Goal: Transaction & Acquisition: Purchase product/service

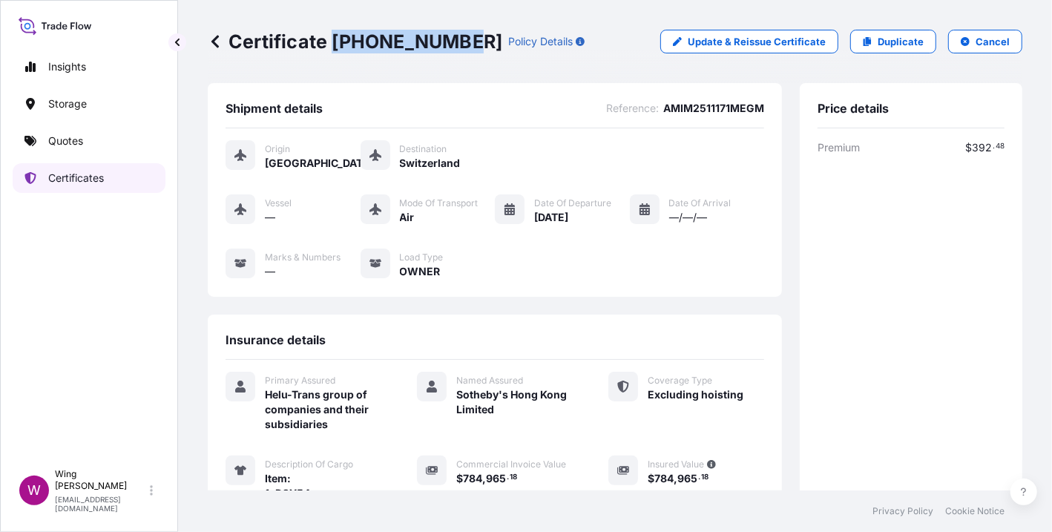
scroll to position [303, 0]
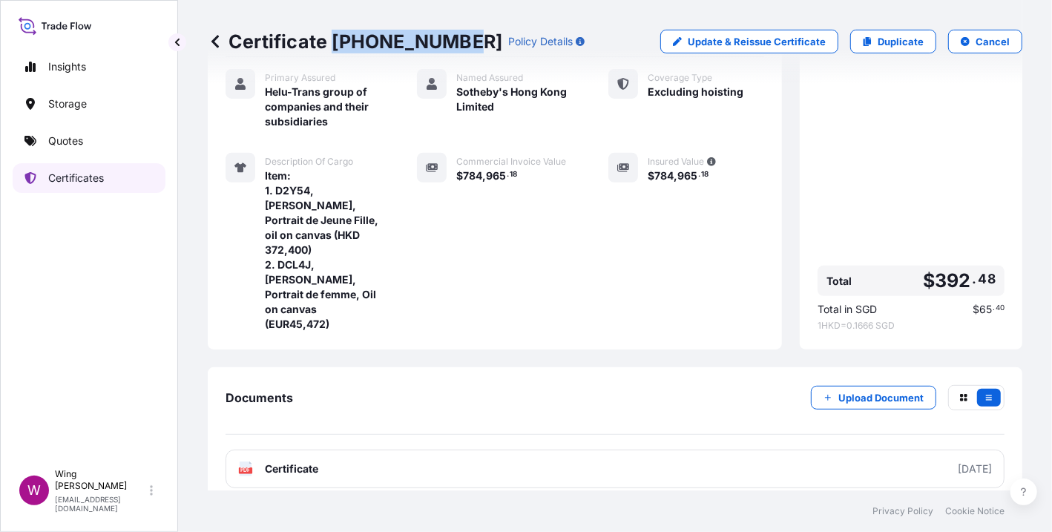
click at [73, 176] on p "Certificates" at bounding box center [76, 178] width 56 height 15
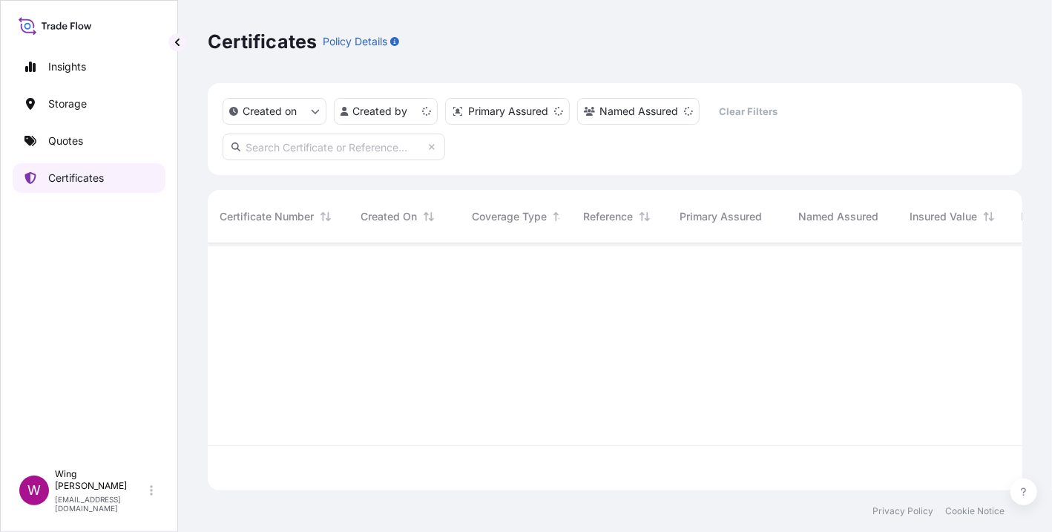
scroll to position [242, 800]
click at [65, 98] on p "Storage" at bounding box center [67, 103] width 39 height 15
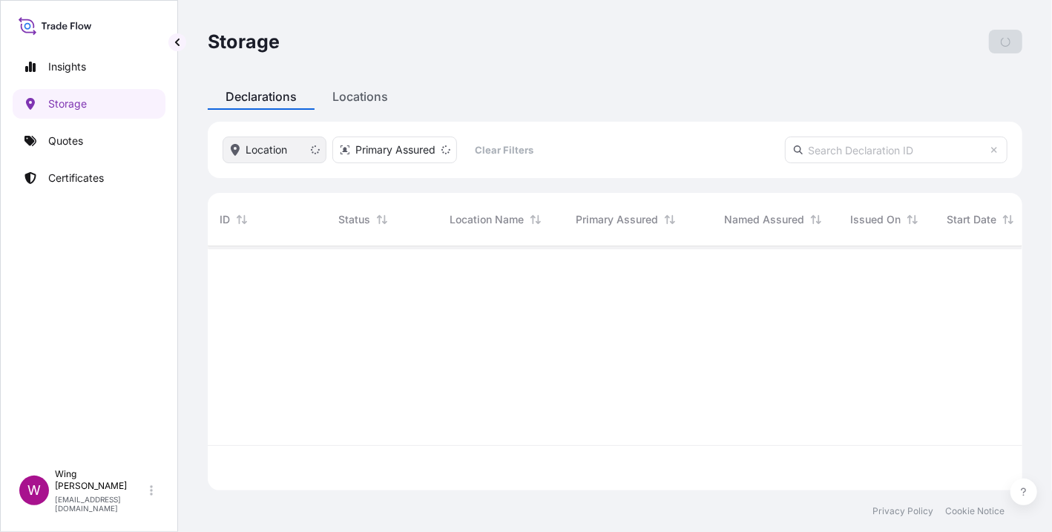
scroll to position [237, 800]
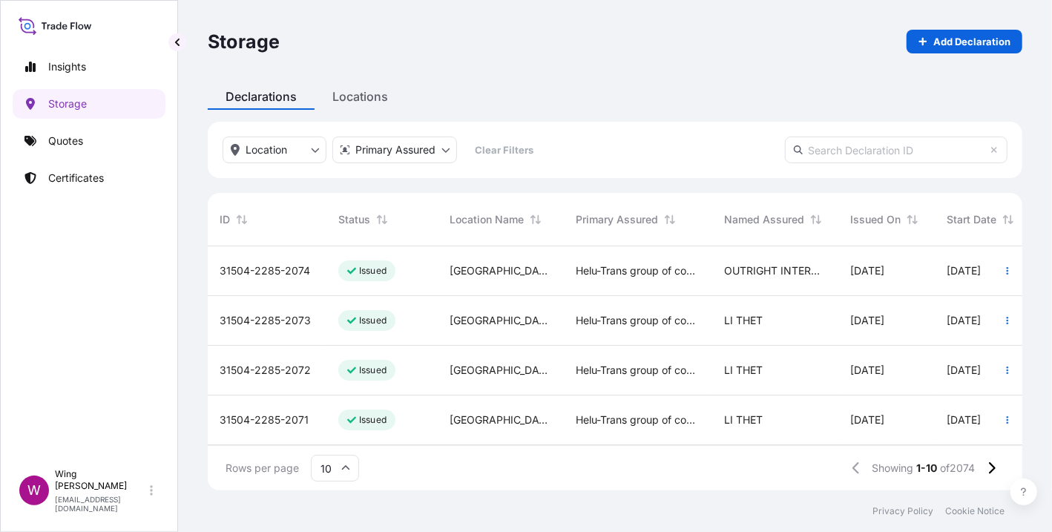
click at [262, 263] on span "31504-2285-2074" at bounding box center [265, 270] width 91 height 15
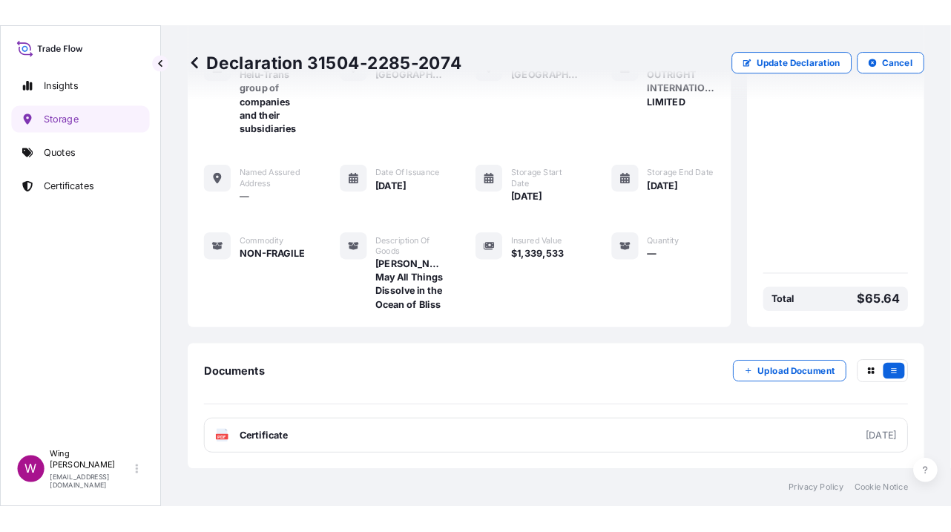
scroll to position [136, 0]
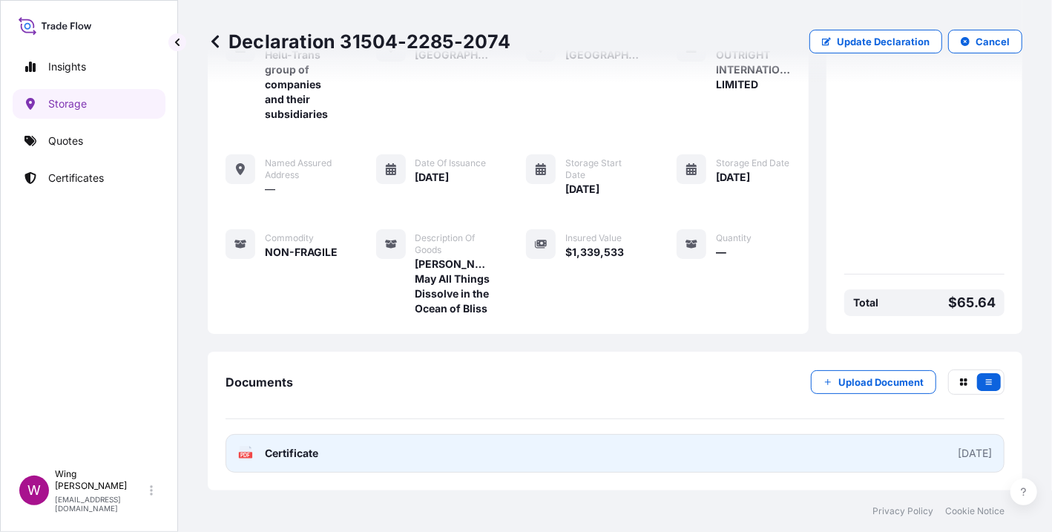
click at [246, 450] on icon at bounding box center [246, 453] width 13 height 15
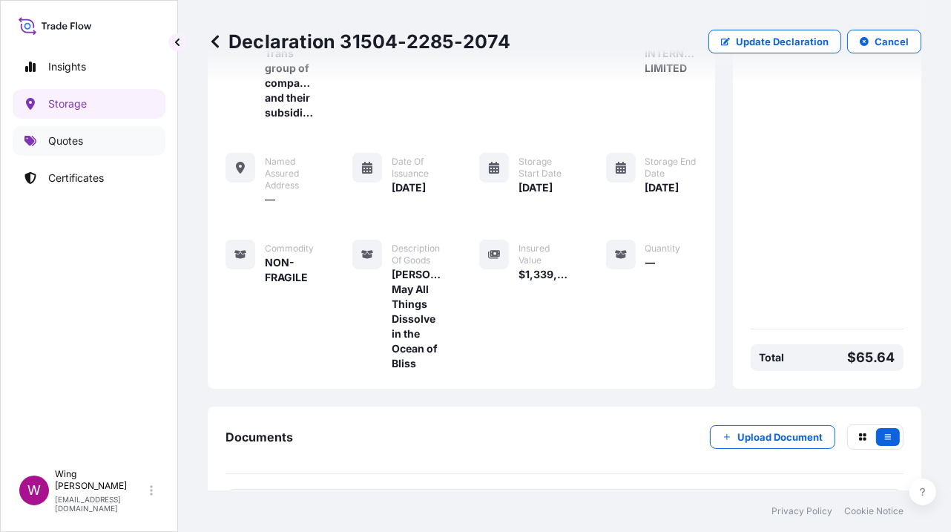
click at [63, 136] on p "Quotes" at bounding box center [65, 141] width 35 height 15
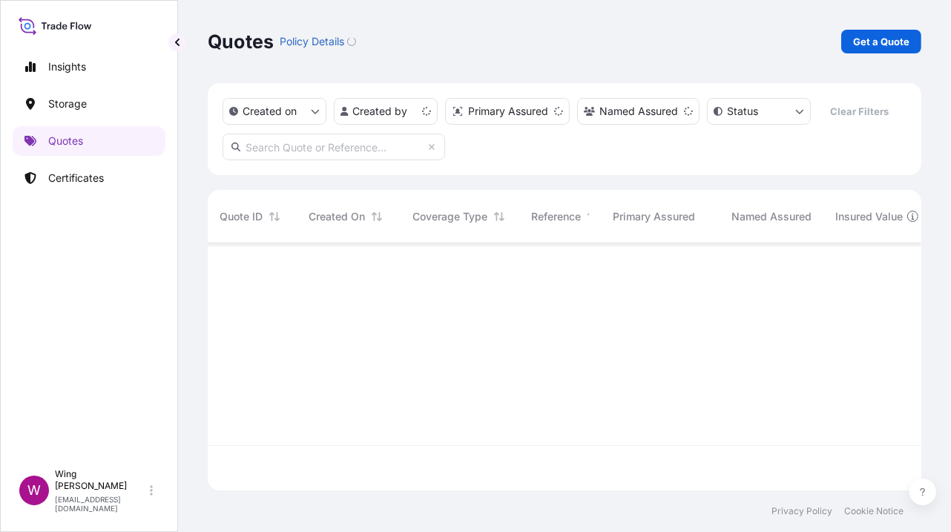
scroll to position [242, 698]
click at [880, 44] on p "Get a Quote" at bounding box center [881, 41] width 56 height 15
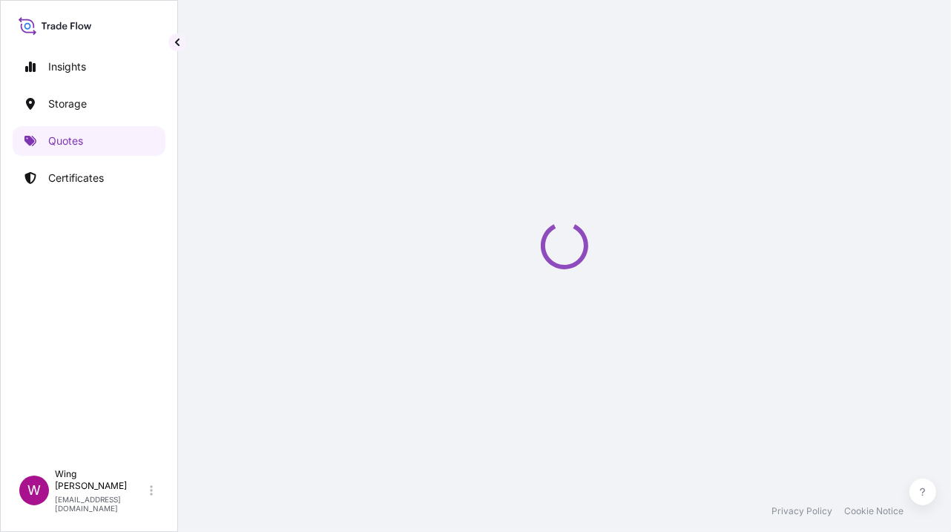
scroll to position [23, 0]
select select "AIR"
select select "27"
select select "Transit"
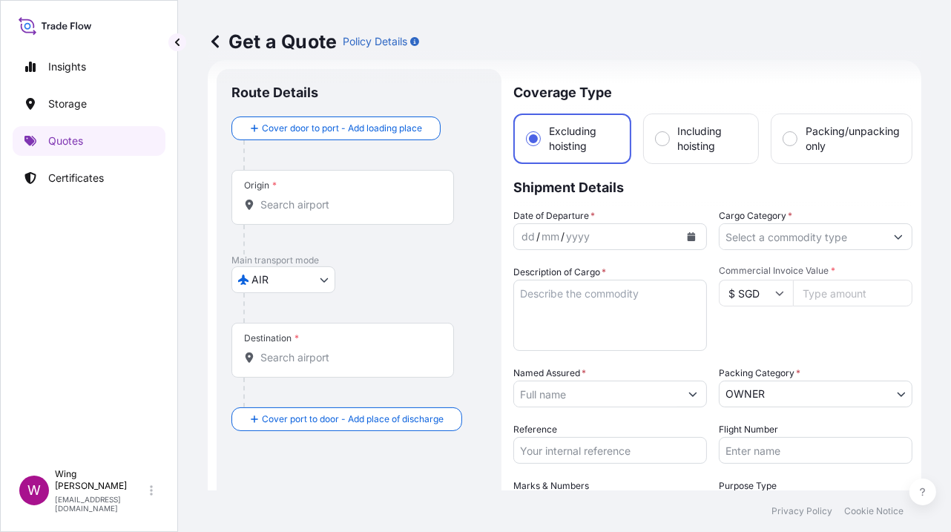
click at [284, 286] on body "Insights Storage Quotes Certificates W Wing Lee [EMAIL_ADDRESS][DOMAIN_NAME] Ge…" at bounding box center [475, 266] width 951 height 532
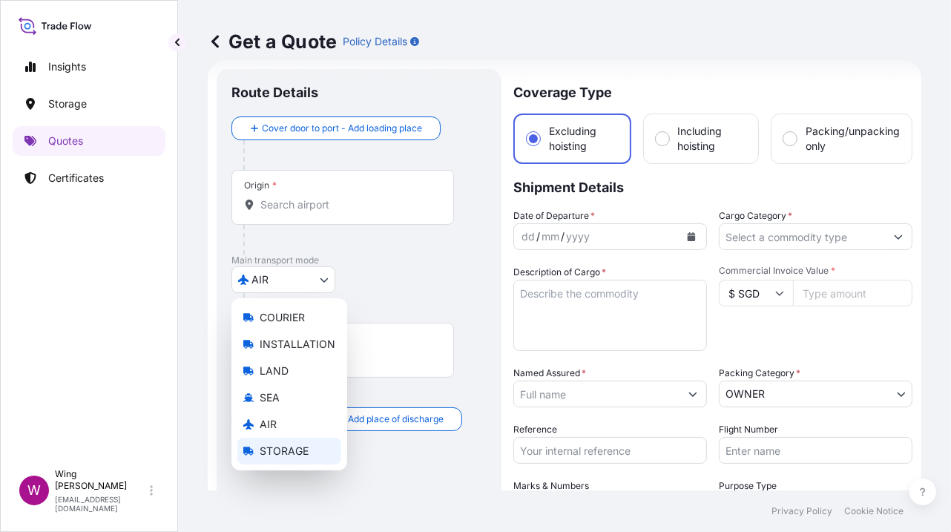
click at [266, 451] on span "STORAGE" at bounding box center [284, 451] width 49 height 15
select select "STORAGE"
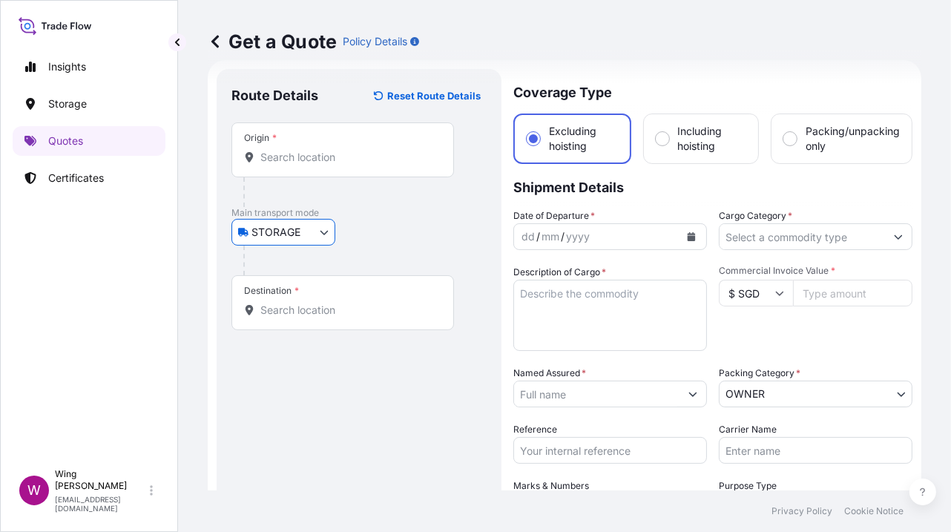
click at [312, 165] on div "Origin *" at bounding box center [342, 149] width 223 height 55
click at [312, 165] on input "Origin *" at bounding box center [347, 157] width 175 height 15
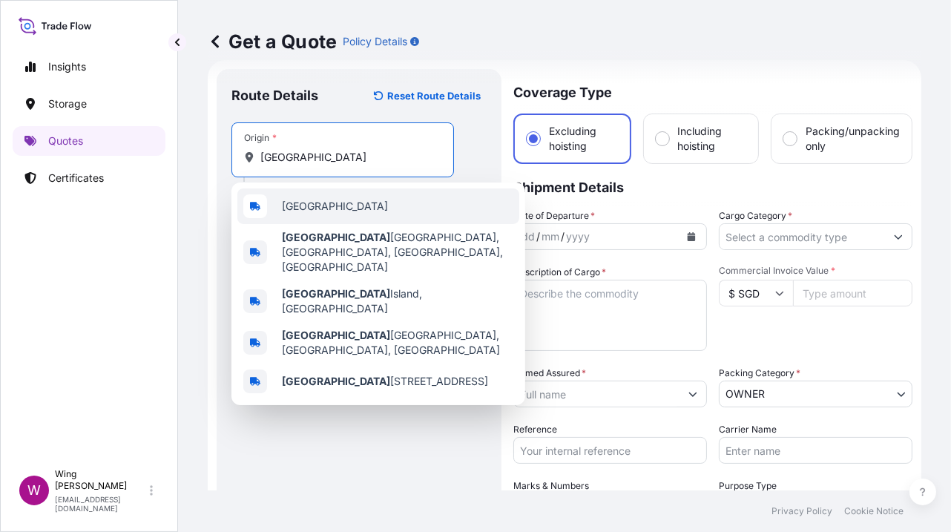
click at [279, 203] on div "[GEOGRAPHIC_DATA]" at bounding box center [378, 206] width 282 height 36
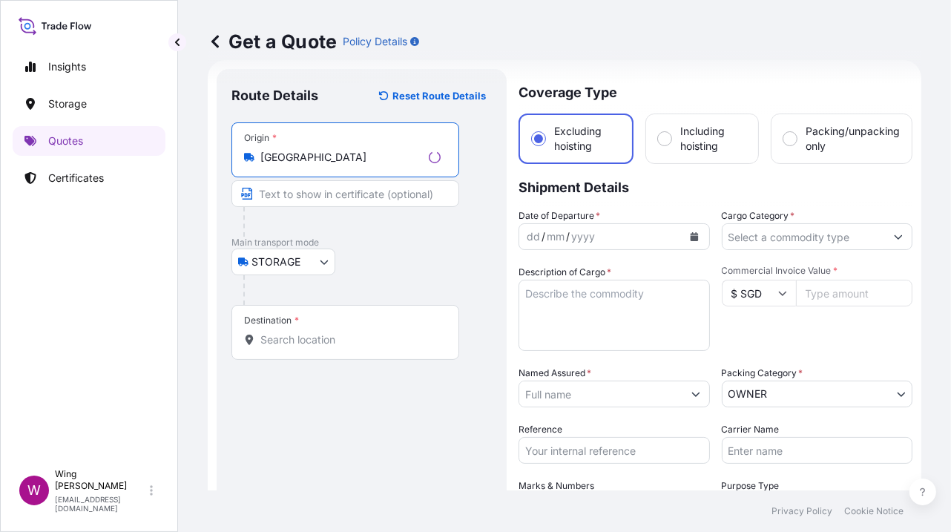
type input "[GEOGRAPHIC_DATA]"
click at [303, 339] on input "Destination *" at bounding box center [350, 339] width 180 height 15
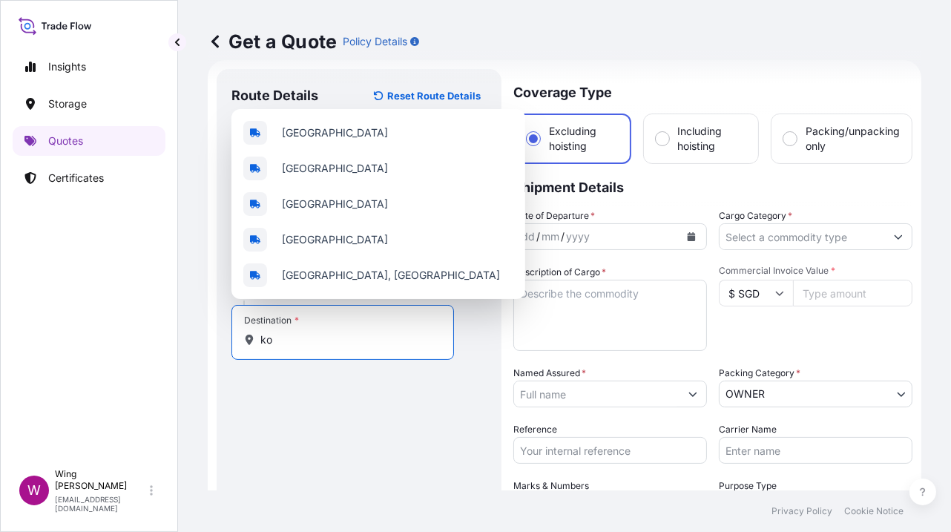
type input "k"
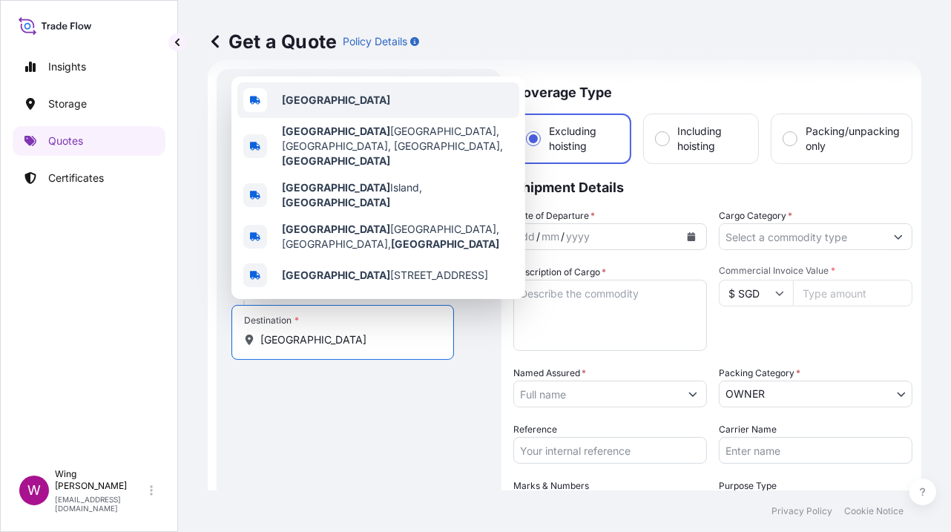
click at [326, 118] on div "[GEOGRAPHIC_DATA]" at bounding box center [378, 100] width 282 height 36
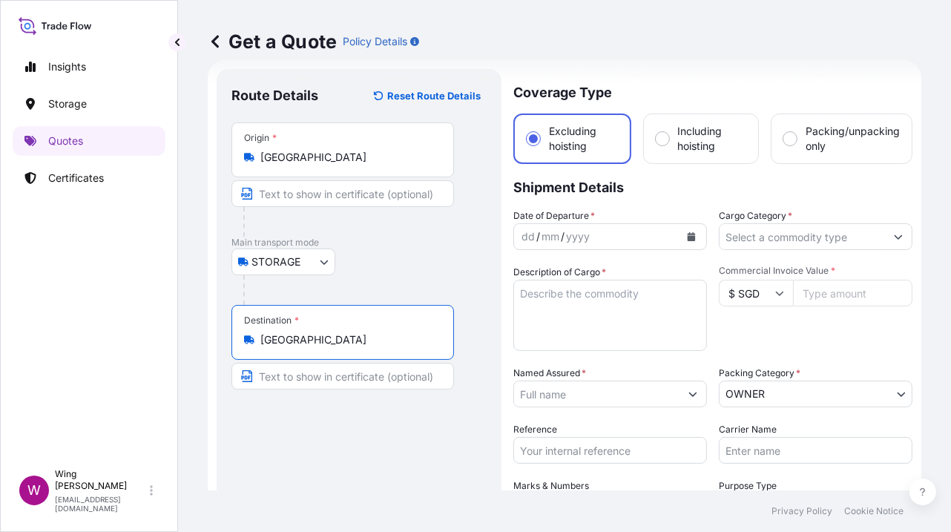
type input "[GEOGRAPHIC_DATA]"
click at [384, 492] on footer "Privacy Policy Cookie Notice" at bounding box center [564, 511] width 773 height 42
click at [429, 289] on div at bounding box center [364, 290] width 243 height 30
click at [602, 244] on div "dd / mm / yyyy" at bounding box center [596, 236] width 165 height 27
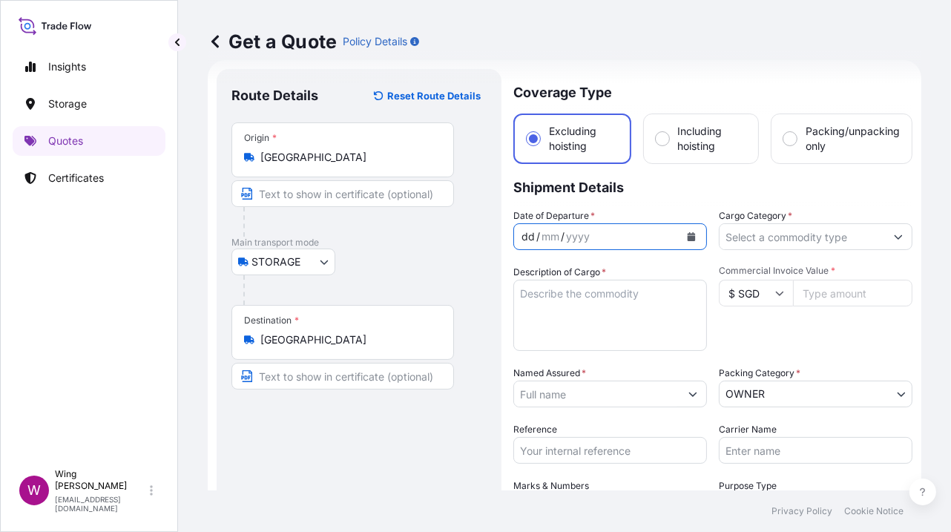
click at [687, 237] on icon "Calendar" at bounding box center [691, 236] width 9 height 9
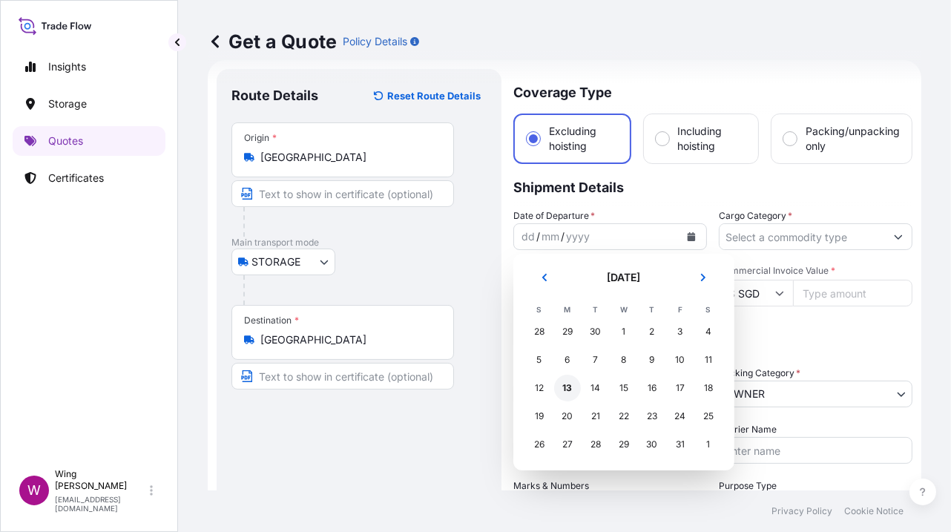
click at [572, 385] on div "13" at bounding box center [567, 388] width 27 height 27
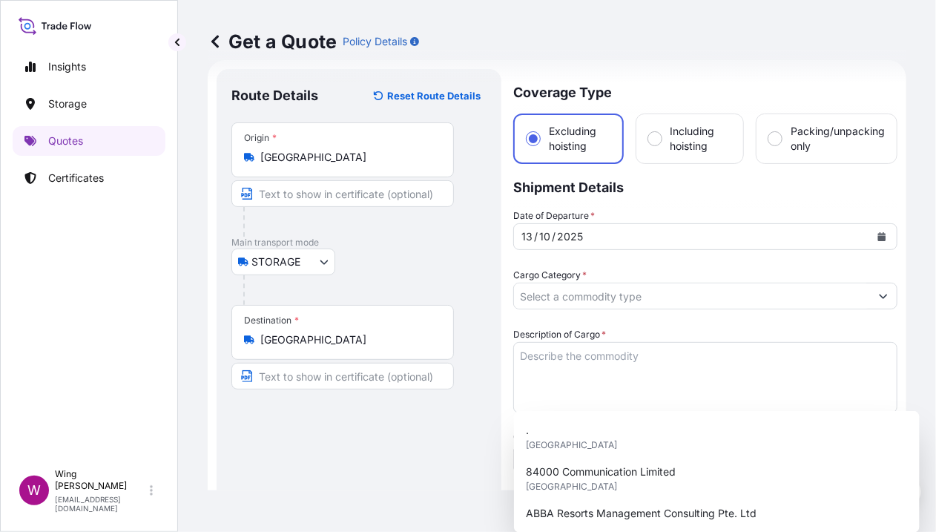
click at [533, 505] on input "Named Assured *" at bounding box center [692, 518] width 356 height 27
paste input "[PERSON_NAME]"
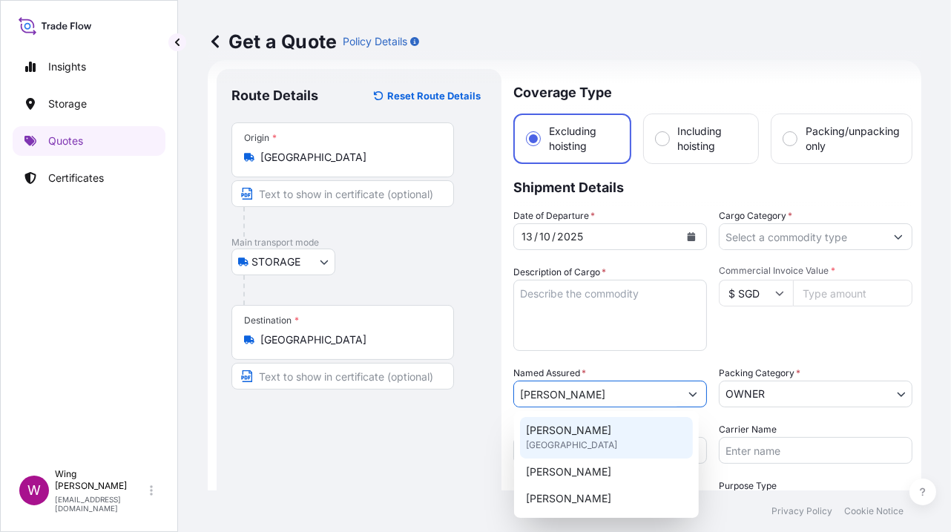
click at [559, 438] on div "[PERSON_NAME] HONG KONG [PERSON_NAME] [PERSON_NAME] [PERSON_NAME]" at bounding box center [606, 464] width 173 height 95
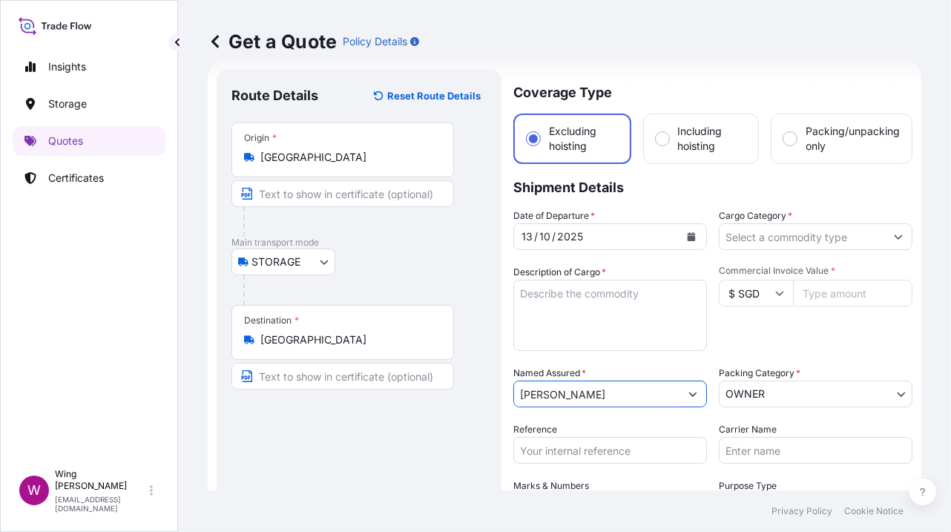
type input "[PERSON_NAME]"
drag, startPoint x: 438, startPoint y: 447, endPoint x: 472, endPoint y: 421, distance: 41.8
click at [438, 447] on div "Route Details Reset Route Details Place of loading Road / [GEOGRAPHIC_DATA] / I…" at bounding box center [358, 378] width 255 height 588
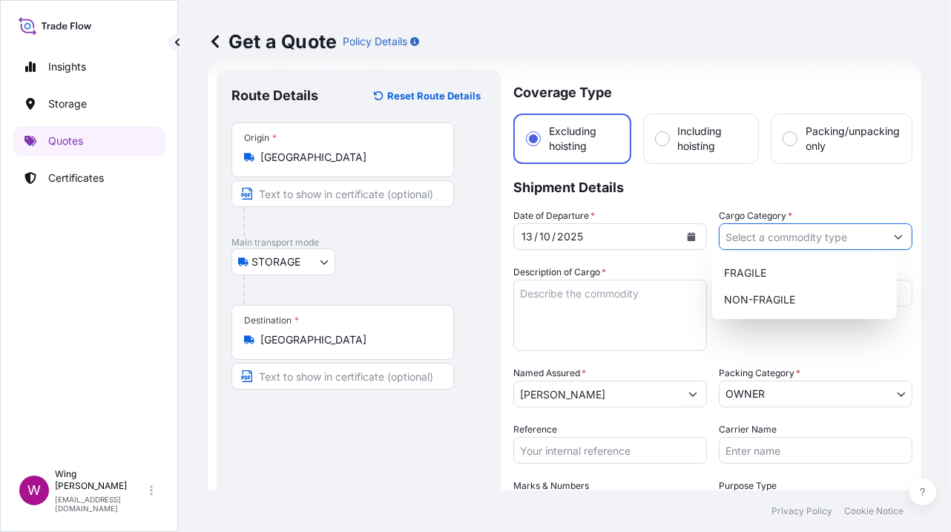
click at [821, 229] on input "Cargo Category *" at bounding box center [802, 236] width 165 height 27
click at [785, 309] on div "NON-FRAGILE" at bounding box center [804, 299] width 173 height 27
type input "NON-FRAGILE"
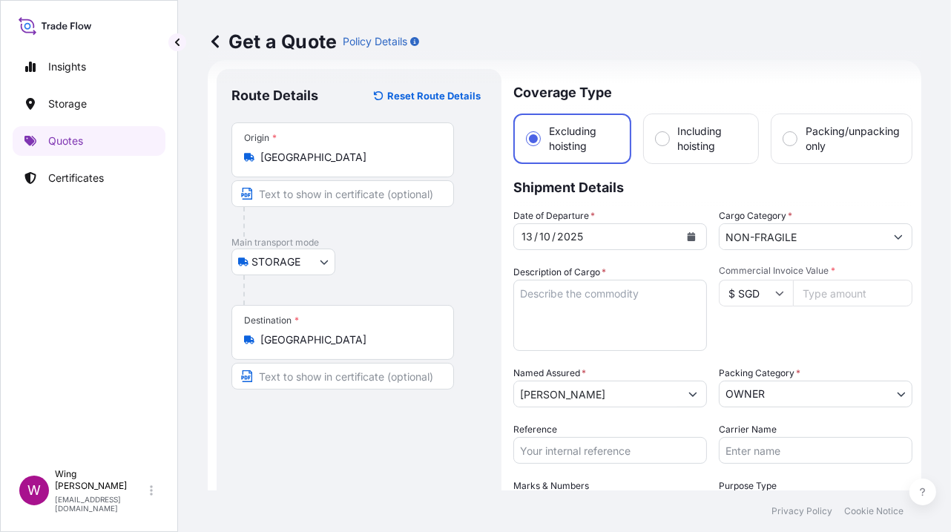
click at [427, 467] on div "Route Details Reset Route Details Place of loading Road / [GEOGRAPHIC_DATA] / I…" at bounding box center [358, 378] width 255 height 588
click at [756, 297] on input "$ SGD" at bounding box center [756, 293] width 74 height 27
click at [738, 408] on div "$ USD" at bounding box center [748, 394] width 62 height 28
type input "$ USD"
click at [800, 285] on input "Commercial Invoice Value *" at bounding box center [852, 293] width 119 height 27
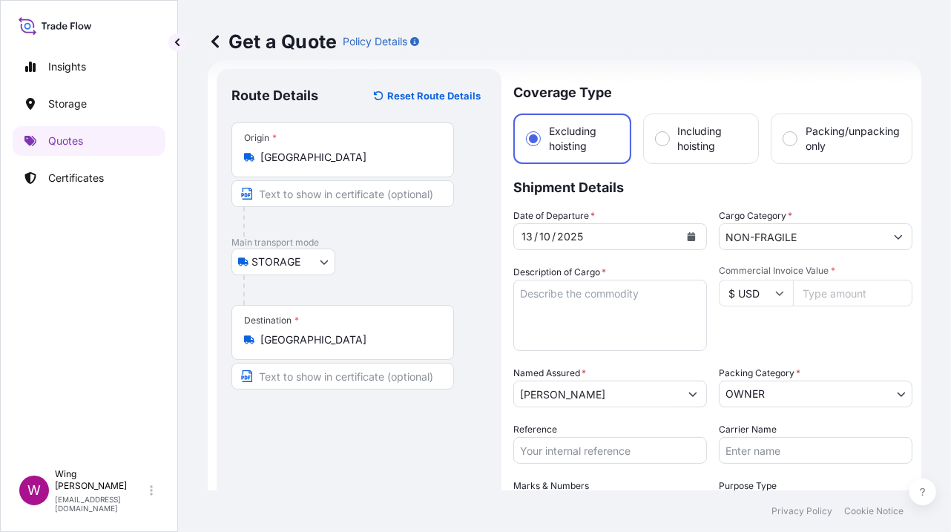
paste input "5000"
type input "5000"
click at [789, 320] on div "Commercial Invoice Value * $ USD 5000" at bounding box center [816, 308] width 194 height 86
click at [538, 320] on textarea "Description of Cargo *" at bounding box center [610, 315] width 194 height 71
paste textarea "[PERSON_NAME] Blue Edge"
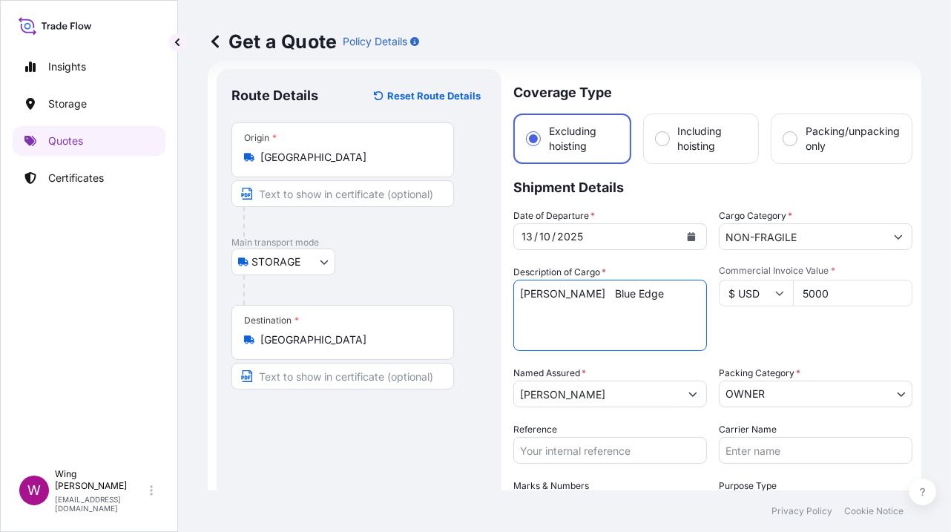
click at [605, 292] on textarea "[PERSON_NAME] Blue Edge" at bounding box center [610, 315] width 194 height 71
click at [563, 319] on textarea "[PERSON_NAME], Blue Edge" at bounding box center [610, 315] width 194 height 71
type textarea "[PERSON_NAME], Blue Edge"
click at [472, 271] on div "STORAGE COURIER INSTALLATION LAND SEA AIR STORAGE" at bounding box center [358, 262] width 255 height 27
click at [469, 408] on div "Route Details Reset Route Details Place of loading Road / [GEOGRAPHIC_DATA] / I…" at bounding box center [358, 378] width 255 height 588
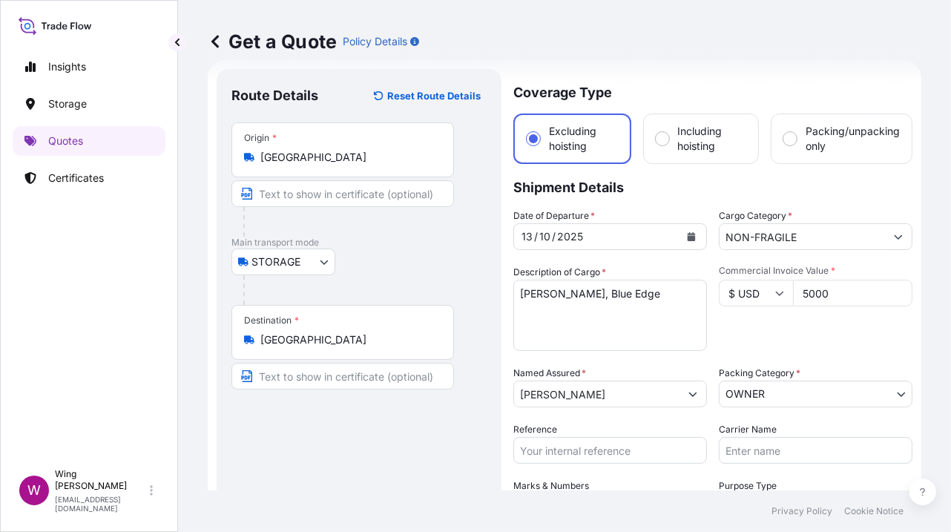
click at [581, 452] on input "Reference" at bounding box center [610, 450] width 194 height 27
paste input "AMST2314818VIVI"
type input "AMST2314818VIVI"
click at [430, 460] on div "Route Details Reset Route Details Place of loading Road / [GEOGRAPHIC_DATA] / I…" at bounding box center [358, 378] width 255 height 588
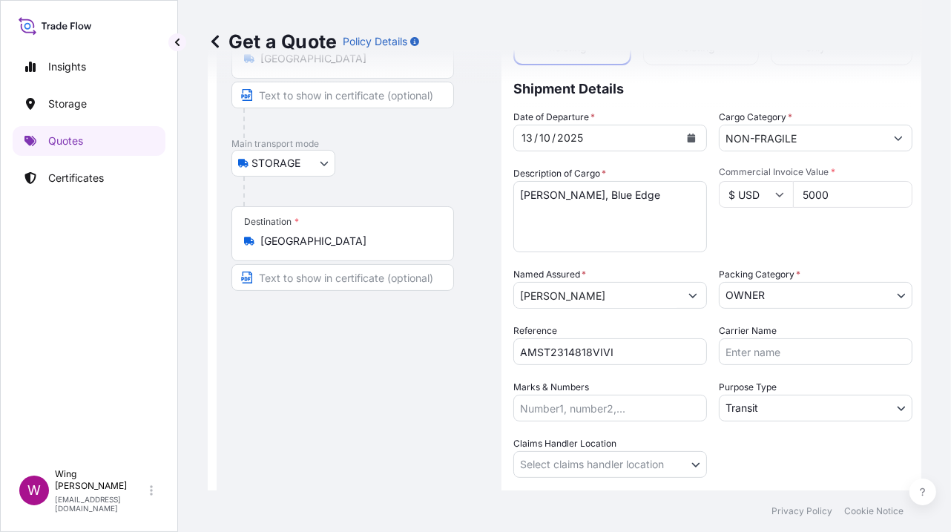
click at [757, 412] on body "Insights Storage Quotes Certificates W Wing Lee [EMAIL_ADDRESS][DOMAIN_NAME] Ge…" at bounding box center [475, 266] width 951 height 532
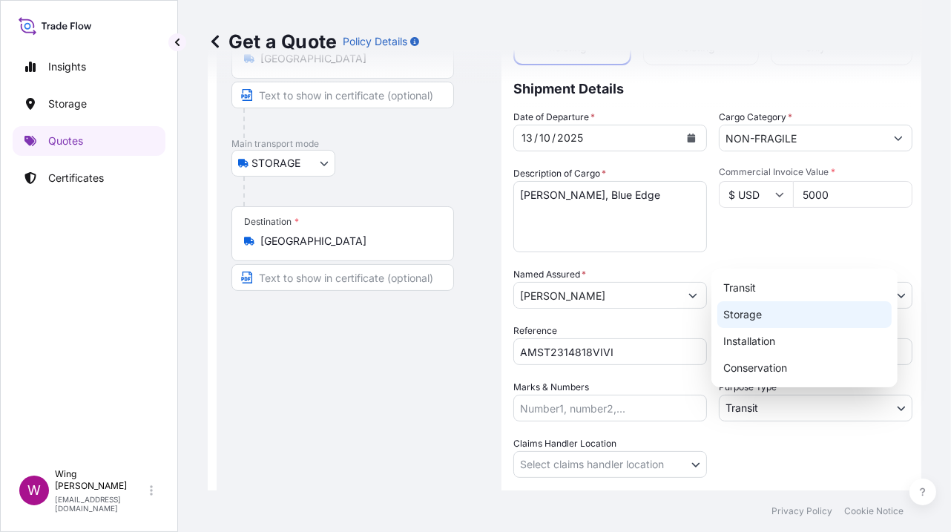
click at [763, 309] on div "Storage" at bounding box center [804, 314] width 174 height 27
select select "Storage"
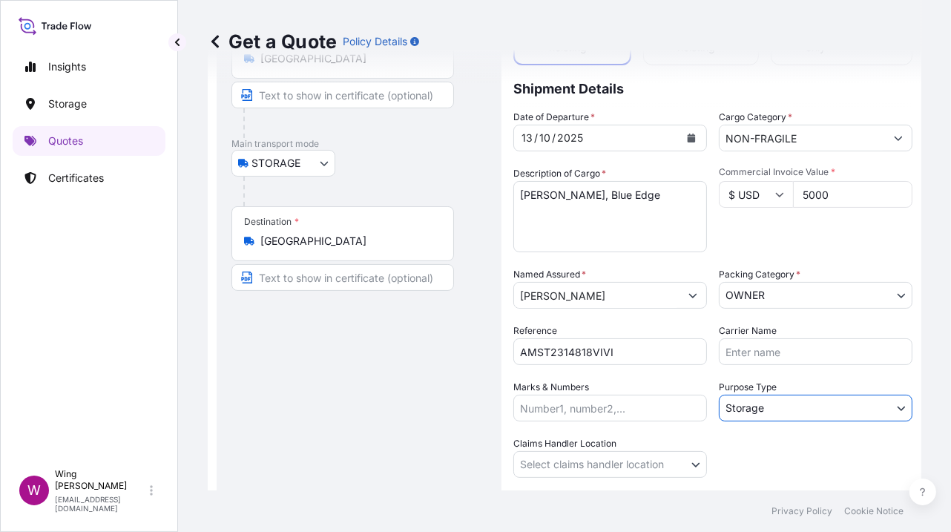
click at [473, 429] on div "Route Details Reset Route Details Place of loading Road / [GEOGRAPHIC_DATA] / I…" at bounding box center [358, 279] width 255 height 588
drag, startPoint x: 778, startPoint y: 314, endPoint x: 784, endPoint y: 289, distance: 25.9
click at [780, 309] on div "Date of Departure * [DATE] Cargo Category * NON-FRAGILE Description of Cargo * …" at bounding box center [712, 294] width 399 height 368
click at [784, 289] on body "Insights Storage Quotes Certificates W Wing Lee [EMAIL_ADDRESS][DOMAIN_NAME] Ge…" at bounding box center [475, 266] width 951 height 532
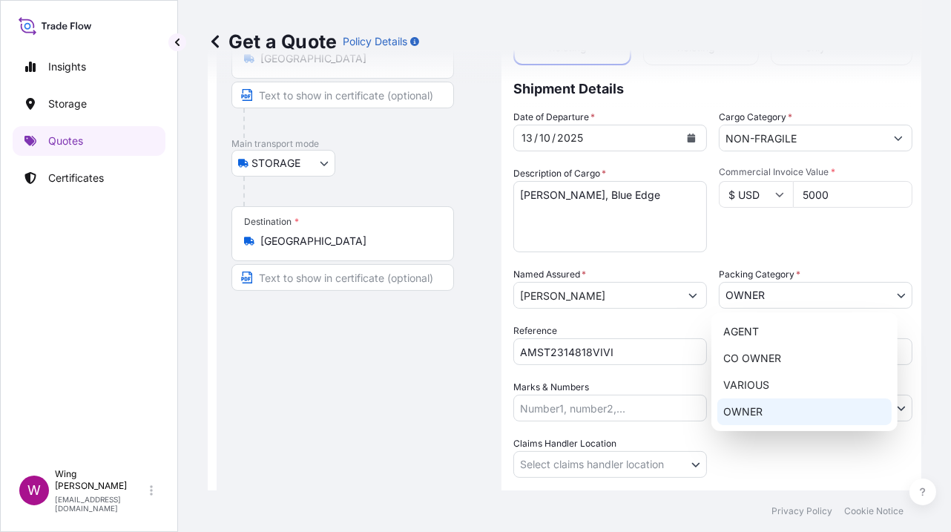
click at [765, 407] on div "OWNER" at bounding box center [804, 411] width 174 height 27
click at [445, 407] on div "Route Details Reset Route Details Place of loading Road / [GEOGRAPHIC_DATA] / I…" at bounding box center [358, 279] width 255 height 588
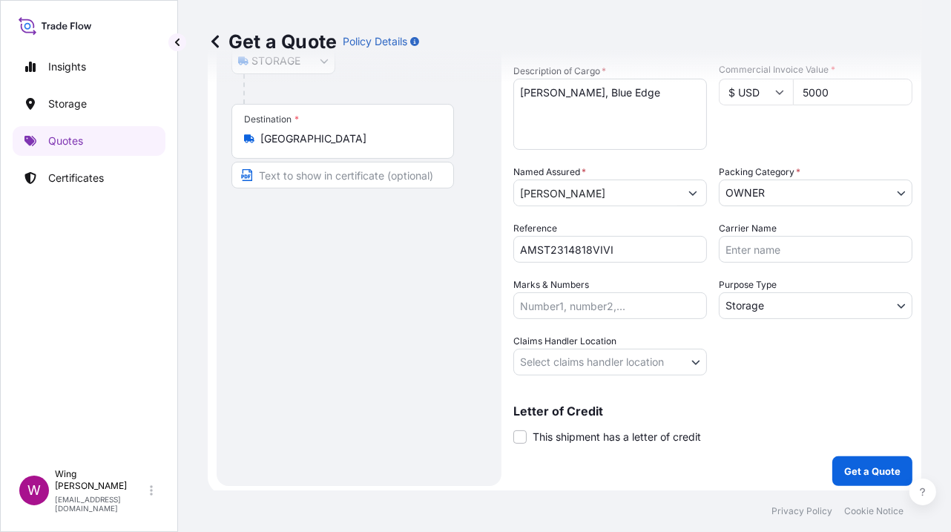
scroll to position [226, 0]
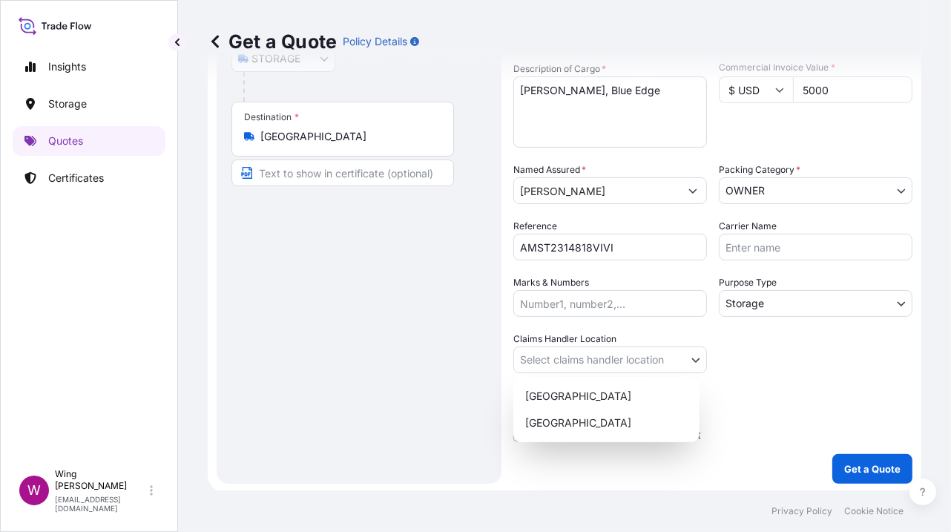
click at [543, 362] on body "Insights Storage Quotes Certificates W Wing Lee [EMAIL_ADDRESS][DOMAIN_NAME] Ge…" at bounding box center [475, 266] width 951 height 532
click at [539, 396] on div "[GEOGRAPHIC_DATA]" at bounding box center [606, 396] width 174 height 27
select select "[GEOGRAPHIC_DATA]"
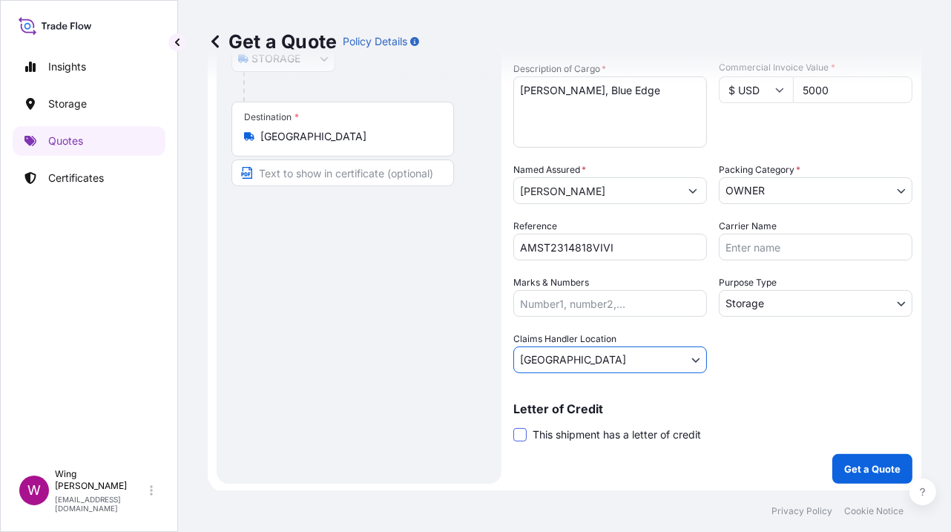
click at [515, 438] on span at bounding box center [519, 434] width 13 height 13
click at [513, 427] on input "This shipment has a letter of credit" at bounding box center [513, 427] width 0 height 0
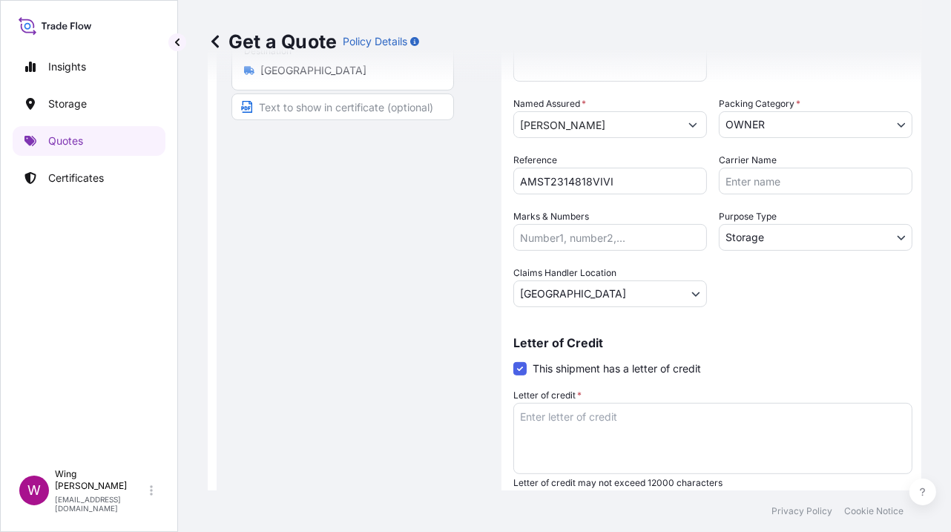
scroll to position [325, 0]
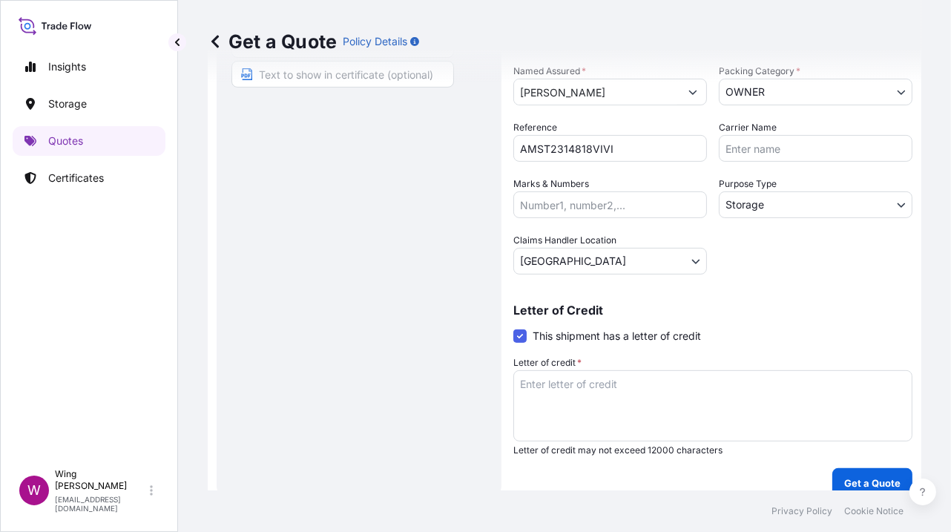
click at [585, 395] on textarea "Letter of credit *" at bounding box center [712, 405] width 399 height 71
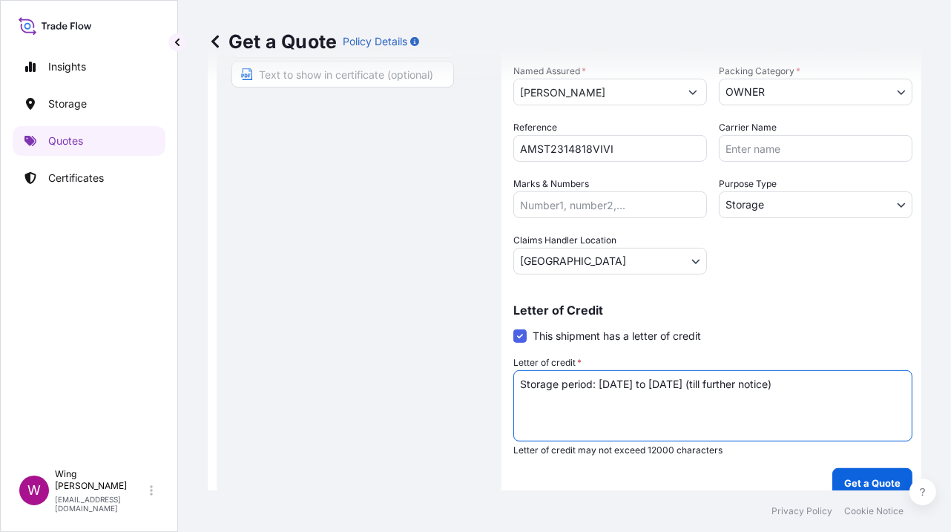
type textarea "Storage period: [DATE] to [DATE] (till further notice)"
click at [834, 386] on textarea "Storage period: [DATE] to [DATE] (till further notice)" at bounding box center [712, 405] width 399 height 71
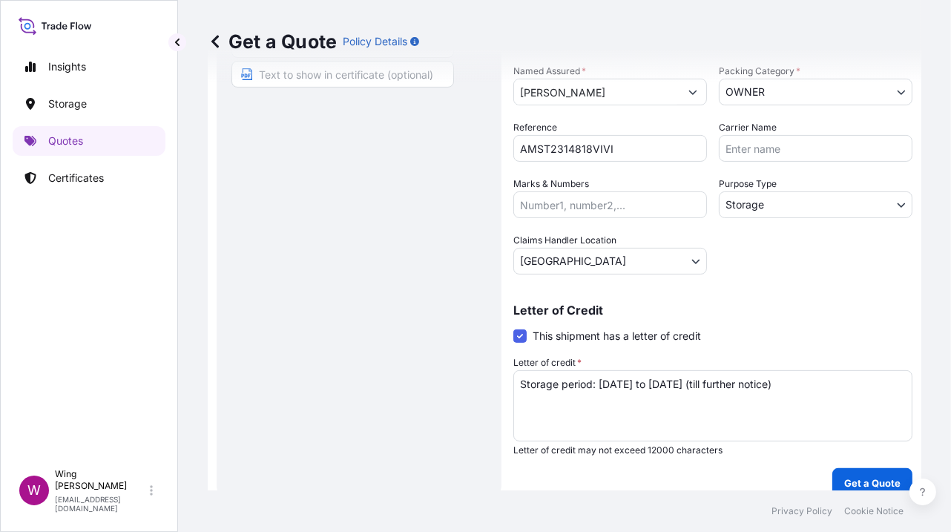
click at [380, 239] on div "Route Details Reset Route Details Place of loading Road / [GEOGRAPHIC_DATA] / I…" at bounding box center [358, 132] width 255 height 701
click at [853, 477] on p "Get a Quote" at bounding box center [872, 482] width 56 height 15
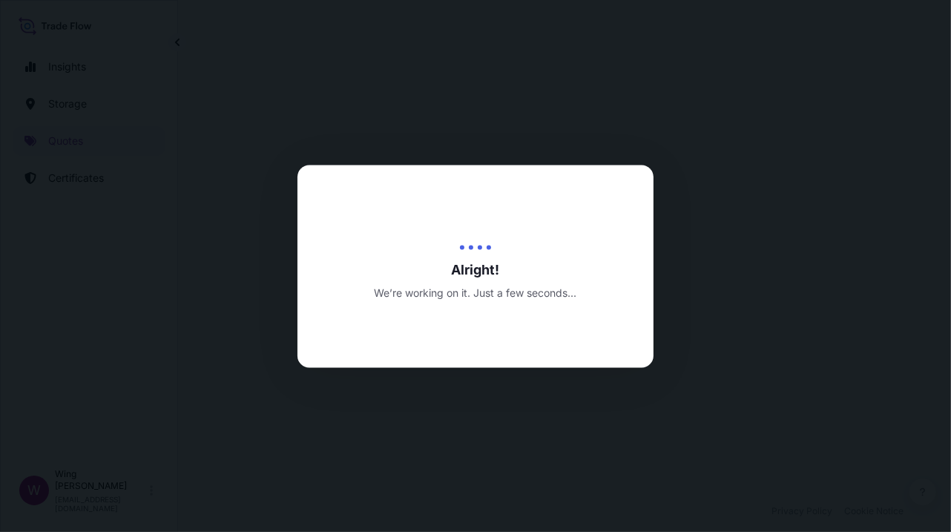
select select "STORAGE"
select select "Storage"
select select "[GEOGRAPHIC_DATA]"
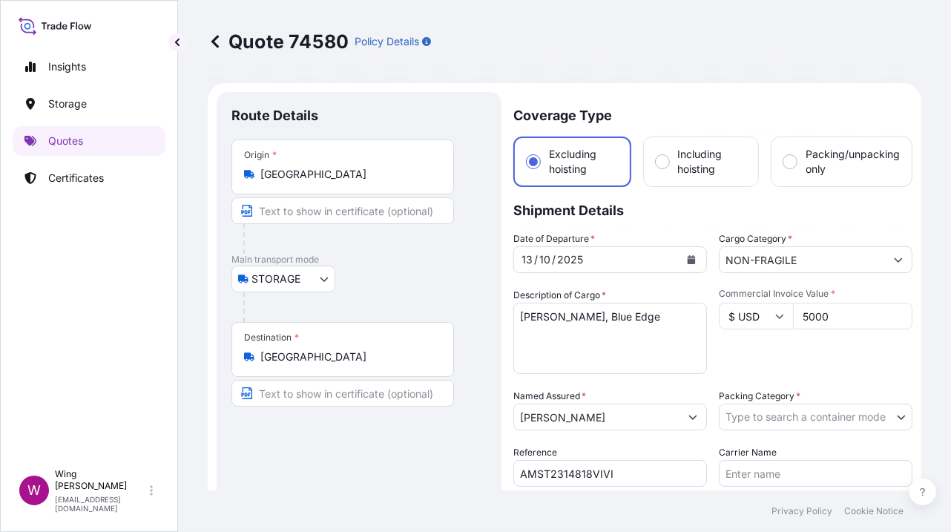
click at [398, 450] on div "Route Details Place of loading Road / [GEOGRAPHIC_DATA] / Inland Origin * [GEOG…" at bounding box center [358, 457] width 255 height 701
click at [723, 421] on body "Insights Storage Quotes Certificates W Wing Lee [EMAIL_ADDRESS][DOMAIN_NAME] Qu…" at bounding box center [475, 266] width 951 height 532
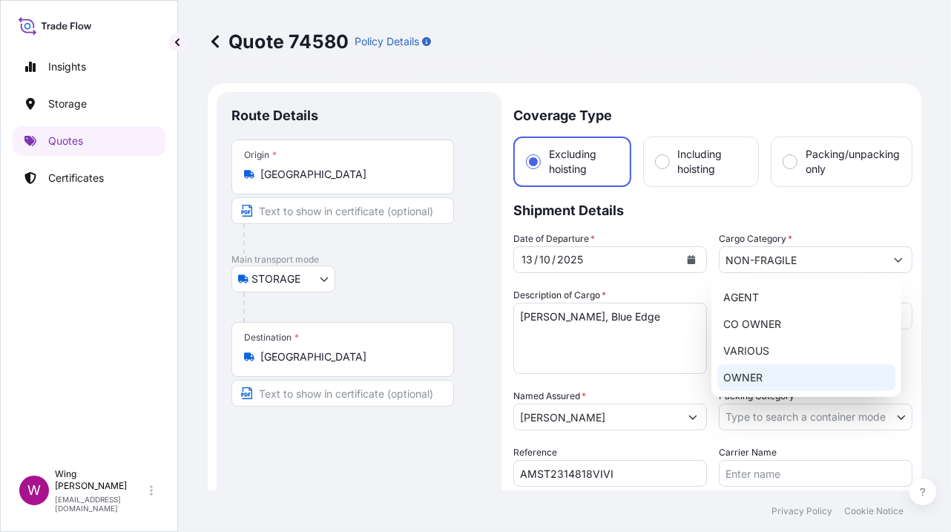
click at [753, 389] on div "OWNER" at bounding box center [806, 377] width 178 height 27
select select "27"
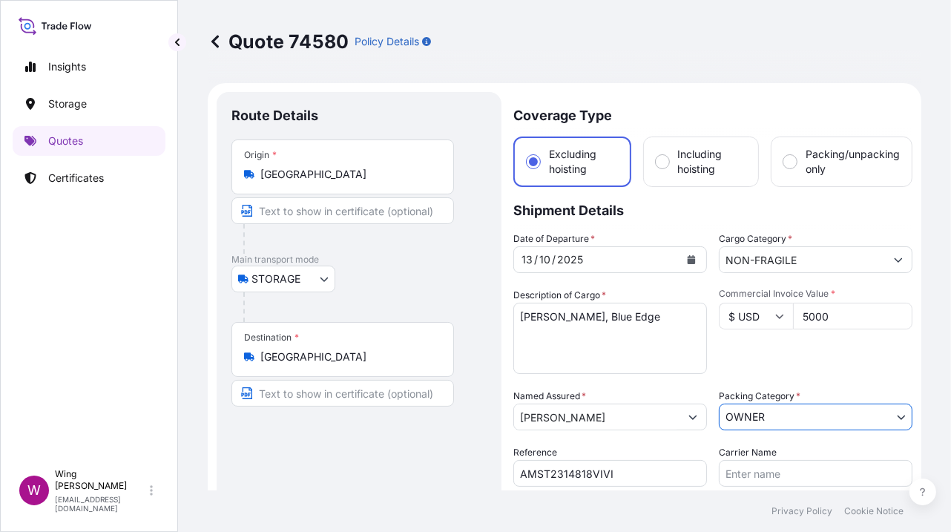
click at [415, 483] on div "Route Details Place of loading Road / [GEOGRAPHIC_DATA] / Inland Origin * [GEOG…" at bounding box center [358, 457] width 255 height 701
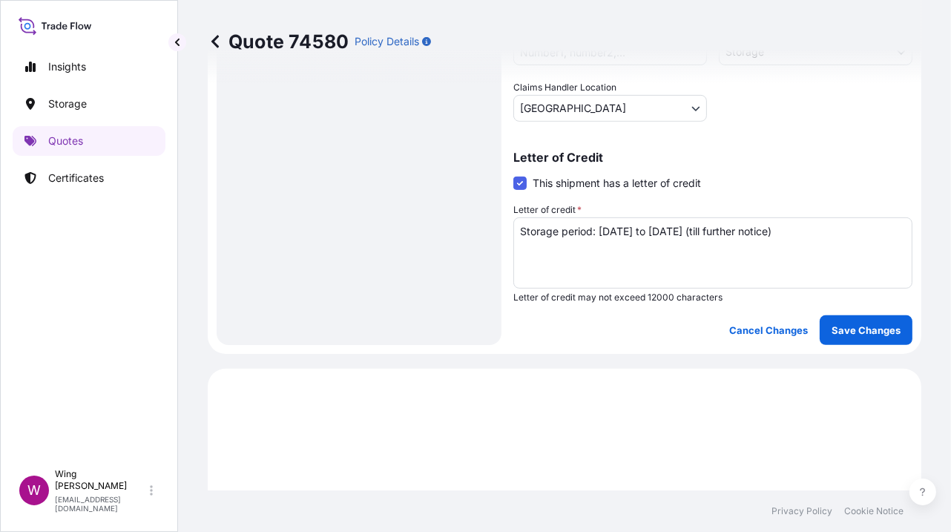
scroll to position [494, 0]
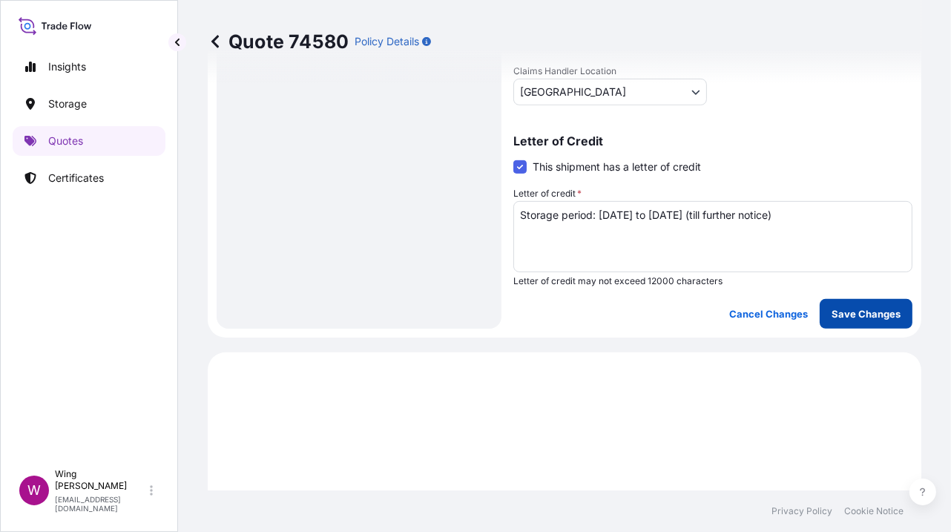
click at [847, 313] on p "Save Changes" at bounding box center [866, 313] width 69 height 15
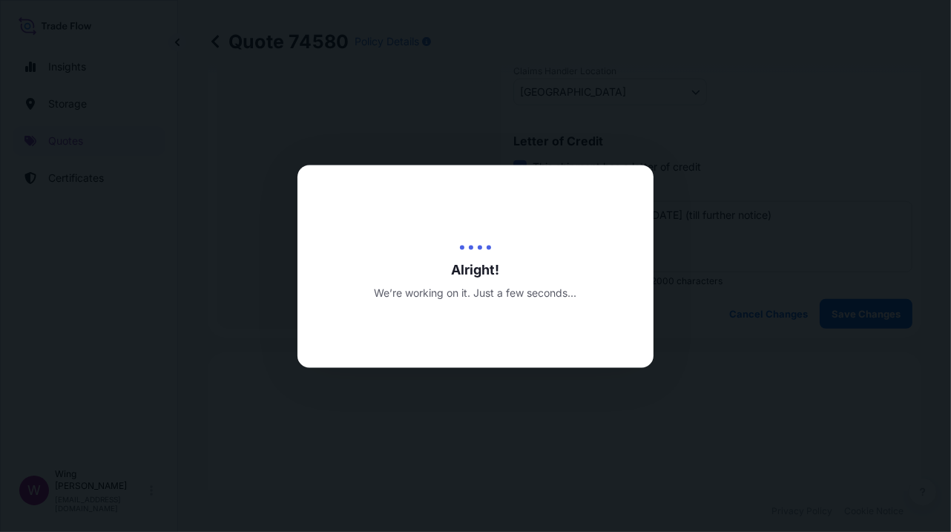
type input "[DATE]"
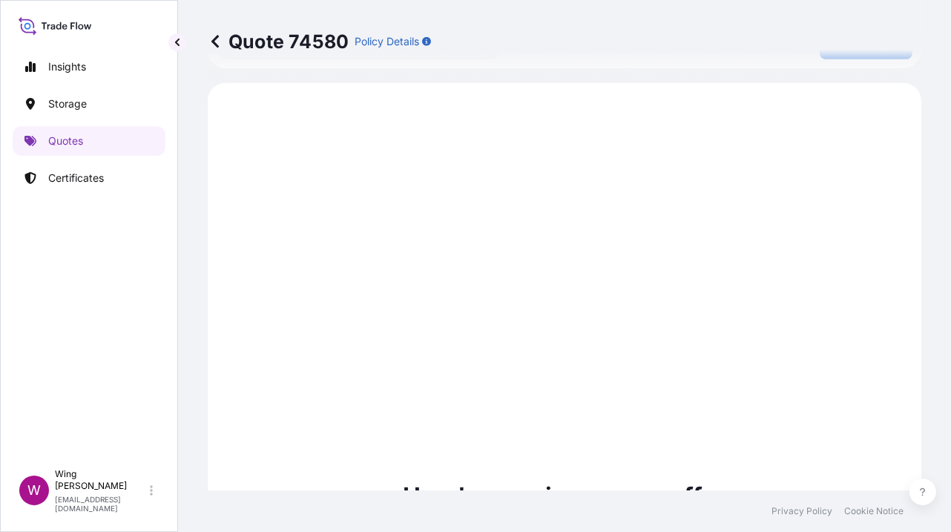
scroll to position [770, 0]
select select "STORAGE"
select select "Storage"
select select "[GEOGRAPHIC_DATA]"
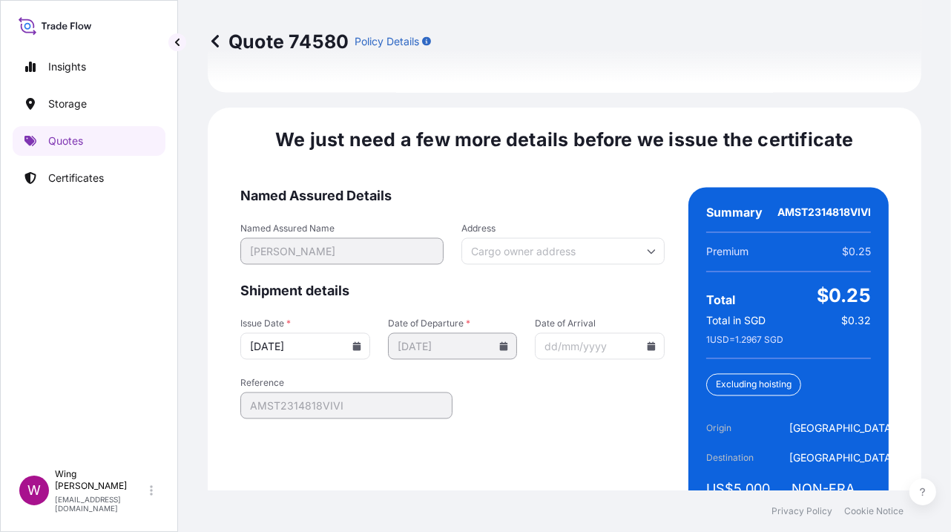
scroll to position [2412, 0]
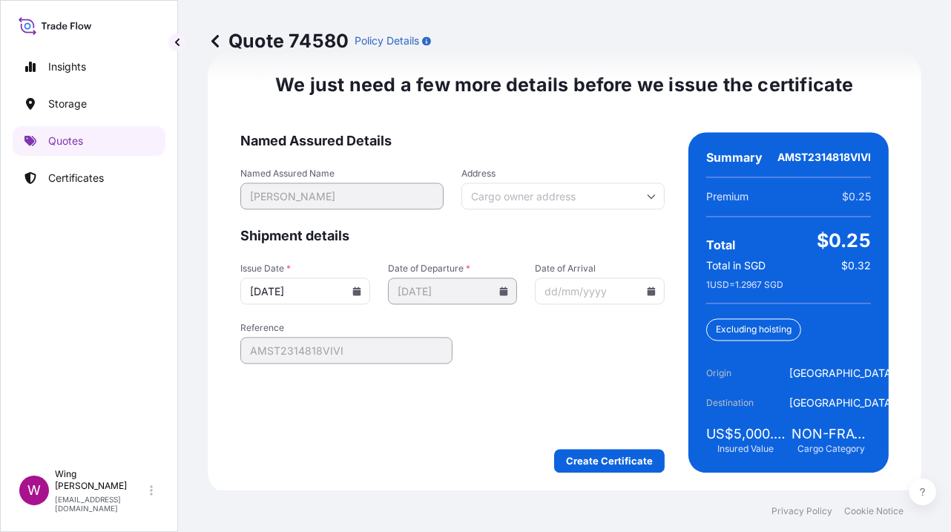
click at [585, 445] on form "Named Assured Details Named Assured Name [PERSON_NAME] Address Shipment details…" at bounding box center [452, 303] width 424 height 340
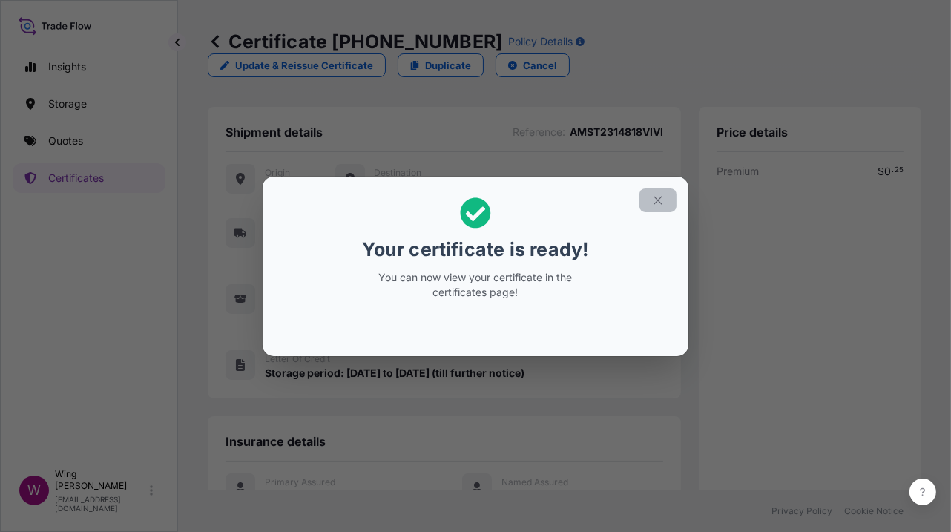
click at [656, 198] on icon "button" at bounding box center [658, 200] width 8 height 8
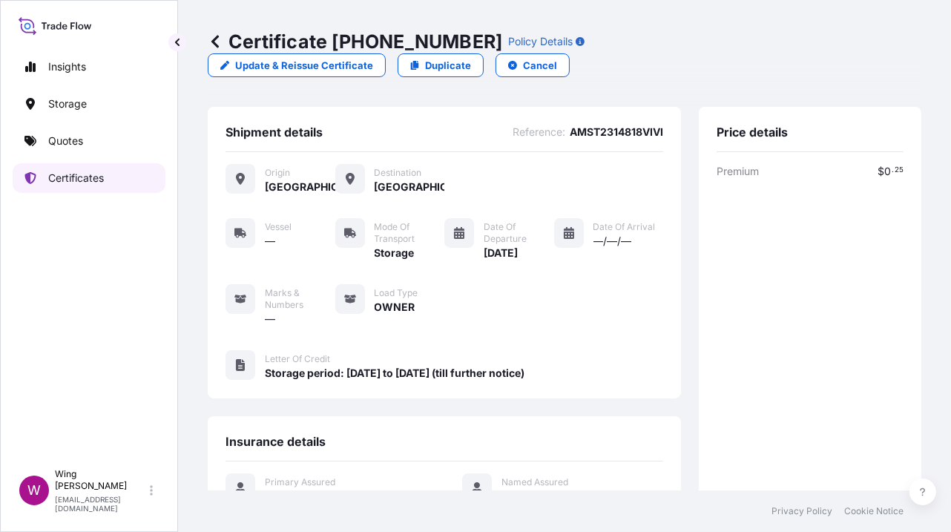
click at [70, 173] on p "Certificates" at bounding box center [76, 178] width 56 height 15
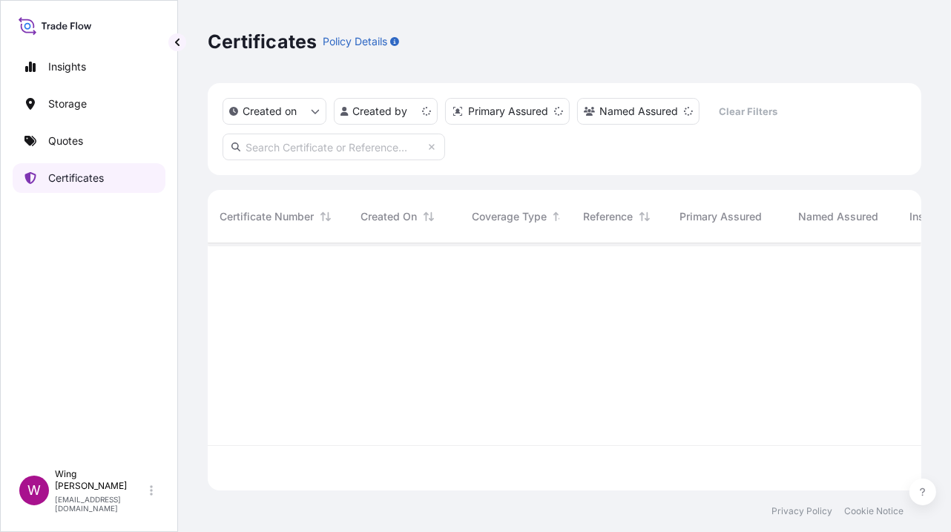
scroll to position [242, 698]
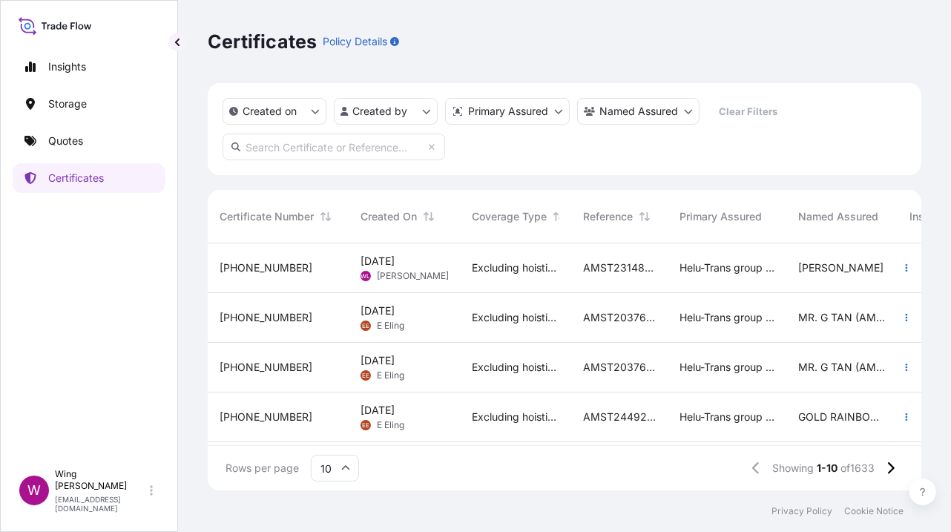
click at [263, 263] on span "[PHONE_NUMBER]" at bounding box center [266, 267] width 93 height 15
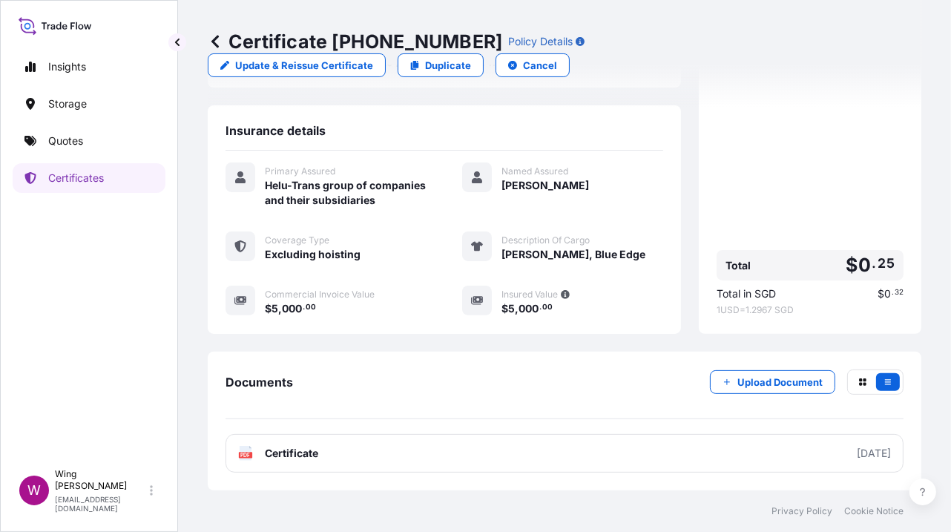
scroll to position [325, 0]
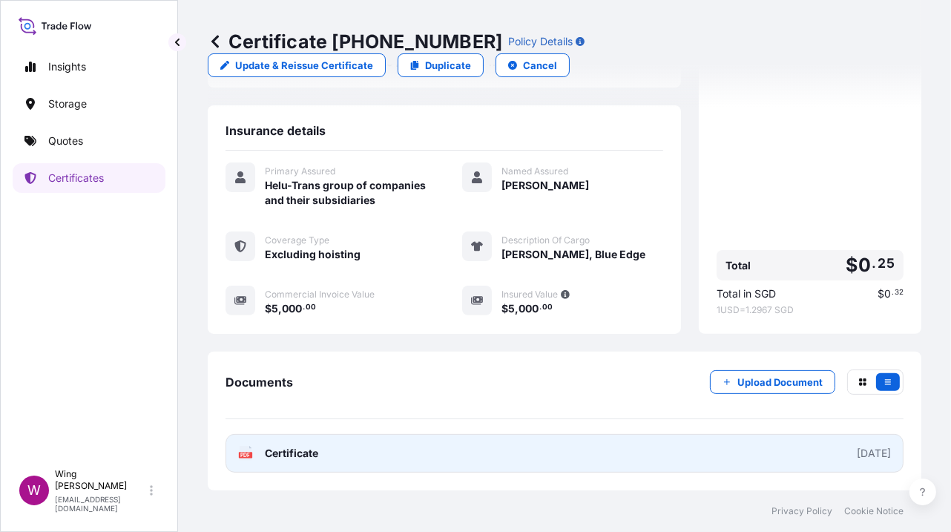
click at [239, 455] on rect at bounding box center [245, 455] width 13 height 6
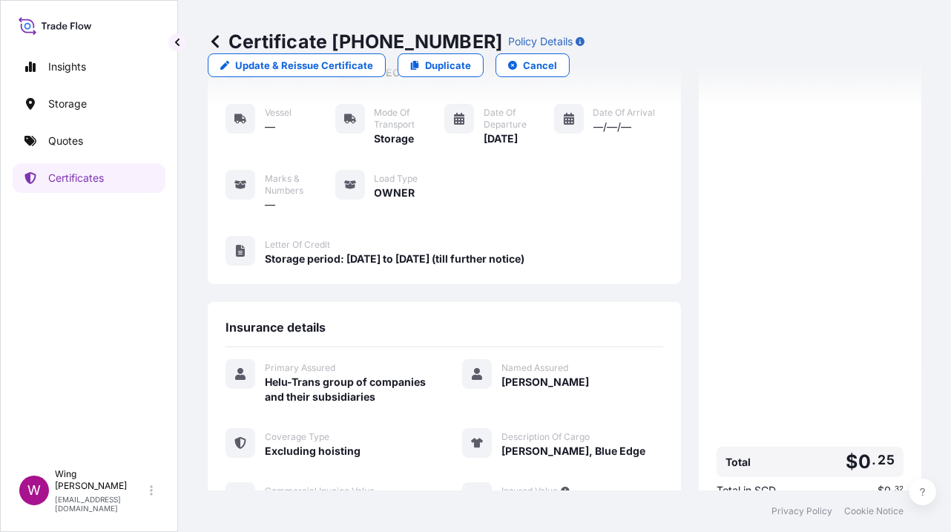
scroll to position [0, 0]
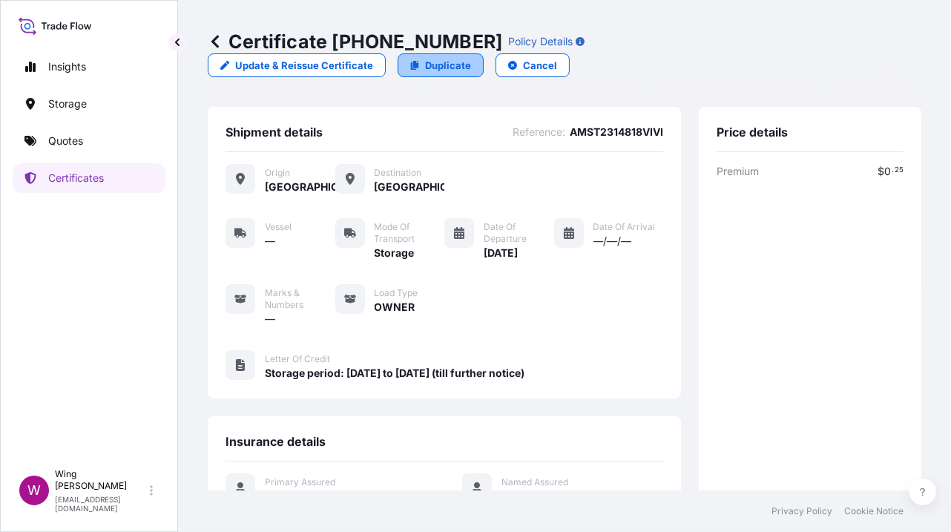
click at [455, 62] on p "Duplicate" at bounding box center [448, 65] width 46 height 15
select select "STORAGE"
select select "Storage"
select select "[GEOGRAPHIC_DATA]"
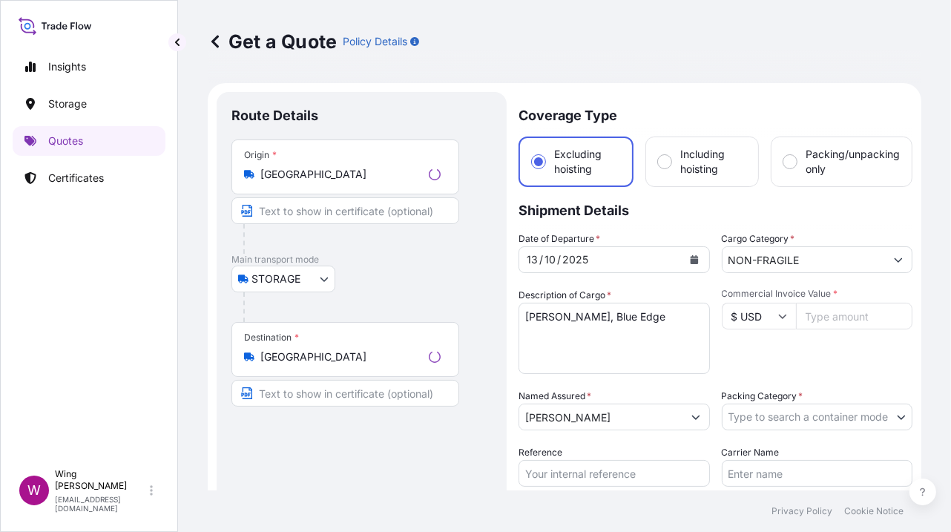
scroll to position [23, 0]
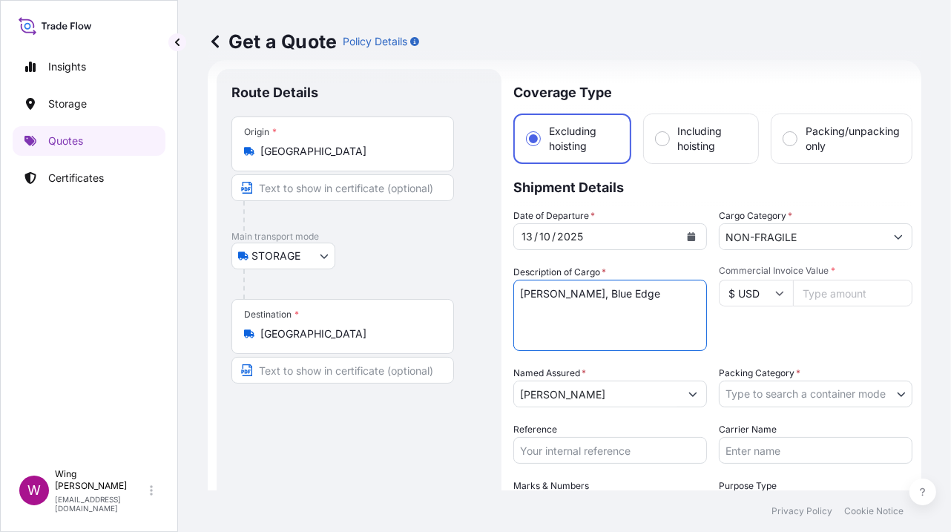
drag, startPoint x: 657, startPoint y: 306, endPoint x: 665, endPoint y: 297, distance: 12.6
click at [662, 303] on textarea "[PERSON_NAME], Blue Edge" at bounding box center [610, 315] width 194 height 71
click at [673, 289] on textarea "[PERSON_NAME], Blue Edge" at bounding box center [610, 315] width 194 height 71
drag, startPoint x: 669, startPoint y: 292, endPoint x: 447, endPoint y: 286, distance: 221.9
click at [447, 286] on form "Route Details Place of loading Road / Inland Road / Inland Origin * [GEOGRAPHIC…" at bounding box center [565, 434] width 714 height 748
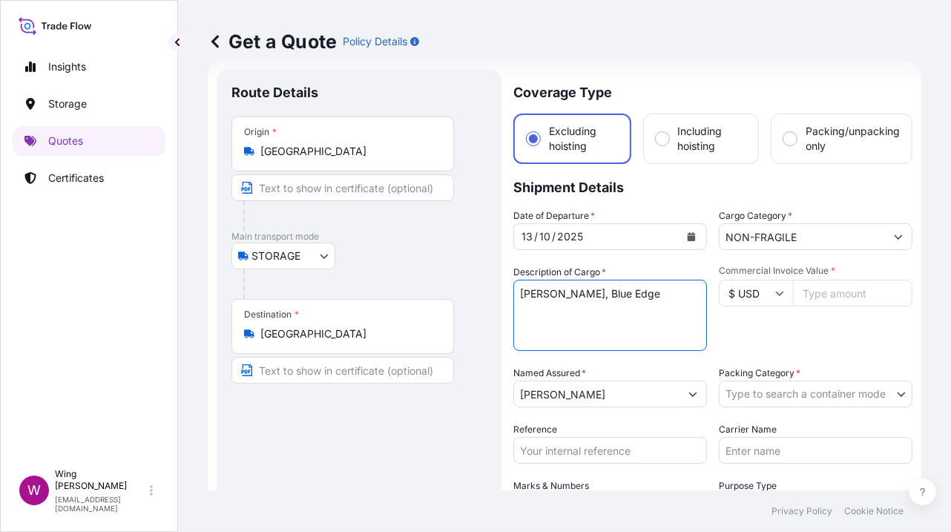
paste textarea "[PERSON_NAME] Gentleman with a green feather"
click at [604, 294] on textarea "[PERSON_NAME], Blue Edge" at bounding box center [610, 315] width 194 height 71
click at [621, 319] on textarea "[PERSON_NAME], Blue Edge" at bounding box center [610, 315] width 194 height 71
type textarea "[PERSON_NAME], Gentleman with a green feather"
click at [598, 320] on textarea "[PERSON_NAME], Blue Edge" at bounding box center [610, 315] width 194 height 71
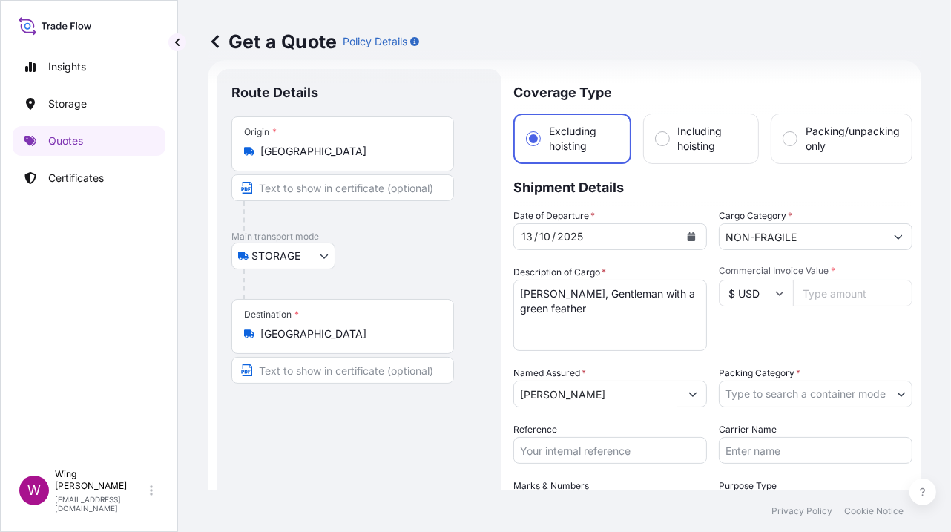
click at [823, 289] on input "Commercial Invoice Value *" at bounding box center [852, 293] width 119 height 27
paste input "12000"
type input "12000"
click at [797, 338] on div "Commercial Invoice Value * $ USD 12000" at bounding box center [816, 308] width 194 height 86
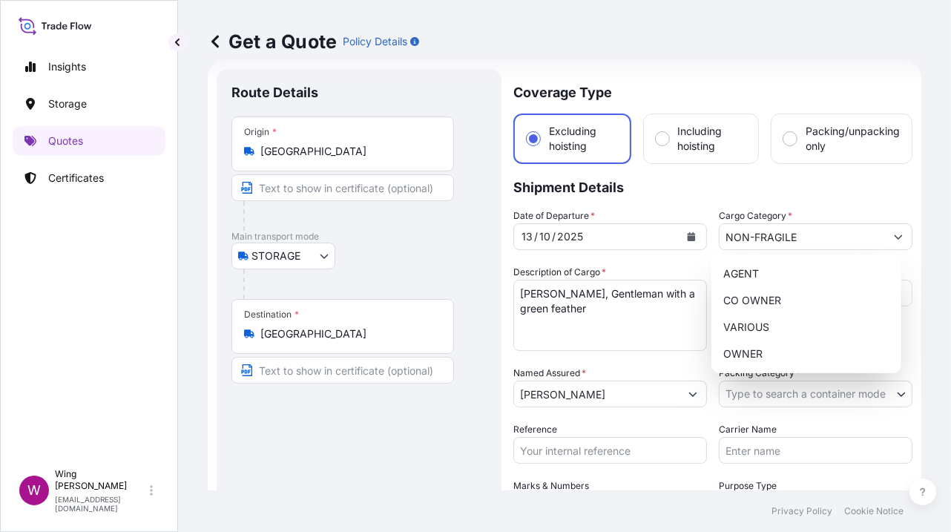
click at [754, 396] on body "Insights Storage Quotes Certificates W Wing Lee [EMAIL_ADDRESS][DOMAIN_NAME] Ge…" at bounding box center [475, 266] width 951 height 532
click at [767, 349] on div "OWNER" at bounding box center [806, 353] width 178 height 27
select select "27"
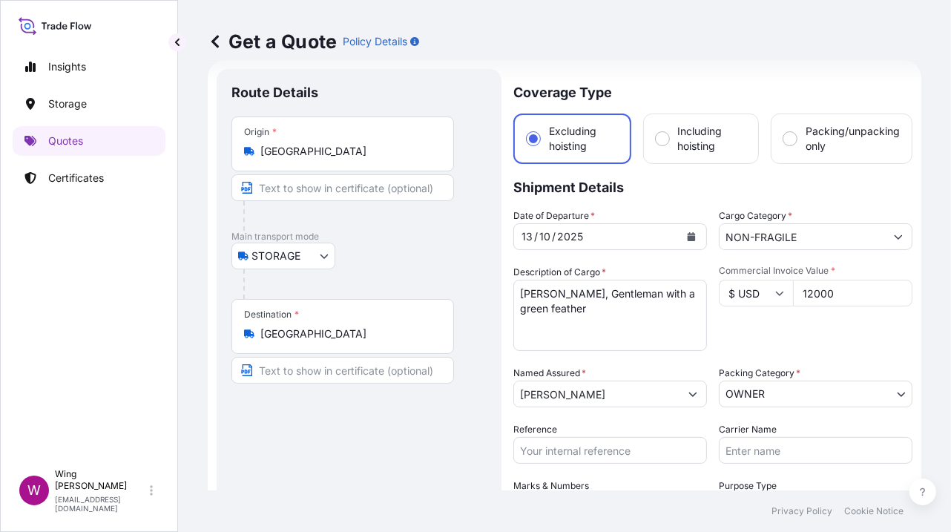
click at [661, 355] on div "Date of Departure * [DATE] Cargo Category * NON-FRAGILE Description of Cargo * …" at bounding box center [712, 392] width 399 height 368
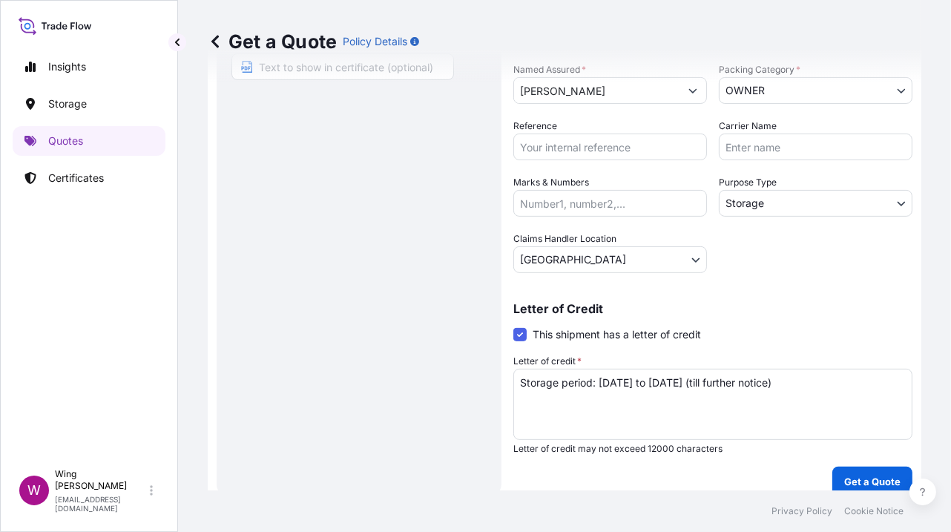
scroll to position [338, 0]
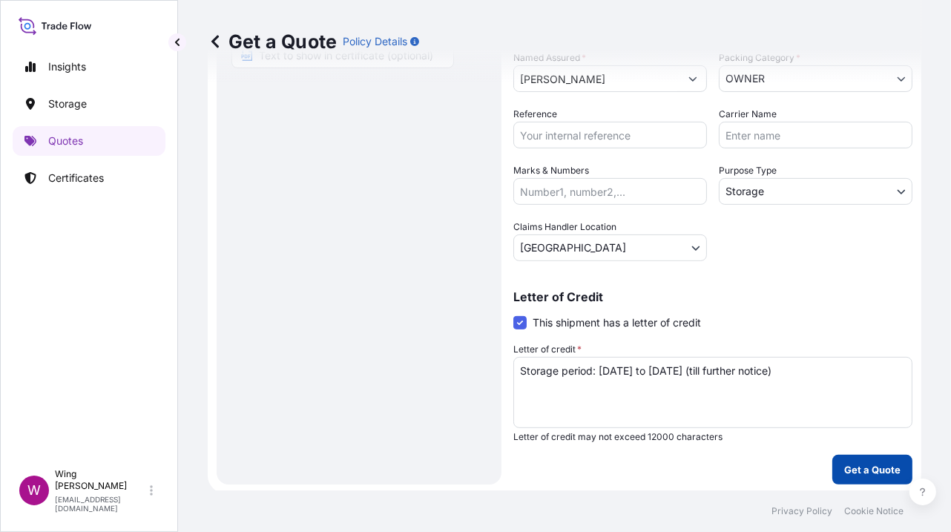
click at [875, 470] on p "Get a Quote" at bounding box center [872, 469] width 56 height 15
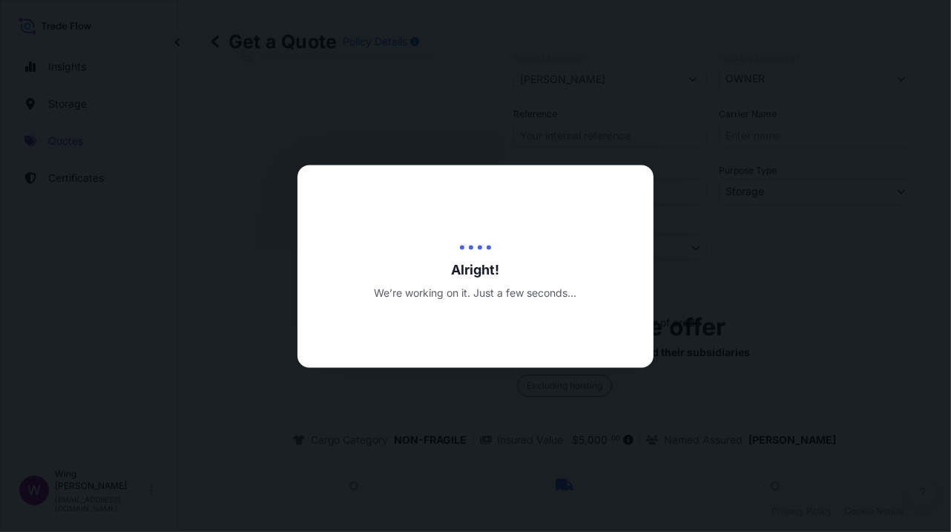
type input "[DATE]"
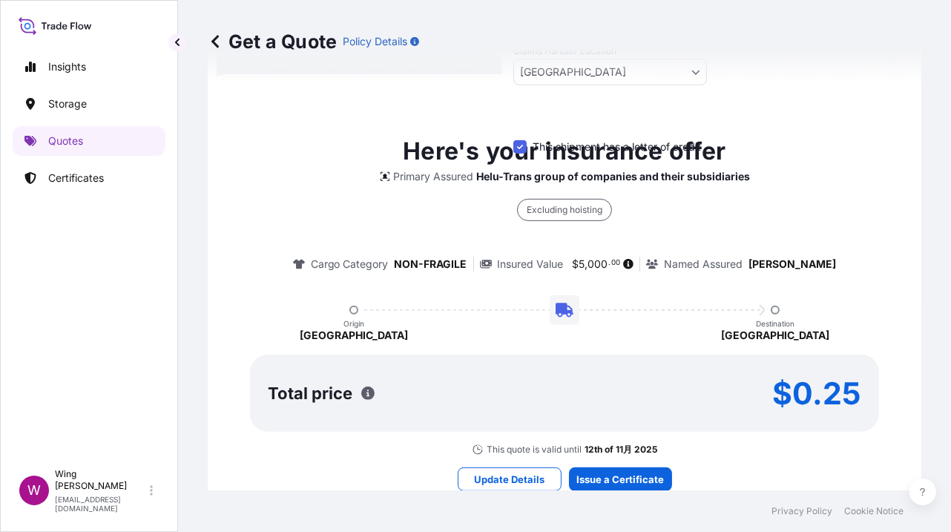
scroll to position [0, 0]
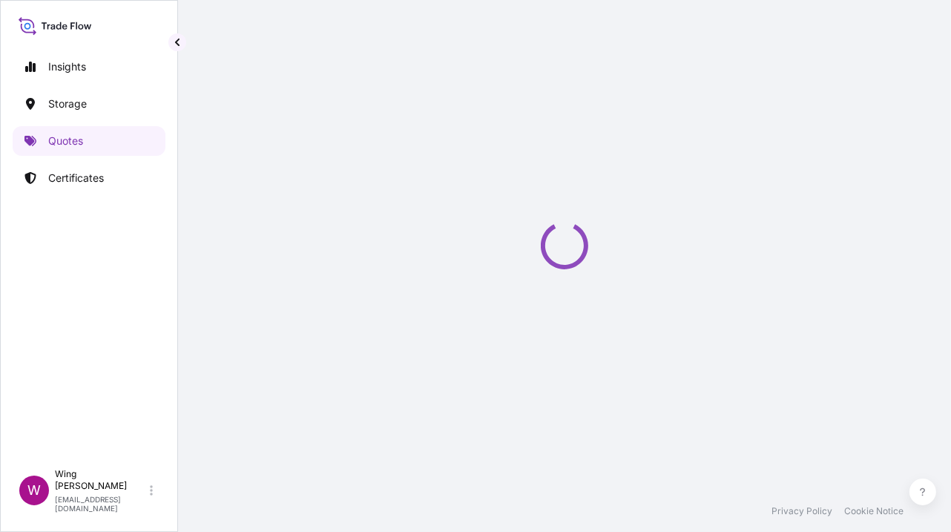
select select "STORAGE"
select select "Transit"
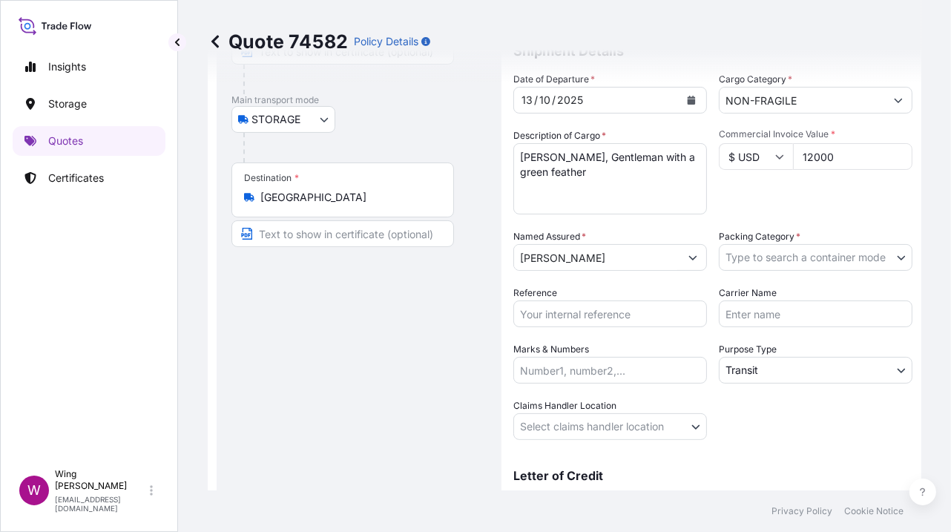
scroll to position [197, 0]
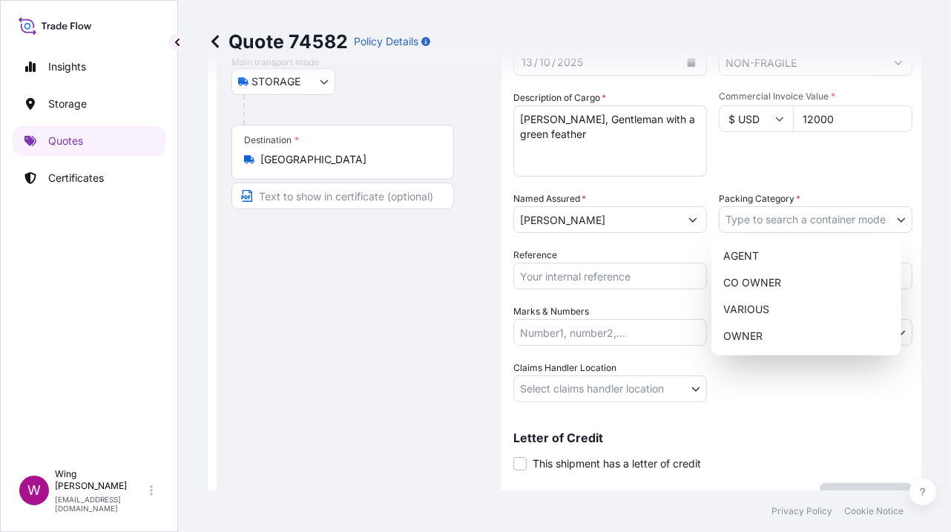
click at [778, 206] on body "Insights Storage Quotes Certificates W Wing Lee [EMAIL_ADDRESS][DOMAIN_NAME] Qu…" at bounding box center [475, 266] width 951 height 532
click at [744, 331] on div "OWNER" at bounding box center [806, 336] width 178 height 27
select select "27"
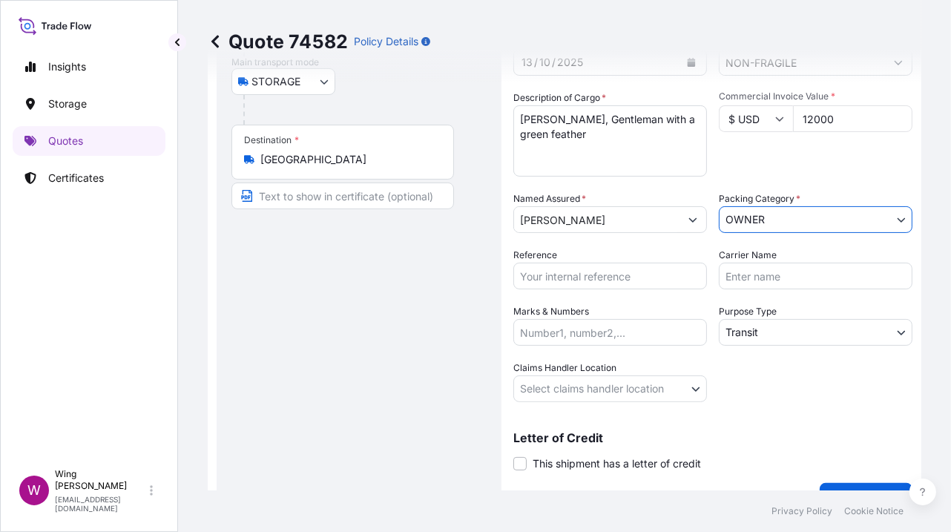
click at [753, 323] on body "Insights Storage Quotes Certificates W Wing Lee [EMAIL_ADDRESS][DOMAIN_NAME] Qu…" at bounding box center [475, 266] width 951 height 532
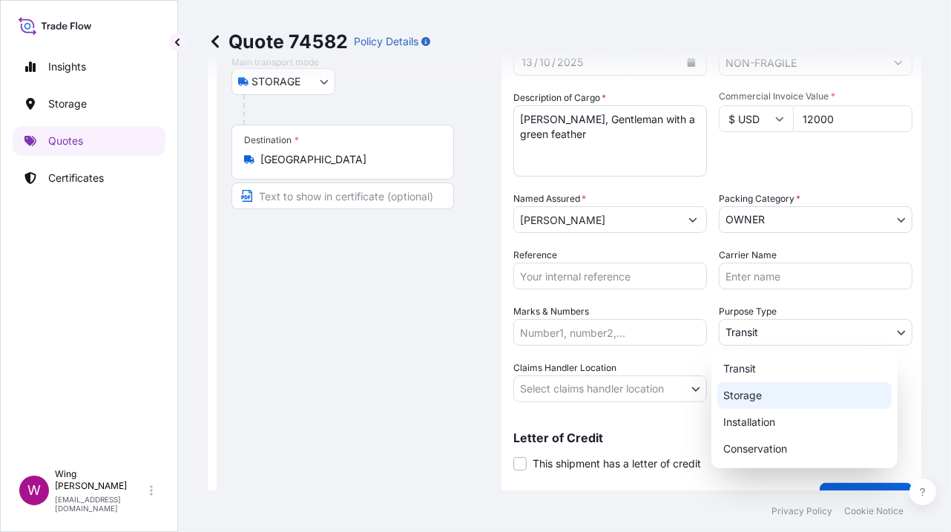
click at [750, 392] on div "Storage" at bounding box center [804, 395] width 174 height 27
select select "Storage"
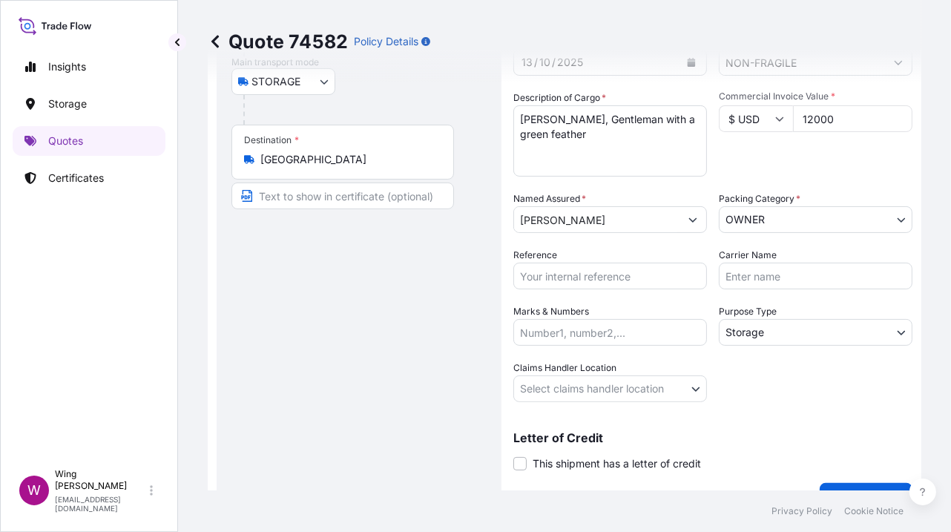
click at [601, 277] on input "Reference" at bounding box center [610, 276] width 194 height 27
paste input "AMST2314818VIVI"
type input "AMST2314818VIVI"
click at [357, 320] on div "Route Details Place of loading Road / [GEOGRAPHIC_DATA] / Inland Origin * [GEOG…" at bounding box center [358, 203] width 255 height 588
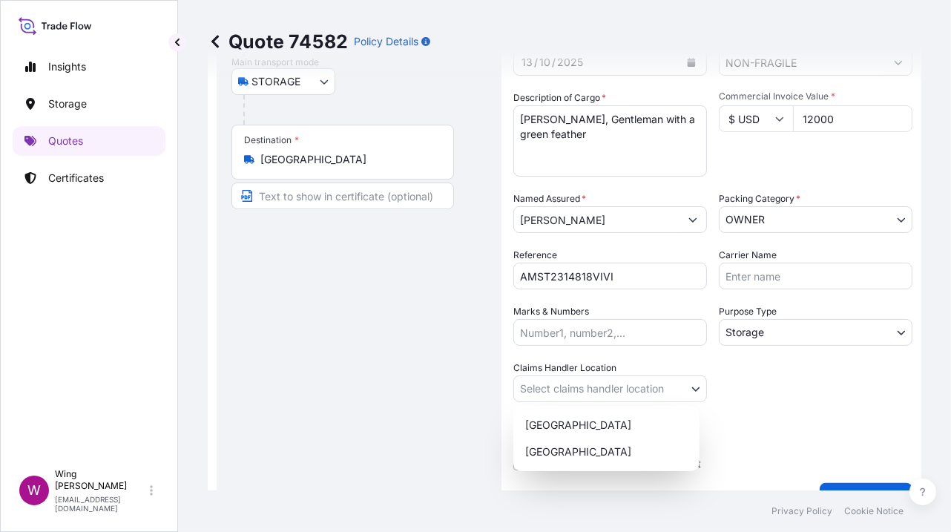
click at [588, 376] on body "Insights Storage Quotes Certificates W Wing Lee [EMAIL_ADDRESS][DOMAIN_NAME] Qu…" at bounding box center [475, 266] width 951 height 532
click at [583, 427] on div "[GEOGRAPHIC_DATA]" at bounding box center [606, 425] width 174 height 27
select select "[GEOGRAPHIC_DATA]"
click at [346, 413] on div "Route Details Place of loading Road / [GEOGRAPHIC_DATA] / Inland Origin * [GEOG…" at bounding box center [358, 203] width 255 height 588
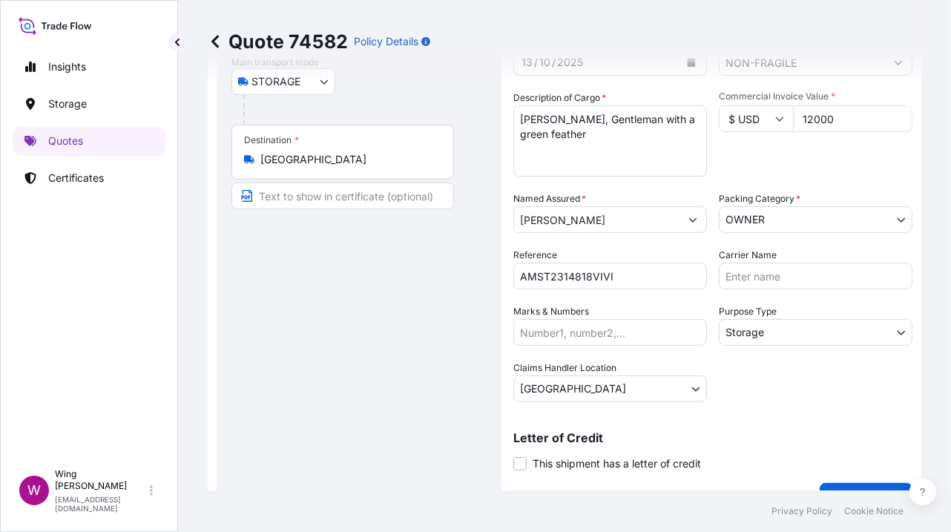
click at [557, 456] on span "This shipment has a letter of credit" at bounding box center [617, 463] width 168 height 15
click at [513, 455] on input "This shipment has a letter of credit" at bounding box center [513, 455] width 0 height 0
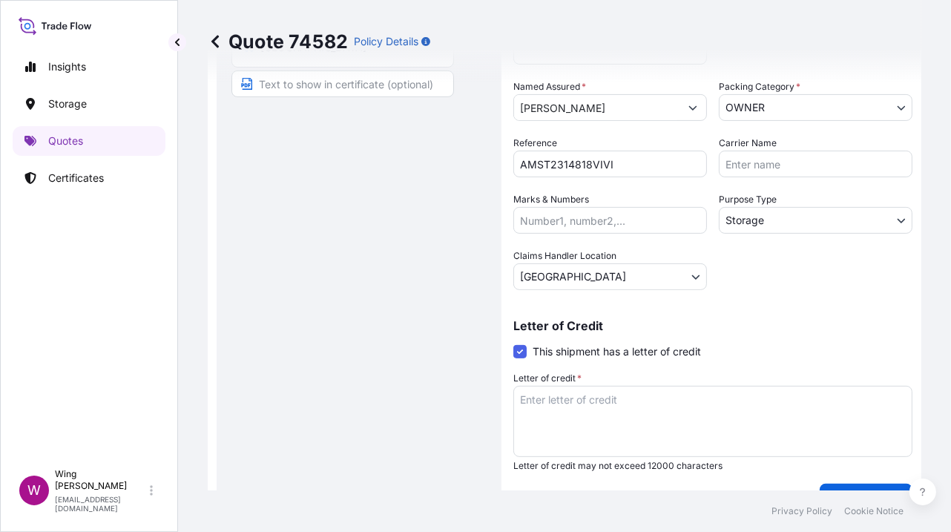
scroll to position [395, 0]
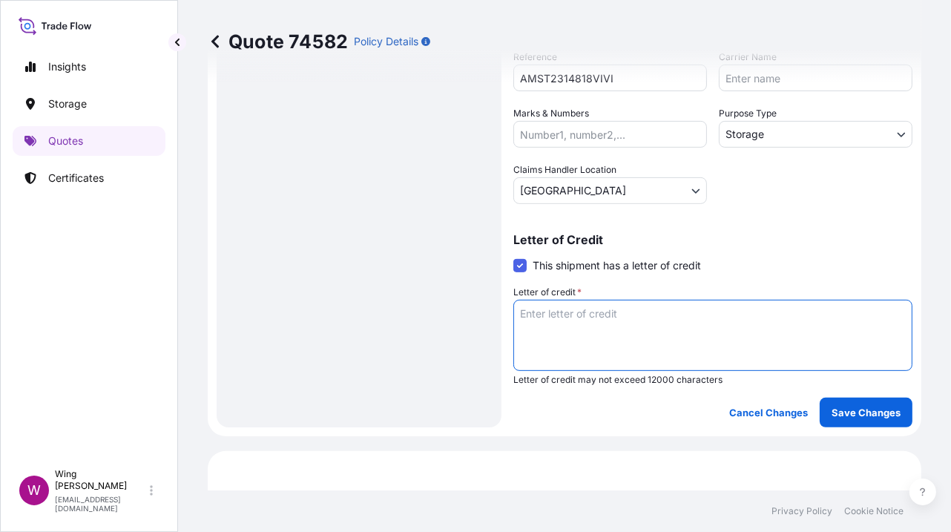
click at [627, 334] on textarea "Letter of credit *" at bounding box center [712, 335] width 399 height 71
paste textarea "Storage period: [DATE] to [DATE] (till further notice)"
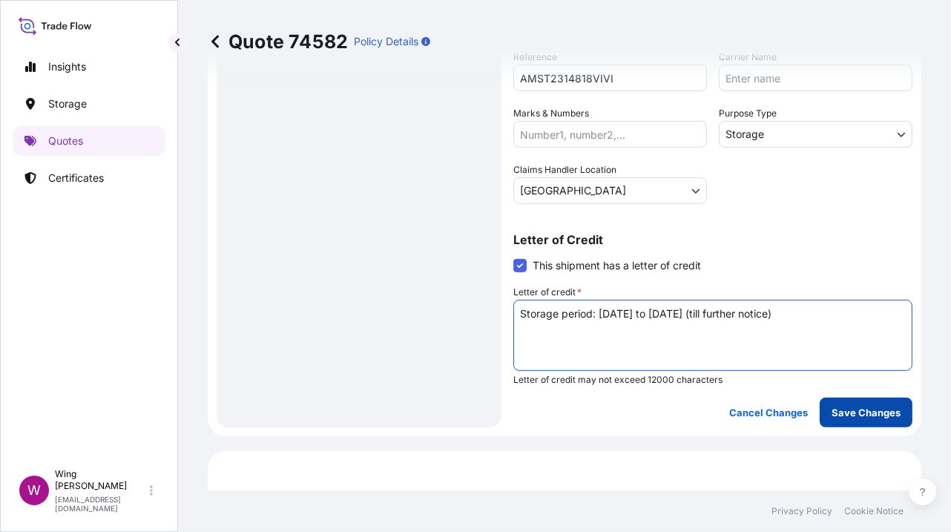
type textarea "Storage period: [DATE] to [DATE] (till further notice)"
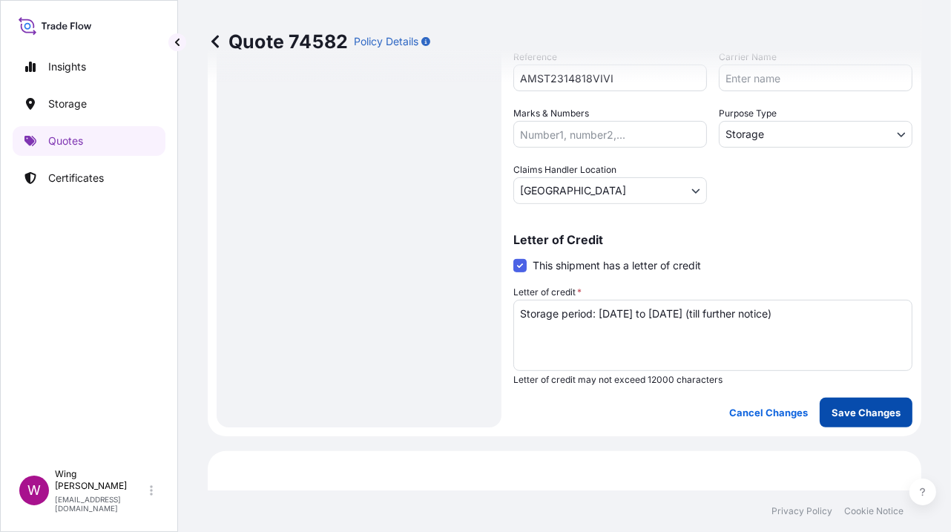
click at [845, 418] on p "Save Changes" at bounding box center [866, 412] width 69 height 15
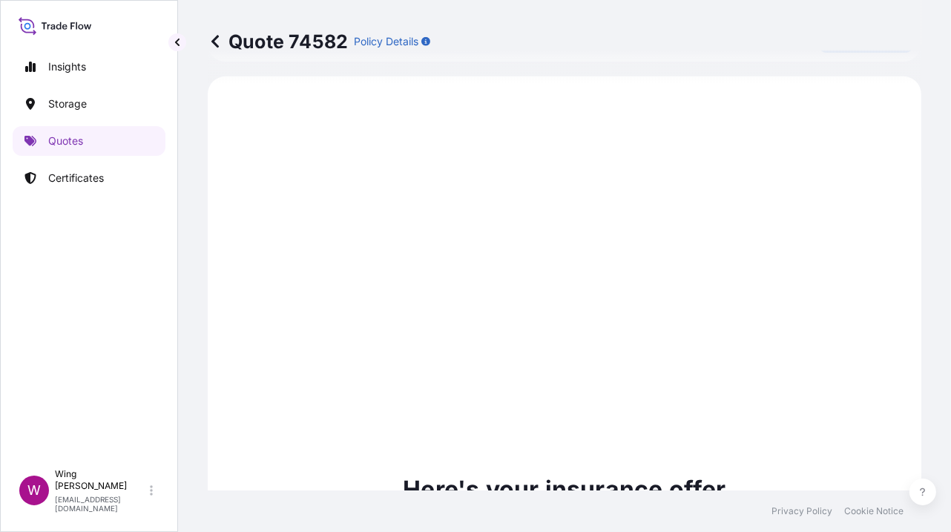
select select "STORAGE"
select select "Storage"
select select "[GEOGRAPHIC_DATA]"
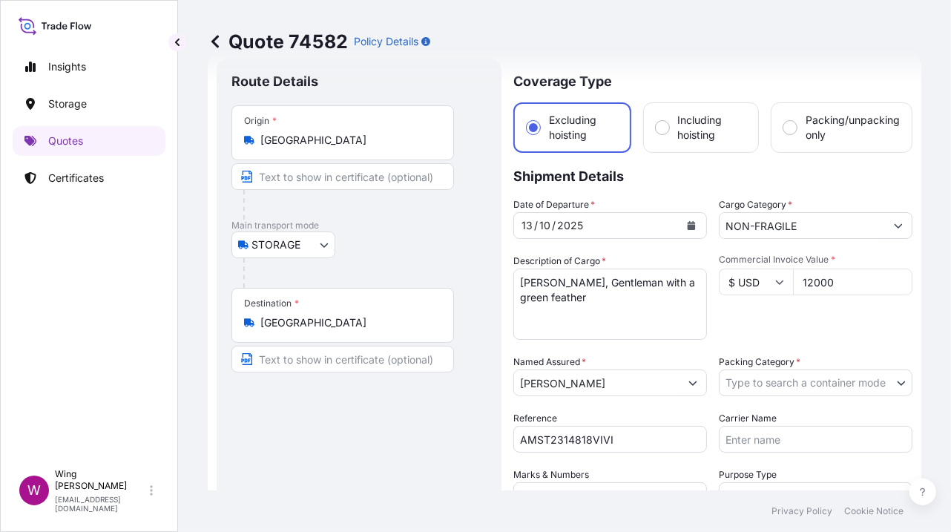
scroll to position [0, 0]
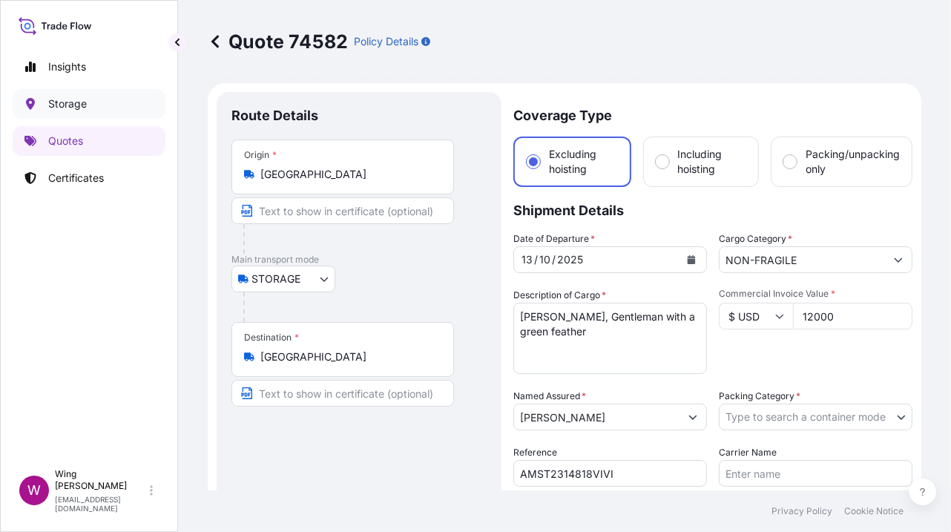
click at [79, 108] on p "Storage" at bounding box center [67, 103] width 39 height 15
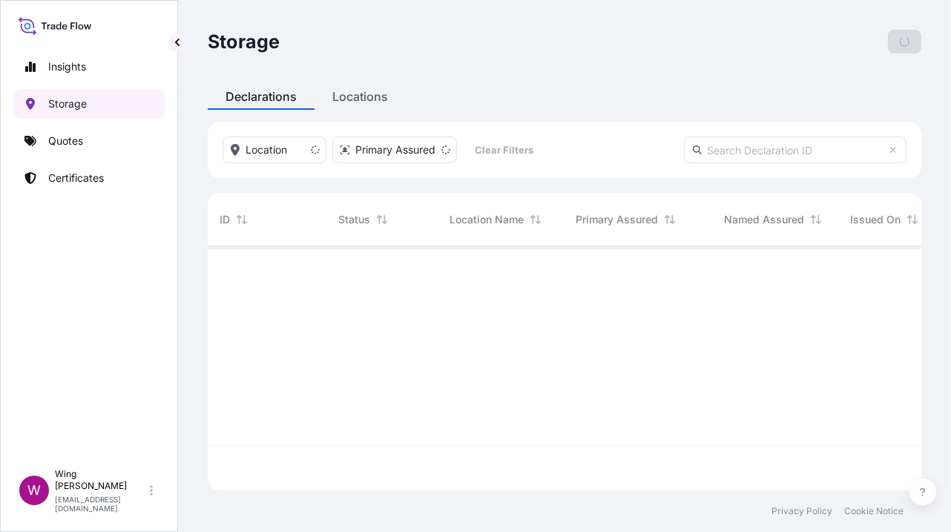
scroll to position [237, 698]
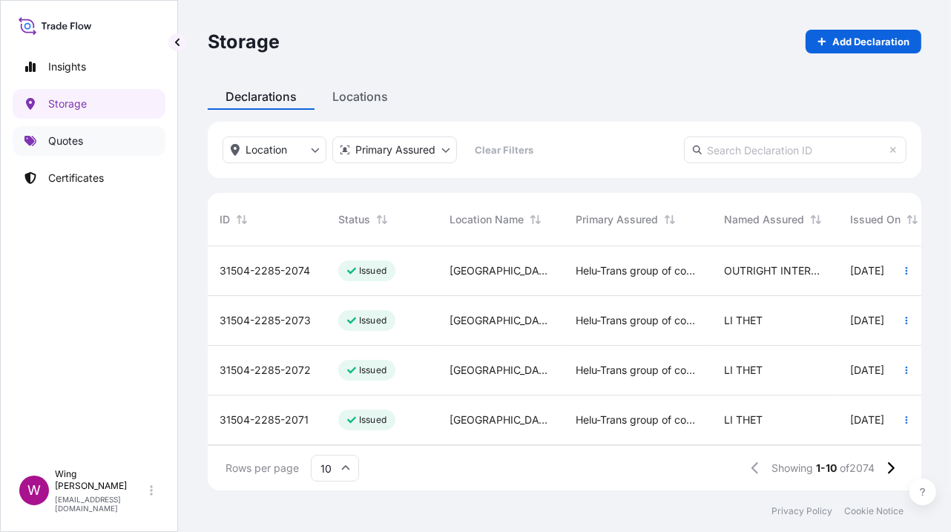
click at [105, 142] on link "Quotes" at bounding box center [89, 141] width 153 height 30
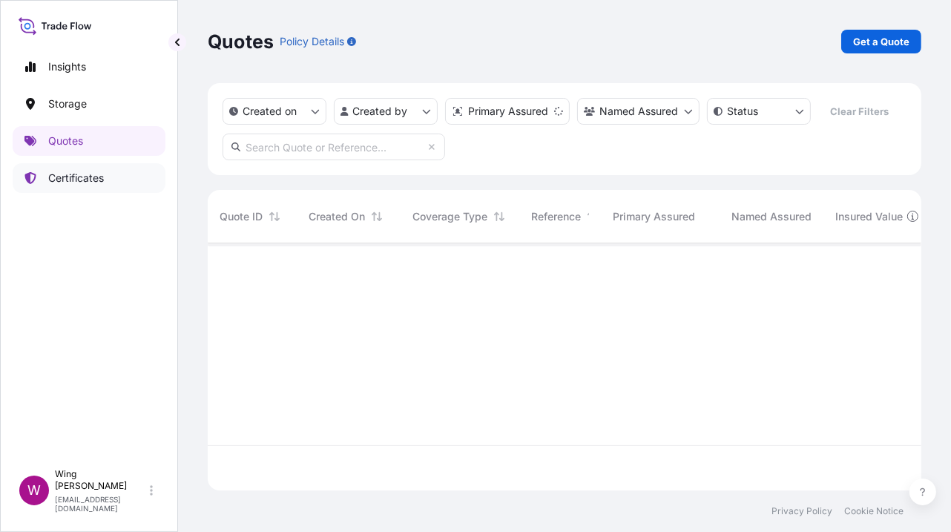
scroll to position [242, 698]
click at [79, 178] on p "Certificates" at bounding box center [76, 178] width 56 height 15
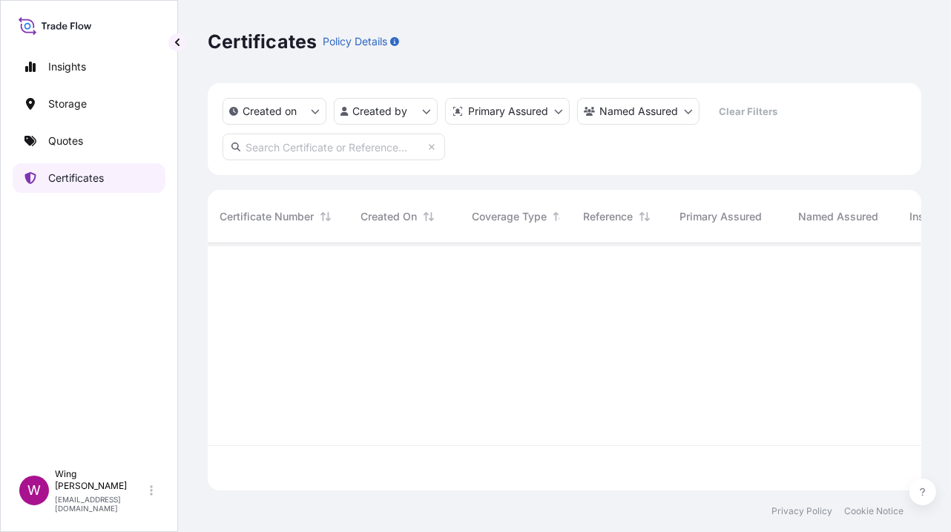
scroll to position [242, 698]
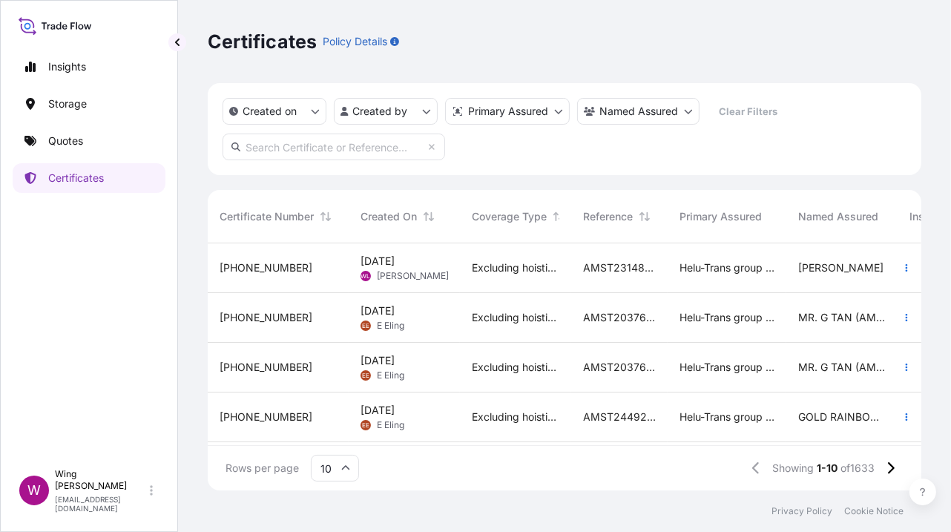
click at [309, 265] on div "[PHONE_NUMBER]" at bounding box center [278, 267] width 117 height 15
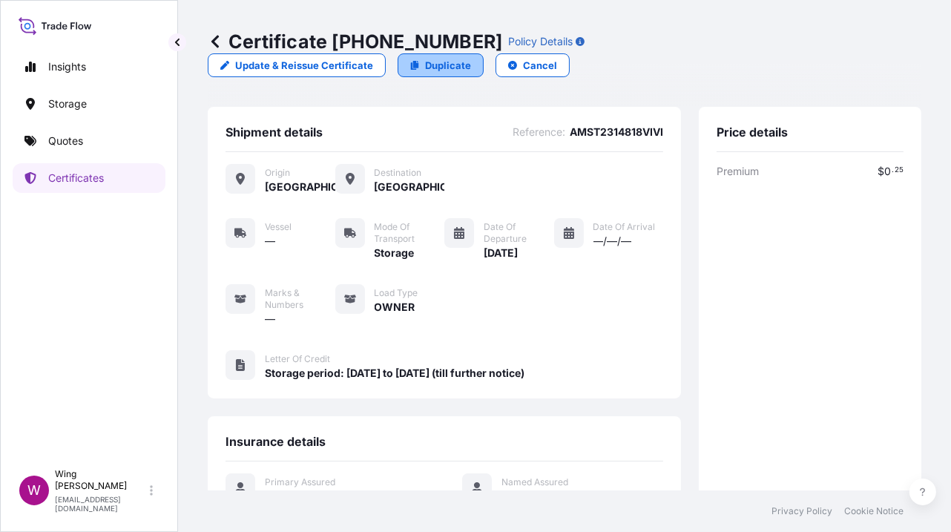
click at [442, 62] on p "Duplicate" at bounding box center [448, 65] width 46 height 15
select select "STORAGE"
select select "Storage"
select select "[GEOGRAPHIC_DATA]"
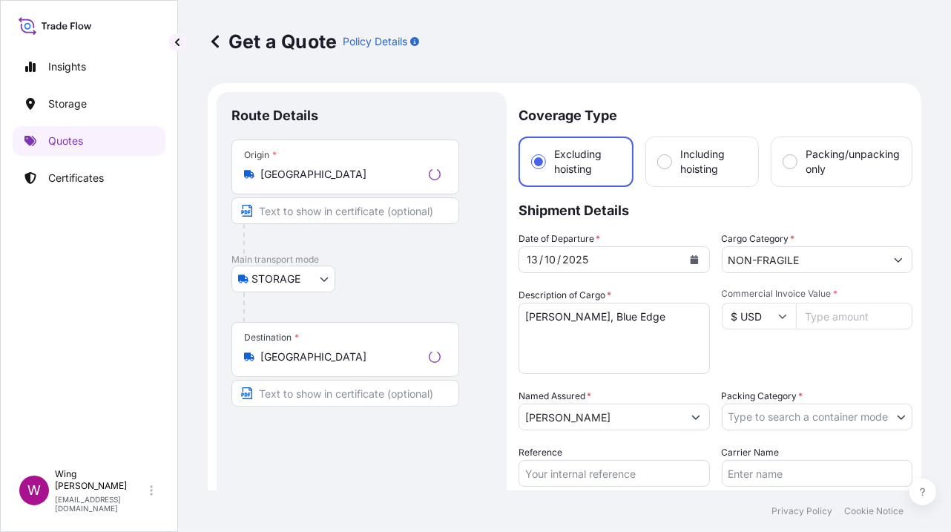
scroll to position [23, 0]
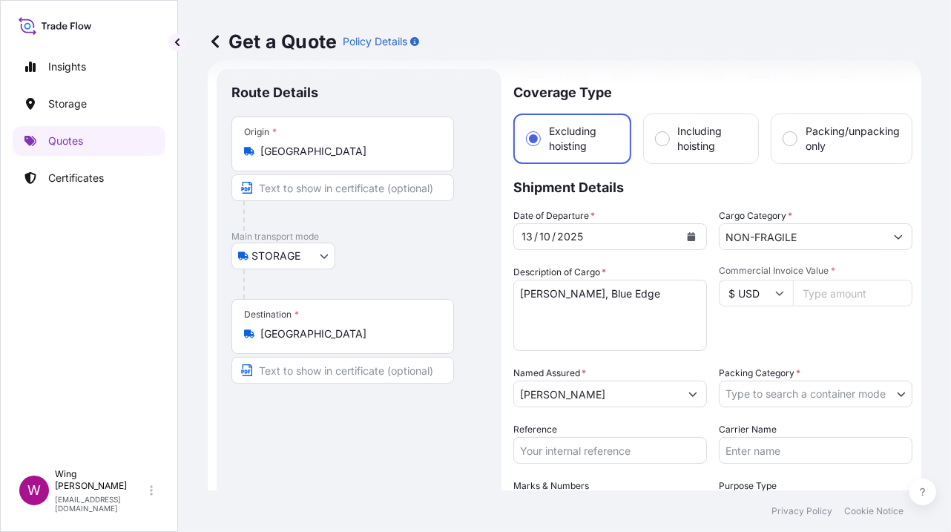
click at [613, 309] on textarea "[PERSON_NAME], Blue Edge" at bounding box center [610, 315] width 194 height 71
drag, startPoint x: 668, startPoint y: 289, endPoint x: 492, endPoint y: 266, distance: 177.9
click at [492, 266] on form "Route Details Place of loading Road / Inland Road / Inland Origin * [GEOGRAPHIC…" at bounding box center [565, 434] width 714 height 748
paste textarea "[PERSON_NAME] Gentleman with a green feather"
click at [603, 290] on textarea "[PERSON_NAME], Blue Edge" at bounding box center [610, 315] width 194 height 71
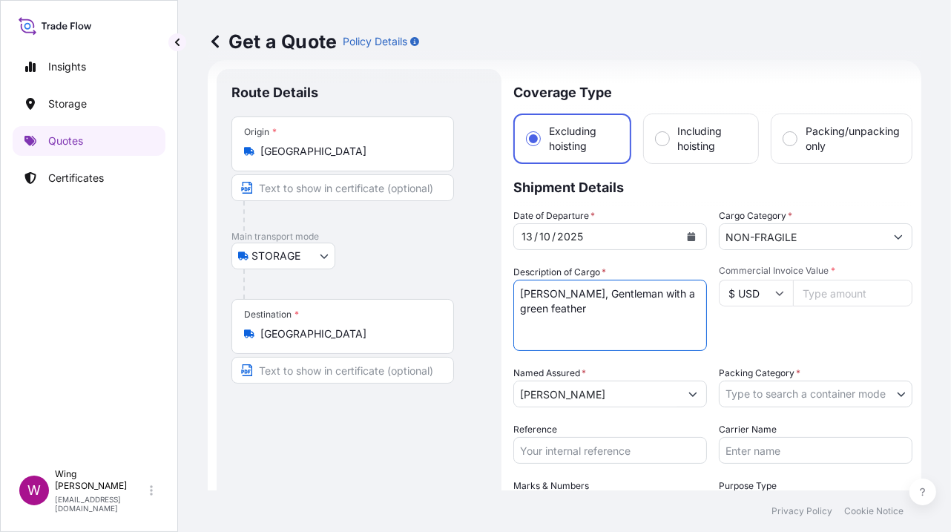
type textarea "[PERSON_NAME], Gentleman with a green feather"
click at [406, 427] on div "Route Details Place of loading Road / [GEOGRAPHIC_DATA] / Inland Origin * [GEOG…" at bounding box center [358, 434] width 255 height 701
click at [382, 401] on div "Route Details Place of loading Road / [GEOGRAPHIC_DATA] / Inland Origin * [GEOG…" at bounding box center [358, 434] width 255 height 701
click at [812, 295] on input "Commercial Invoice Value *" at bounding box center [852, 293] width 119 height 27
paste input "12000"
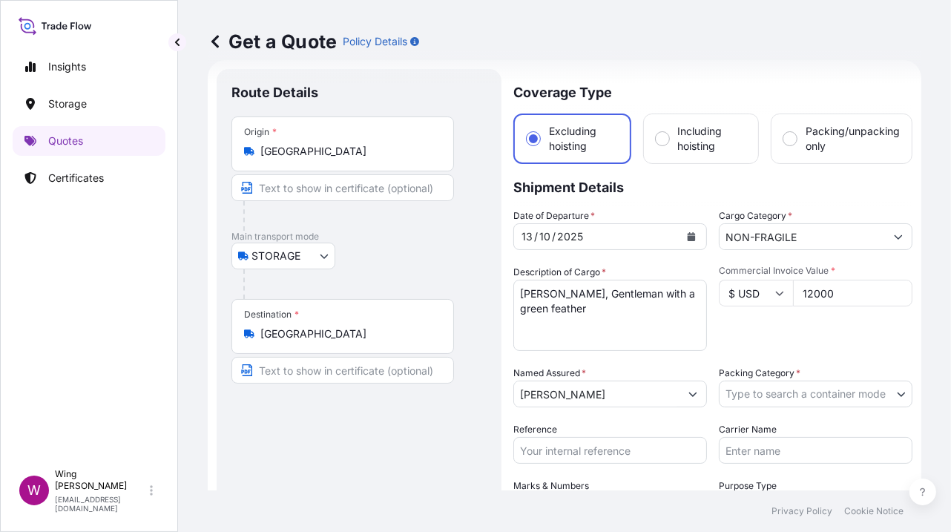
type input "12000"
click at [789, 331] on div "Commercial Invoice Value * $ USD 12000" at bounding box center [816, 308] width 194 height 86
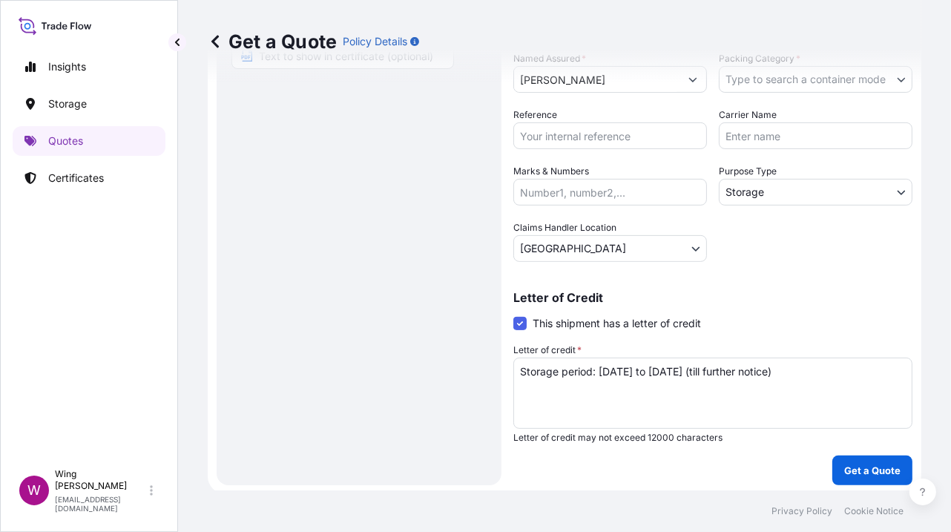
scroll to position [338, 0]
click at [846, 451] on div "Coverage Type Excluding hoisting Including hoisting Packing/unpacking only Ship…" at bounding box center [712, 119] width 399 height 731
click at [844, 462] on p "Get a Quote" at bounding box center [872, 469] width 56 height 15
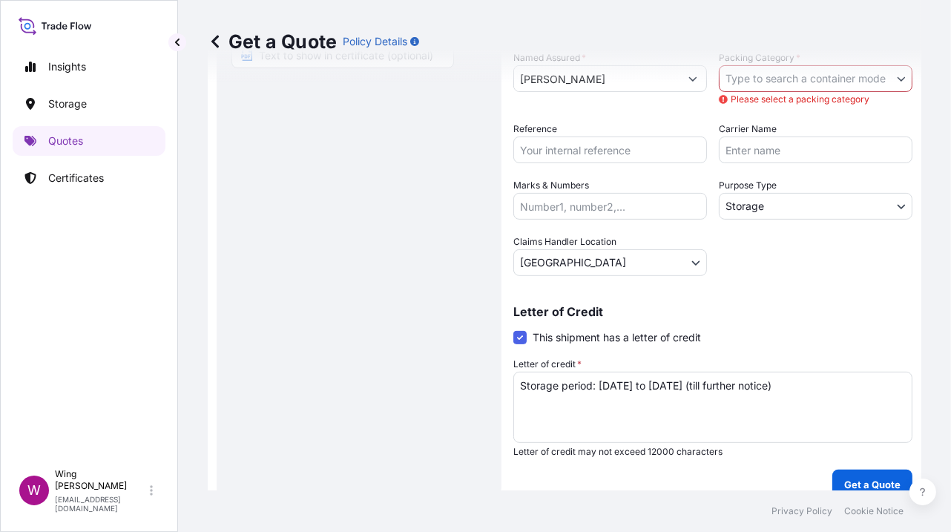
click at [763, 69] on div "Get a Quote Policy Details" at bounding box center [565, 41] width 714 height 83
click at [881, 92] on span "Please select a packing category" at bounding box center [816, 99] width 194 height 15
click at [844, 280] on div "Coverage Type Excluding hoisting Including hoisting Packing/unpacking only Ship…" at bounding box center [712, 127] width 399 height 746
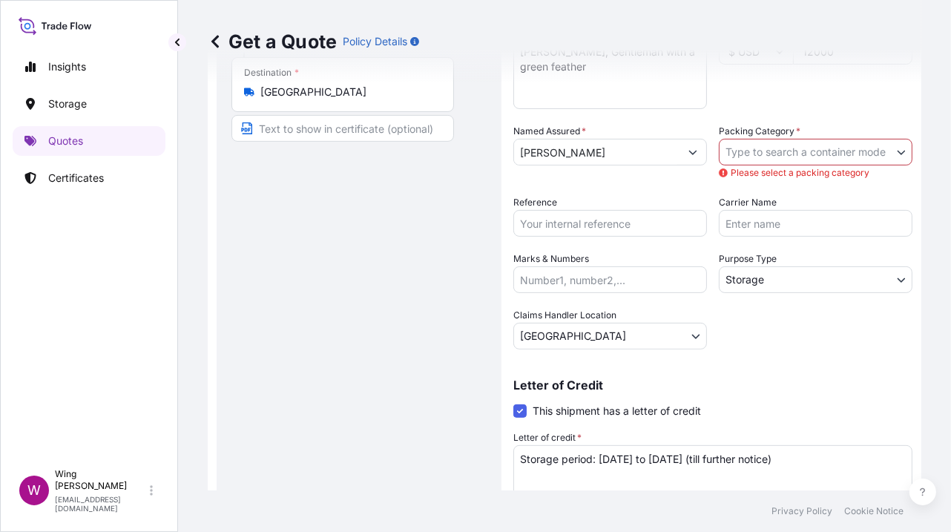
scroll to position [140, 0]
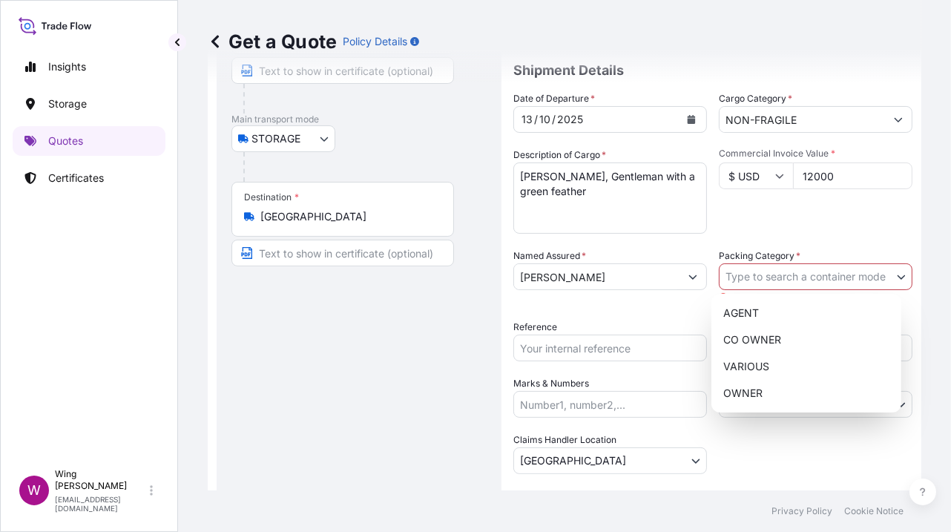
click at [817, 279] on body "Insights Storage Quotes Certificates W Wing Lee [EMAIL_ADDRESS][DOMAIN_NAME] Ge…" at bounding box center [475, 266] width 951 height 532
click at [747, 403] on div "OWNER" at bounding box center [806, 393] width 178 height 27
select select "27"
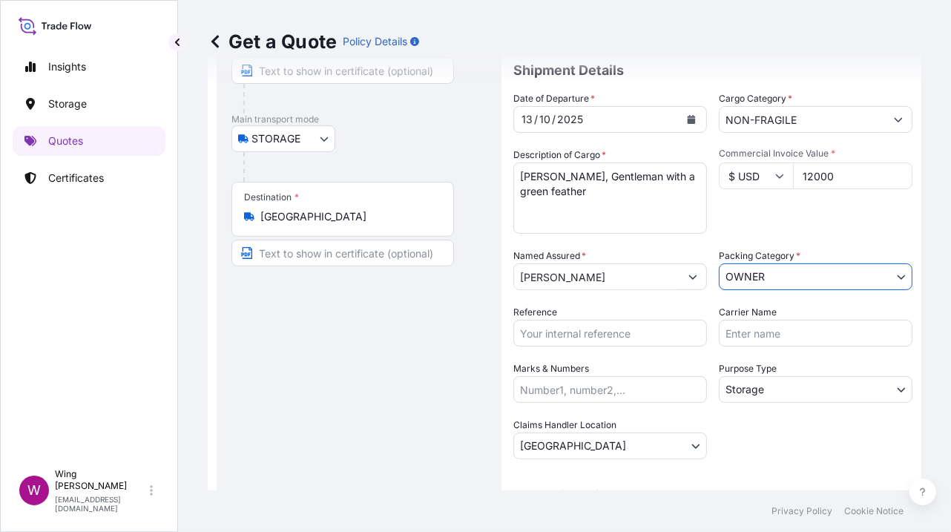
scroll to position [338, 0]
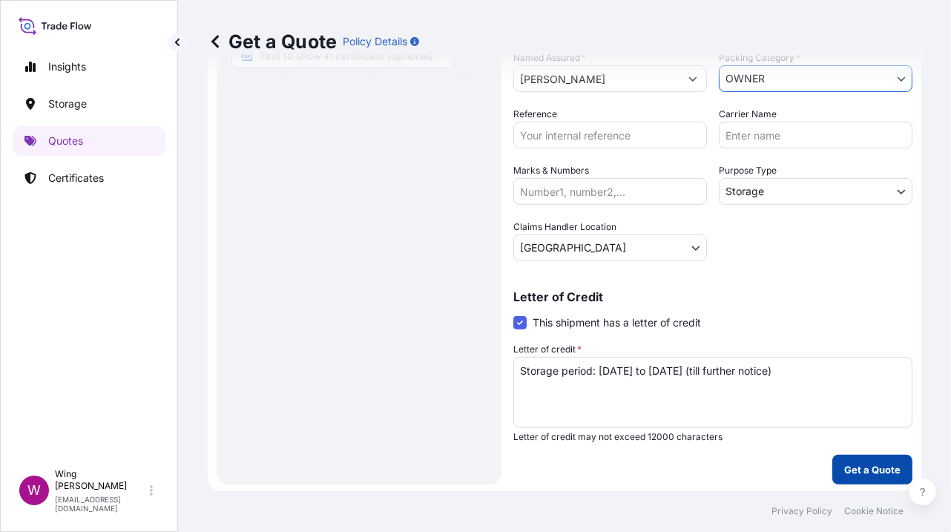
click at [844, 462] on p "Get a Quote" at bounding box center [872, 469] width 56 height 15
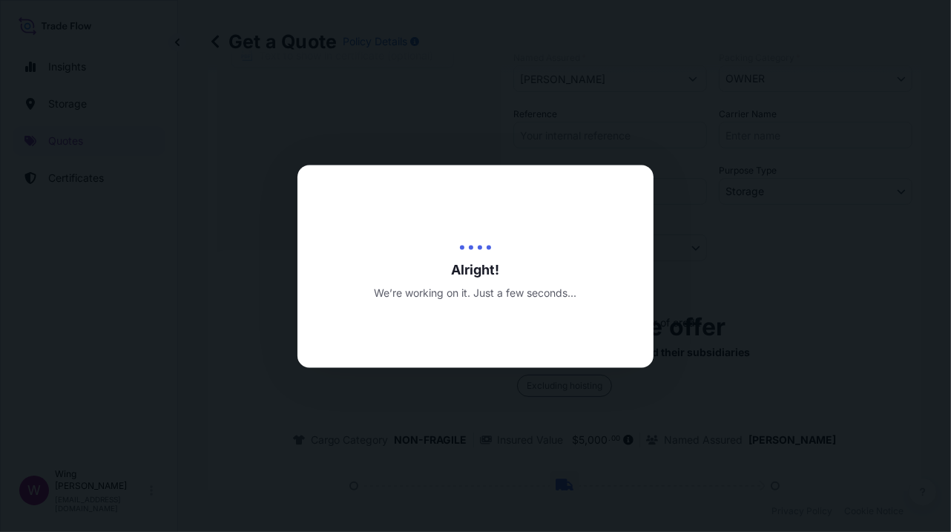
type input "[DATE]"
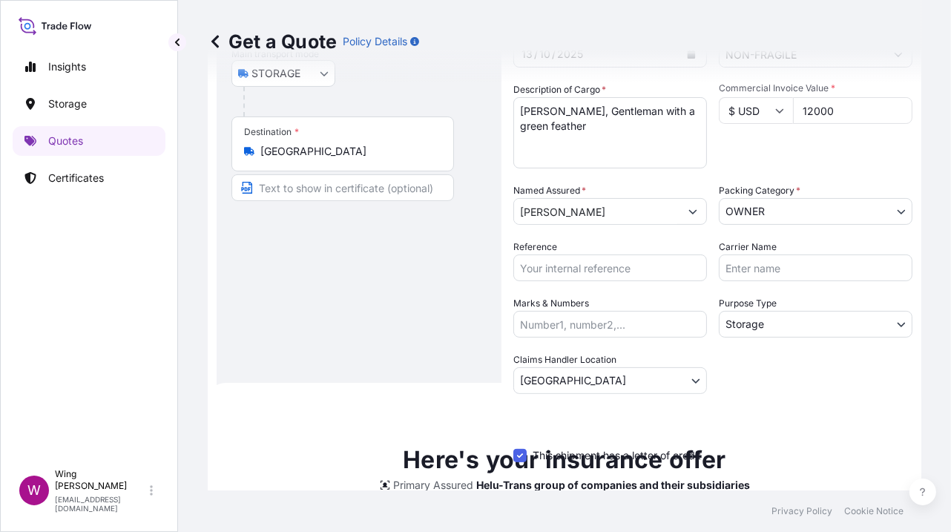
scroll to position [20, 0]
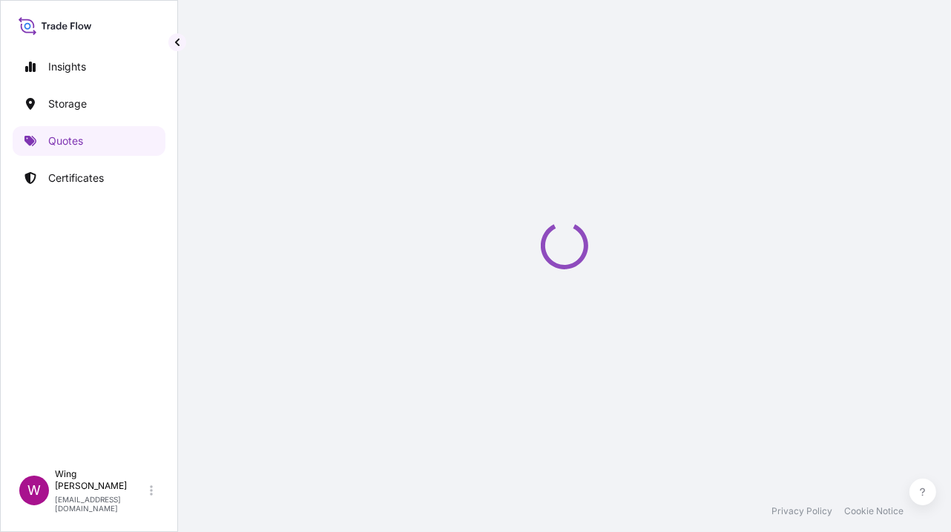
select select "STORAGE"
select select "Transit"
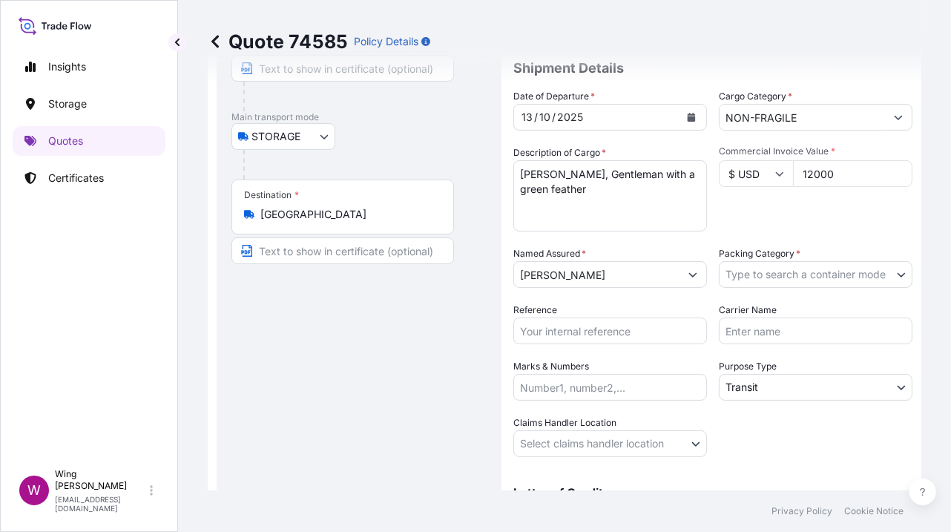
scroll to position [197, 0]
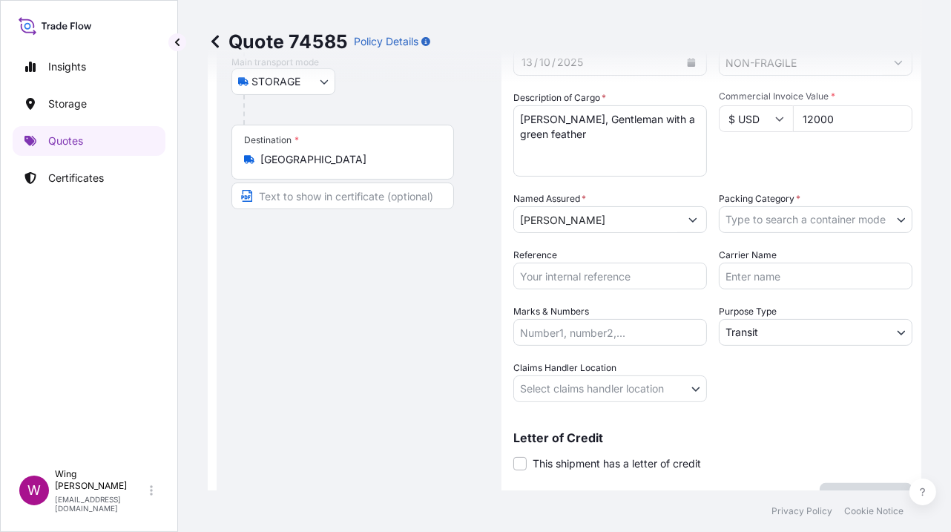
click at [762, 226] on body "Insights Storage Quotes Certificates W Wing Lee [EMAIL_ADDRESS][DOMAIN_NAME] Qu…" at bounding box center [475, 266] width 951 height 532
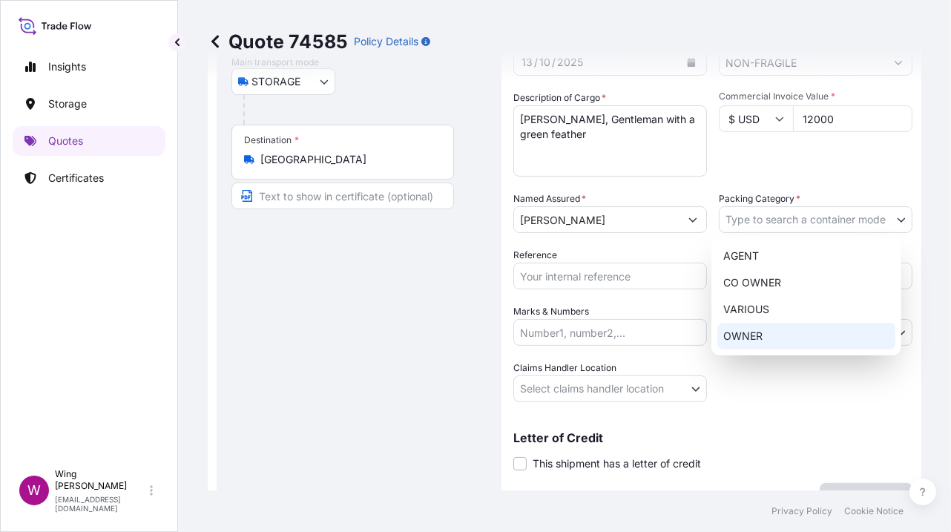
click at [743, 326] on div "OWNER" at bounding box center [806, 336] width 178 height 27
select select "27"
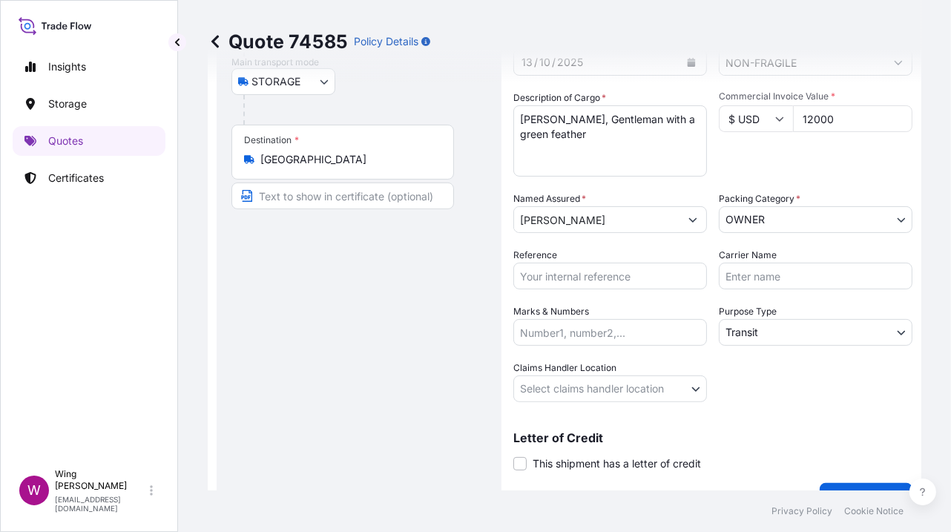
click at [583, 263] on input "Reference" at bounding box center [610, 276] width 194 height 27
paste input "AMST2314818VIVI"
type input "AMST2314818VIVI"
click at [459, 315] on div "Route Details Place of loading Road / [GEOGRAPHIC_DATA] / Inland Origin * [GEOG…" at bounding box center [358, 203] width 255 height 588
click at [739, 326] on body "Insights Storage Quotes Certificates W Wing Lee [EMAIL_ADDRESS][DOMAIN_NAME] Qu…" at bounding box center [475, 266] width 951 height 532
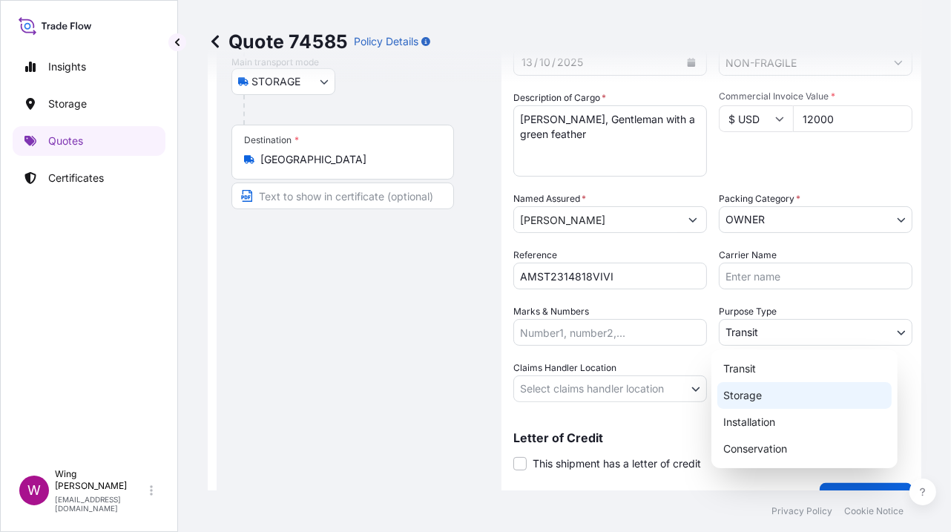
click at [737, 386] on div "Storage" at bounding box center [804, 395] width 174 height 27
select select "Storage"
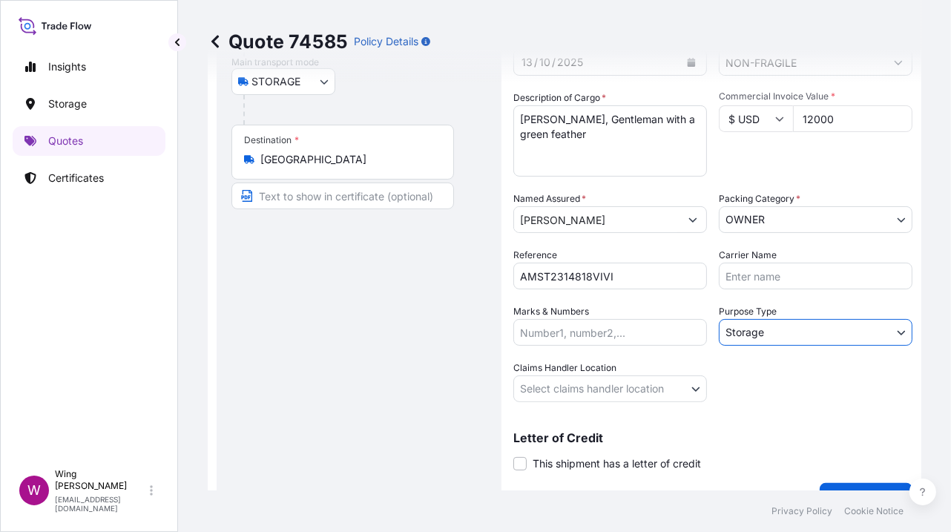
click at [639, 382] on body "Insights Storage Quotes Certificates W Wing Lee [EMAIL_ADDRESS][DOMAIN_NAME] Qu…" at bounding box center [475, 266] width 951 height 532
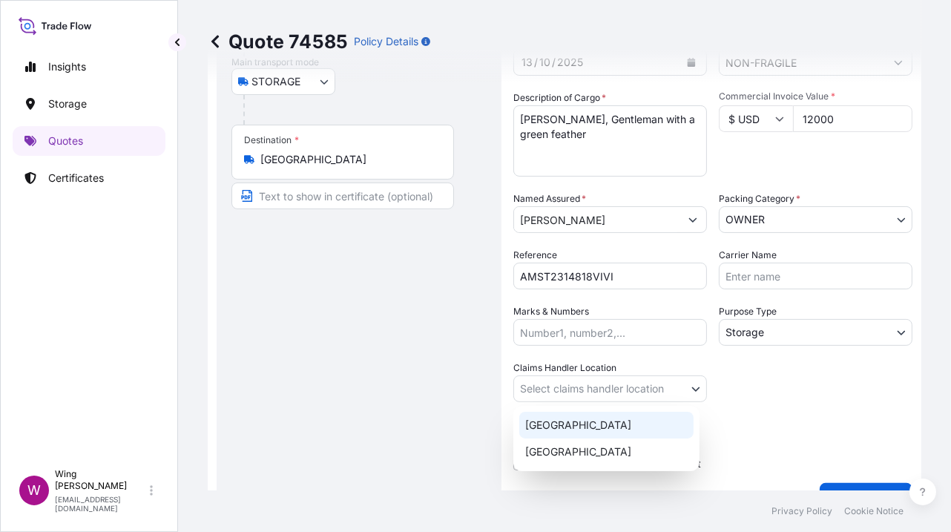
click at [610, 427] on div "[GEOGRAPHIC_DATA]" at bounding box center [606, 425] width 174 height 27
select select "[GEOGRAPHIC_DATA]"
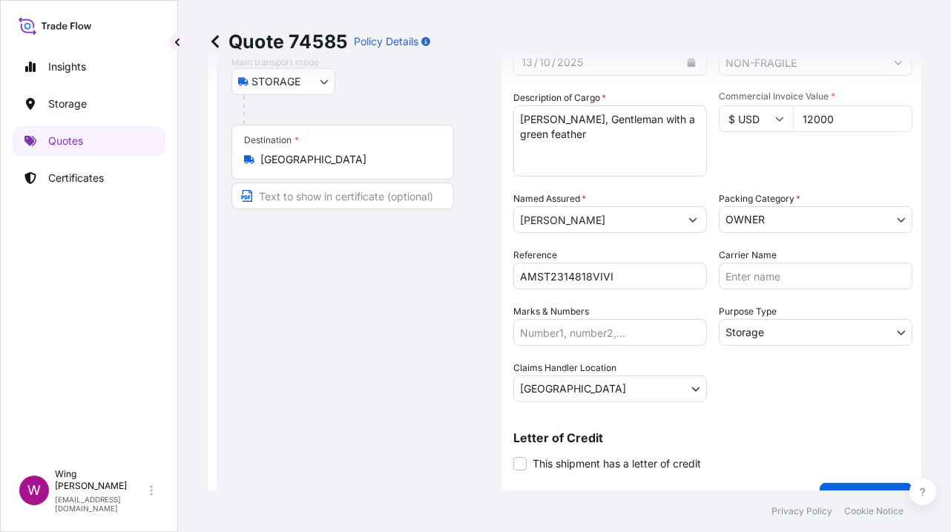
click at [379, 401] on div "Route Details Place of loading Road / [GEOGRAPHIC_DATA] / Inland Origin * [GEOG…" at bounding box center [358, 203] width 255 height 588
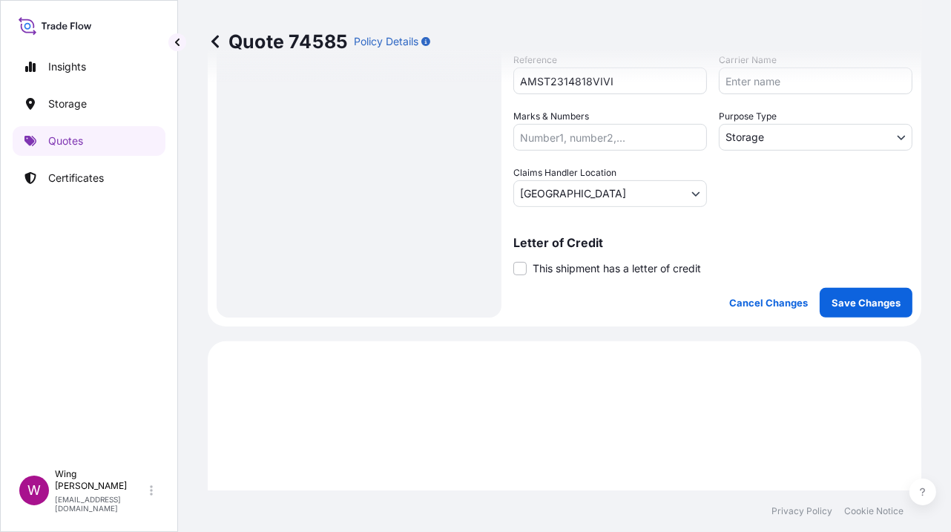
scroll to position [395, 0]
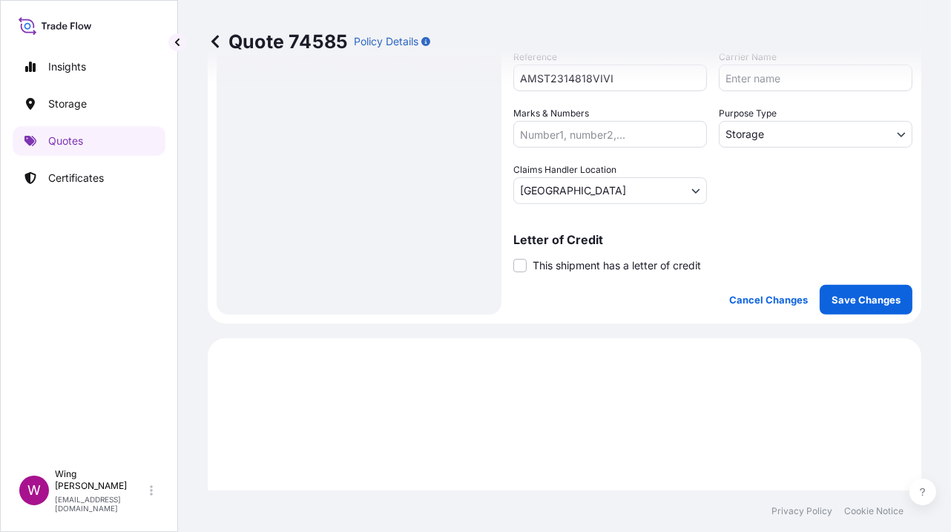
click at [533, 258] on span "This shipment has a letter of credit" at bounding box center [617, 265] width 168 height 15
click at [513, 257] on input "This shipment has a letter of credit" at bounding box center [513, 257] width 0 height 0
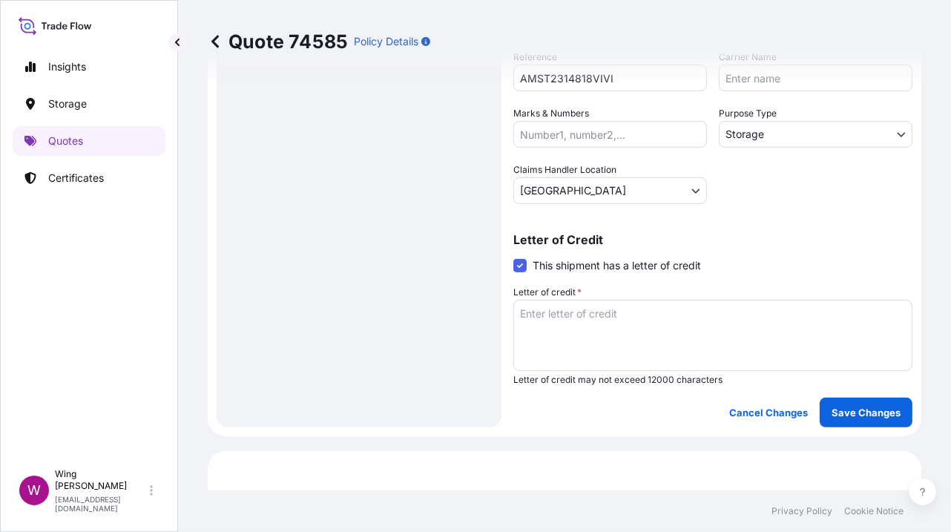
click at [537, 320] on textarea "Letter of credit *" at bounding box center [712, 335] width 399 height 71
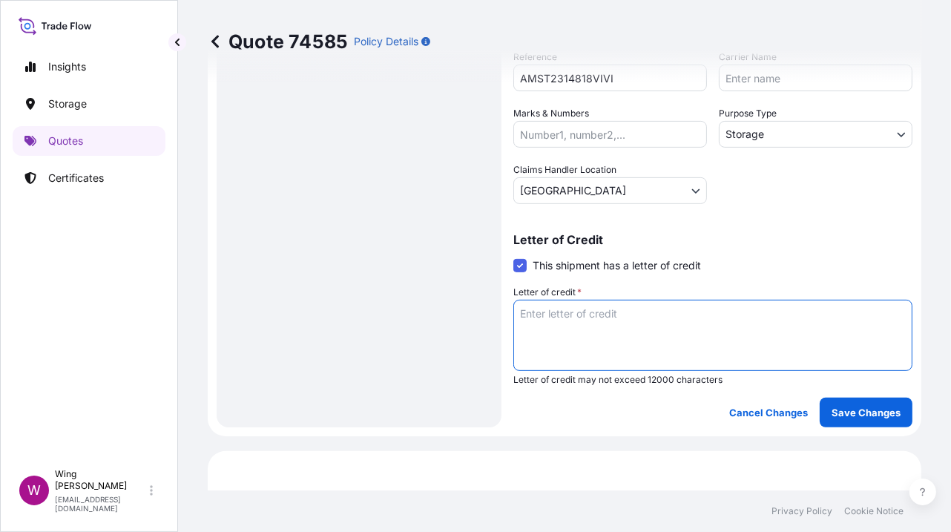
paste textarea "Storage period: [DATE] to [DATE] (till further notice)"
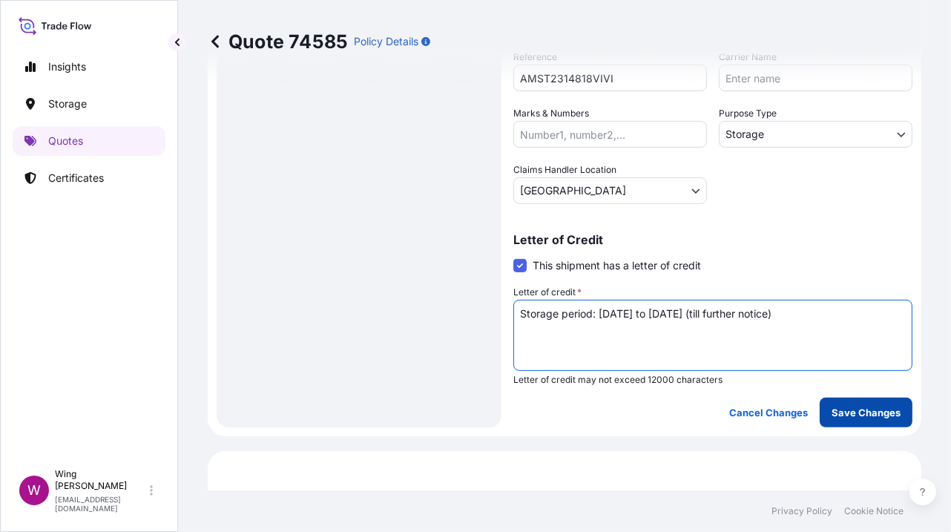
type textarea "Storage period: [DATE] to [DATE] (till further notice)"
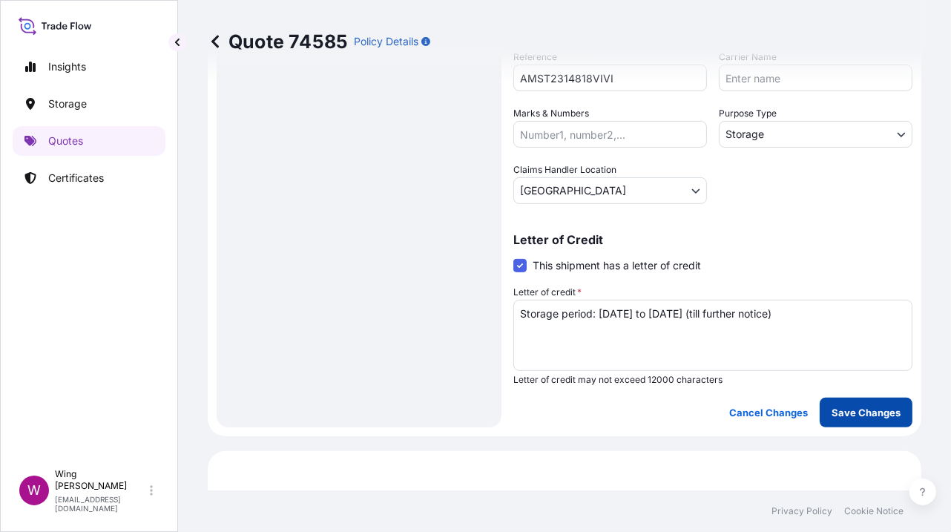
click at [851, 420] on button "Save Changes" at bounding box center [866, 413] width 93 height 30
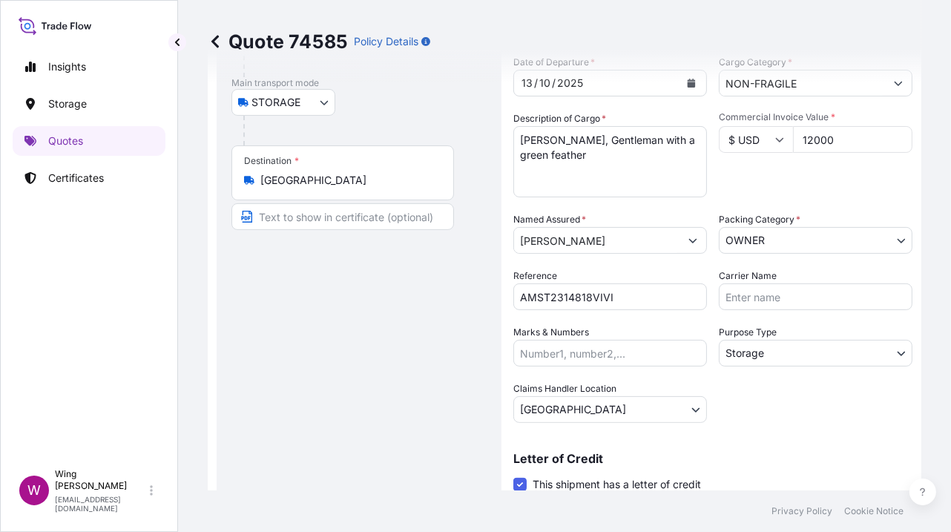
select select "STORAGE"
select select "Storage"
select select "[GEOGRAPHIC_DATA]"
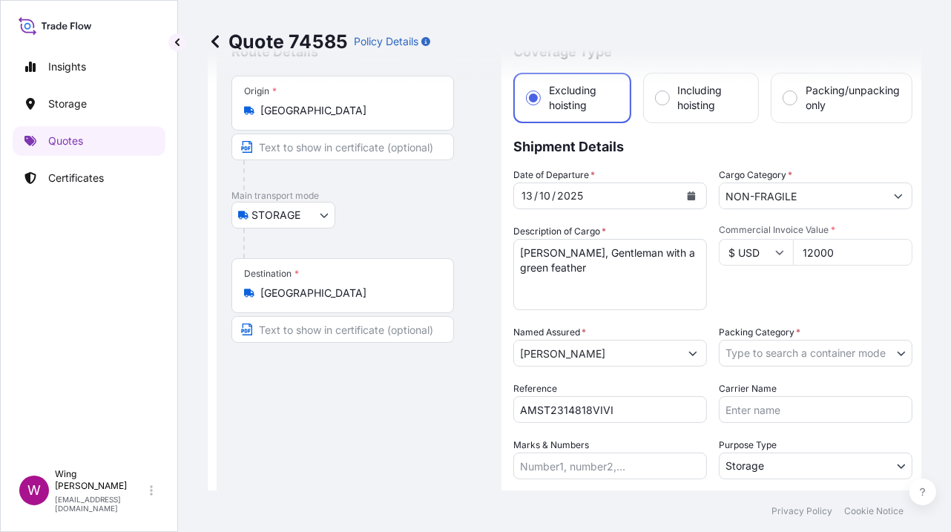
scroll to position [98, 0]
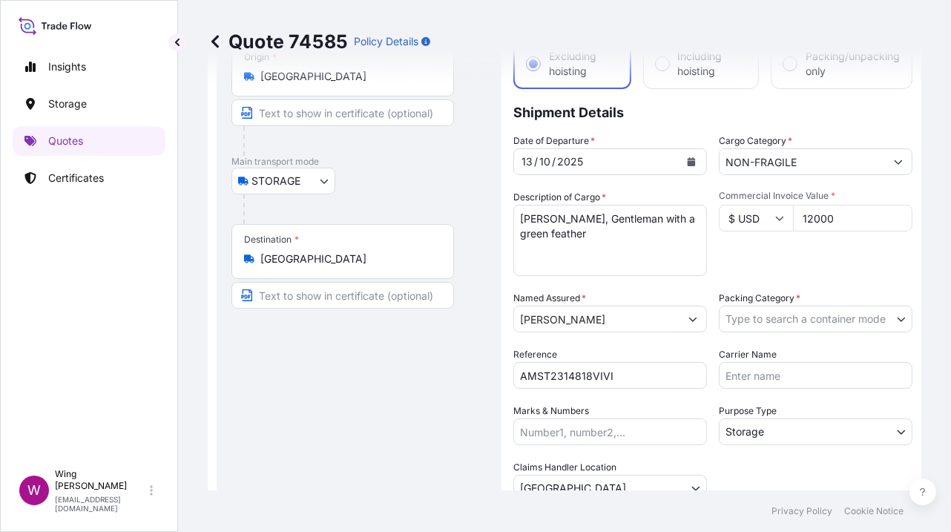
click at [768, 312] on body "Insights Storage Quotes Certificates W Wing Lee [EMAIL_ADDRESS][DOMAIN_NAME] Qu…" at bounding box center [475, 266] width 951 height 532
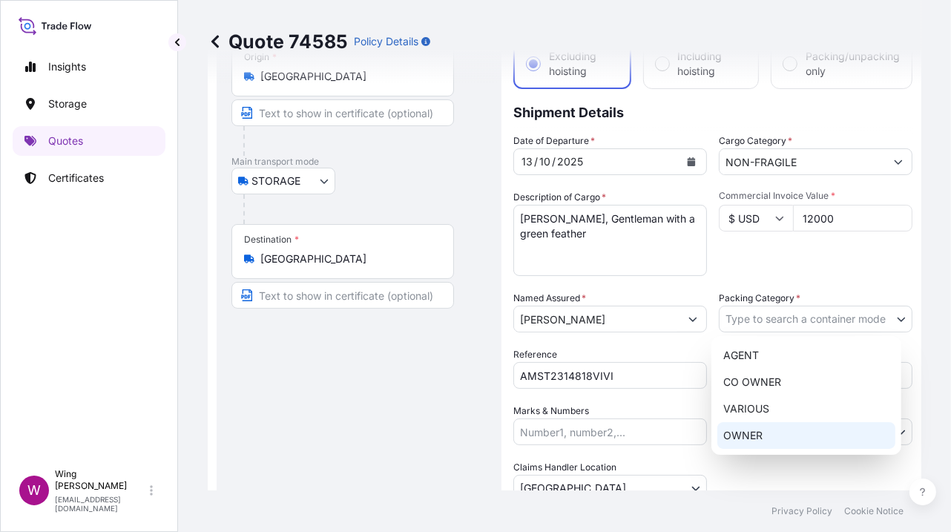
click at [755, 433] on div "OWNER" at bounding box center [806, 435] width 178 height 27
select select "27"
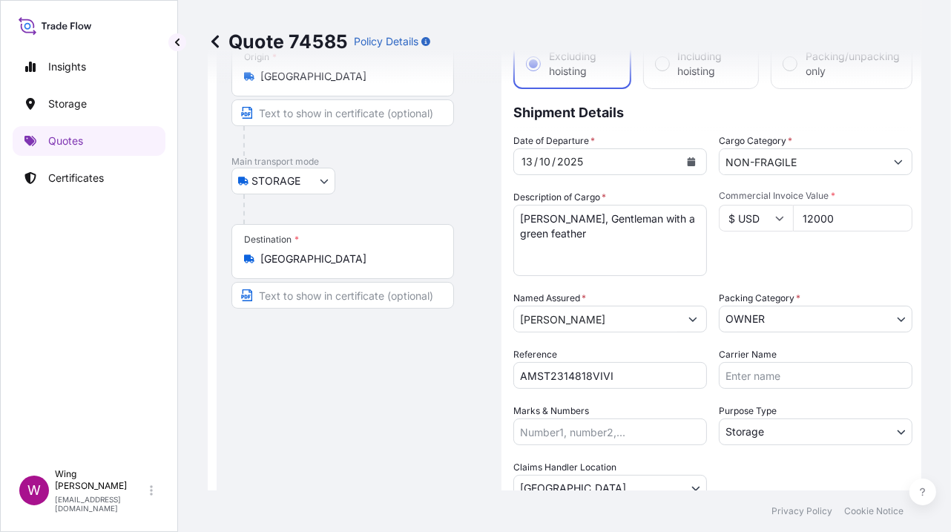
click at [429, 398] on div "Route Details Place of loading Road / [GEOGRAPHIC_DATA] / Inland Origin * [GEOG…" at bounding box center [358, 359] width 255 height 701
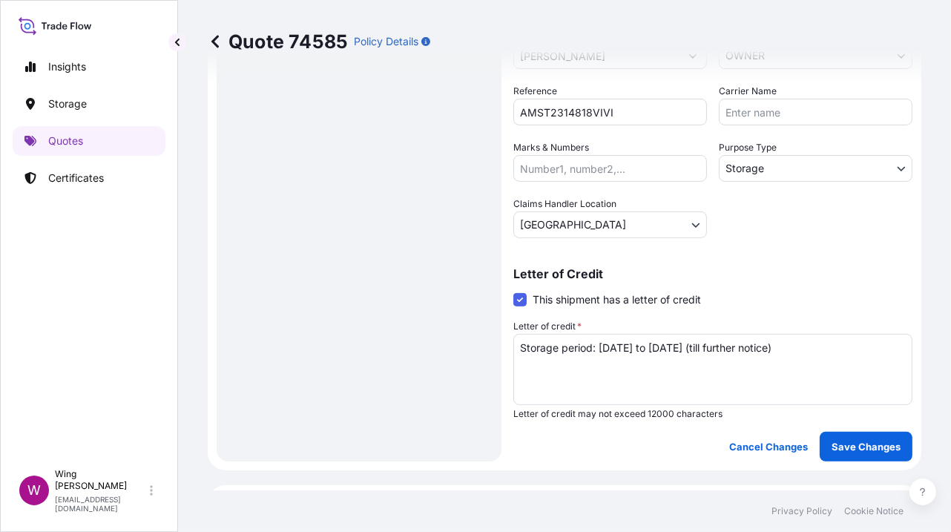
scroll to position [395, 0]
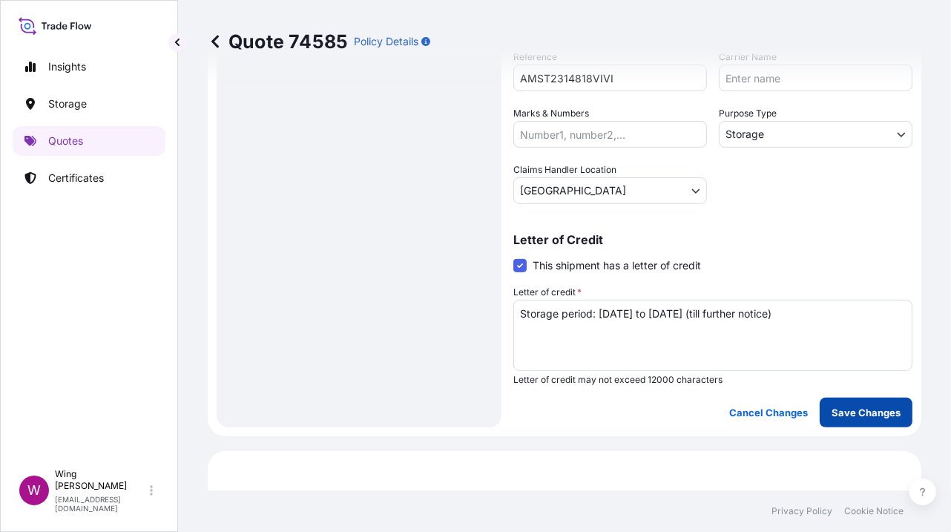
click at [884, 421] on button "Save Changes" at bounding box center [866, 413] width 93 height 30
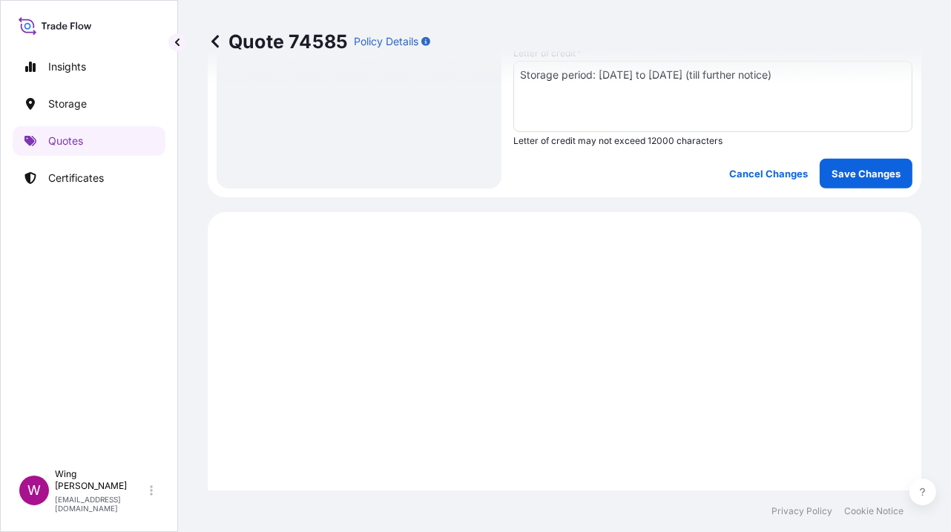
scroll to position [770, 0]
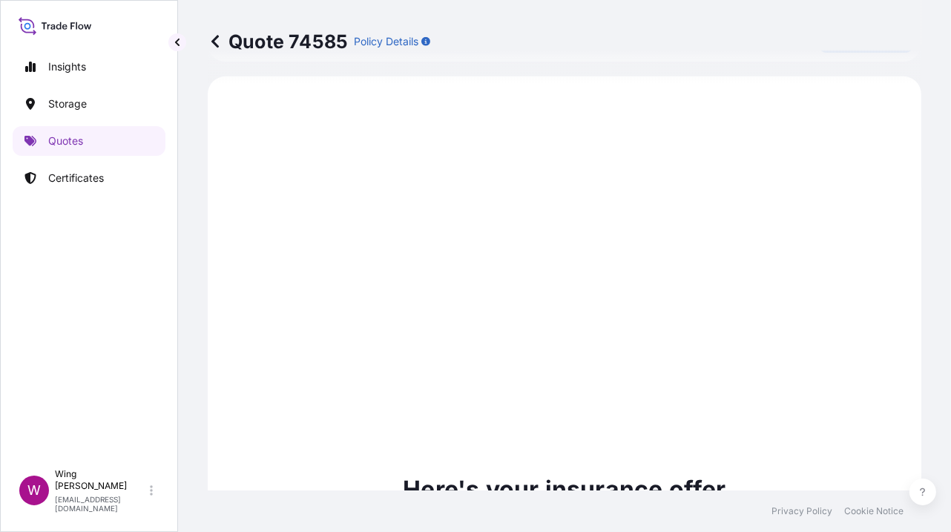
select select "STORAGE"
select select "Storage"
select select "[GEOGRAPHIC_DATA]"
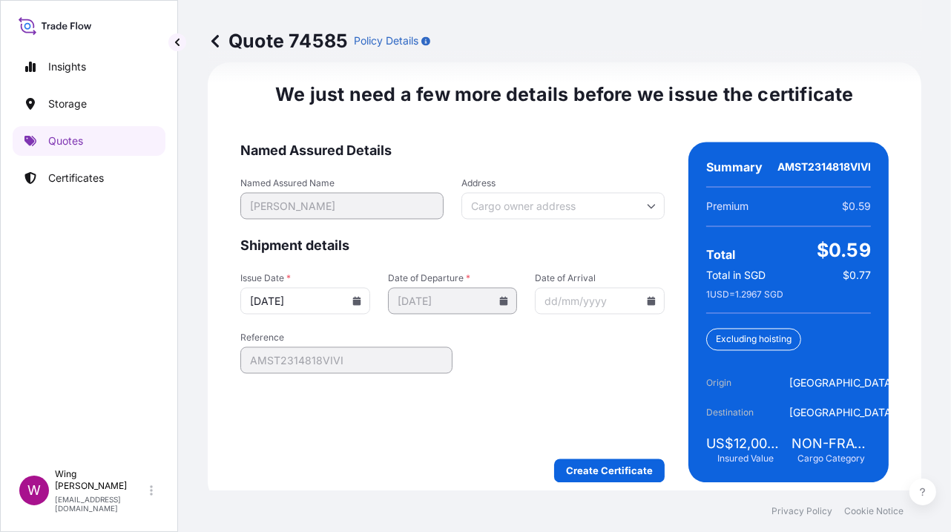
scroll to position [2412, 0]
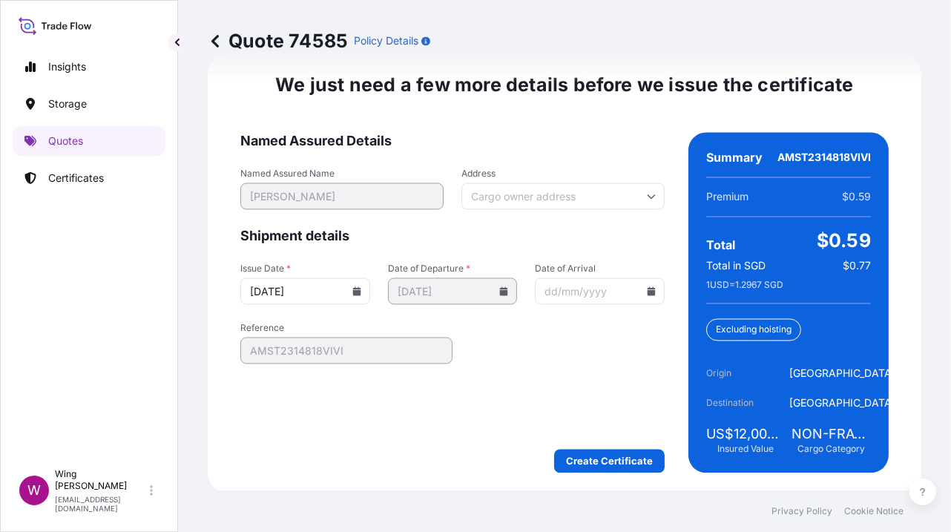
click at [603, 435] on form "Named Assured Details Named Assured Name [PERSON_NAME] Address Shipment details…" at bounding box center [452, 303] width 424 height 340
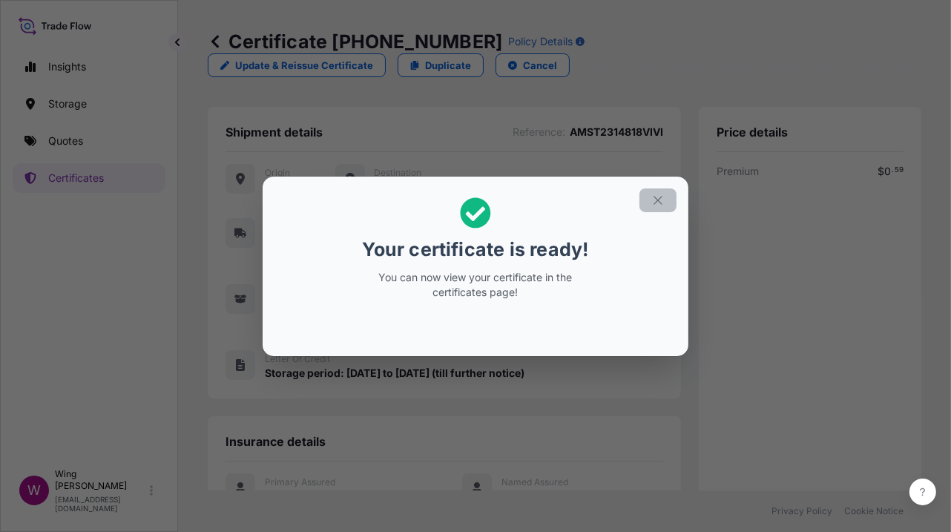
click at [644, 203] on button "button" at bounding box center [657, 200] width 37 height 24
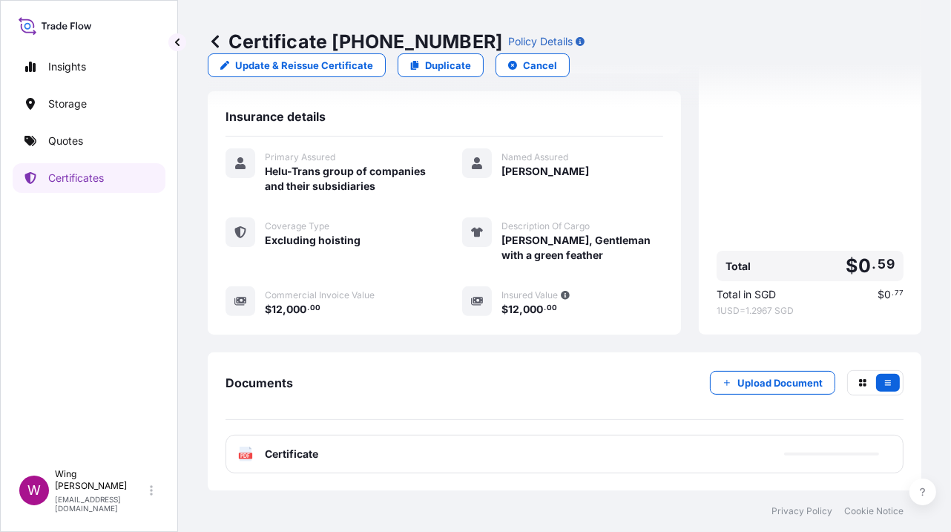
scroll to position [339, 0]
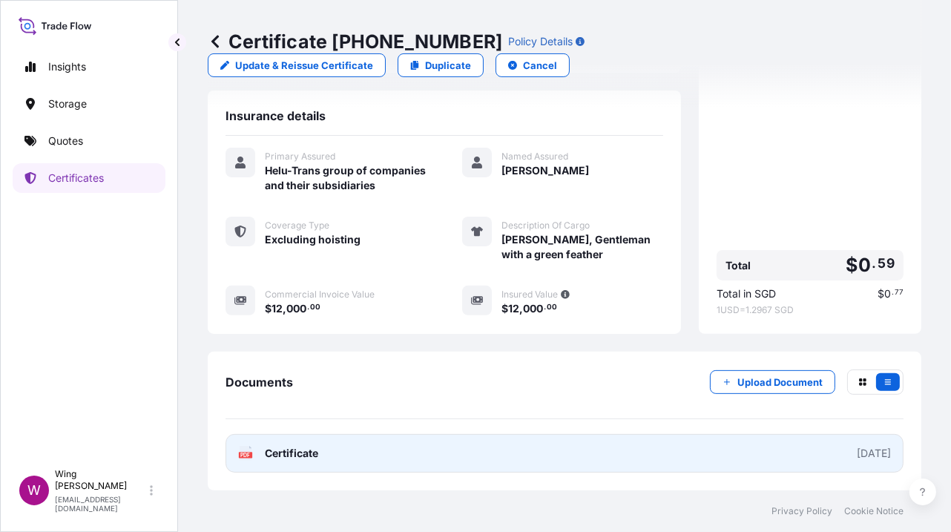
click at [243, 450] on icon at bounding box center [246, 453] width 13 height 15
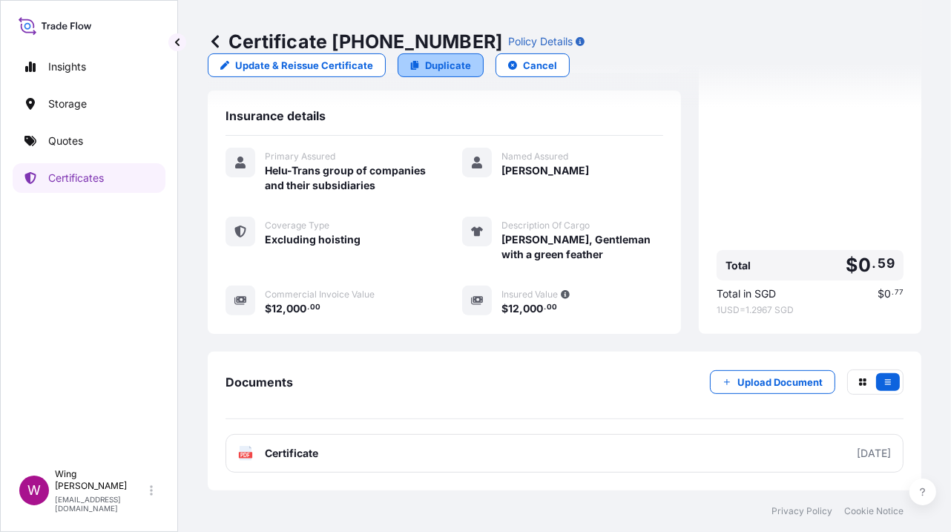
click at [435, 70] on p "Duplicate" at bounding box center [448, 65] width 46 height 15
select select "STORAGE"
select select "Storage"
select select "[GEOGRAPHIC_DATA]"
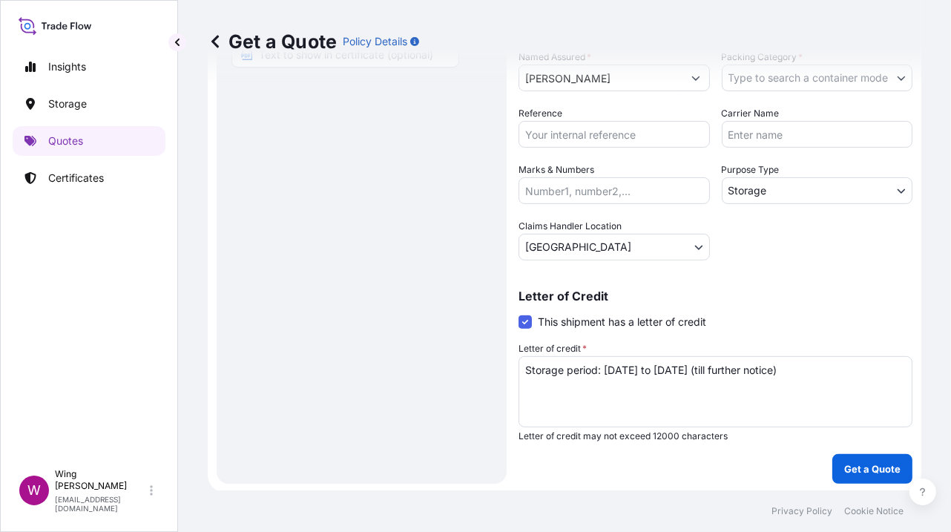
scroll to position [23, 0]
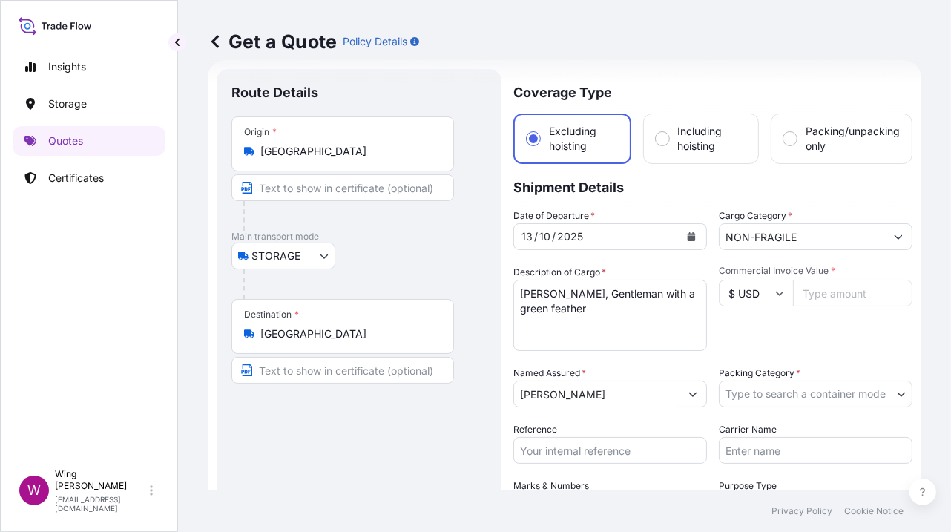
click at [430, 263] on div "STORAGE COURIER INSTALLATION LAND SEA AIR STORAGE" at bounding box center [358, 256] width 255 height 27
drag, startPoint x: 628, startPoint y: 306, endPoint x: 379, endPoint y: 277, distance: 251.0
click at [379, 277] on form "Route Details Place of loading Road / Inland Road / Inland Origin * [GEOGRAPHIC…" at bounding box center [565, 434] width 714 height 748
paste textarea "[PERSON_NAME] In a Bathhouse Series No. 1"
click at [585, 290] on textarea "[PERSON_NAME], Gentleman with a green feather" at bounding box center [610, 315] width 194 height 71
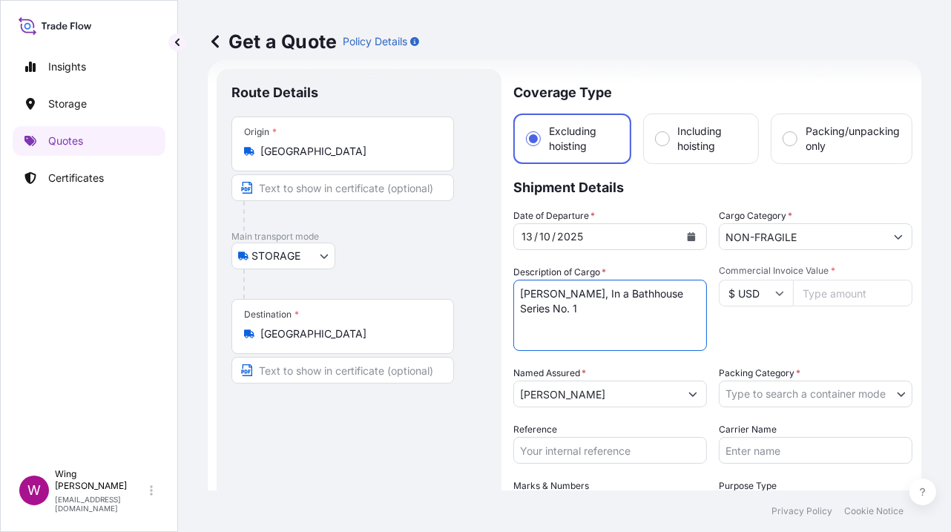
type textarea "[PERSON_NAME], In a Bathhouse Series No. 1"
drag, startPoint x: 590, startPoint y: 322, endPoint x: 601, endPoint y: 315, distance: 12.3
click at [590, 322] on textarea "[PERSON_NAME], Gentleman with a green feather" at bounding box center [610, 315] width 194 height 71
click at [842, 280] on input "Commercial Invoice Value *" at bounding box center [852, 293] width 119 height 27
paste input "20000"
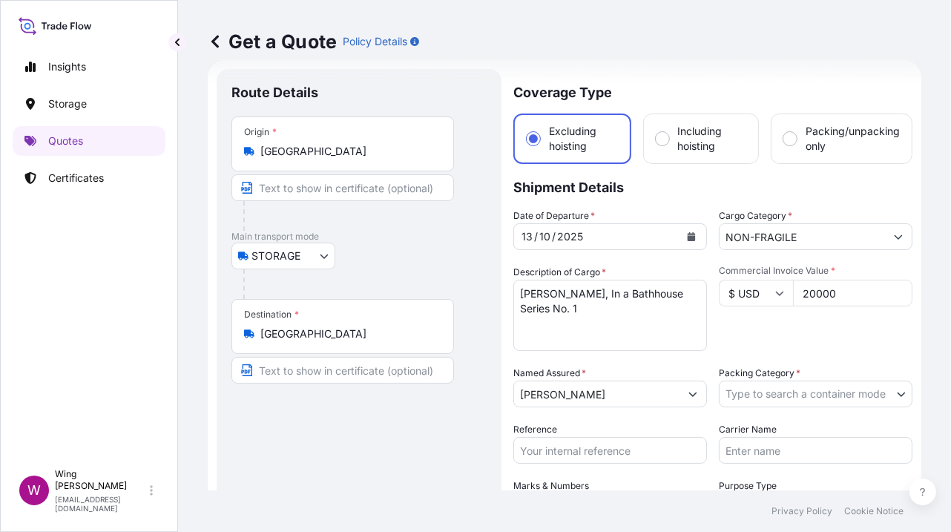
type input "20000"
click at [826, 325] on div "Commercial Invoice Value * $ USD 20000" at bounding box center [816, 308] width 194 height 86
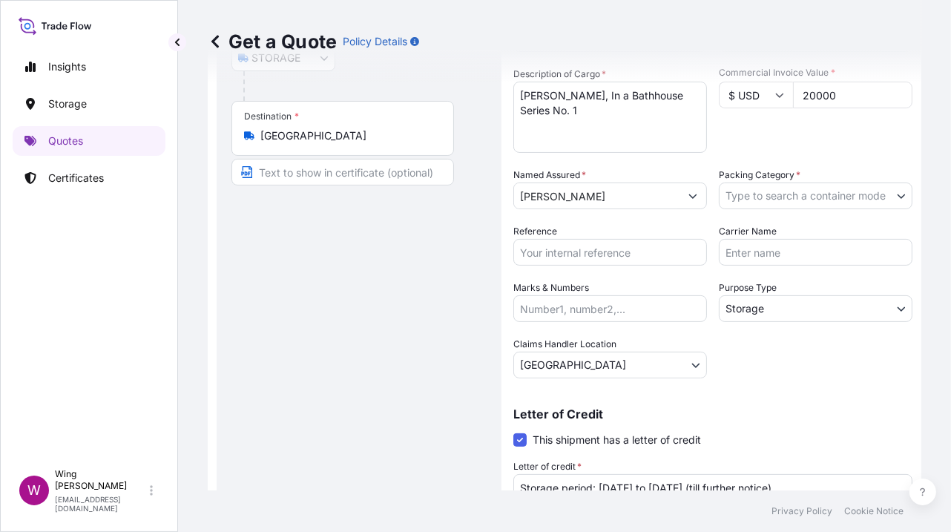
click at [818, 211] on div "Date of Departure * [DATE] Cargo Category * NON-FRAGILE Description of Cargo * …" at bounding box center [712, 194] width 399 height 368
click at [818, 197] on body "Insights Storage Quotes Certificates W Wing Lee [EMAIL_ADDRESS][DOMAIN_NAME] Ge…" at bounding box center [475, 266] width 951 height 532
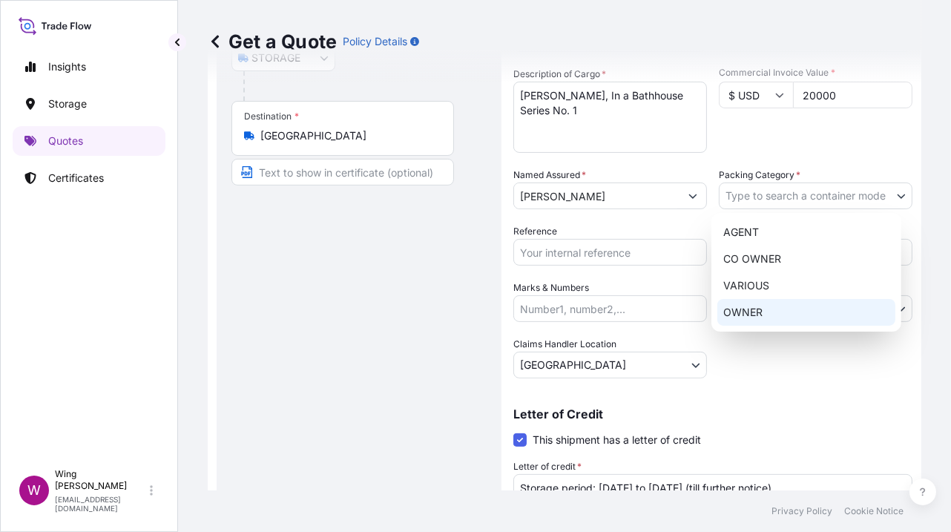
click at [798, 310] on div "OWNER" at bounding box center [806, 312] width 178 height 27
select select "27"
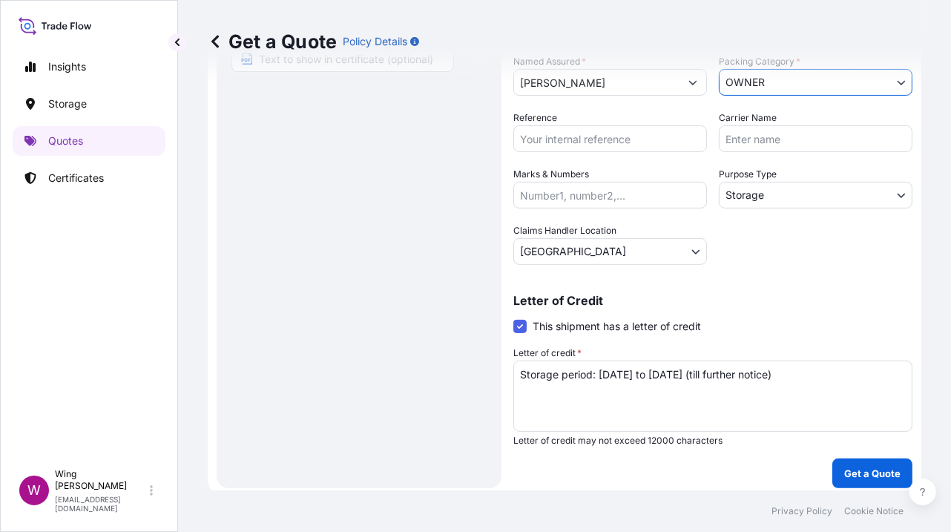
scroll to position [338, 0]
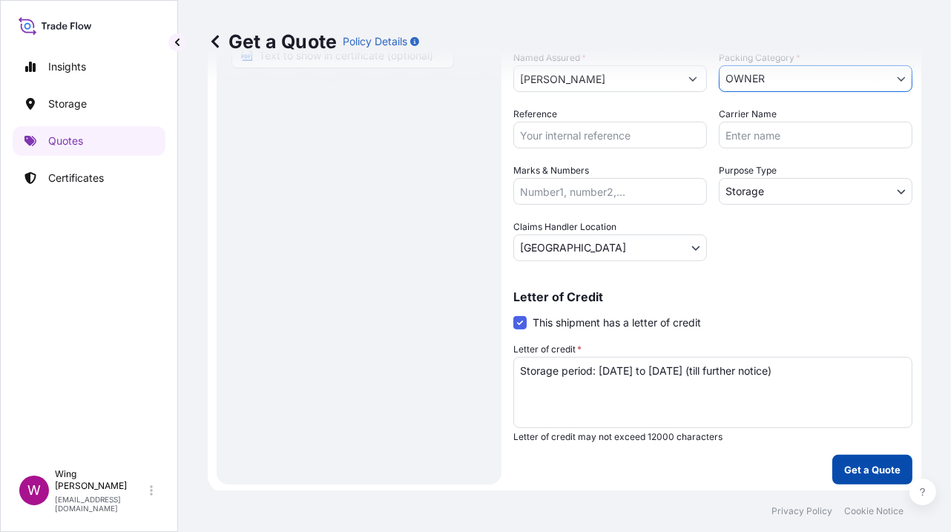
click at [854, 455] on button "Get a Quote" at bounding box center [872, 470] width 80 height 30
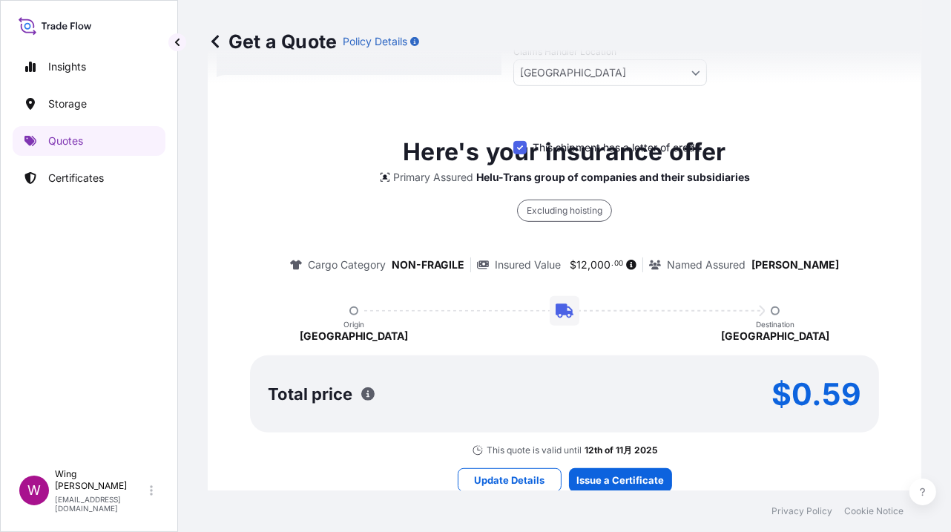
scroll to position [514, 0]
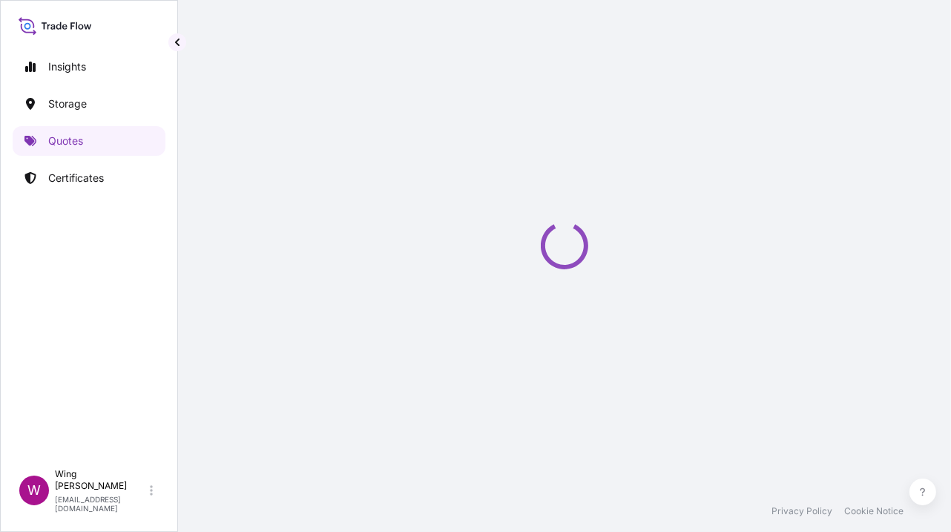
select select "STORAGE"
select select "Transit"
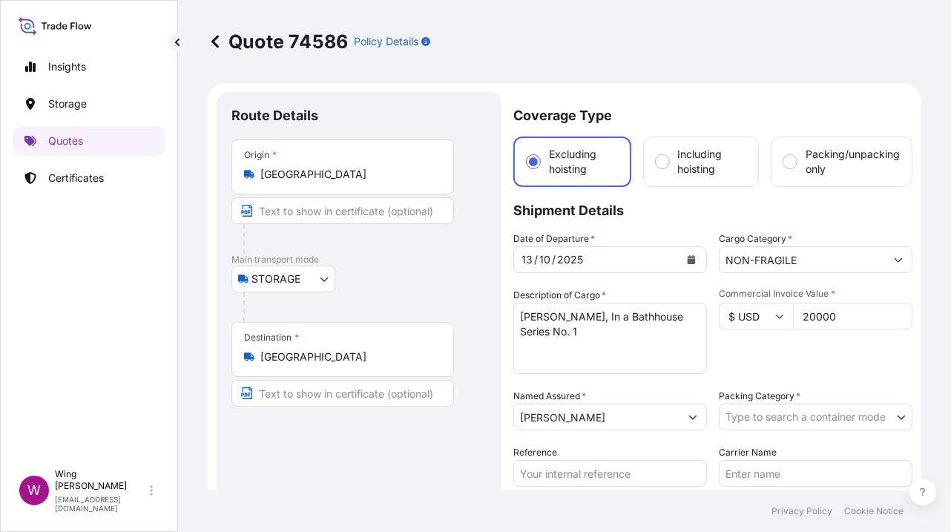
click at [807, 424] on body "Insights Storage Quotes Certificates W Wing Lee [EMAIL_ADDRESS][DOMAIN_NAME] Qu…" at bounding box center [475, 266] width 951 height 532
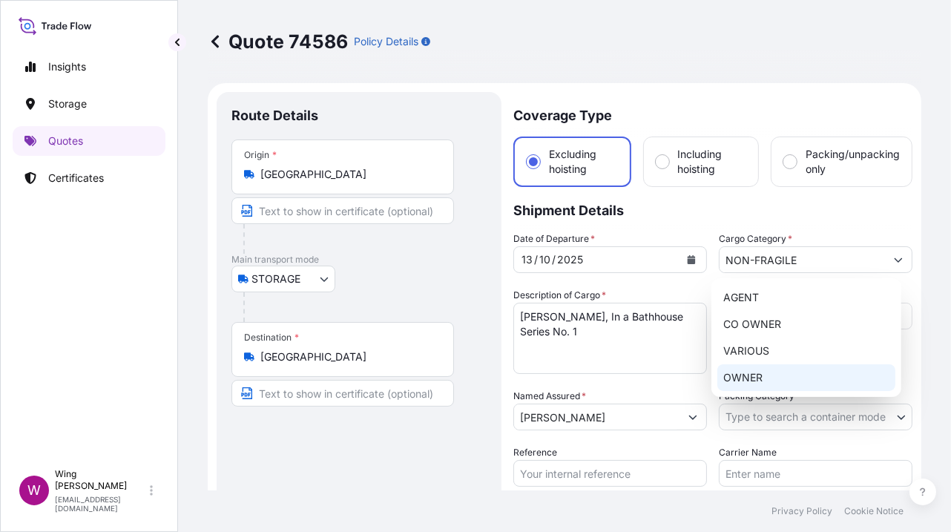
click at [795, 384] on div "OWNER" at bounding box center [806, 377] width 178 height 27
select select "27"
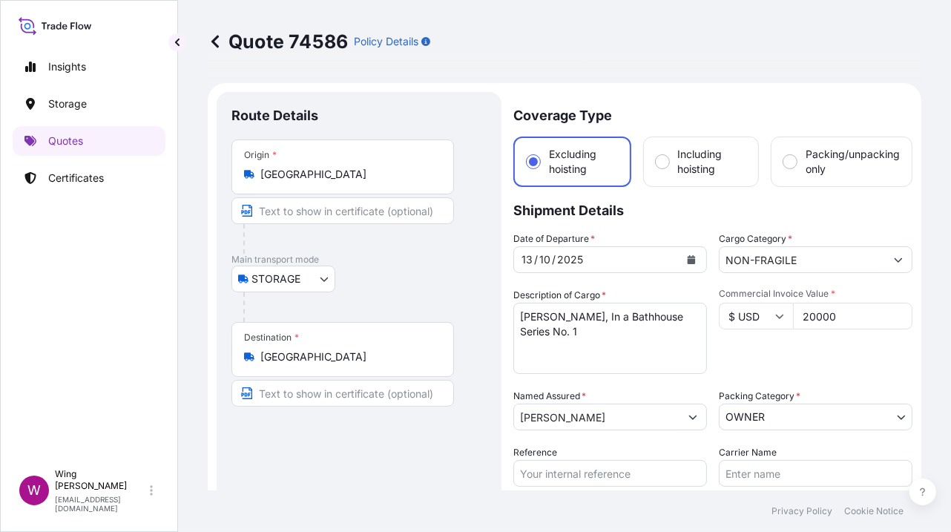
click at [445, 447] on div "Route Details Place of loading Road / [GEOGRAPHIC_DATA] / Inland Origin * [GEOG…" at bounding box center [358, 401] width 255 height 588
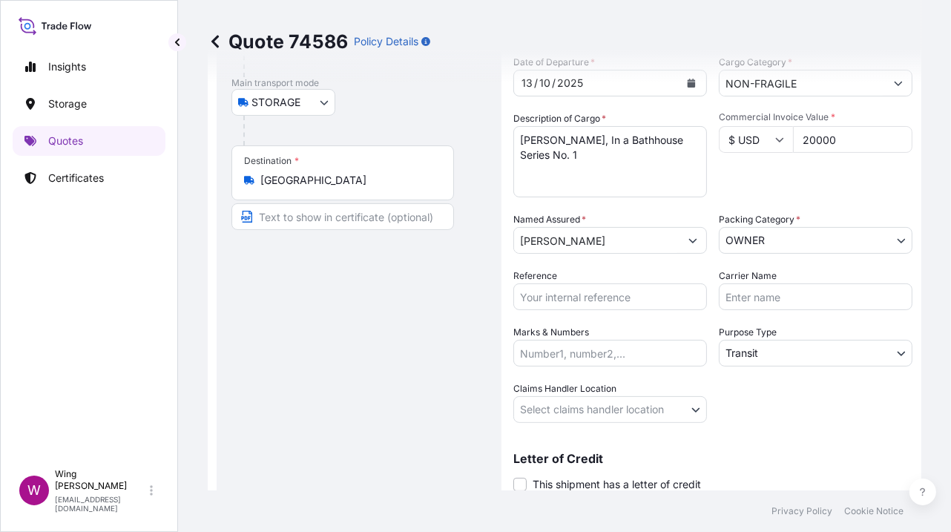
scroll to position [197, 0]
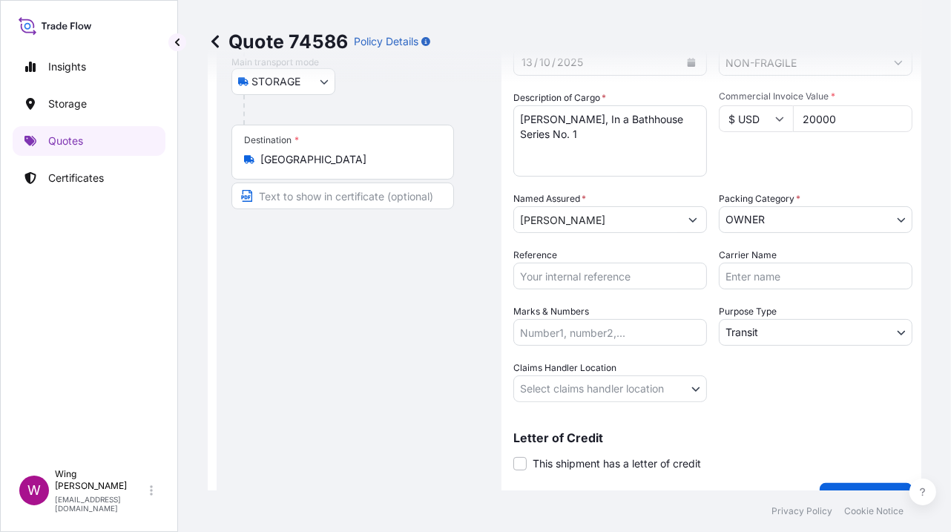
click at [560, 272] on input "Reference" at bounding box center [610, 276] width 194 height 27
paste input "AMST2314818VIVI"
type input "AMST2314818VIVI"
click at [412, 289] on div "Route Details Place of loading Road / [GEOGRAPHIC_DATA] / Inland Origin * [GEOG…" at bounding box center [358, 203] width 255 height 588
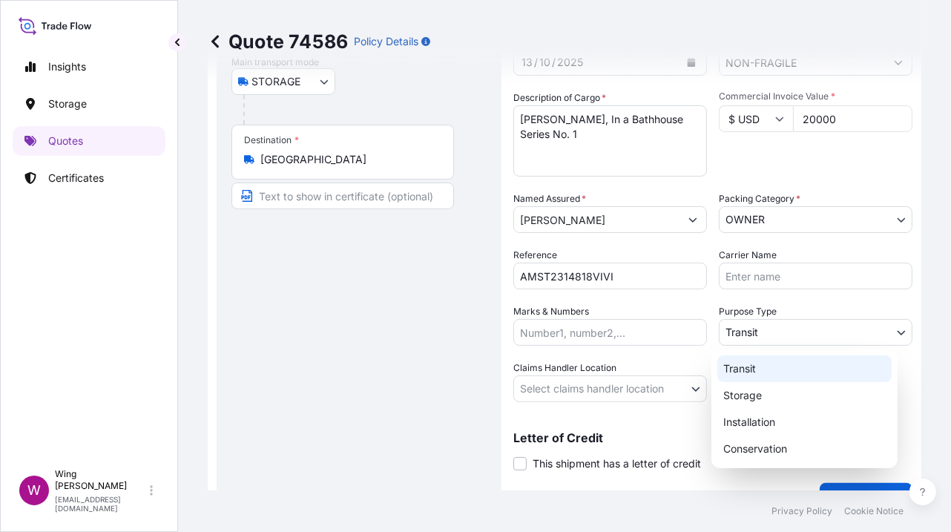
click at [727, 329] on body "Insights Storage Quotes Certificates W Wing Lee [EMAIL_ADDRESS][DOMAIN_NAME] Qu…" at bounding box center [475, 266] width 951 height 532
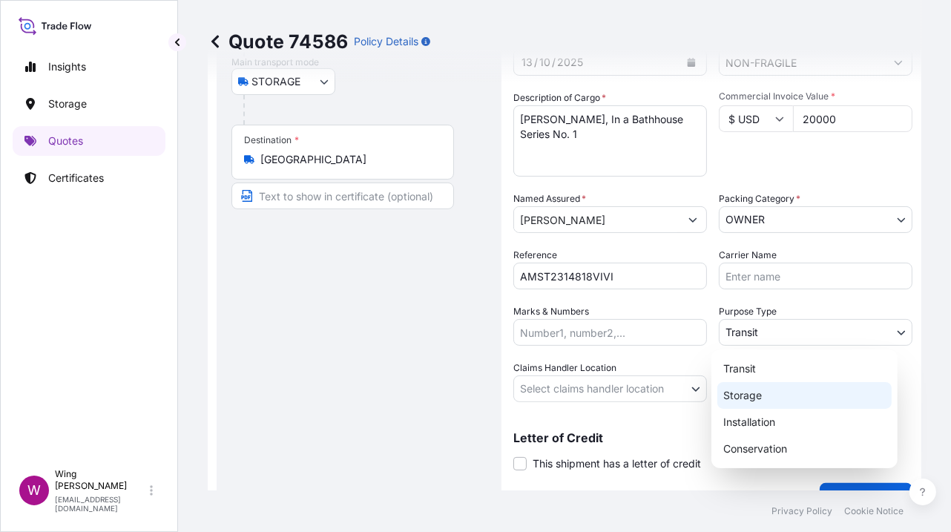
click at [728, 394] on div "Storage" at bounding box center [804, 395] width 174 height 27
select select "Storage"
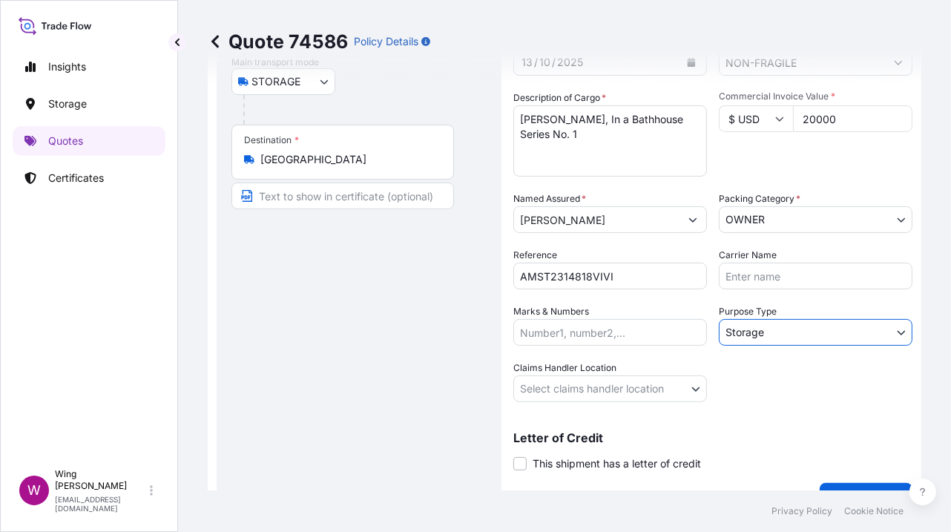
click at [570, 384] on body "Insights Storage Quotes Certificates W Wing Lee [EMAIL_ADDRESS][DOMAIN_NAME] Qu…" at bounding box center [475, 266] width 951 height 532
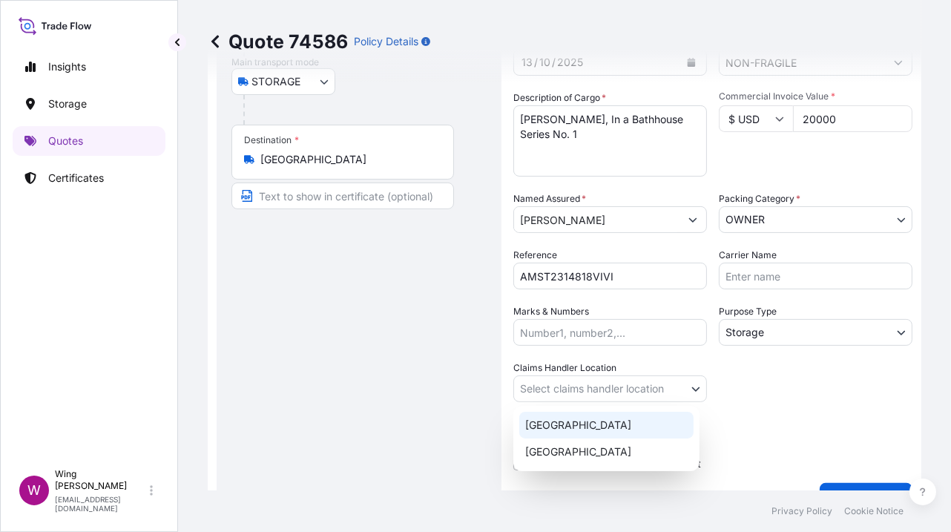
click at [542, 419] on div "[GEOGRAPHIC_DATA]" at bounding box center [606, 425] width 174 height 27
select select "[GEOGRAPHIC_DATA]"
click at [409, 415] on div "Route Details Place of loading Road / [GEOGRAPHIC_DATA] / Inland Origin * [GEOG…" at bounding box center [358, 203] width 255 height 588
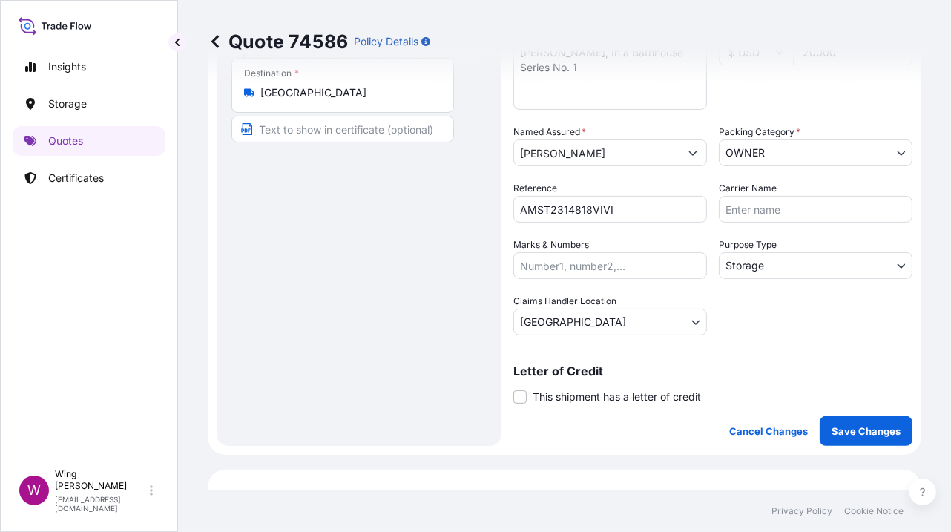
scroll to position [296, 0]
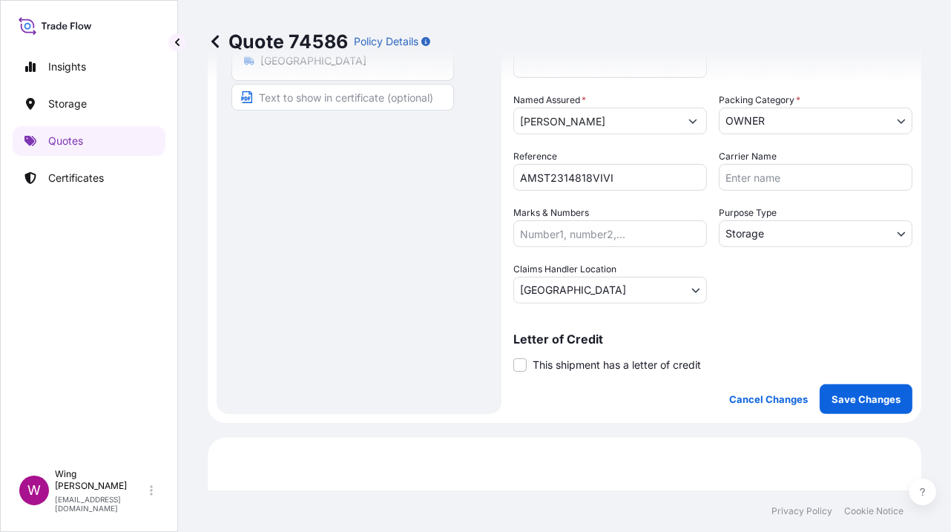
click at [527, 370] on div "Coverage Type Excluding hoisting Including hoisting Packing/unpacking only Ship…" at bounding box center [712, 105] width 399 height 618
click at [527, 367] on label "This shipment has a letter of credit" at bounding box center [607, 365] width 188 height 16
click at [513, 357] on input "This shipment has a letter of credit" at bounding box center [513, 357] width 0 height 0
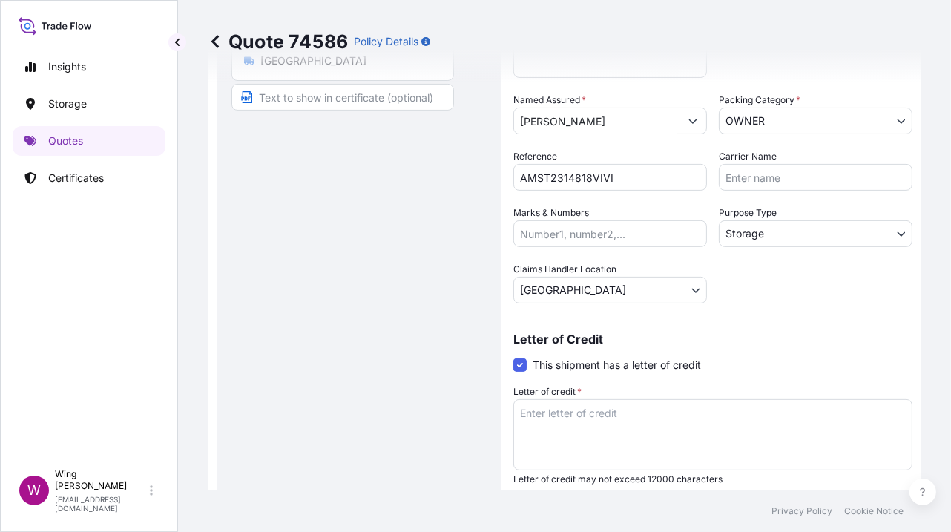
click at [746, 438] on textarea "Letter of credit *" at bounding box center [712, 434] width 399 height 71
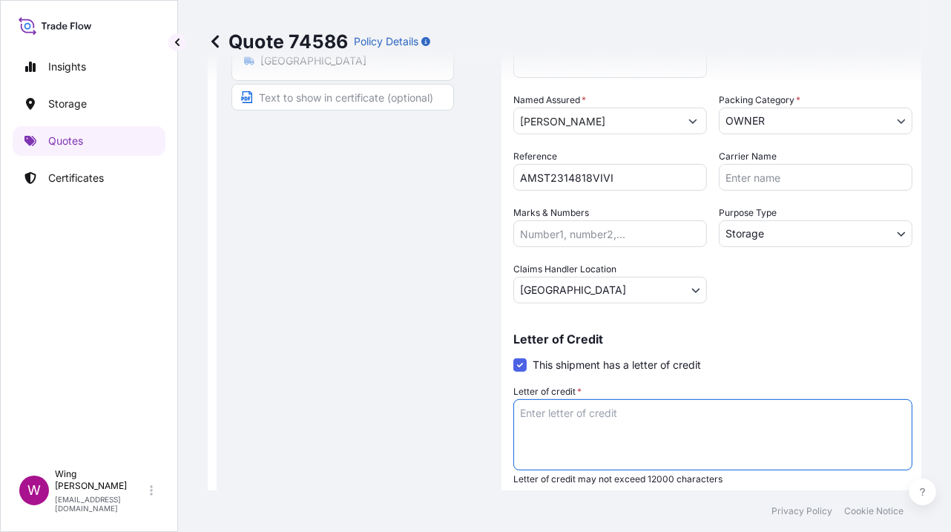
paste textarea "Storage period: [DATE] to [DATE] (till further notice)"
click at [831, 462] on textarea "Storage period: [DATE] to [DATE] (till further notice)" at bounding box center [712, 434] width 399 height 71
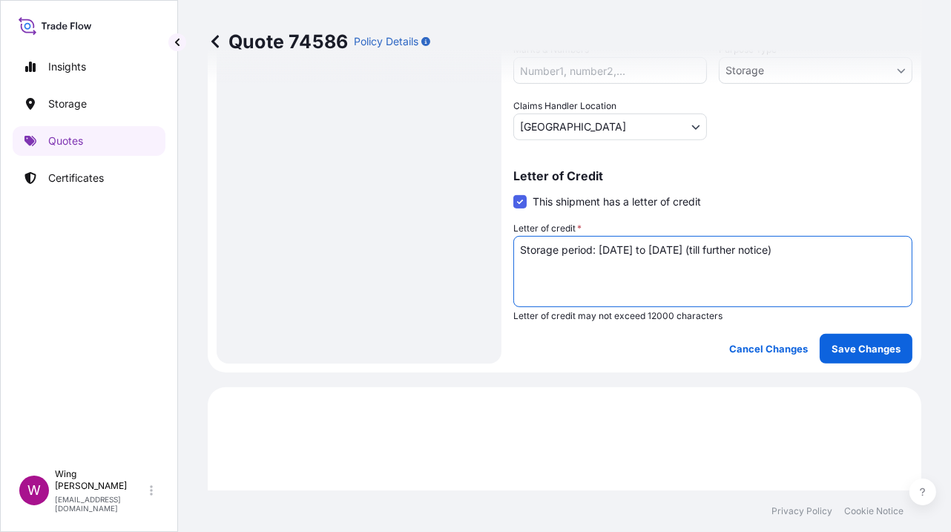
scroll to position [494, 0]
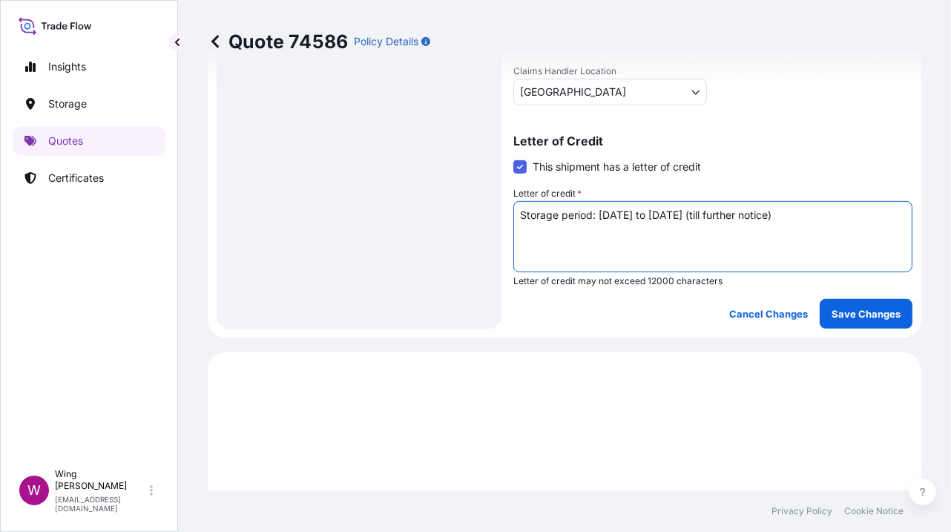
type textarea "Storage period: [DATE] to [DATE] (till further notice)"
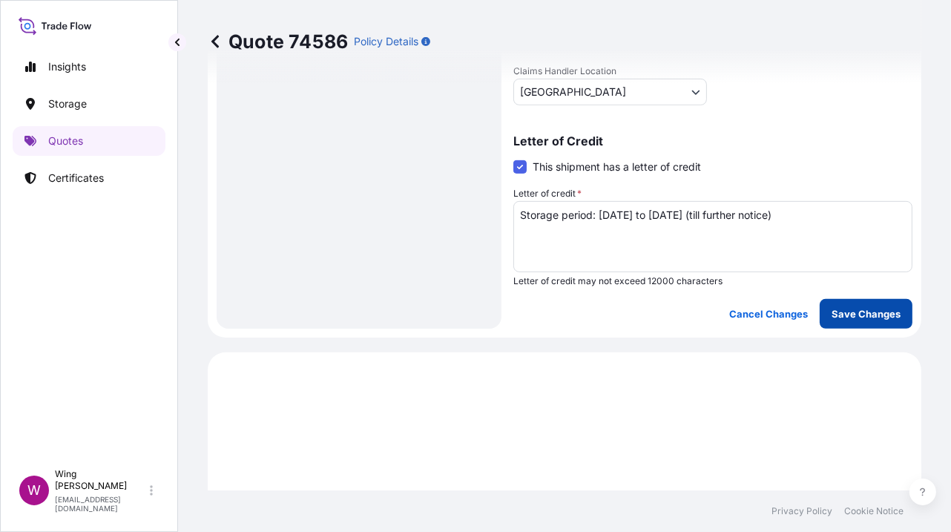
click at [851, 306] on p "Save Changes" at bounding box center [866, 313] width 69 height 15
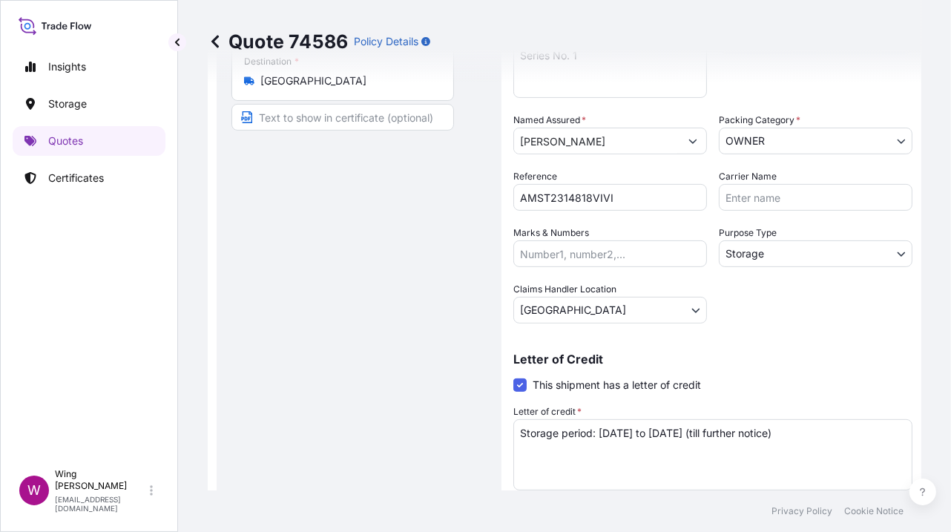
select select "STORAGE"
select select "Storage"
select select "[GEOGRAPHIC_DATA]"
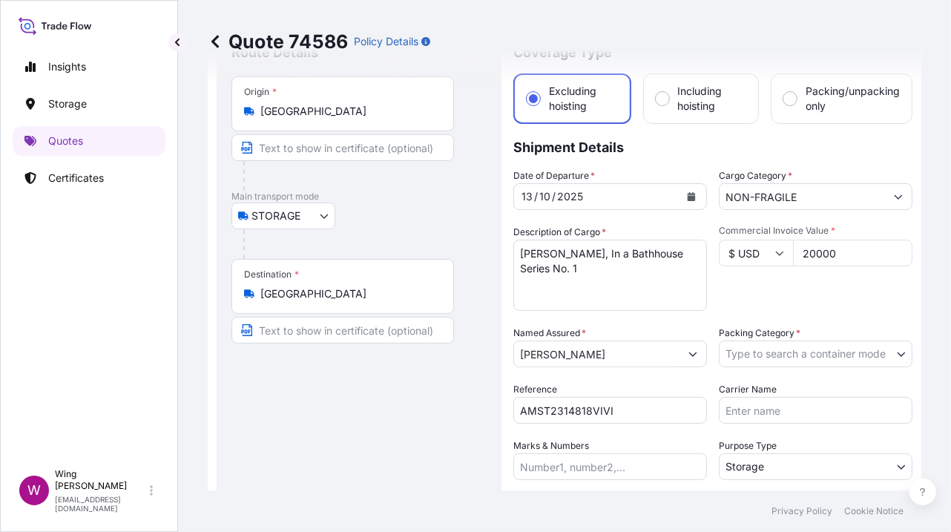
scroll to position [98, 0]
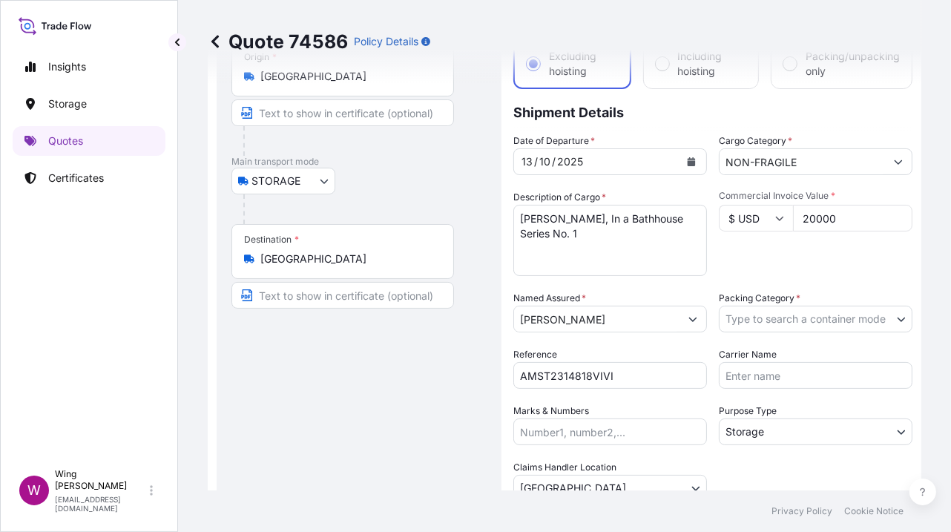
click at [782, 313] on body "Insights Storage Quotes Certificates W Wing Lee [EMAIL_ADDRESS][DOMAIN_NAME] Qu…" at bounding box center [475, 266] width 951 height 532
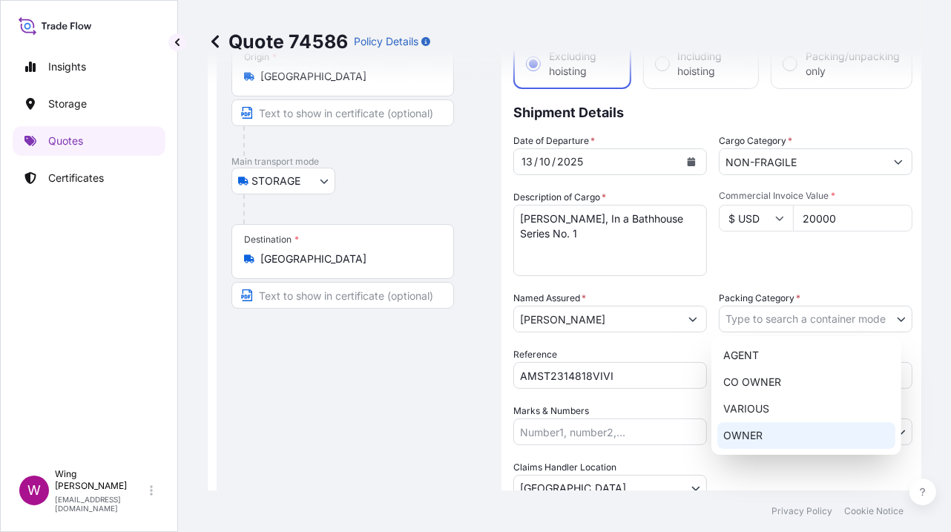
click at [764, 427] on div "OWNER" at bounding box center [806, 435] width 178 height 27
select select "27"
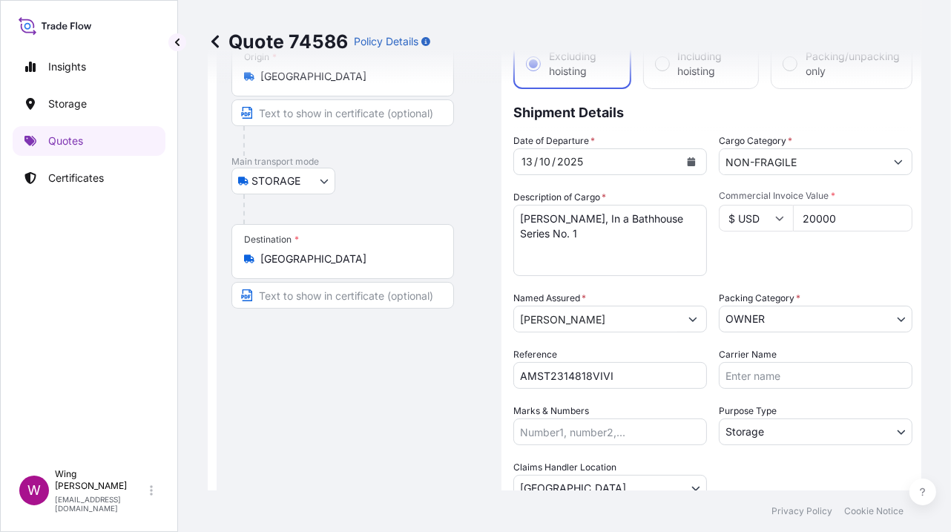
click at [352, 381] on div "Route Details Place of loading Road / [GEOGRAPHIC_DATA] / Inland Origin * [GEOG…" at bounding box center [358, 359] width 255 height 701
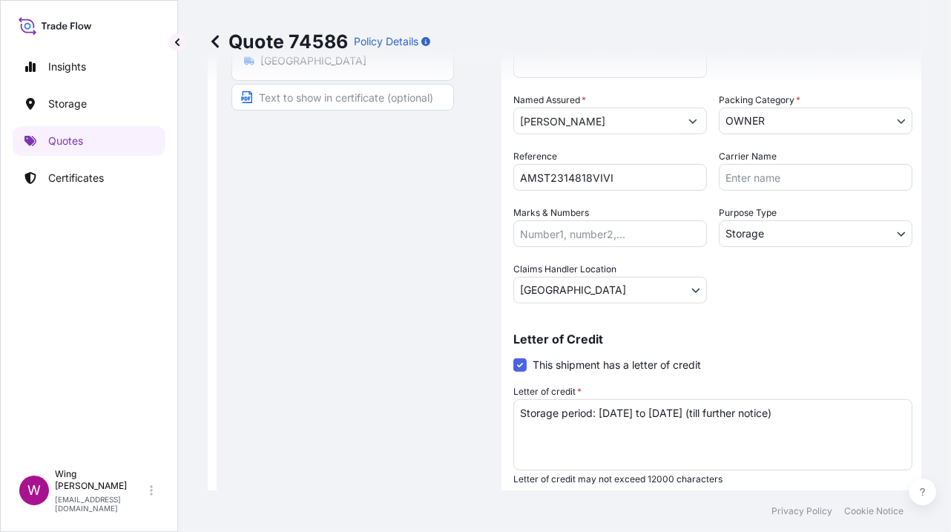
scroll to position [494, 0]
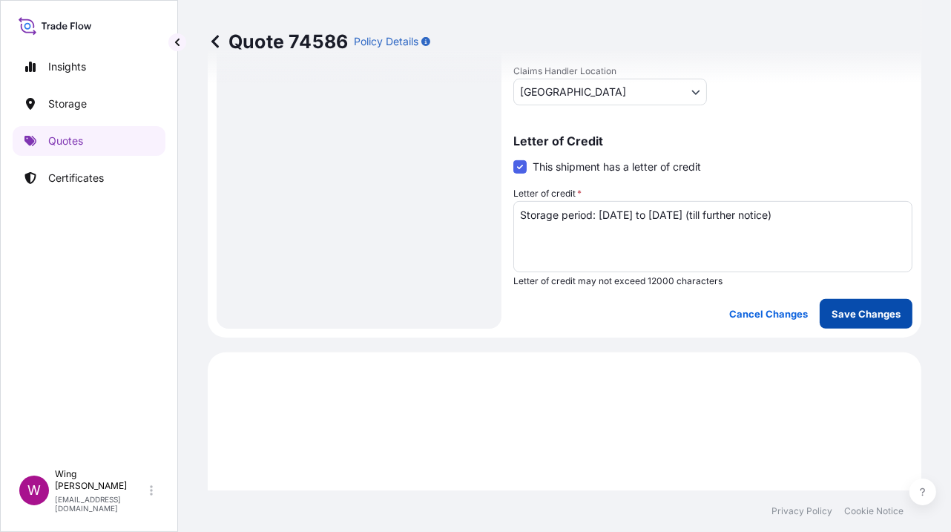
click at [856, 309] on p "Save Changes" at bounding box center [866, 313] width 69 height 15
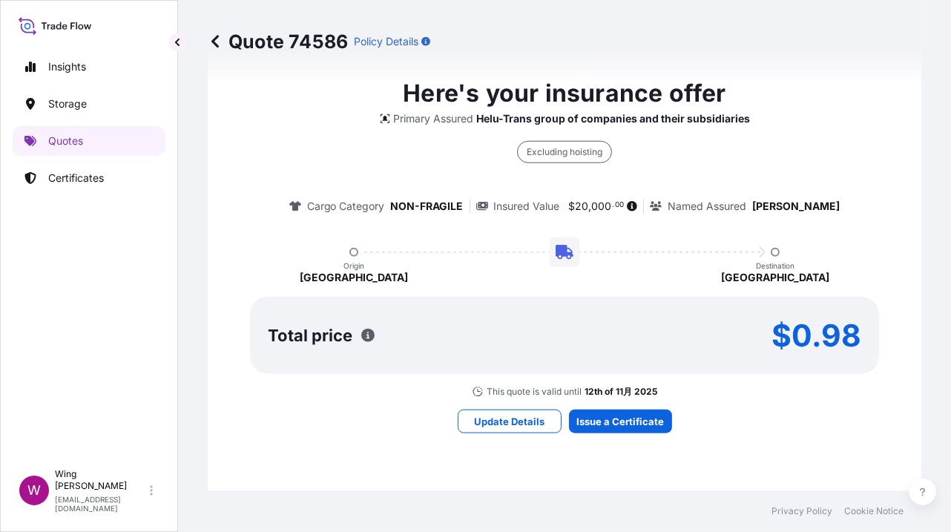
select select "STORAGE"
select select "Storage"
select select "[GEOGRAPHIC_DATA]"
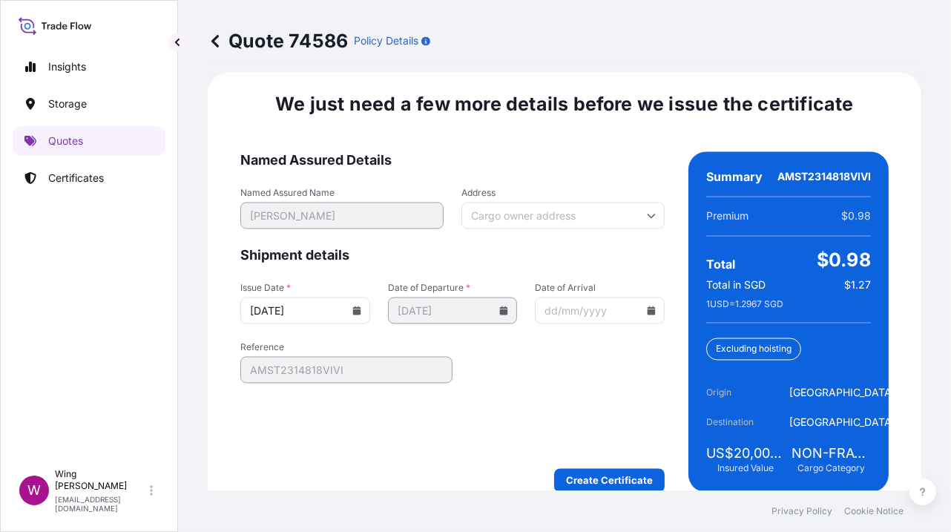
scroll to position [2403, 0]
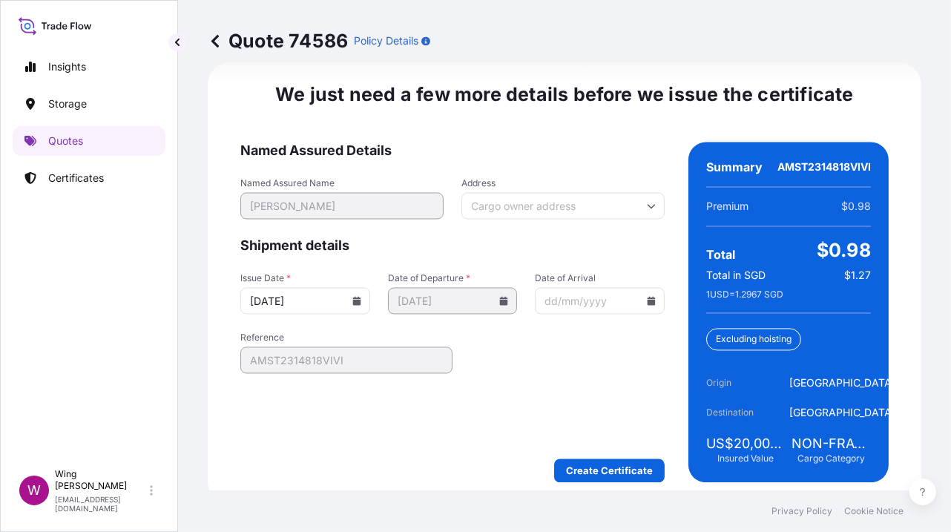
click at [622, 481] on div "We just need a few more details before we issue the certificate Named Assured D…" at bounding box center [565, 282] width 714 height 441
click at [622, 479] on div "Create Certificate" at bounding box center [452, 471] width 424 height 24
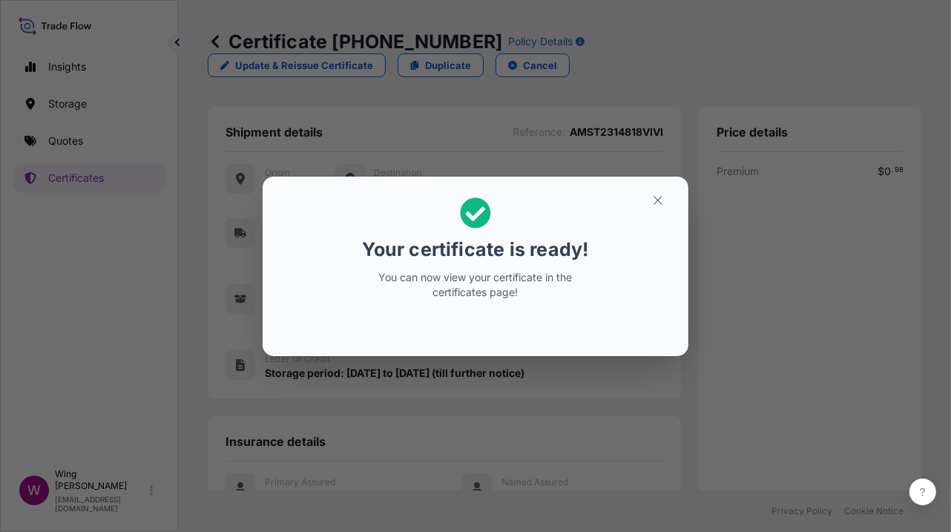
click at [661, 206] on icon "button" at bounding box center [657, 200] width 13 height 13
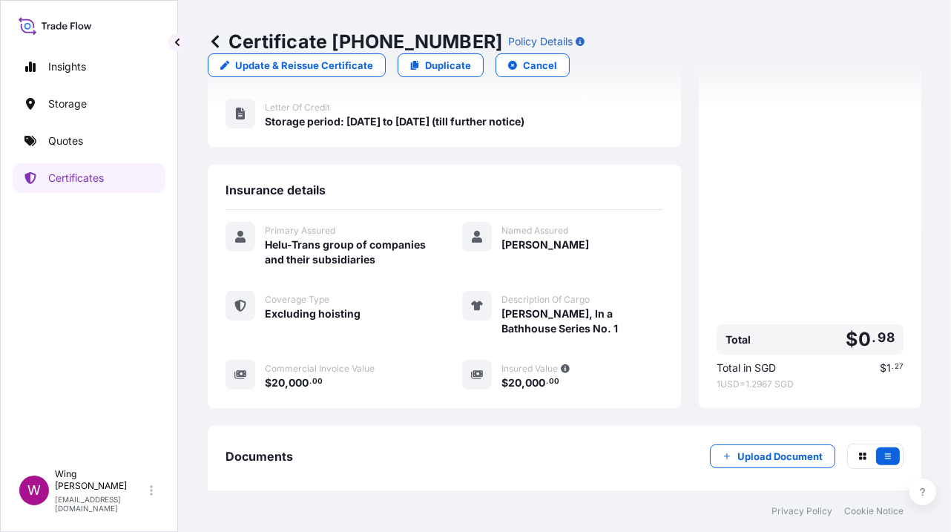
scroll to position [339, 0]
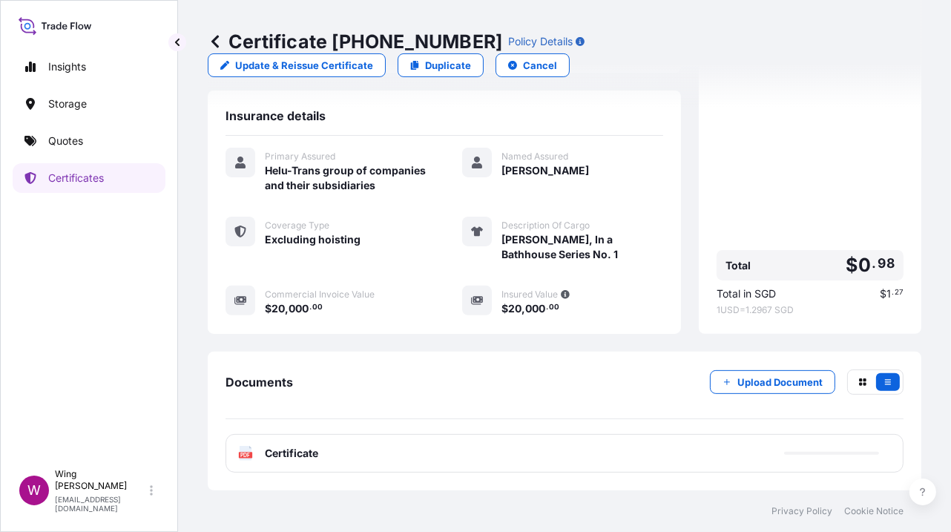
click at [240, 455] on rect at bounding box center [245, 455] width 13 height 6
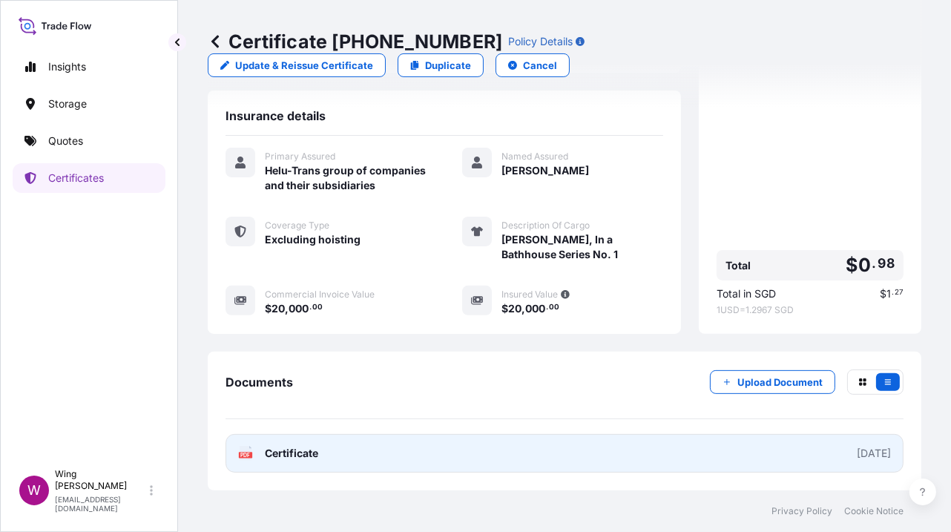
click at [246, 455] on text "PDF" at bounding box center [246, 455] width 10 height 5
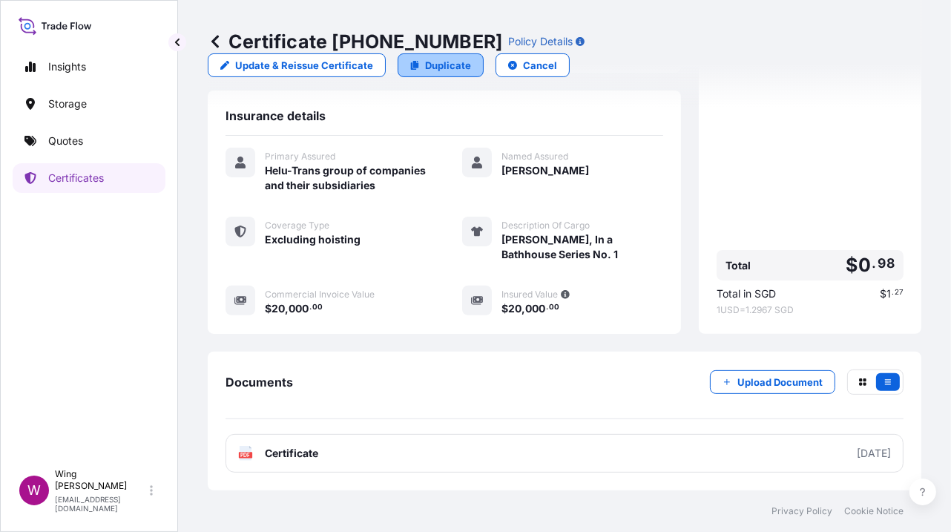
click at [425, 68] on p "Duplicate" at bounding box center [448, 65] width 46 height 15
select select "STORAGE"
select select "Storage"
select select "[GEOGRAPHIC_DATA]"
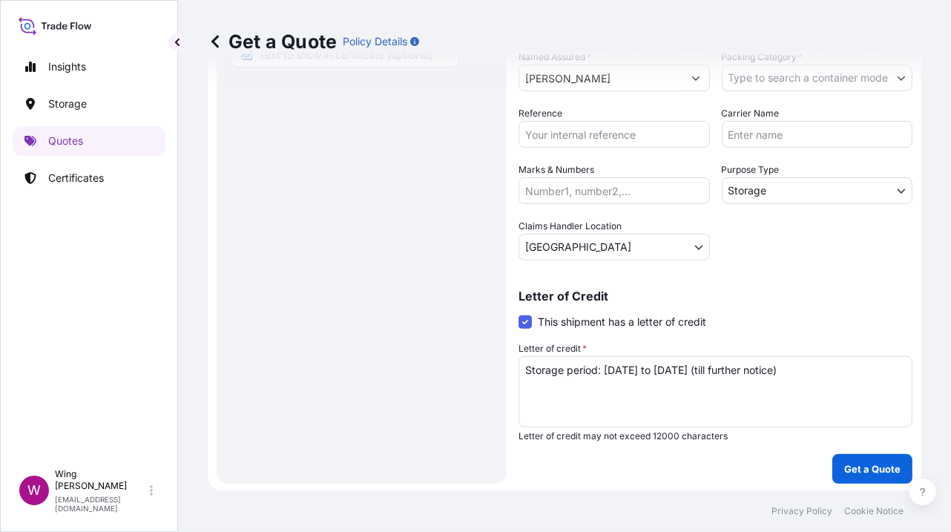
scroll to position [23, 0]
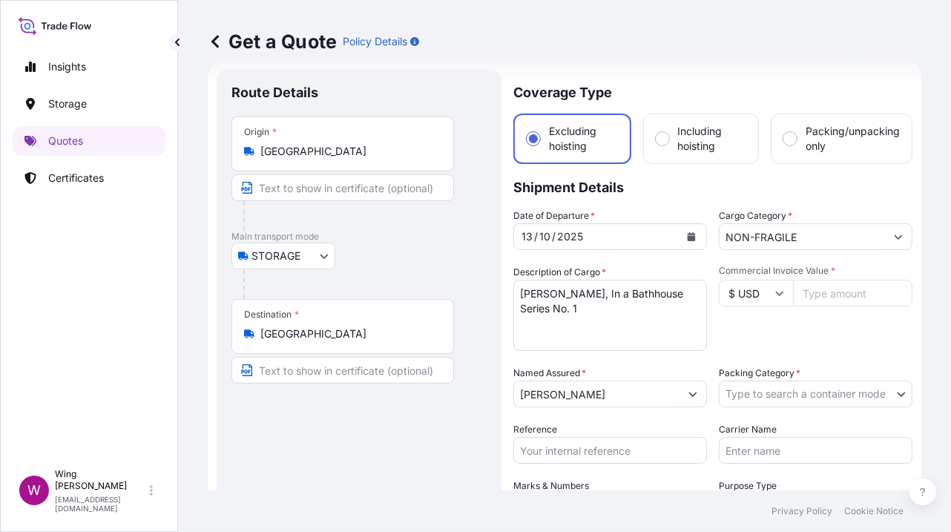
click at [820, 292] on input "Commercial Invoice Value *" at bounding box center [852, 293] width 119 height 27
paste input "53000"
type input "53000"
drag, startPoint x: 646, startPoint y: 314, endPoint x: 493, endPoint y: 276, distance: 158.1
click at [493, 276] on form "Route Details Place of loading Road / Inland Road / Inland Origin * [GEOGRAPHIC…" at bounding box center [565, 434] width 714 height 748
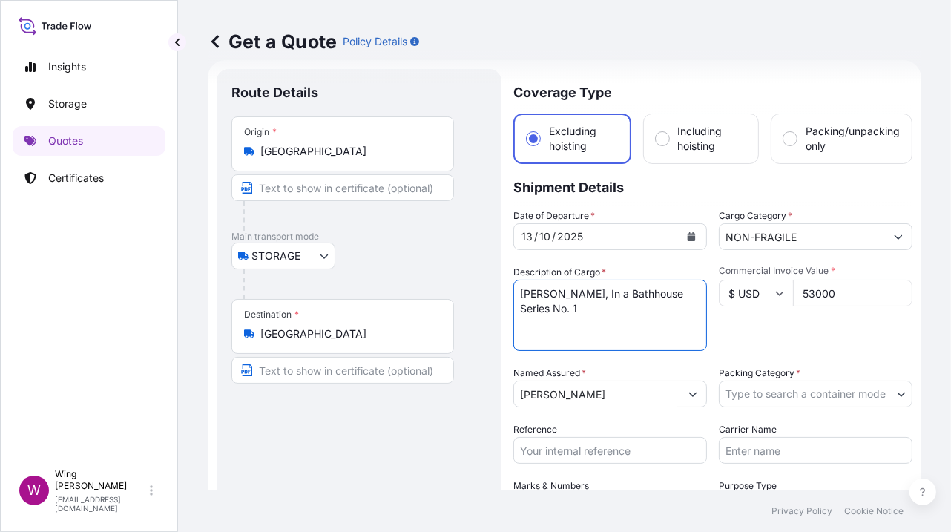
paste textarea "[PERSON_NAME] Portfolio"
click at [636, 290] on textarea "[PERSON_NAME], In a Bathhouse Series No. 1" at bounding box center [610, 315] width 194 height 71
type textarea "[PERSON_NAME], Portfolio"
click at [759, 392] on body "Insights Storage Quotes Certificates W Wing Lee [EMAIL_ADDRESS][DOMAIN_NAME] Ge…" at bounding box center [475, 266] width 951 height 532
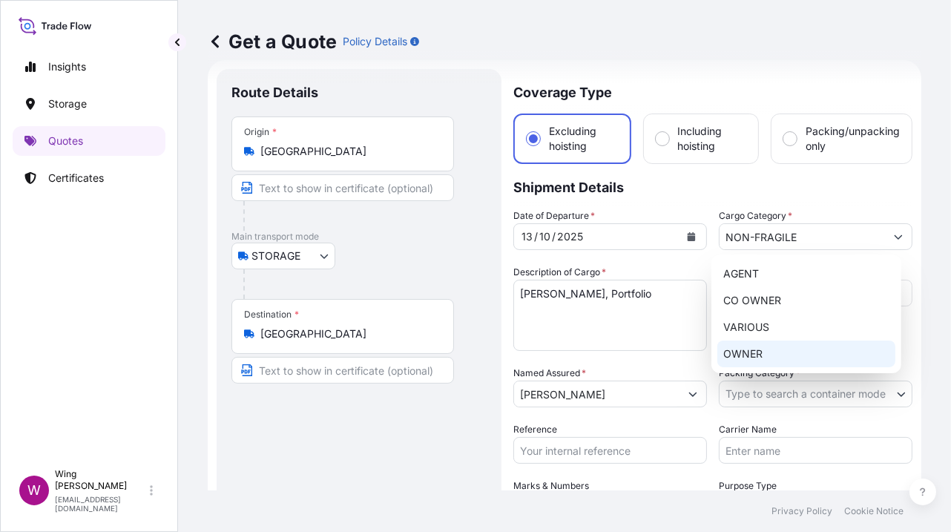
click at [761, 361] on div "OWNER" at bounding box center [806, 353] width 178 height 27
select select "27"
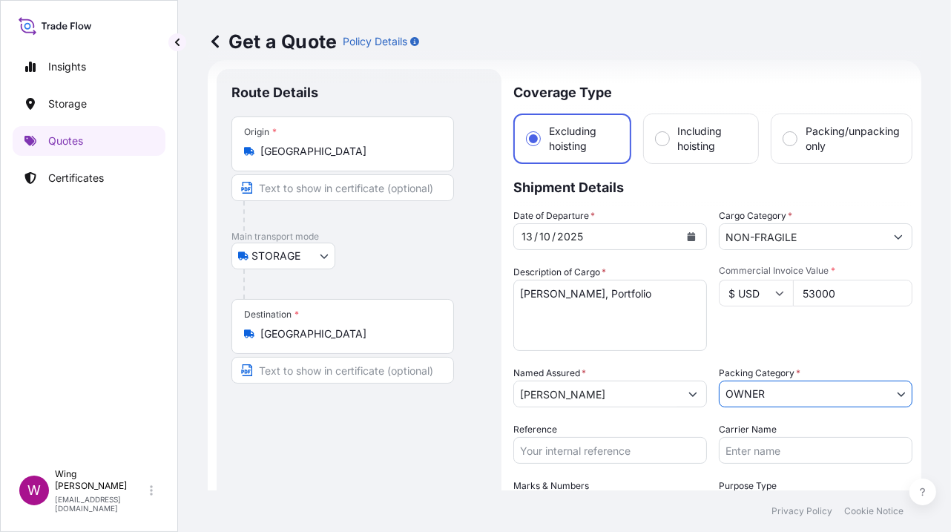
click at [369, 441] on div "Route Details Place of loading Road / [GEOGRAPHIC_DATA] / Inland Origin * [GEOG…" at bounding box center [358, 434] width 255 height 701
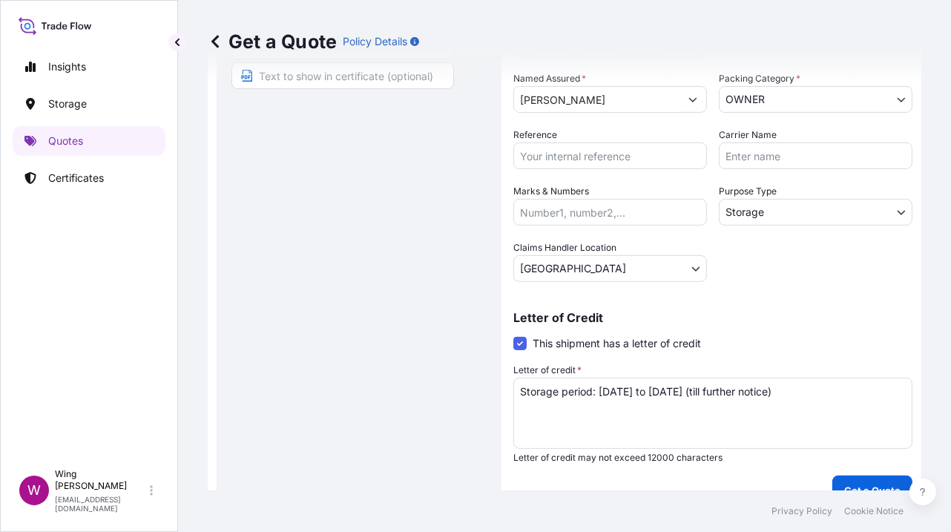
scroll to position [320, 0]
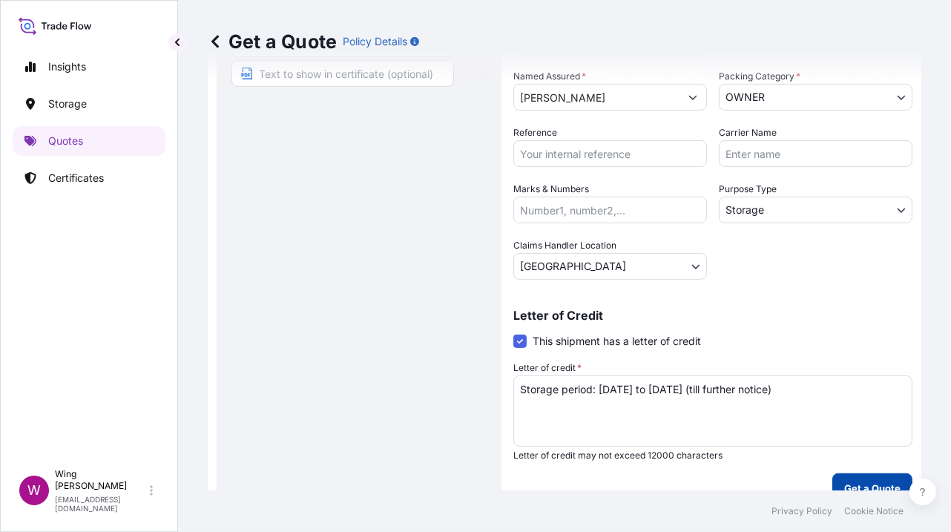
click at [844, 481] on p "Get a Quote" at bounding box center [872, 488] width 56 height 15
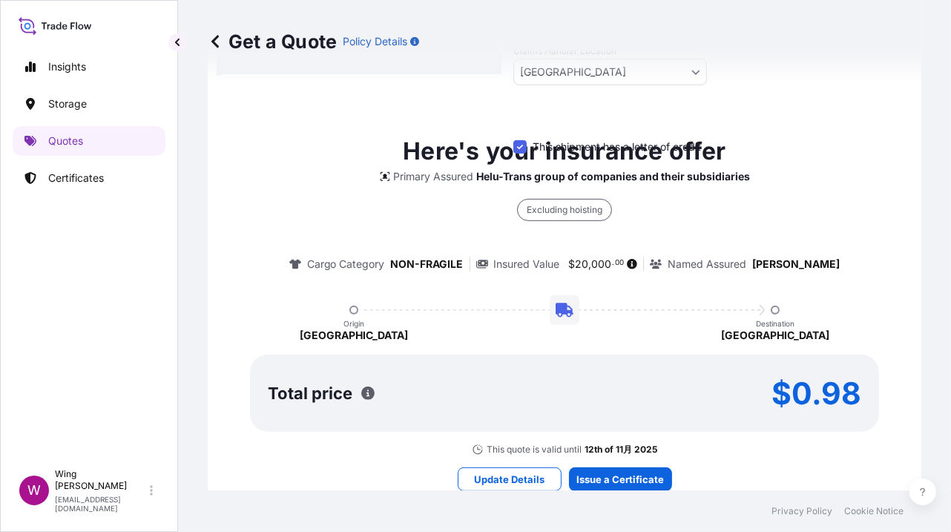
scroll to position [0, 0]
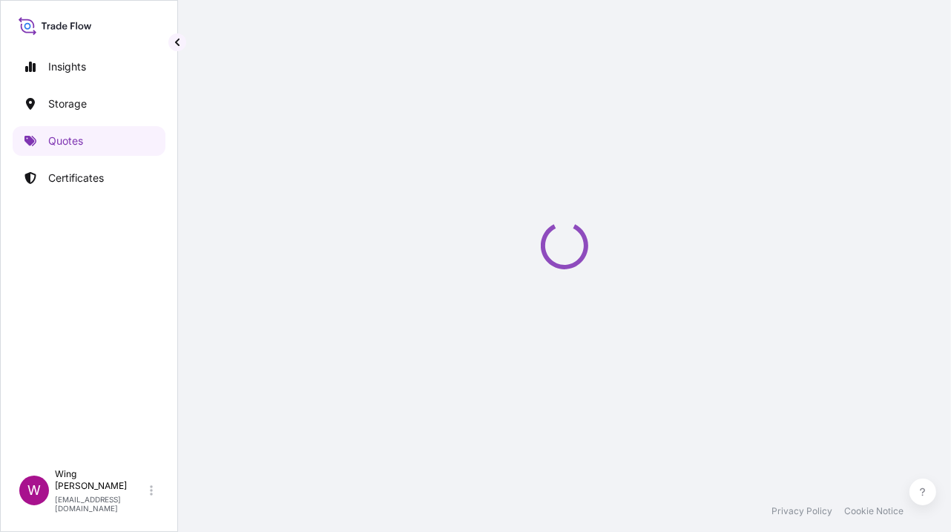
select select "STORAGE"
select select "Transit"
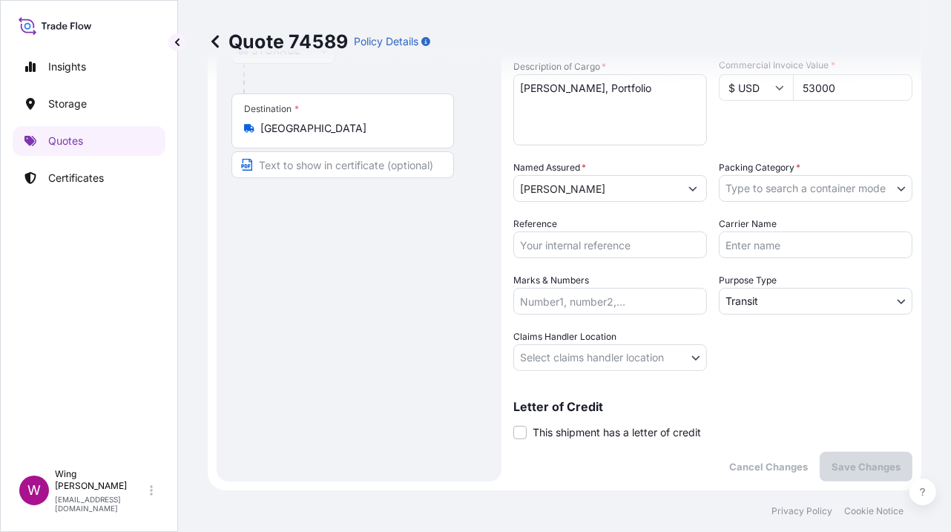
scroll to position [296, 0]
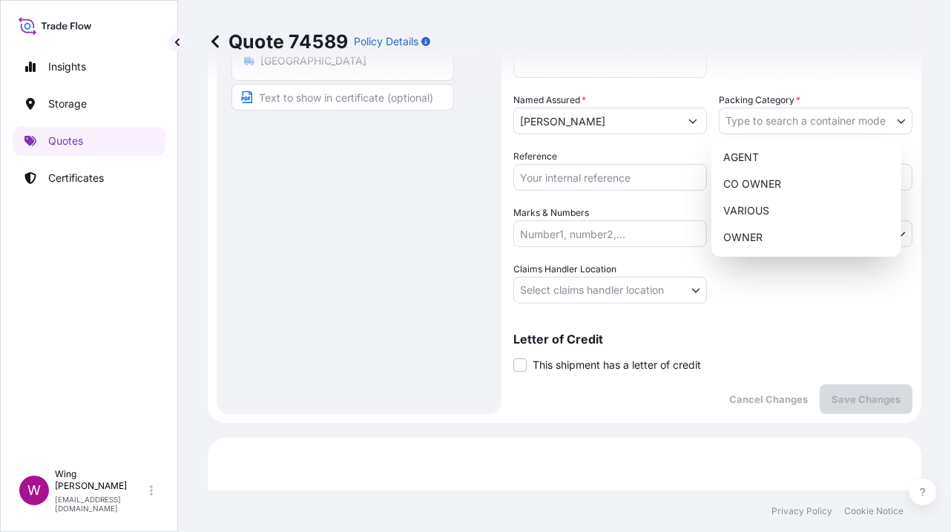
click at [783, 119] on body "Insights Storage Quotes Certificates W Wing Lee [EMAIL_ADDRESS][DOMAIN_NAME] Qu…" at bounding box center [475, 266] width 951 height 532
click at [759, 237] on div "OWNER" at bounding box center [806, 237] width 178 height 27
select select "27"
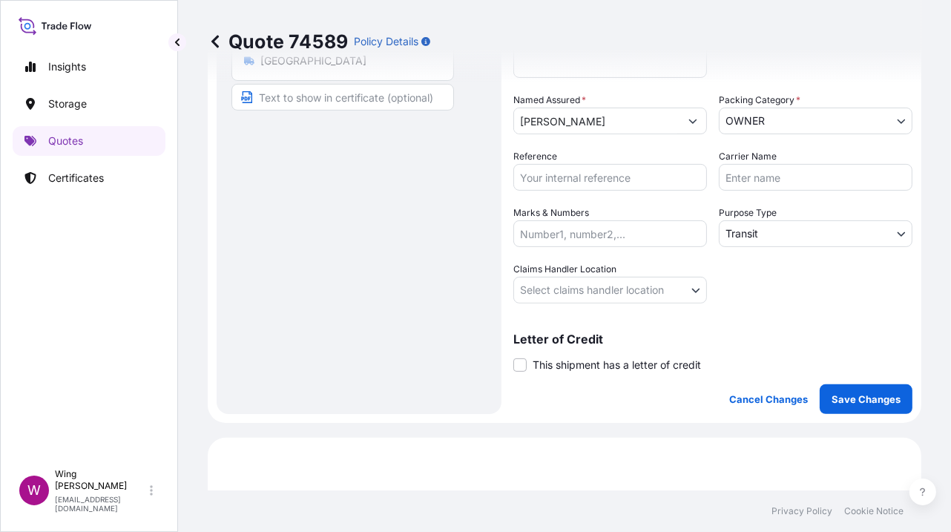
click at [575, 182] on input "Reference" at bounding box center [610, 177] width 194 height 27
paste input "AMST2314818VIVI"
type input "AMST2314818VIVI"
click at [806, 238] on body "Insights Storage Quotes Certificates W Wing Lee [EMAIL_ADDRESS][DOMAIN_NAME] Qu…" at bounding box center [475, 266] width 951 height 532
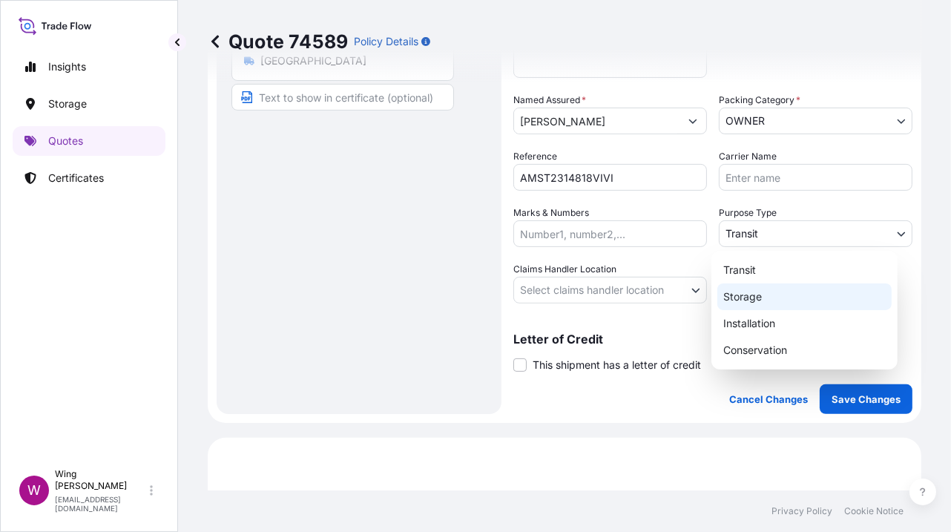
click at [794, 297] on div "Storage" at bounding box center [804, 296] width 174 height 27
select select "Storage"
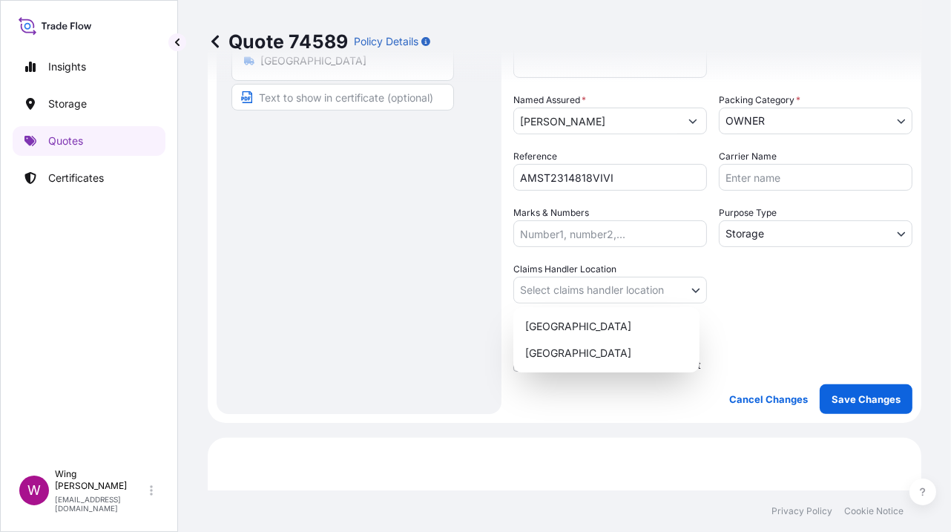
click at [614, 292] on body "Insights Storage Quotes Certificates W Wing Lee [EMAIL_ADDRESS][DOMAIN_NAME] Qu…" at bounding box center [475, 266] width 951 height 532
click at [592, 326] on div "[GEOGRAPHIC_DATA]" at bounding box center [606, 326] width 174 height 27
select select "[GEOGRAPHIC_DATA]"
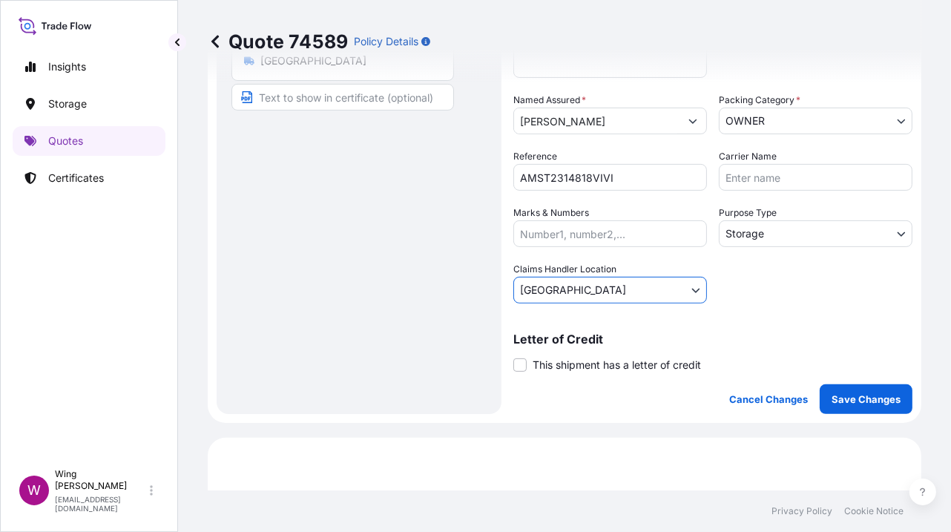
click at [555, 360] on span "This shipment has a letter of credit" at bounding box center [617, 365] width 168 height 15
click at [513, 357] on input "This shipment has a letter of credit" at bounding box center [513, 357] width 0 height 0
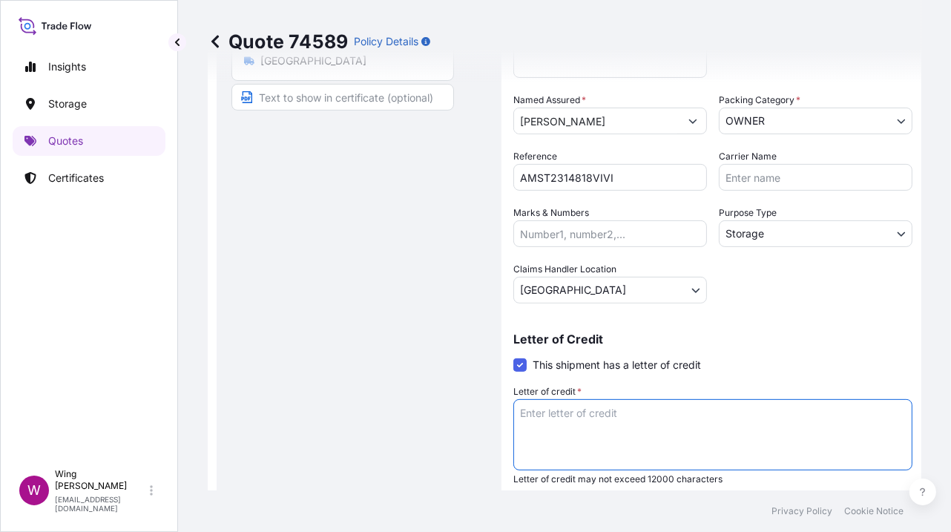
click at [714, 415] on textarea "Letter of credit *" at bounding box center [712, 434] width 399 height 71
paste textarea "Storage period: [DATE] to [DATE] (till further notice)"
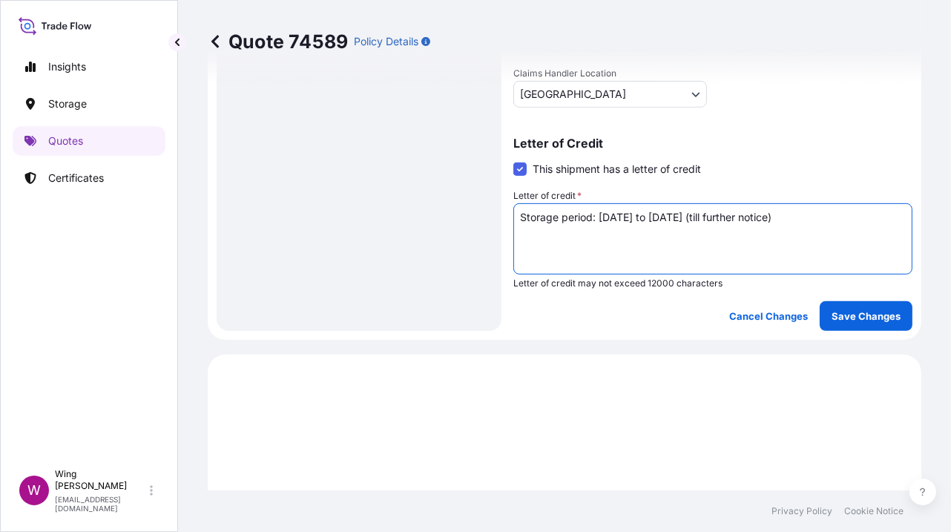
scroll to position [494, 0]
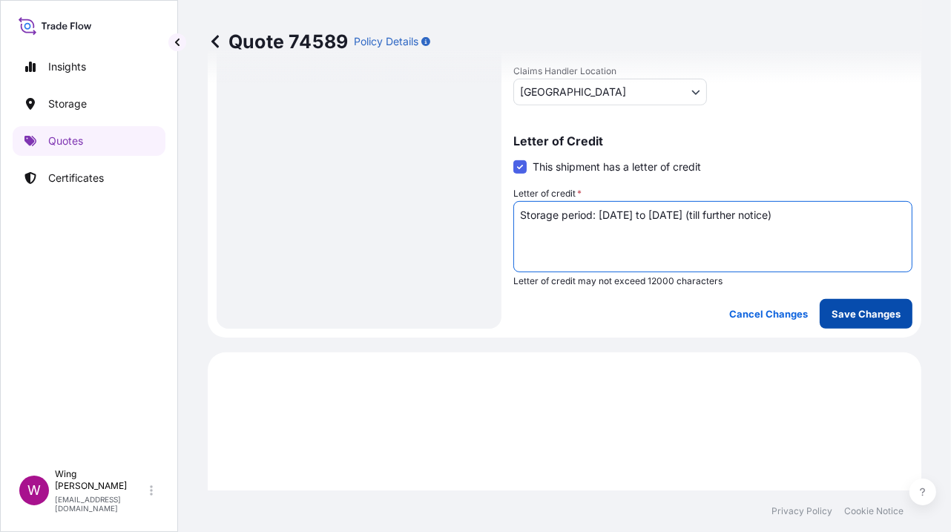
type textarea "Storage period: [DATE] to [DATE] (till further notice)"
click at [848, 314] on p "Save Changes" at bounding box center [866, 313] width 69 height 15
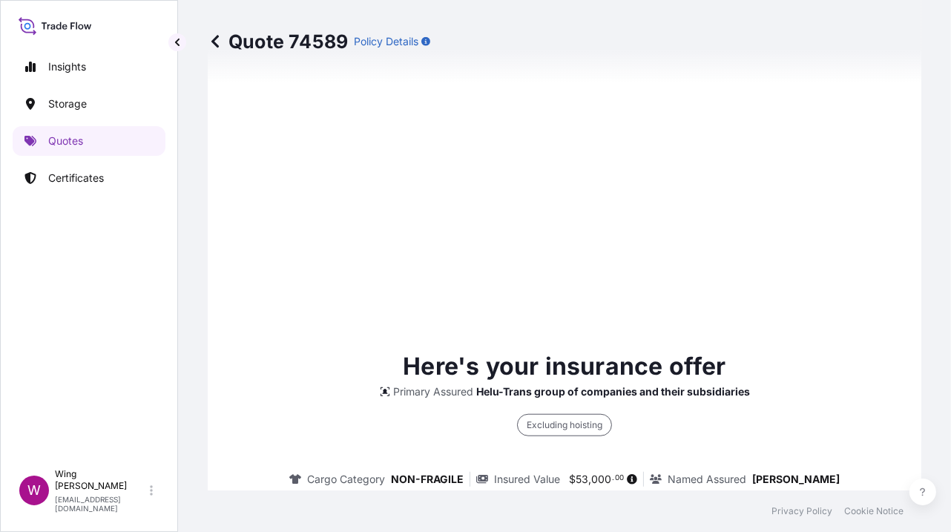
select select "STORAGE"
select select "Storage"
select select "[GEOGRAPHIC_DATA]"
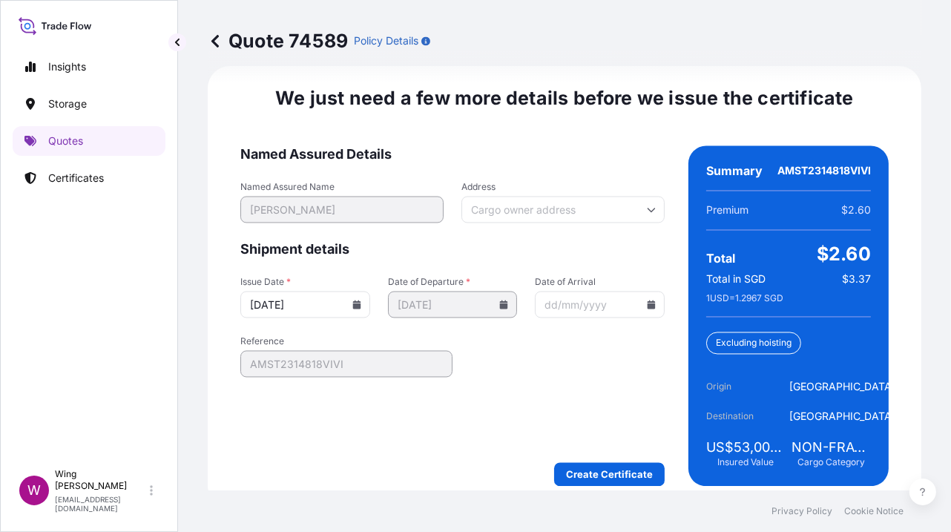
scroll to position [2403, 0]
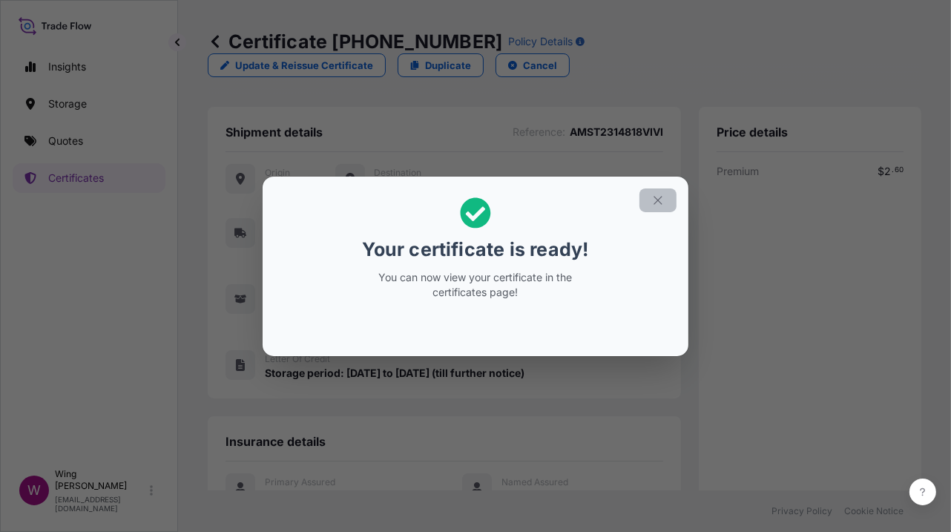
click at [654, 202] on icon "button" at bounding box center [657, 200] width 13 height 13
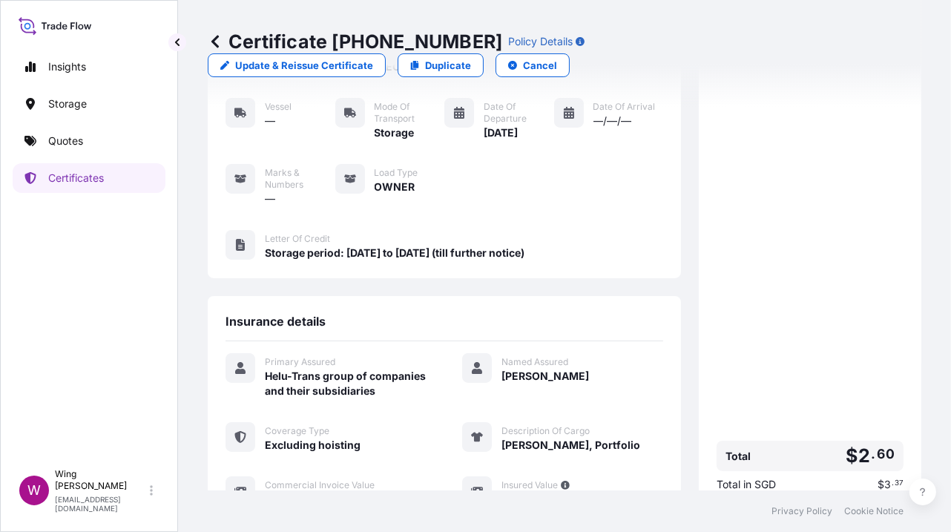
scroll to position [315, 0]
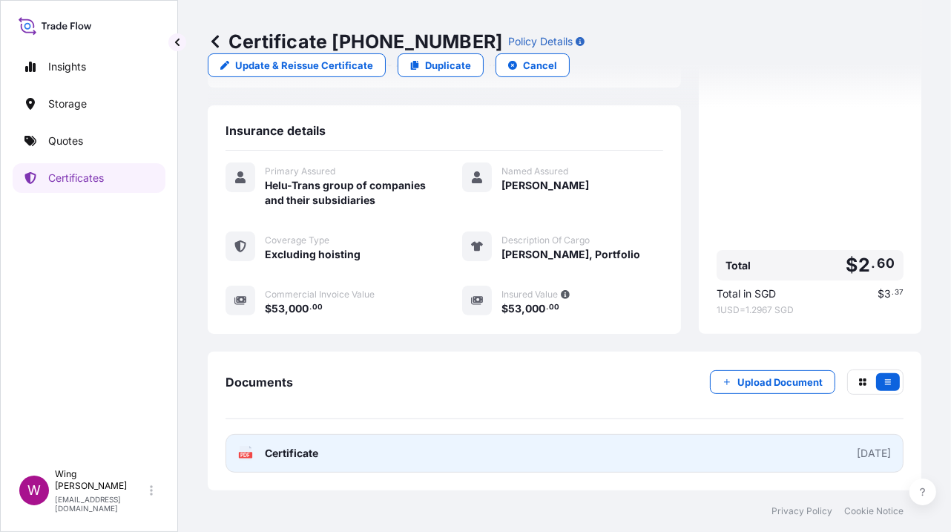
click at [251, 450] on icon at bounding box center [246, 453] width 13 height 15
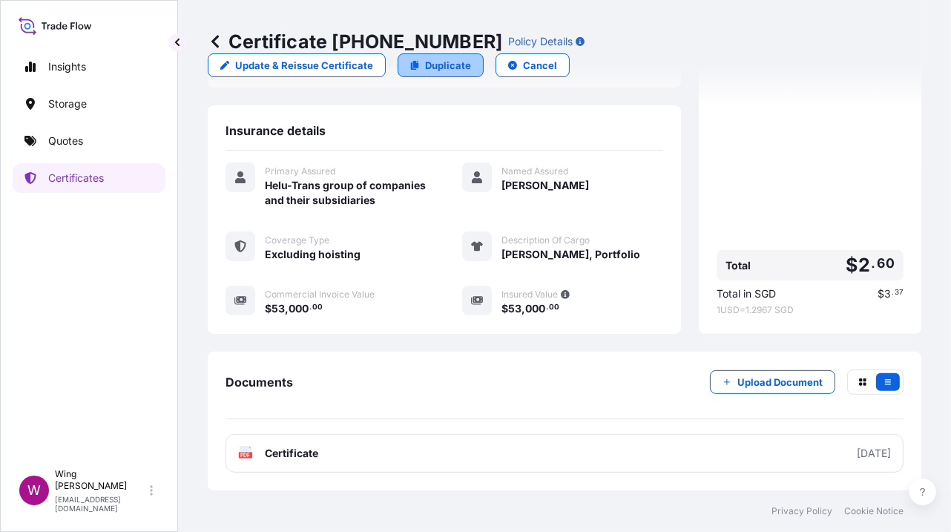
click at [471, 58] on p "Duplicate" at bounding box center [448, 65] width 46 height 15
select select "STORAGE"
select select "Storage"
select select "[GEOGRAPHIC_DATA]"
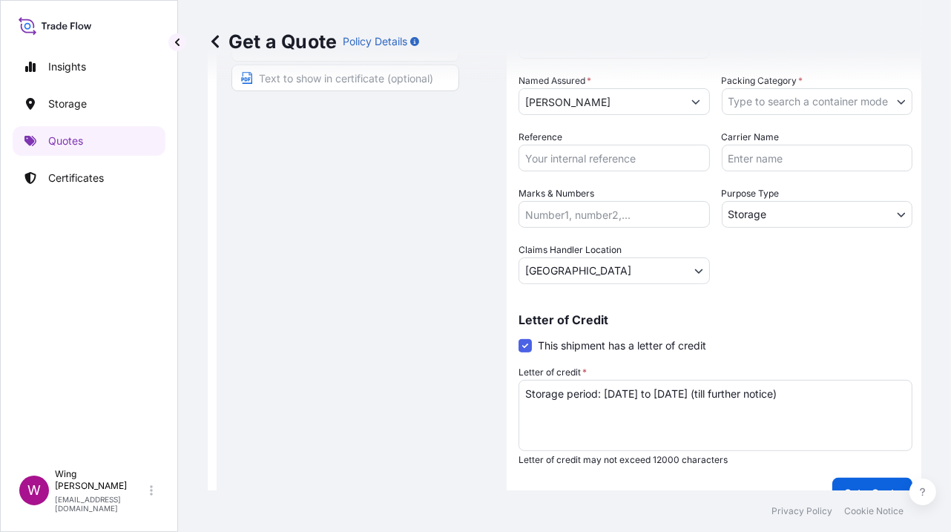
scroll to position [23, 0]
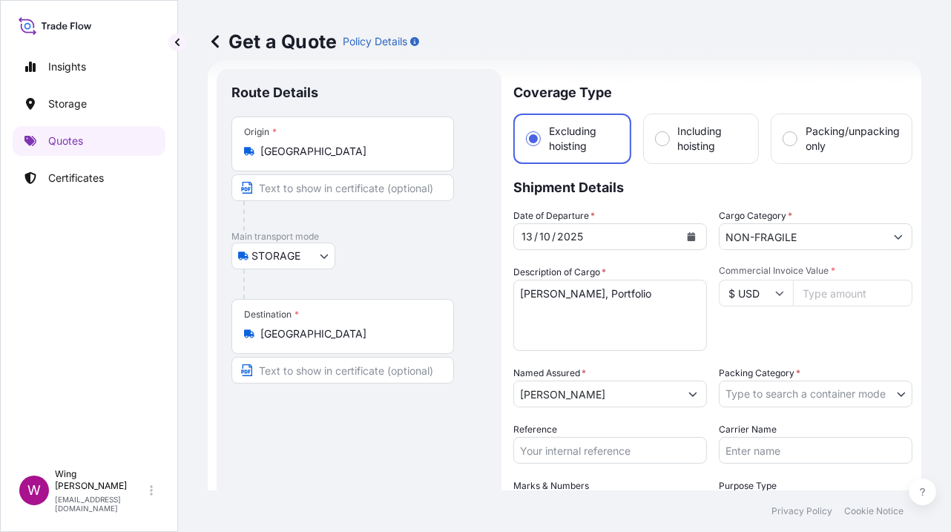
click at [842, 292] on input "Commercial Invoice Value *" at bounding box center [852, 293] width 119 height 27
paste input "3000"
type input "3000"
drag, startPoint x: 686, startPoint y: 293, endPoint x: 442, endPoint y: 277, distance: 244.6
click at [442, 277] on form "Route Details Place of loading Road / Inland Road / Inland Origin * [GEOGRAPHIC…" at bounding box center [565, 434] width 714 height 748
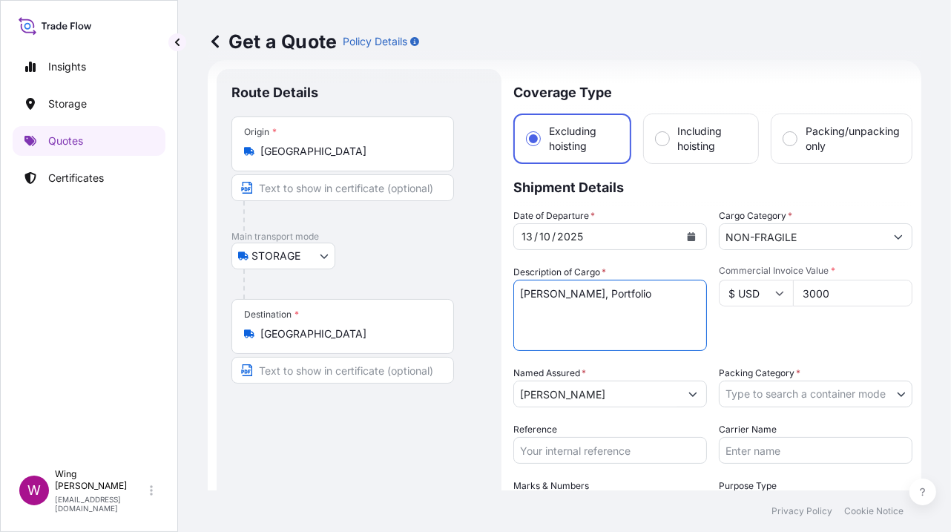
paste textarea "[PERSON_NAME] Quiddity I"
click at [573, 288] on textarea "[PERSON_NAME], Portfolio" at bounding box center [610, 315] width 194 height 71
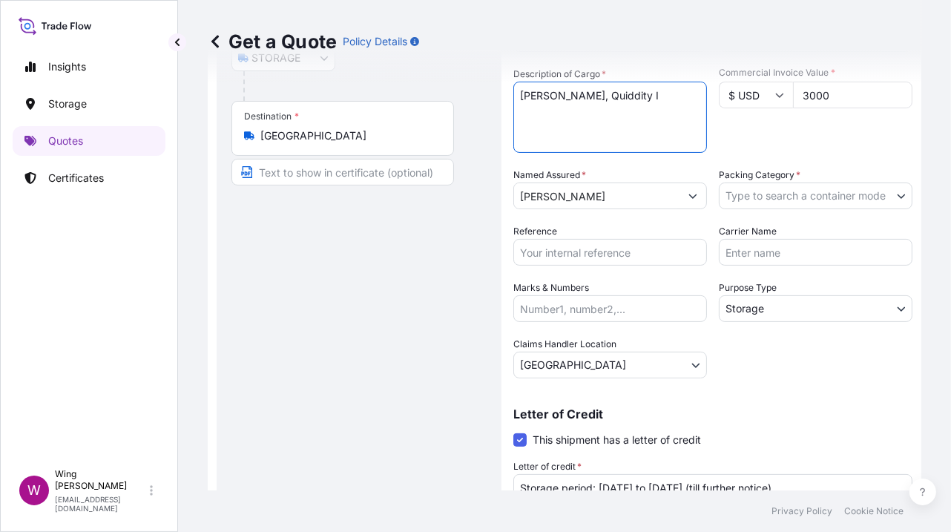
type textarea "[PERSON_NAME], Quiddity I"
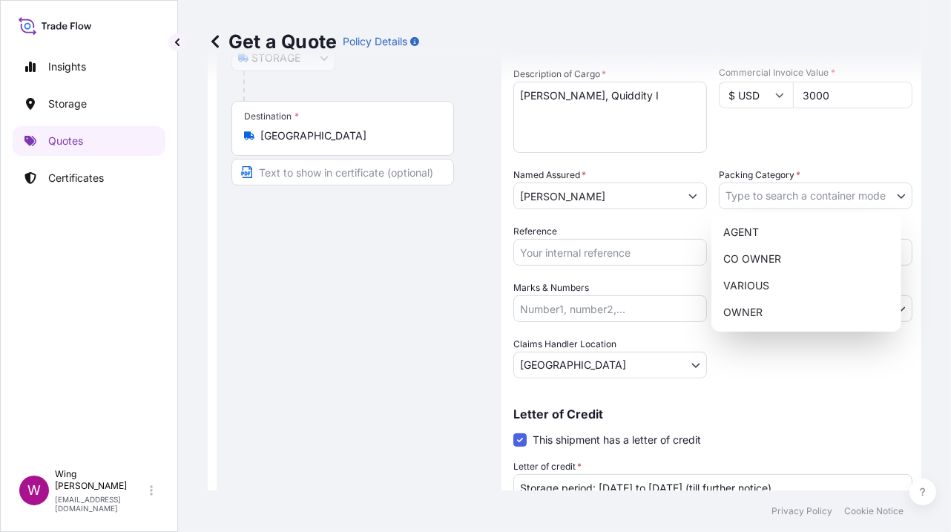
click at [788, 199] on body "Insights Storage Quotes Certificates W Wing Lee [EMAIL_ADDRESS][DOMAIN_NAME] Ge…" at bounding box center [475, 266] width 951 height 532
click at [779, 309] on div "OWNER" at bounding box center [806, 312] width 178 height 27
select select "27"
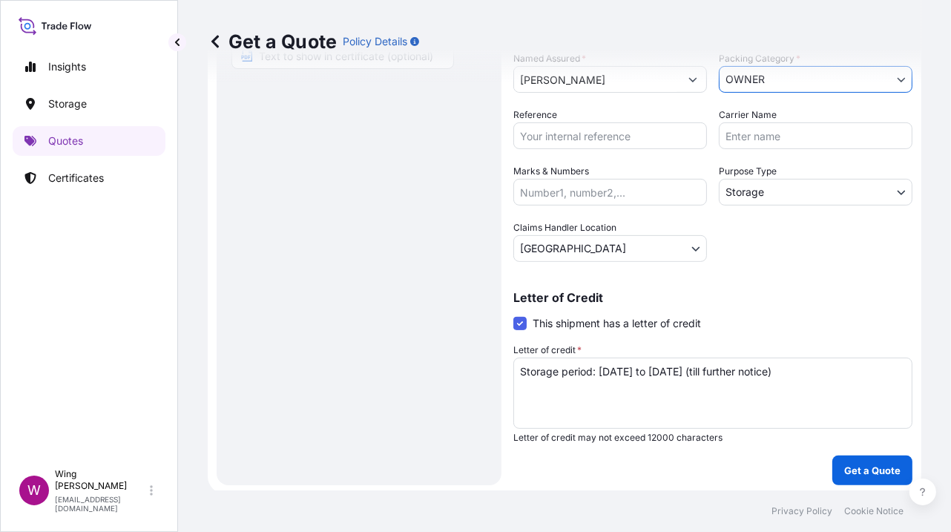
scroll to position [338, 0]
click at [860, 468] on p "Get a Quote" at bounding box center [872, 469] width 56 height 15
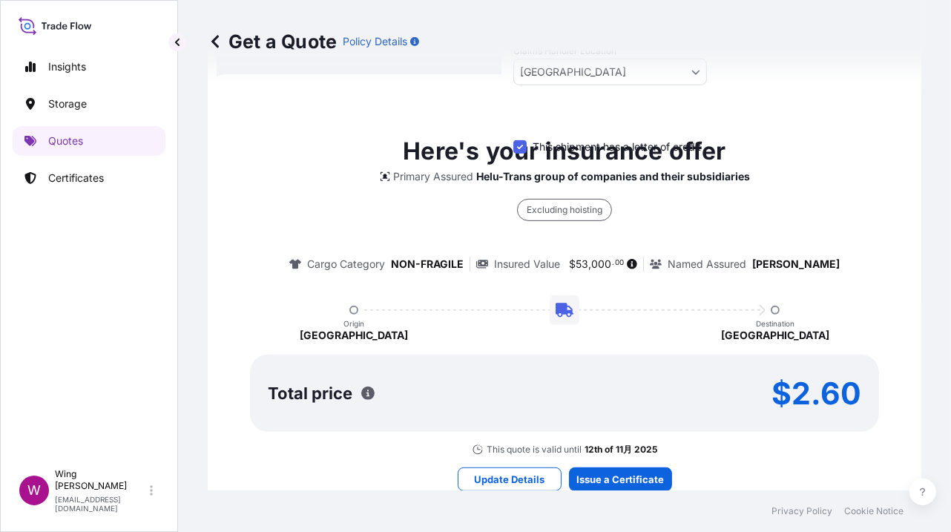
scroll to position [0, 0]
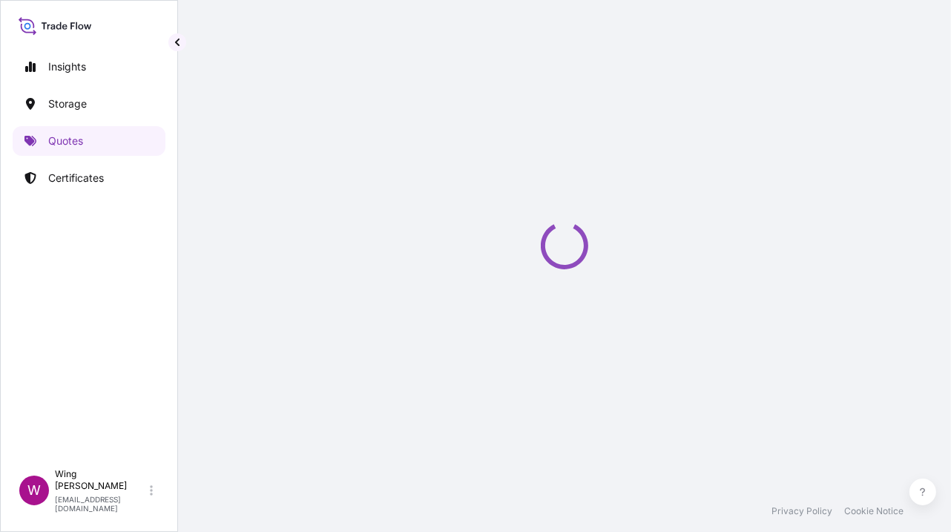
select select "STORAGE"
select select "Transit"
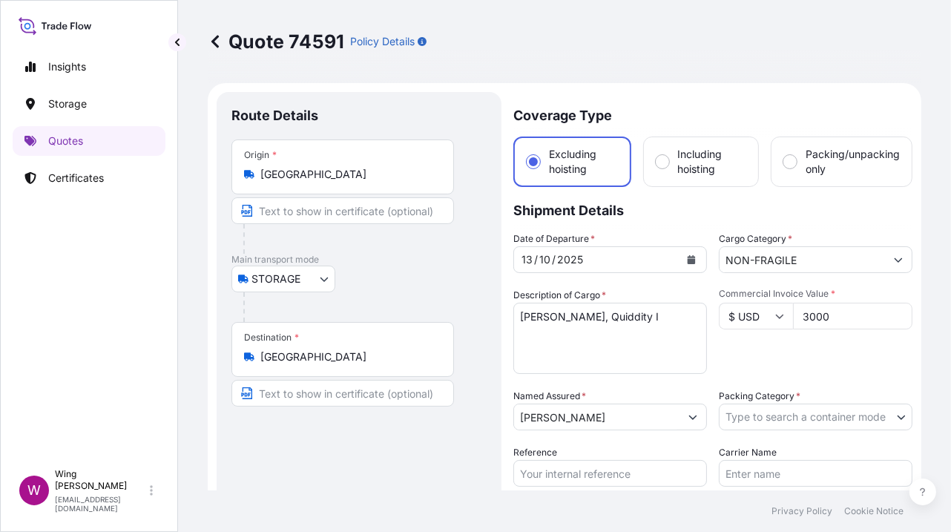
scroll to position [98, 0]
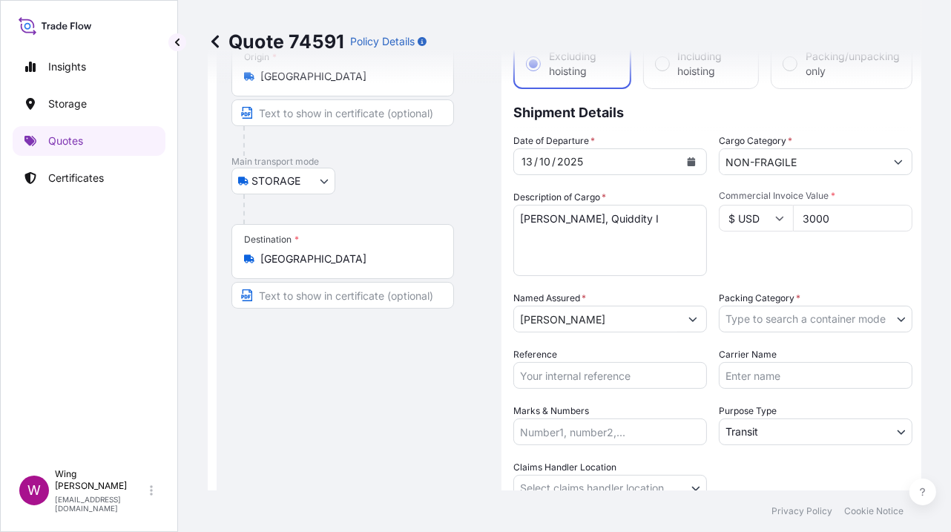
click at [754, 309] on body "Insights Storage Quotes Certificates W Wing Lee [EMAIL_ADDRESS][DOMAIN_NAME] Qu…" at bounding box center [475, 266] width 951 height 532
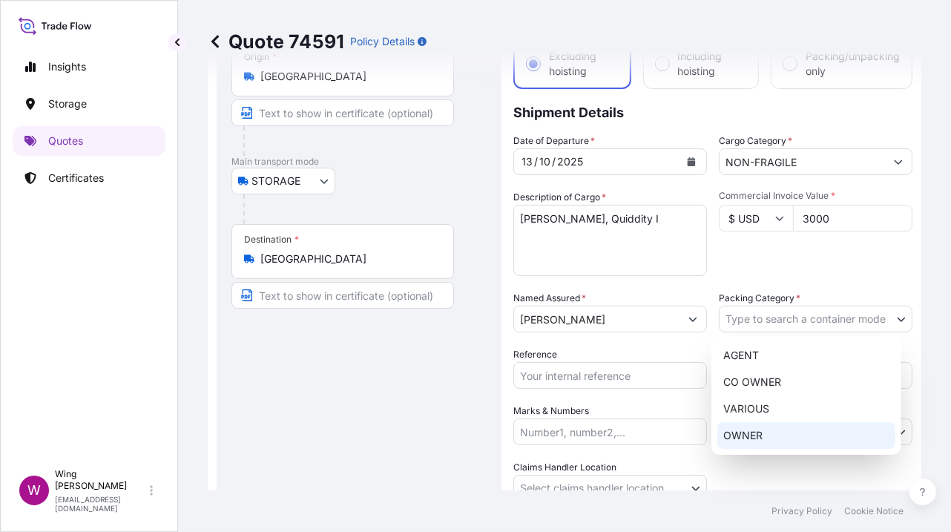
click at [747, 429] on div "OWNER" at bounding box center [806, 435] width 178 height 27
select select "27"
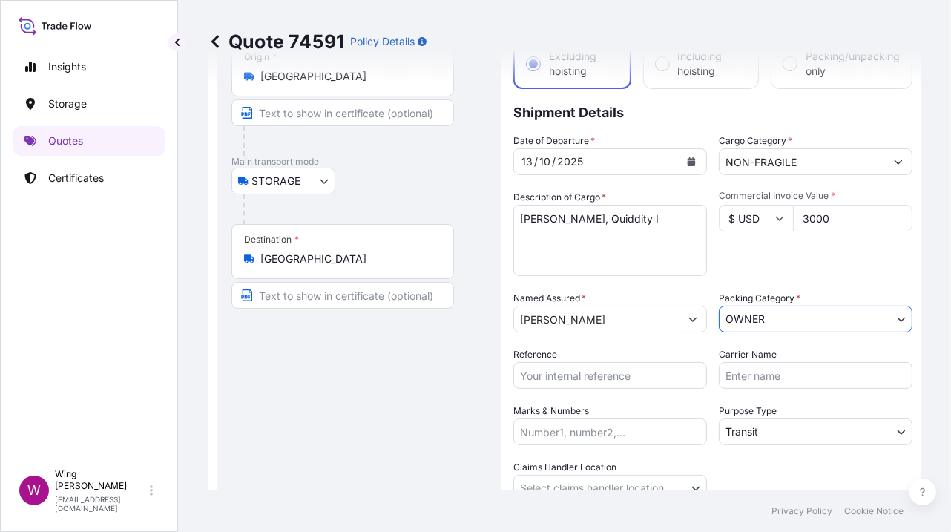
click at [429, 389] on div "Route Details Place of loading Road / [GEOGRAPHIC_DATA] / Inland Origin * [GEOG…" at bounding box center [358, 303] width 255 height 588
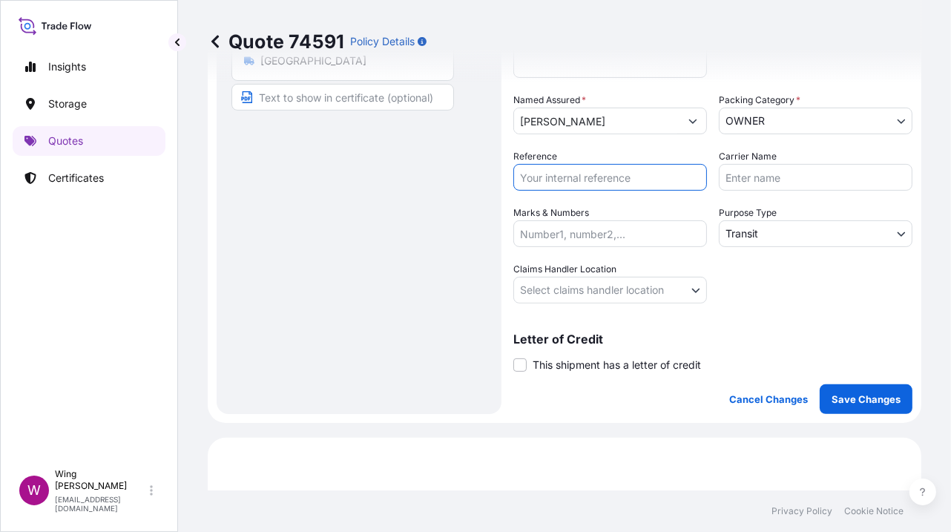
click at [539, 175] on input "Reference" at bounding box center [610, 177] width 194 height 27
paste input "AMST2314818VIVI"
type input "AMST2314818VIVI"
click at [812, 235] on body "Insights Storage Quotes Certificates W Wing Lee [EMAIL_ADDRESS][DOMAIN_NAME] Qu…" at bounding box center [475, 266] width 951 height 532
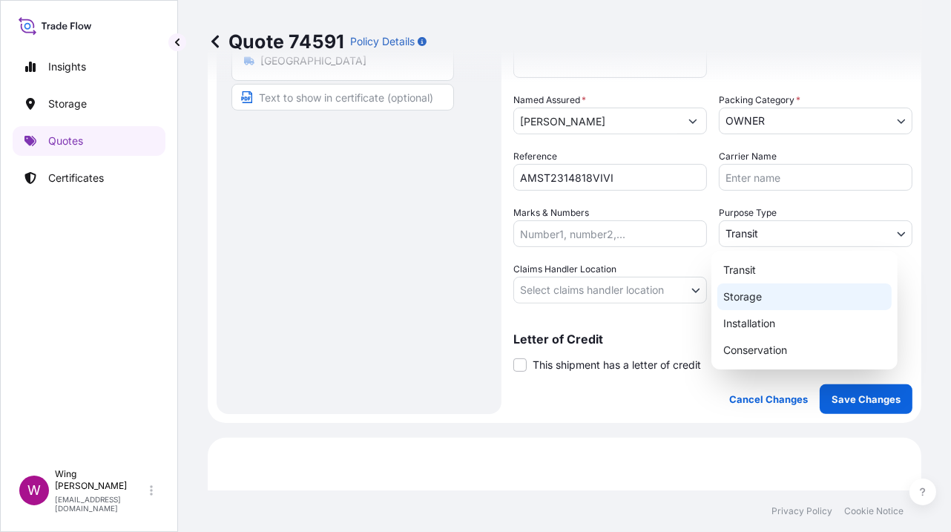
click at [795, 296] on div "Storage" at bounding box center [804, 296] width 174 height 27
select select "Storage"
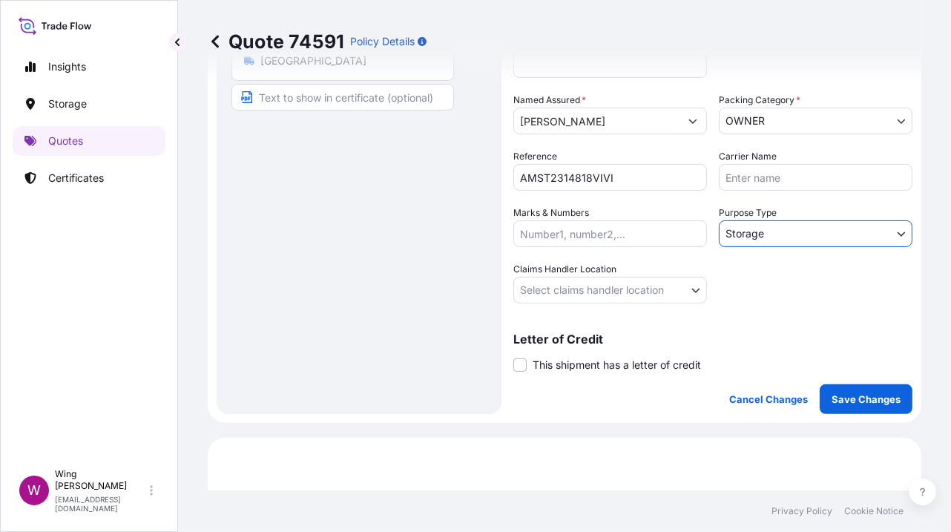
click at [593, 294] on body "Insights Storage Quotes Certificates W Wing Lee [EMAIL_ADDRESS][DOMAIN_NAME] Qu…" at bounding box center [475, 266] width 951 height 532
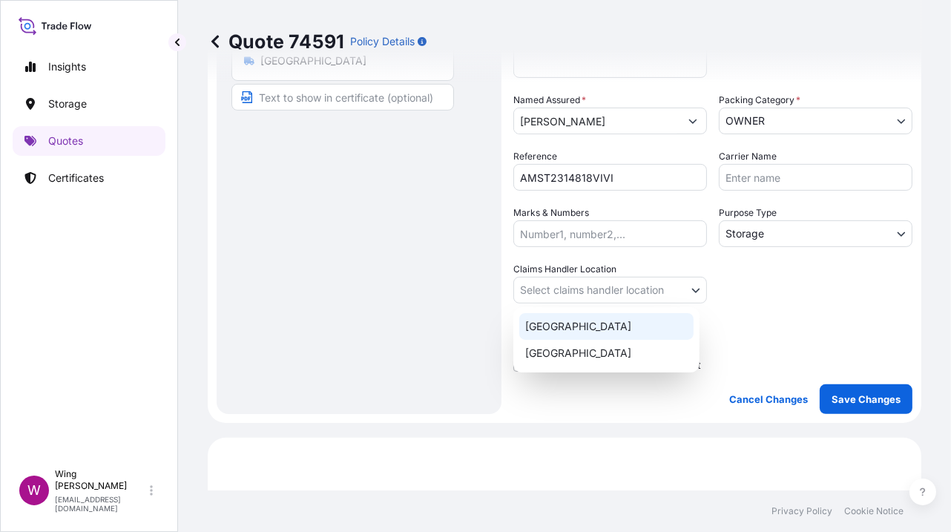
click at [581, 335] on div "[GEOGRAPHIC_DATA]" at bounding box center [606, 326] width 174 height 27
select select "[GEOGRAPHIC_DATA]"
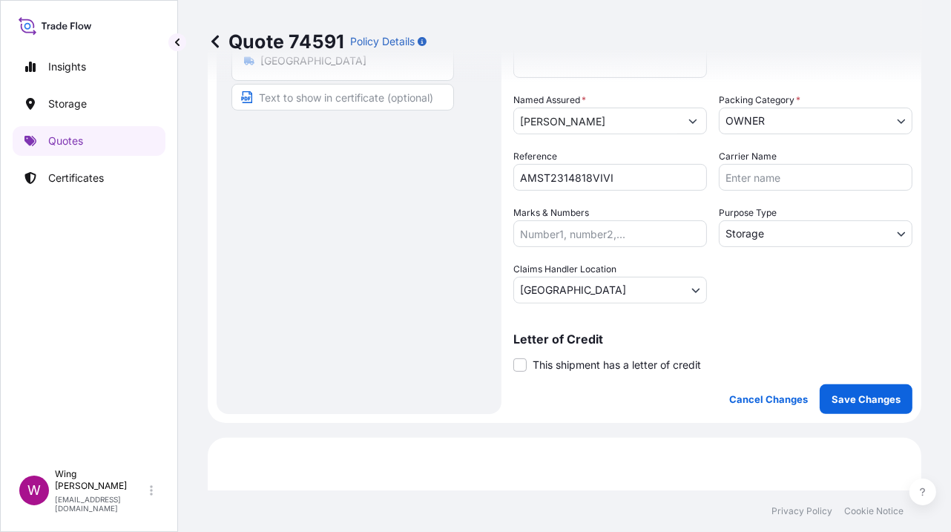
click at [545, 371] on div "Coverage Type Excluding hoisting Including hoisting Packing/unpacking only Ship…" at bounding box center [712, 105] width 399 height 618
click at [548, 362] on span "This shipment has a letter of credit" at bounding box center [617, 365] width 168 height 15
click at [513, 357] on input "This shipment has a letter of credit" at bounding box center [513, 357] width 0 height 0
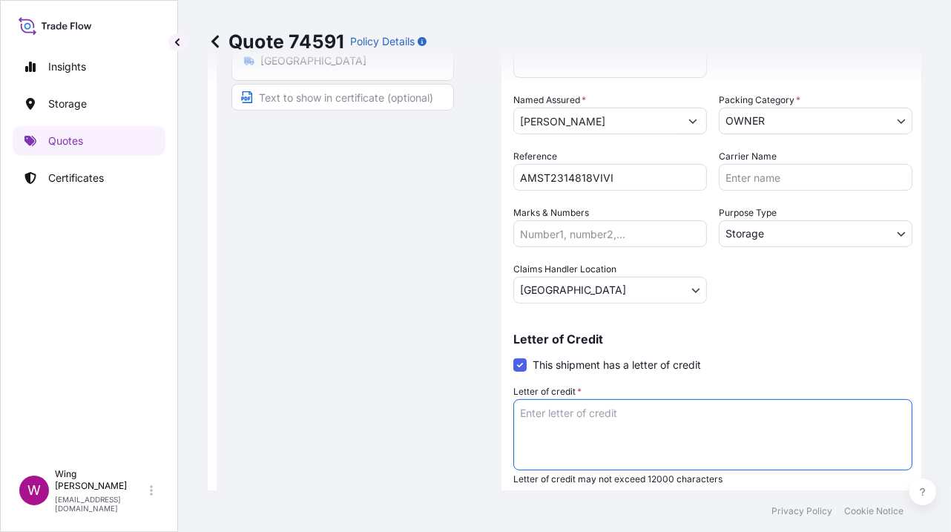
click at [688, 433] on textarea "Letter of credit *" at bounding box center [712, 434] width 399 height 71
paste textarea "Storage period: [DATE] to [DATE] (till further notice)"
type textarea "Storage period: [DATE] to [DATE] (till further notice)"
click at [295, 362] on div "Route Details Place of loading Road / [GEOGRAPHIC_DATA] / Inland Origin * [GEOG…" at bounding box center [358, 161] width 255 height 701
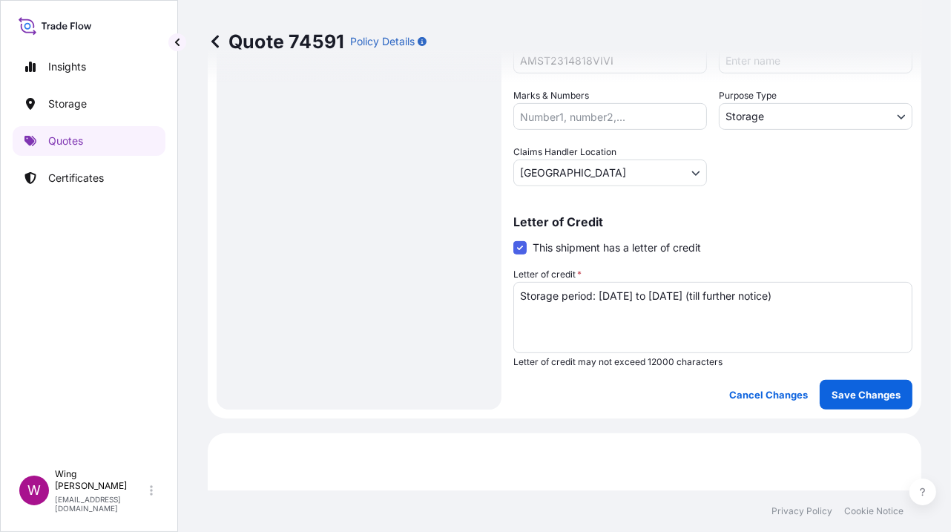
scroll to position [593, 0]
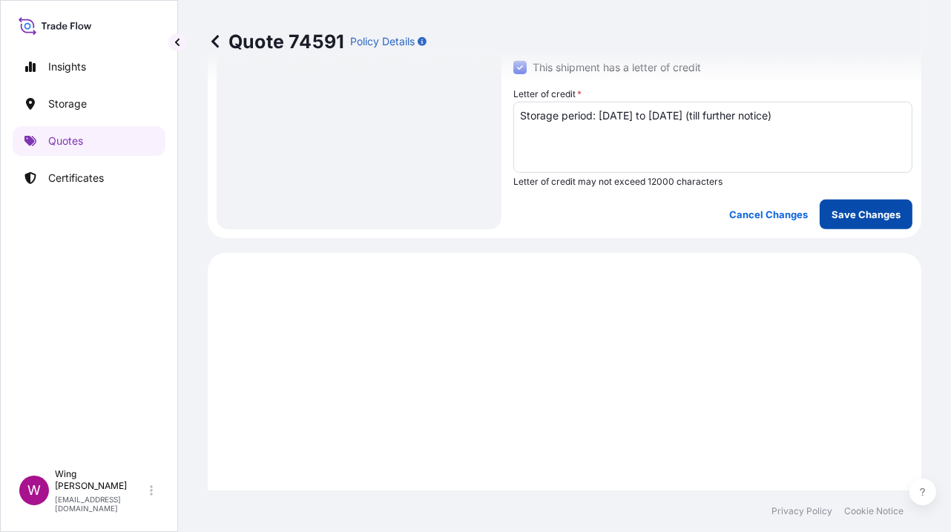
click at [837, 212] on p "Save Changes" at bounding box center [866, 214] width 69 height 15
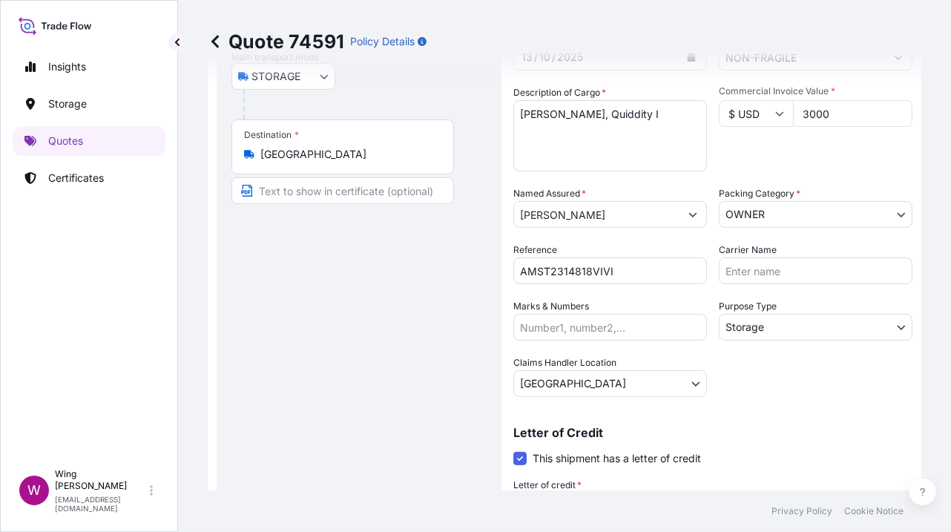
select select "STORAGE"
select select "Storage"
select select "[GEOGRAPHIC_DATA]"
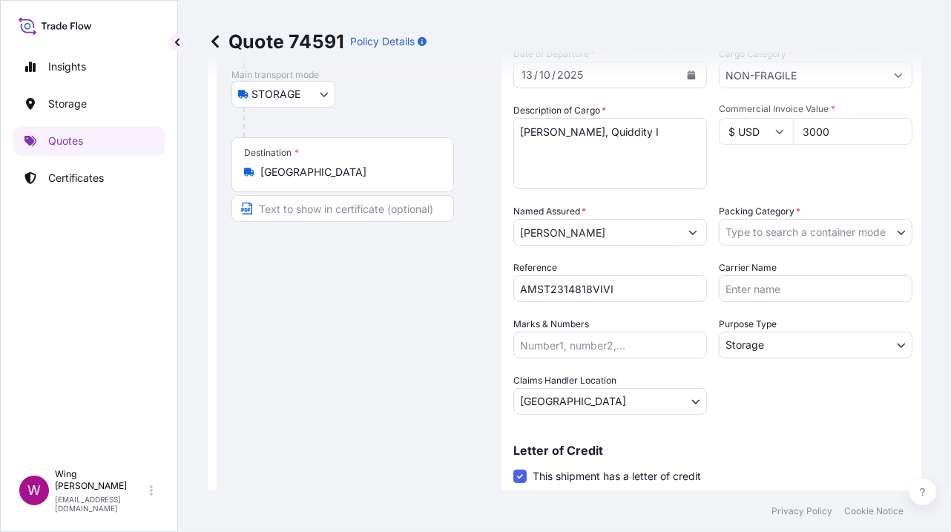
scroll to position [197, 0]
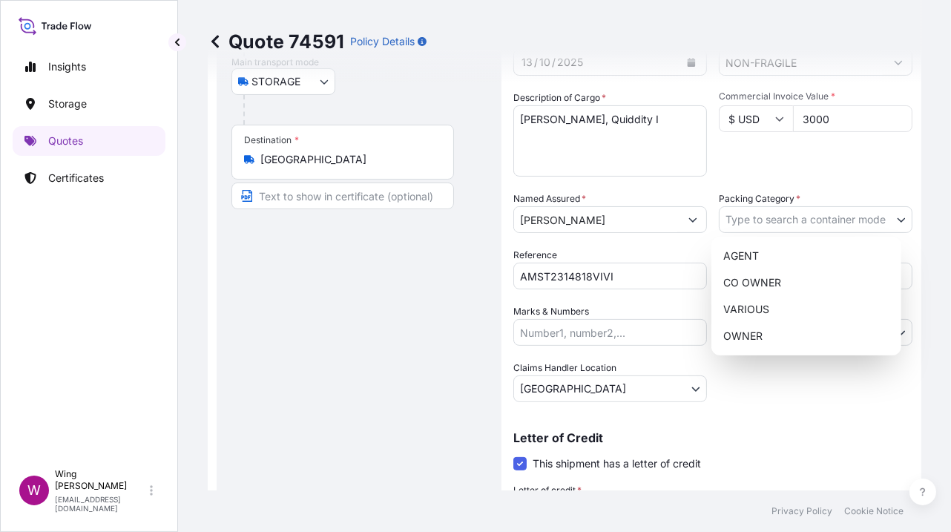
click at [795, 205] on body "Insights Storage Quotes Certificates W Wing Lee [EMAIL_ADDRESS][DOMAIN_NAME] Qu…" at bounding box center [475, 266] width 951 height 532
click at [771, 337] on div "OWNER" at bounding box center [806, 336] width 178 height 27
select select "27"
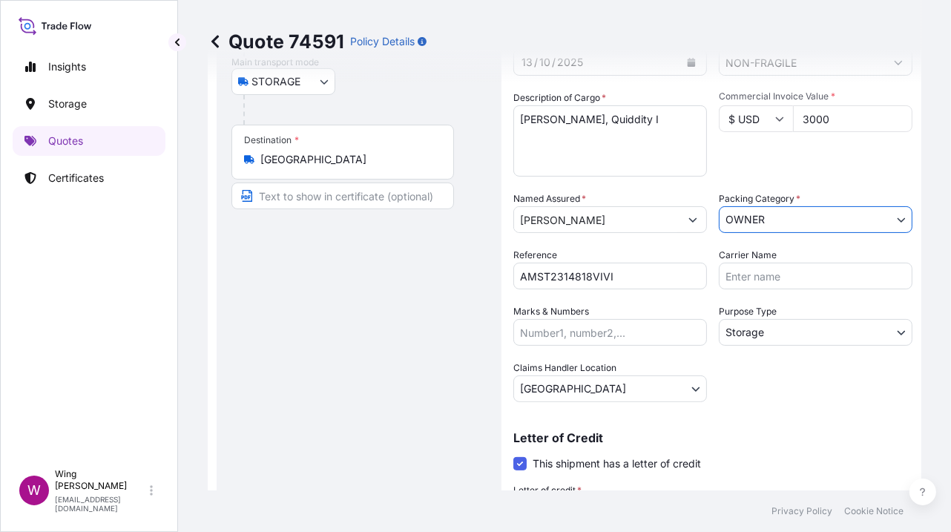
click at [312, 326] on div "Route Details Place of loading Road / [GEOGRAPHIC_DATA] / Inland Origin * [GEOG…" at bounding box center [358, 259] width 255 height 701
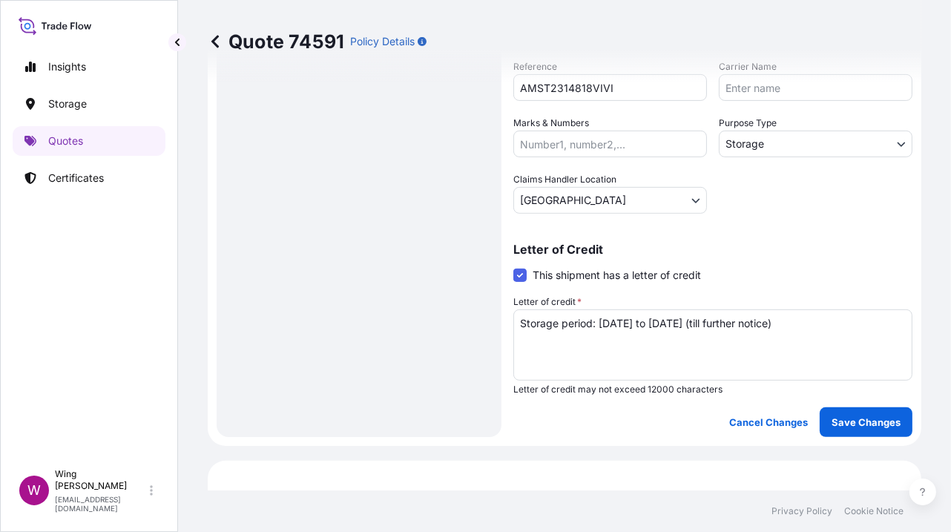
scroll to position [395, 0]
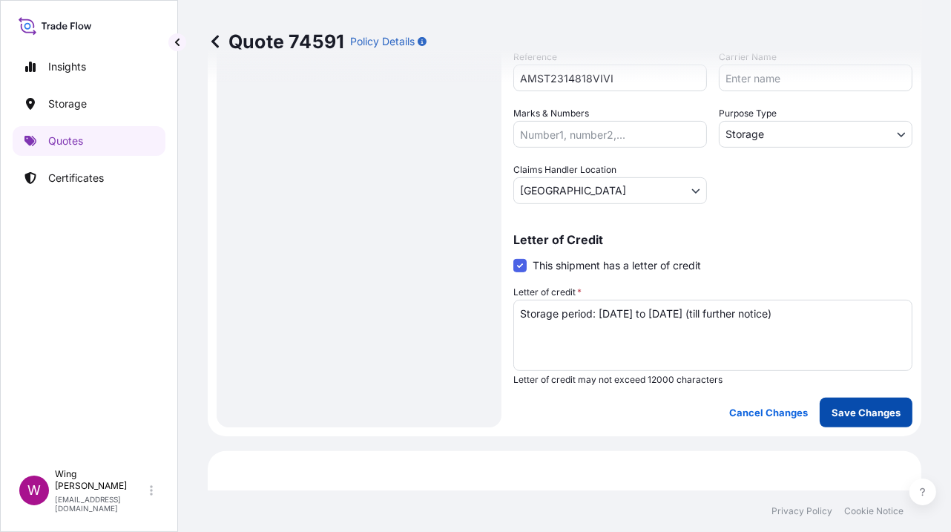
click at [843, 412] on p "Save Changes" at bounding box center [866, 412] width 69 height 15
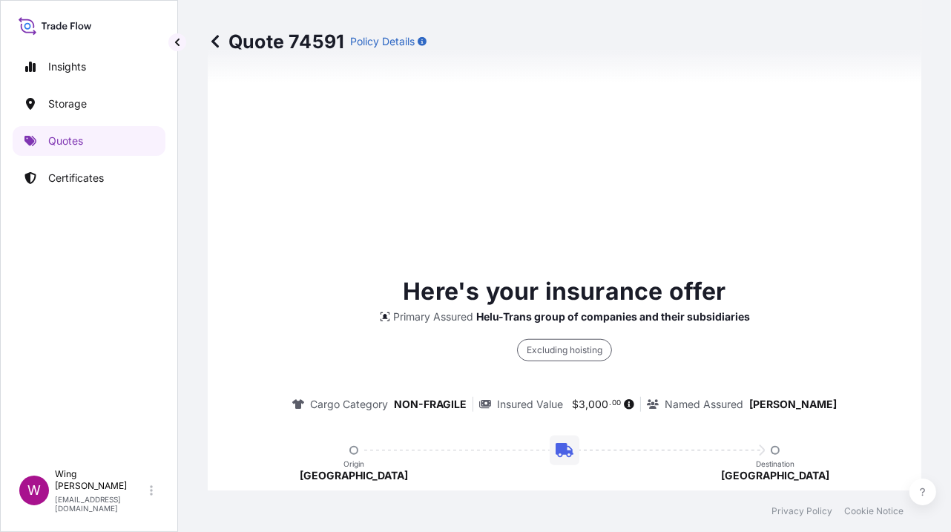
select select "STORAGE"
select select "Storage"
select select "[GEOGRAPHIC_DATA]"
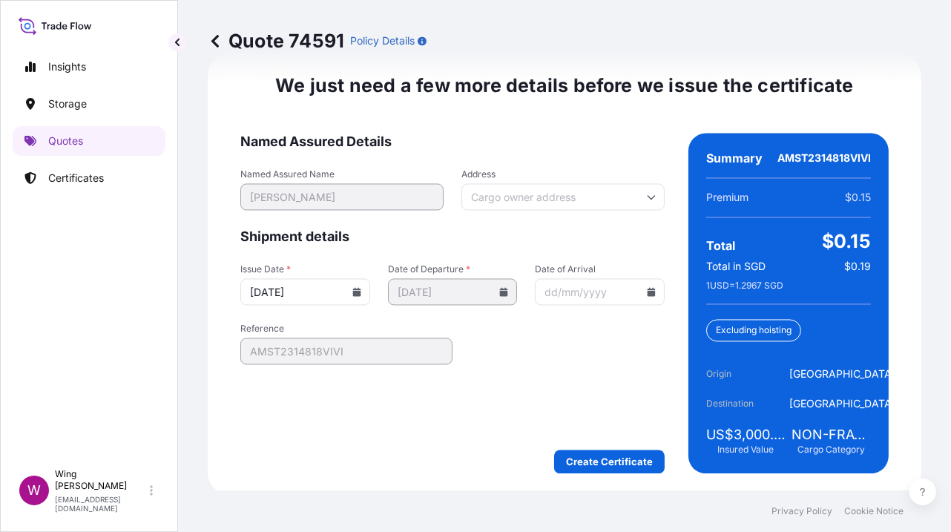
scroll to position [2412, 0]
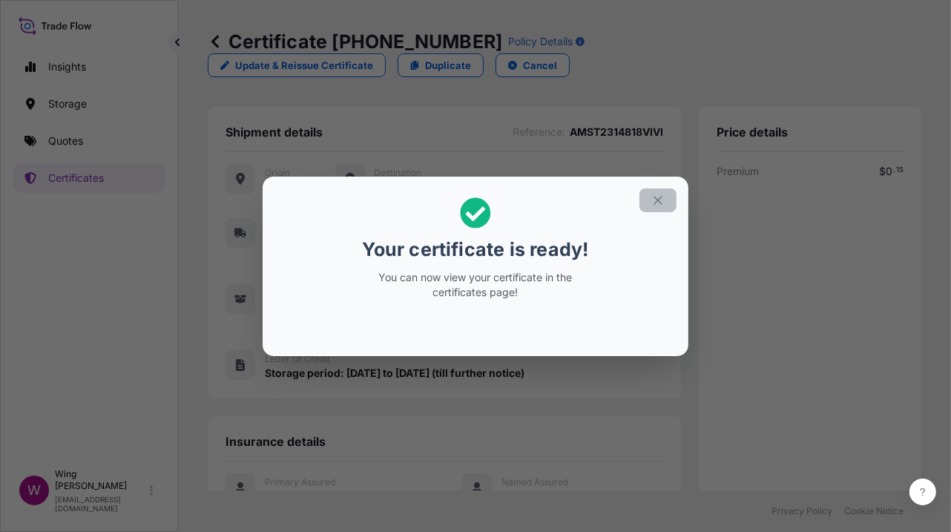
click at [667, 211] on button "button" at bounding box center [657, 200] width 37 height 24
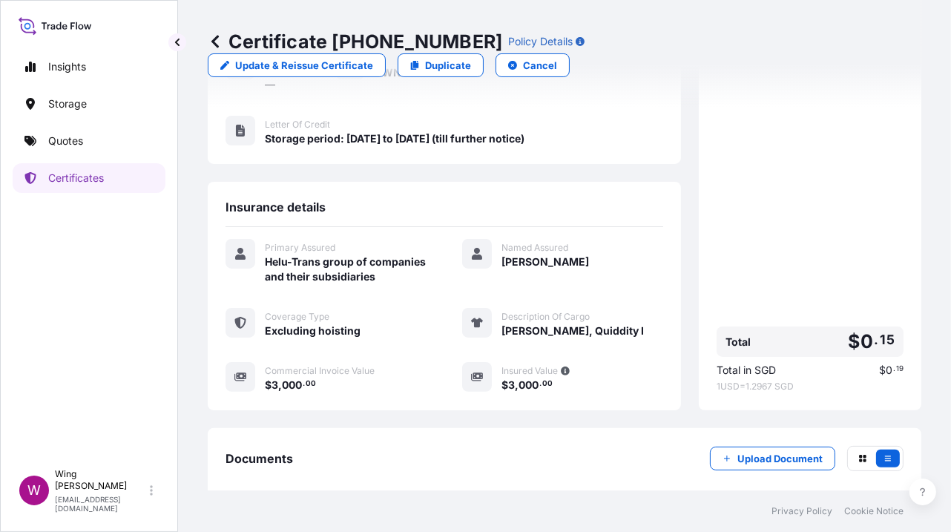
scroll to position [325, 0]
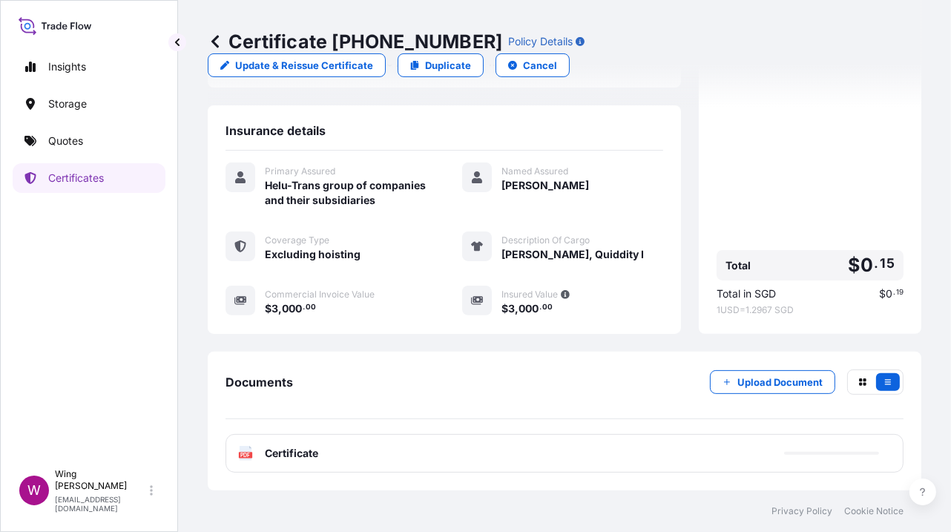
click at [250, 455] on text "PDF" at bounding box center [246, 455] width 10 height 5
click at [239, 456] on rect at bounding box center [245, 455] width 13 height 6
click at [238, 458] on icon "PDF" at bounding box center [245, 453] width 15 height 15
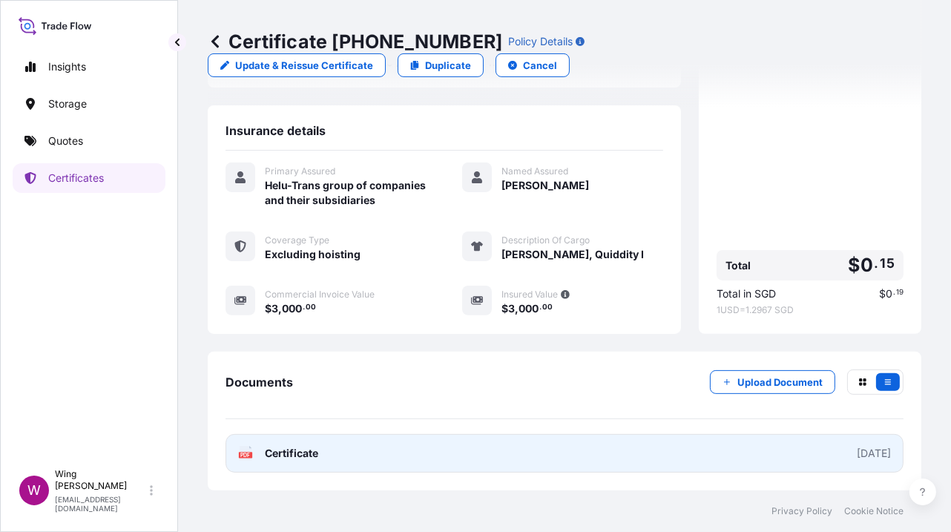
click at [249, 458] on rect at bounding box center [245, 455] width 13 height 6
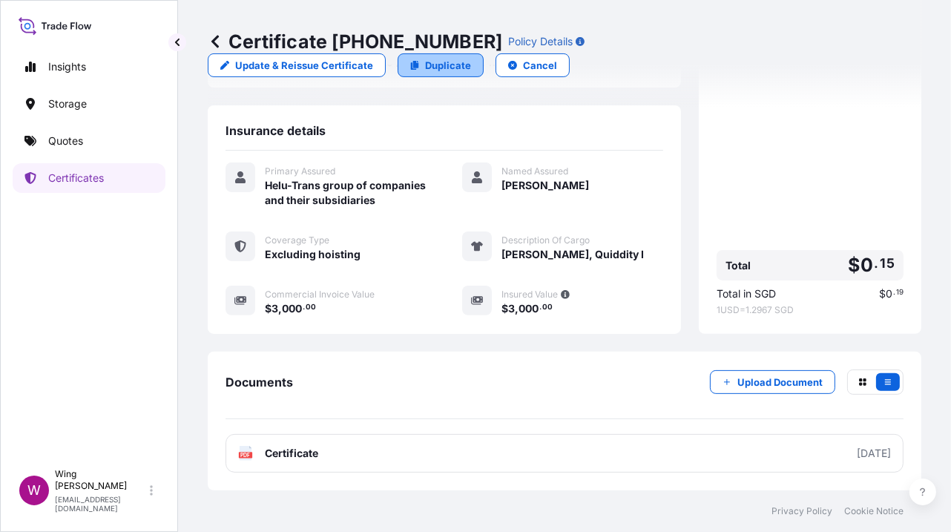
click at [403, 65] on link "Duplicate" at bounding box center [441, 65] width 86 height 24
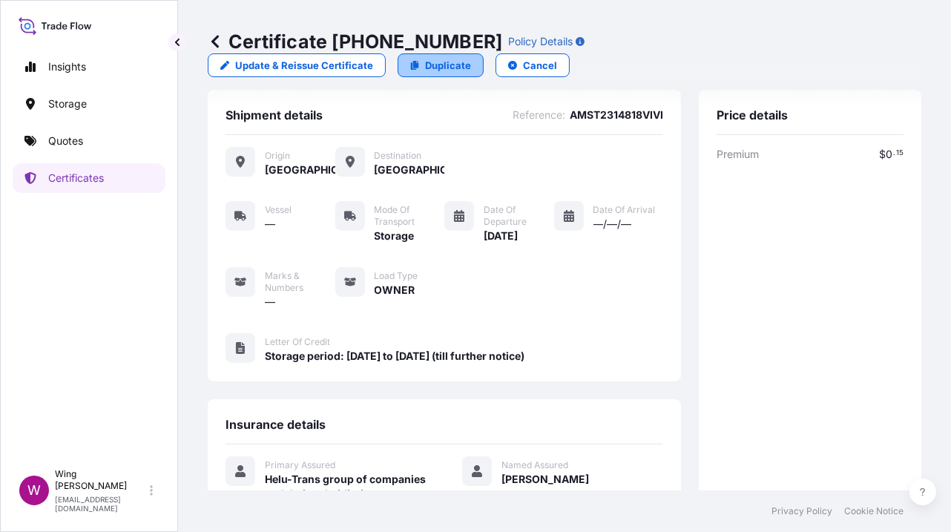
select select "STORAGE"
select select "Storage"
select select "[GEOGRAPHIC_DATA]"
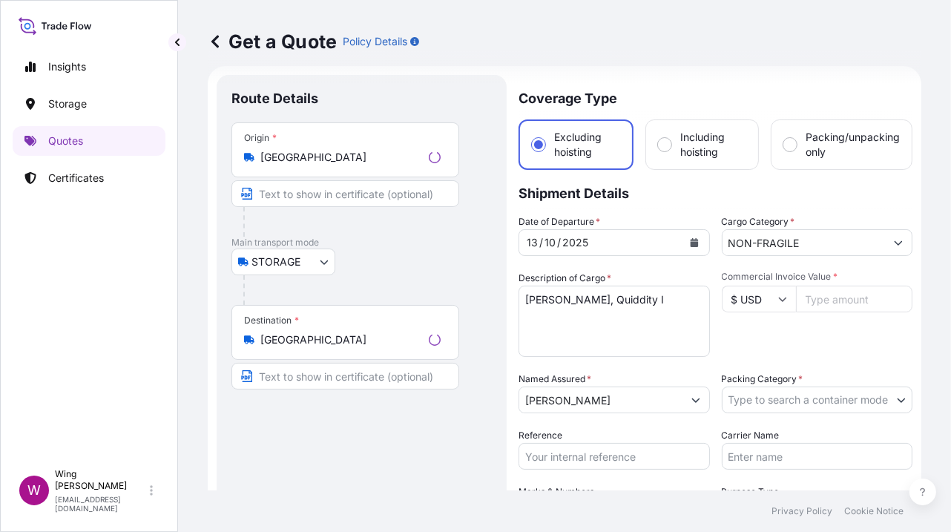
scroll to position [23, 0]
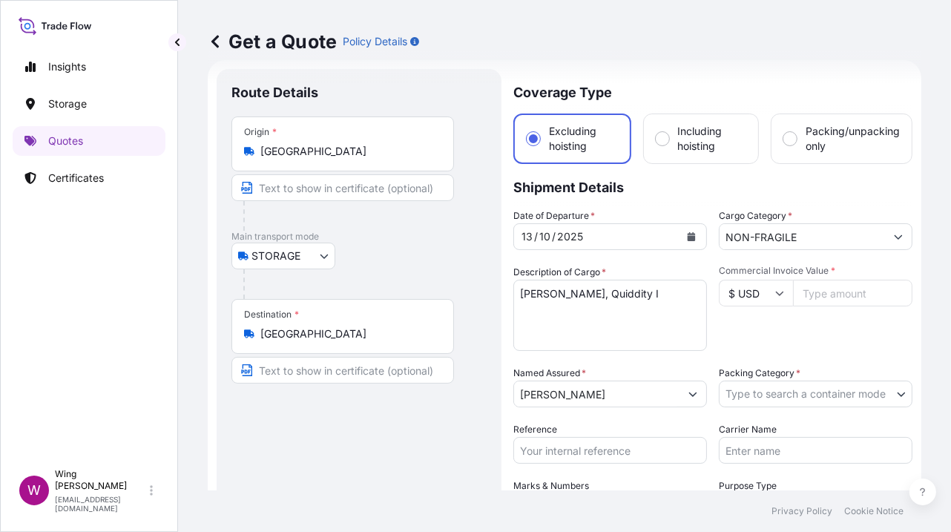
drag, startPoint x: 613, startPoint y: 331, endPoint x: 636, endPoint y: 314, distance: 28.0
click at [614, 332] on textarea "[PERSON_NAME], Quiddity I" at bounding box center [610, 315] width 194 height 71
drag, startPoint x: 640, startPoint y: 295, endPoint x: 452, endPoint y: 303, distance: 188.6
click at [452, 303] on form "Route Details Place of loading Road / Inland Road / Inland Origin * [GEOGRAPHIC…" at bounding box center [565, 434] width 714 height 748
paste textarea "[PERSON_NAME] Sunrise"
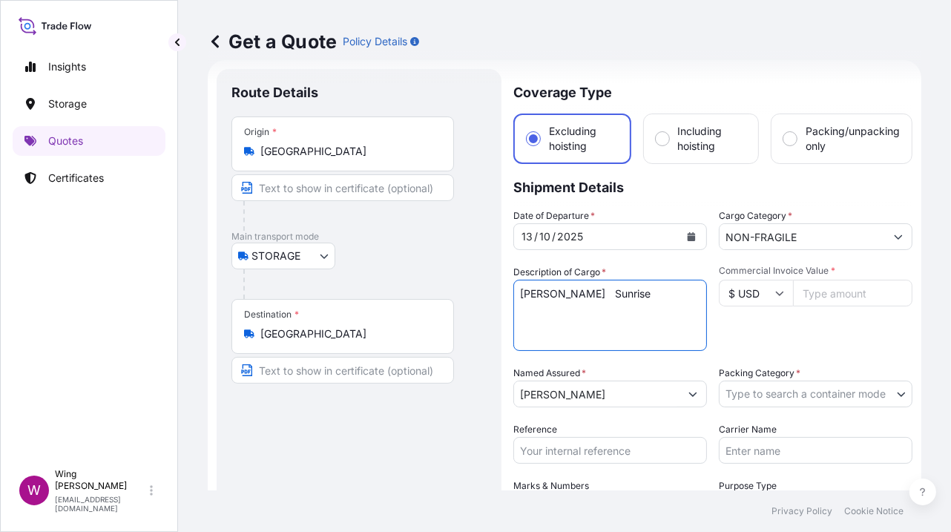
drag, startPoint x: 602, startPoint y: 294, endPoint x: 625, endPoint y: 352, distance: 62.5
click at [602, 295] on textarea "[PERSON_NAME], Quiddity I" at bounding box center [610, 315] width 194 height 71
type textarea "[PERSON_NAME], Sunrise"
click at [855, 292] on input "Commercial Invoice Value *" at bounding box center [852, 293] width 119 height 27
paste input "13000"
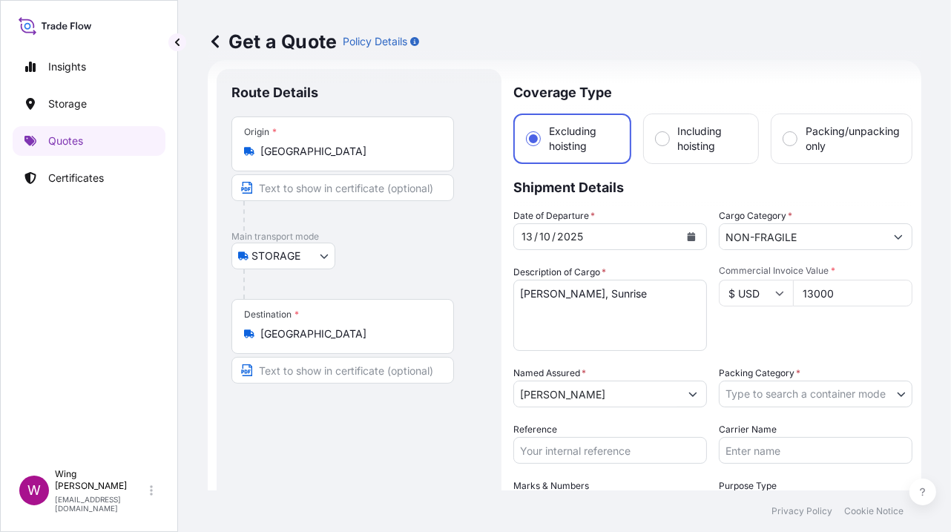
type input "13000"
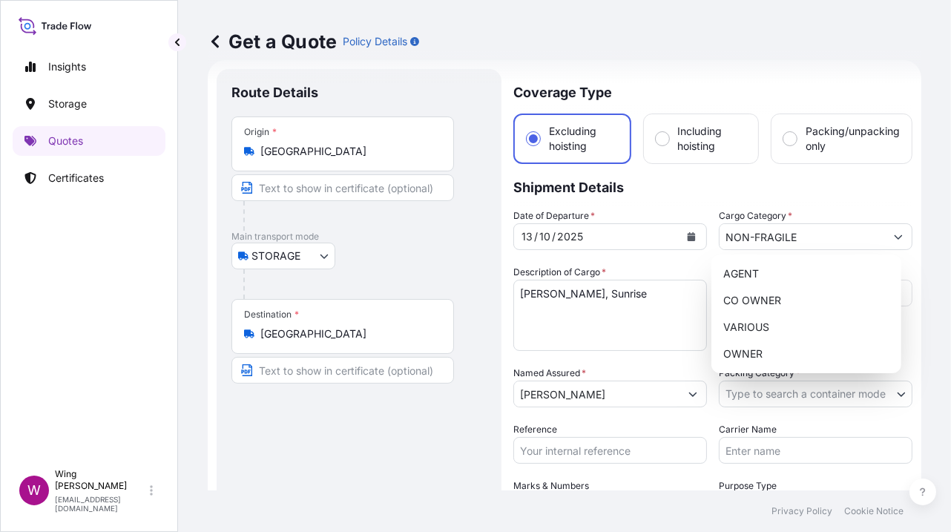
click at [751, 401] on body "Insights Storage Quotes Certificates W Wing Lee [EMAIL_ADDRESS][DOMAIN_NAME] Ge…" at bounding box center [475, 266] width 951 height 532
click at [755, 350] on div "OWNER" at bounding box center [806, 353] width 178 height 27
select select "27"
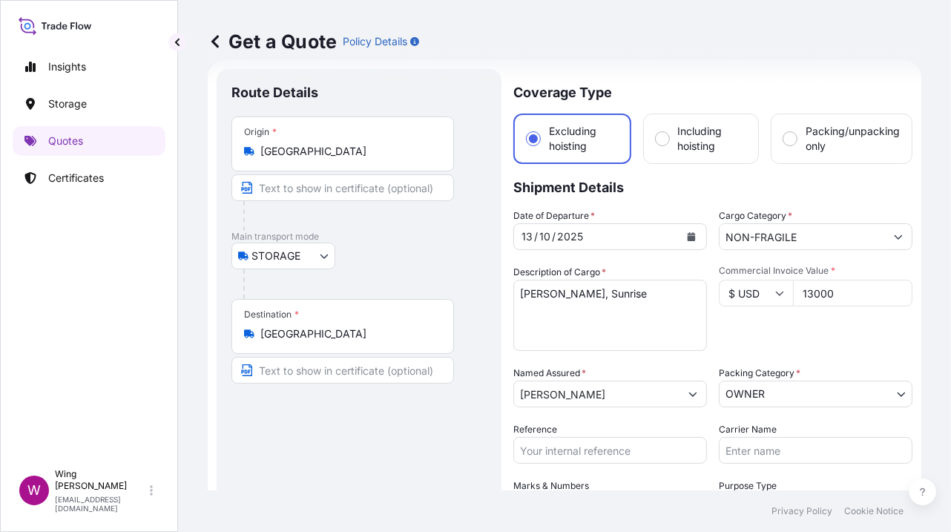
click at [404, 470] on div "Route Details Place of loading Road / [GEOGRAPHIC_DATA] / Inland Origin * [GEOG…" at bounding box center [358, 434] width 255 height 701
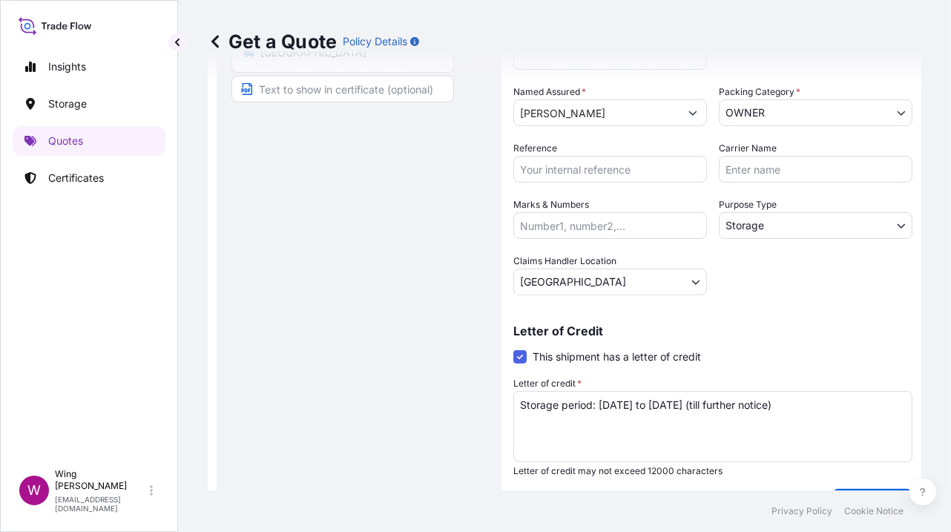
scroll to position [320, 0]
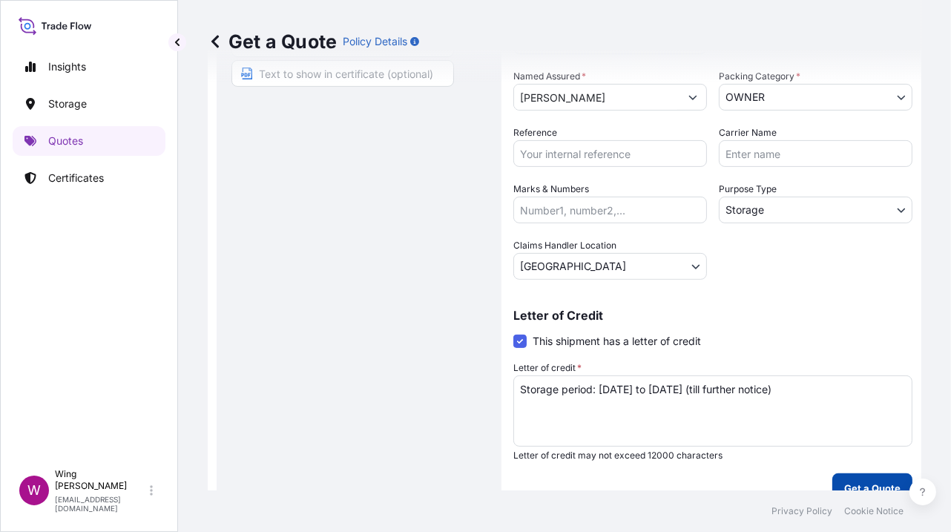
click at [844, 481] on p "Get a Quote" at bounding box center [872, 488] width 56 height 15
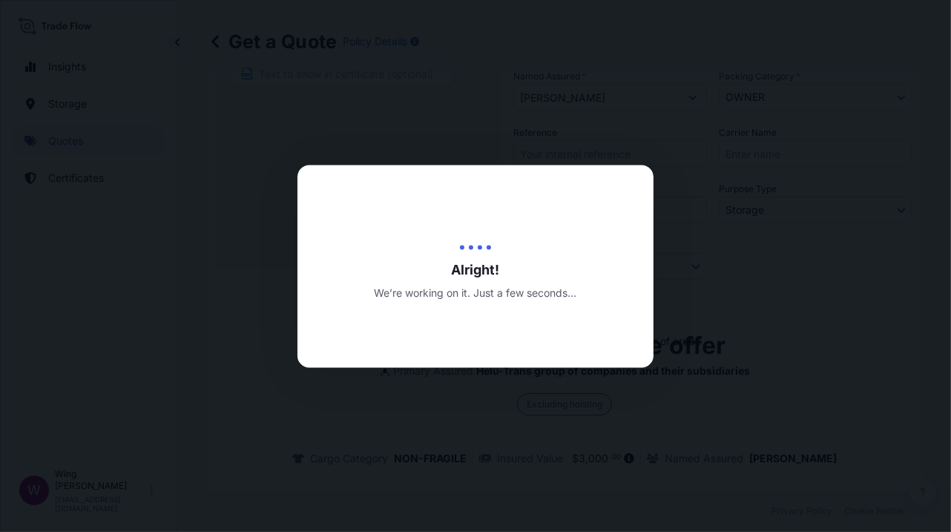
type input "[DATE]"
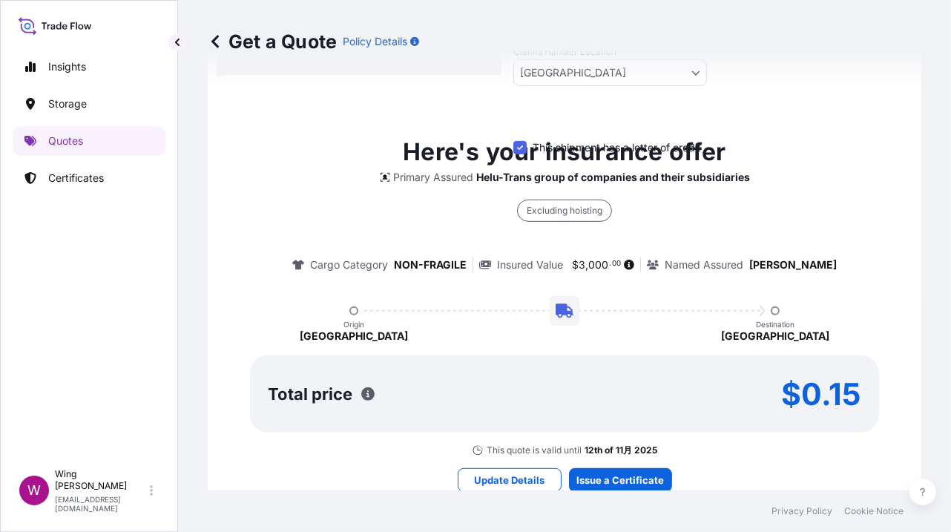
scroll to position [514, 0]
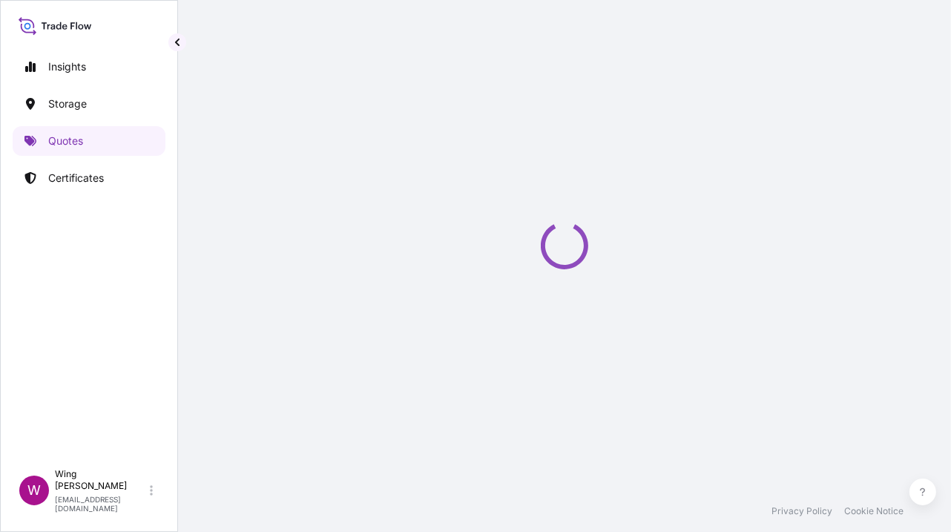
select select "STORAGE"
select select "Transit"
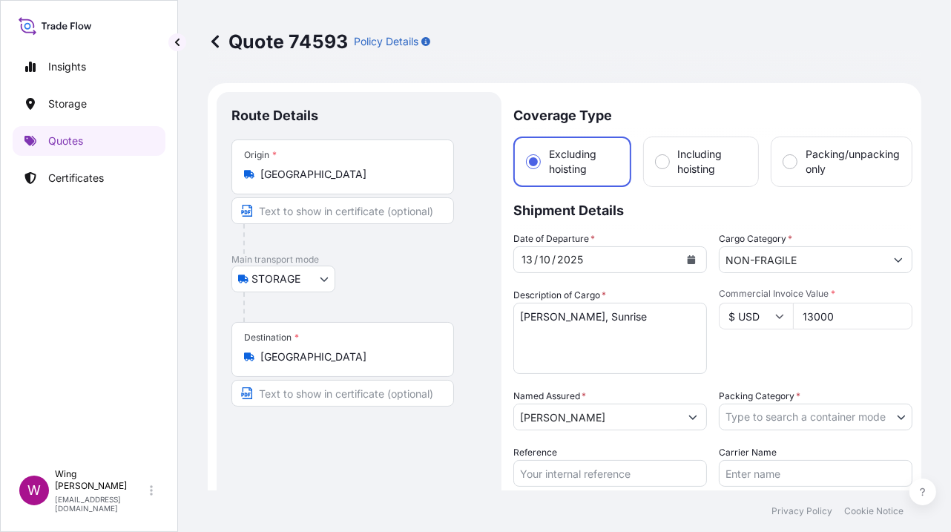
scroll to position [98, 0]
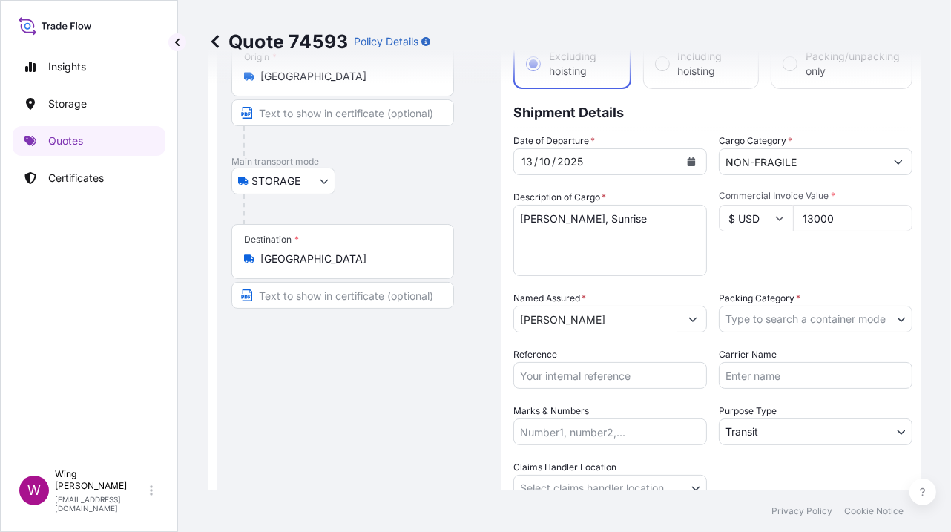
click at [776, 315] on body "Insights Storage Quotes Certificates W Wing Lee [EMAIL_ADDRESS][DOMAIN_NAME] Qu…" at bounding box center [475, 266] width 951 height 532
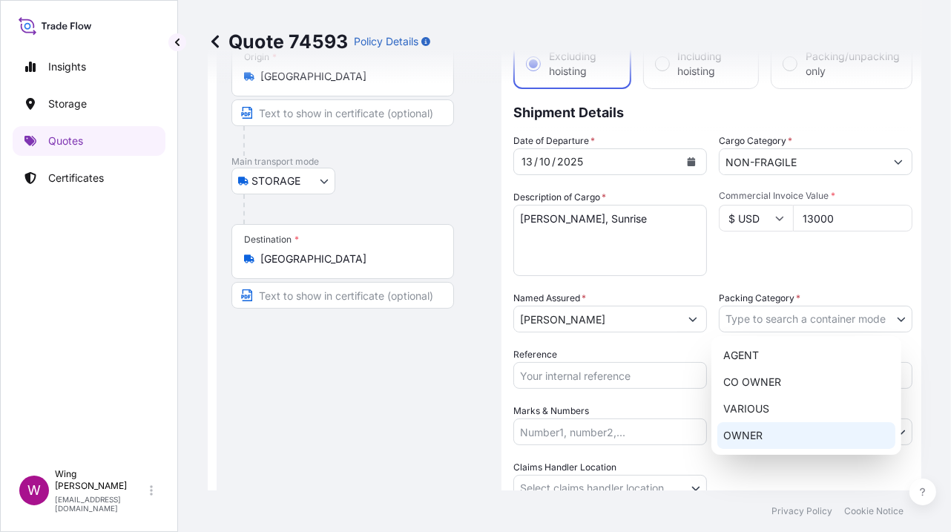
click at [744, 436] on div "OWNER" at bounding box center [806, 435] width 178 height 27
select select "27"
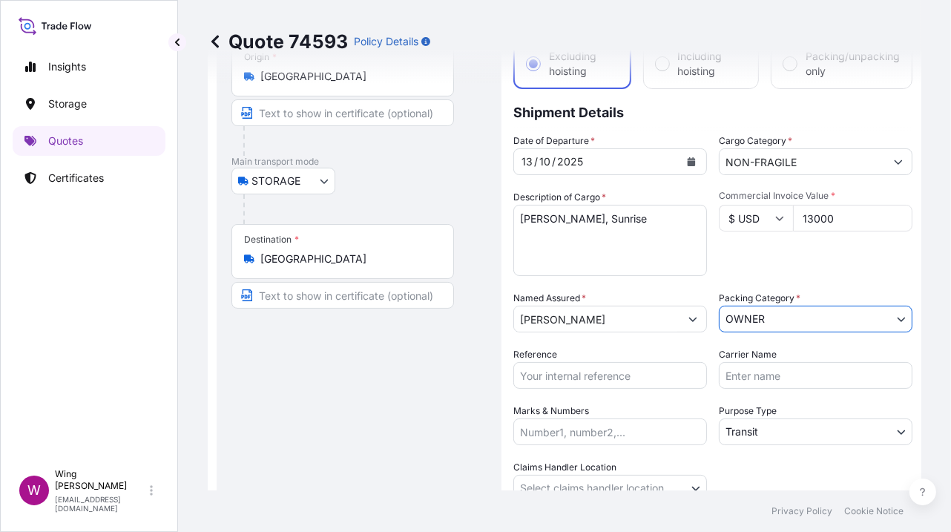
click at [426, 412] on div "Route Details Place of loading Road / [GEOGRAPHIC_DATA] / Inland Origin * [GEOG…" at bounding box center [358, 303] width 255 height 588
click at [620, 373] on input "Reference" at bounding box center [610, 375] width 194 height 27
paste input "AMST2314818VIVI"
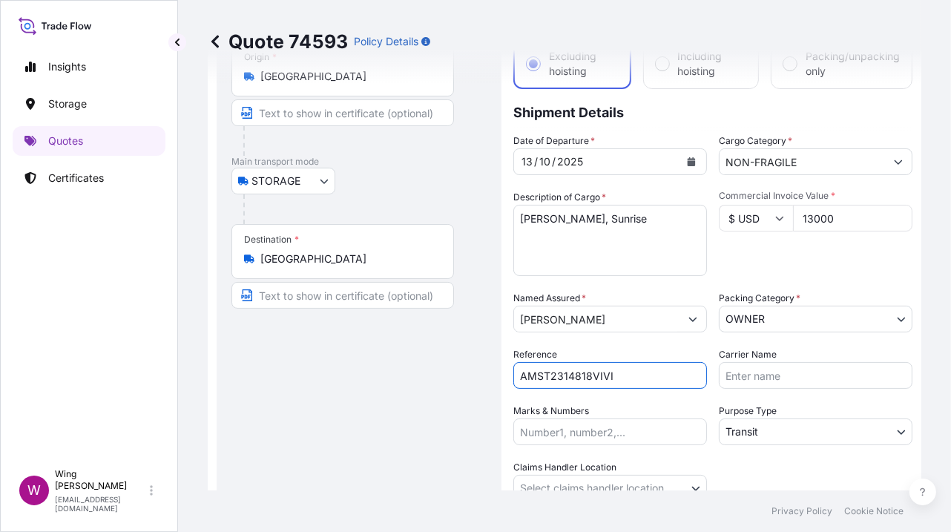
type input "AMST2314818VIVI"
click at [373, 404] on div "Route Details Place of loading Road / [GEOGRAPHIC_DATA] / Inland Origin * [GEOG…" at bounding box center [358, 303] width 255 height 588
click at [786, 428] on body "Insights Storage Quotes Certificates W Wing Lee [EMAIL_ADDRESS][DOMAIN_NAME] Qu…" at bounding box center [475, 266] width 951 height 532
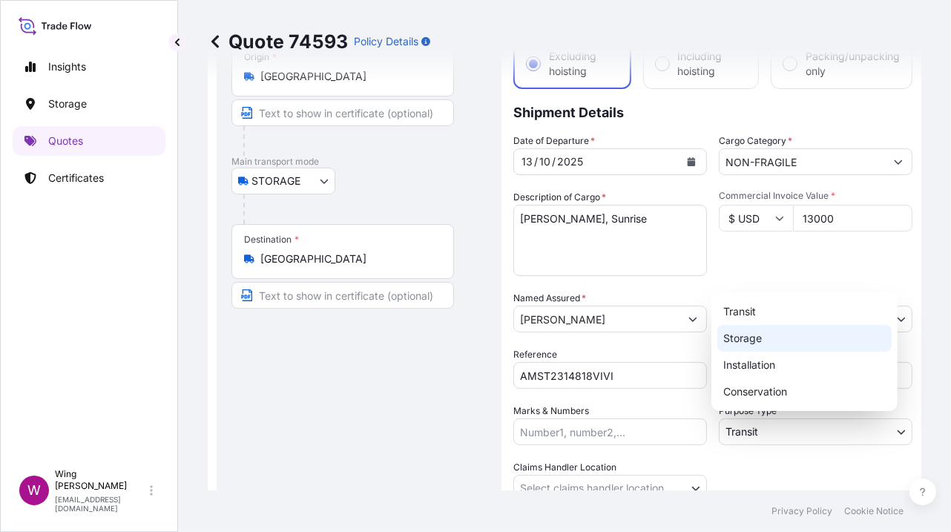
click at [793, 345] on div "Storage" at bounding box center [804, 338] width 174 height 27
select select "Storage"
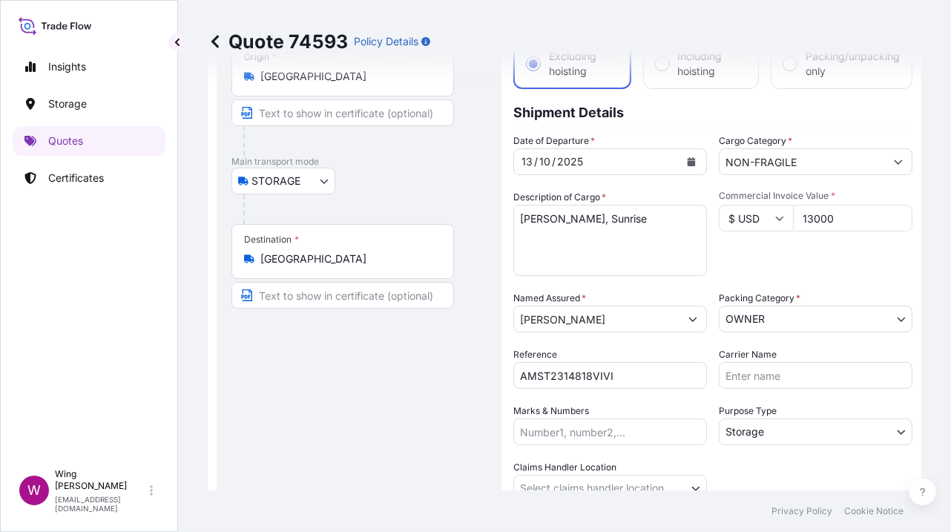
click at [381, 379] on div "Route Details Place of loading Road / [GEOGRAPHIC_DATA] / Inland Origin * [GEOG…" at bounding box center [358, 303] width 255 height 588
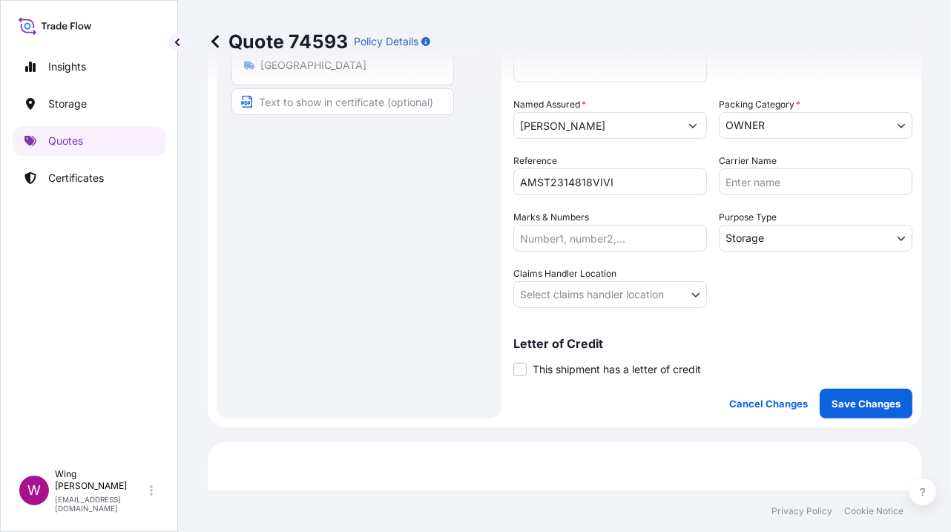
scroll to position [296, 0]
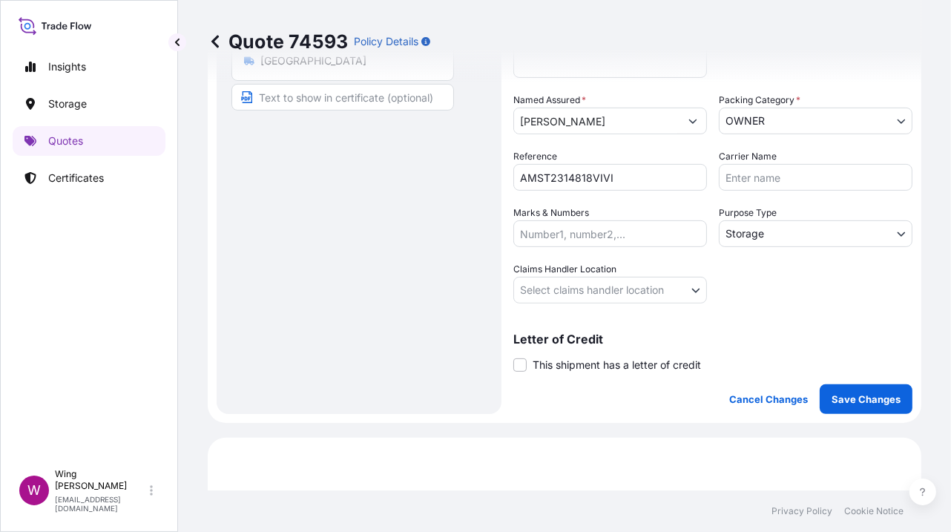
click at [579, 280] on body "Insights Storage Quotes Certificates W Wing Lee [EMAIL_ADDRESS][DOMAIN_NAME] Qu…" at bounding box center [475, 266] width 951 height 532
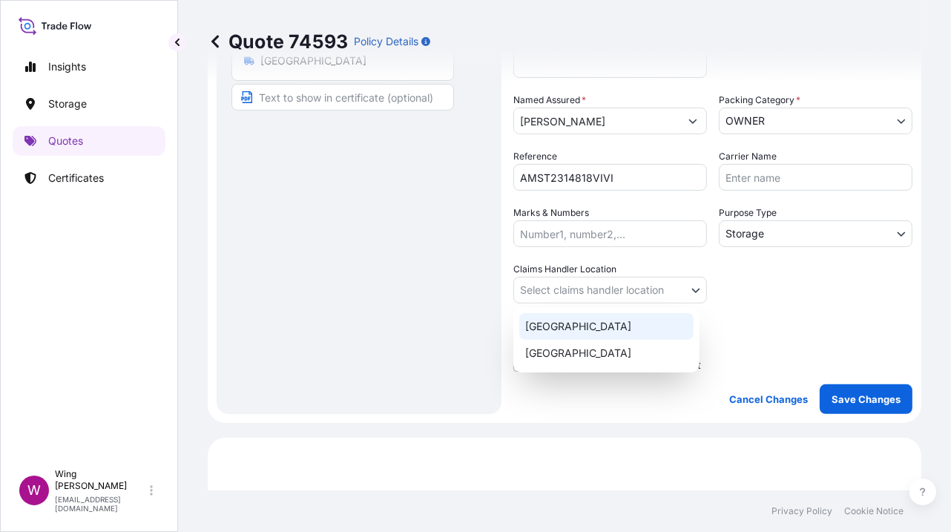
click at [569, 325] on div "[GEOGRAPHIC_DATA]" at bounding box center [606, 326] width 174 height 27
select select "[GEOGRAPHIC_DATA]"
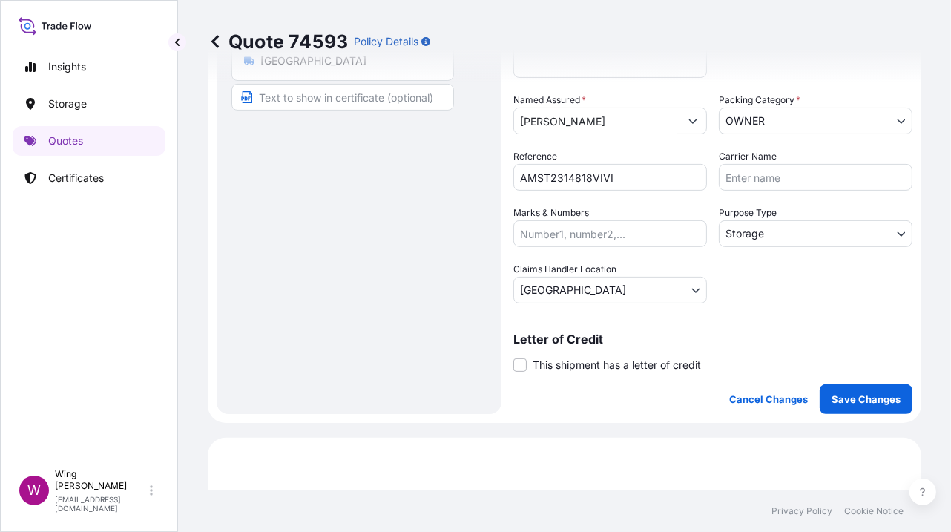
click at [544, 358] on span "This shipment has a letter of credit" at bounding box center [617, 365] width 168 height 15
click at [513, 357] on input "This shipment has a letter of credit" at bounding box center [513, 357] width 0 height 0
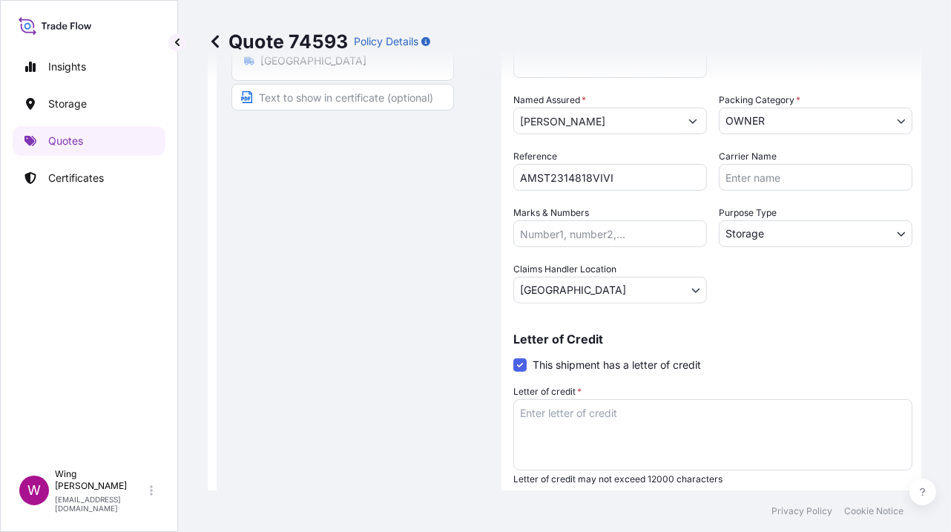
click at [717, 429] on textarea "Letter of credit *" at bounding box center [712, 434] width 399 height 71
paste textarea "Storage period: [DATE] to [DATE] (till further notice)"
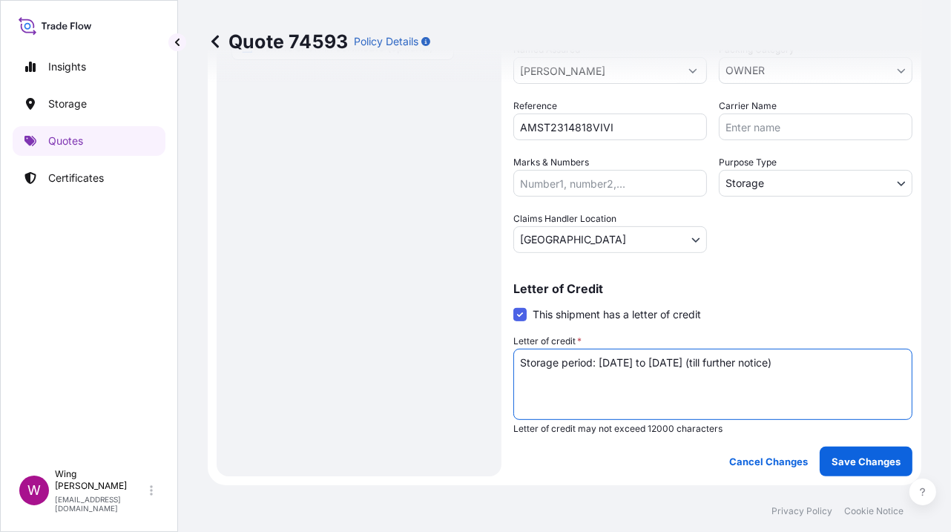
scroll to position [395, 0]
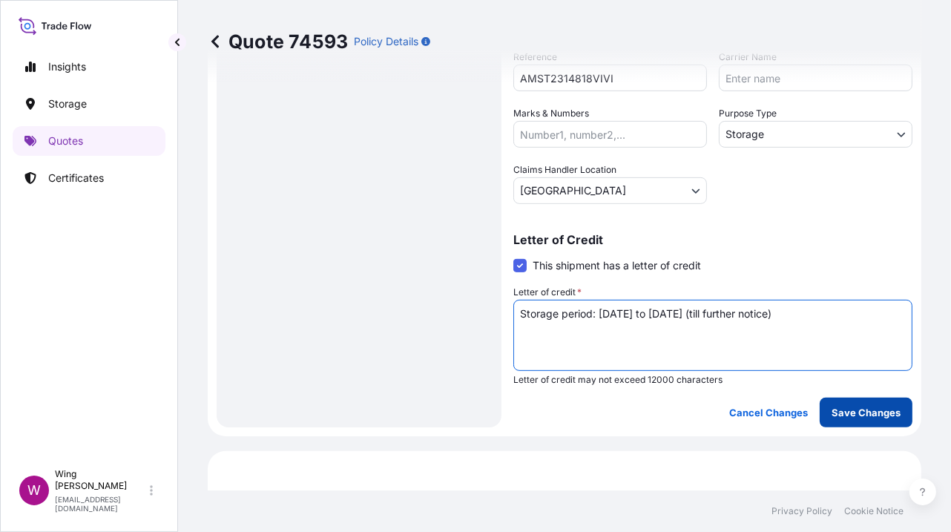
type textarea "Storage period: [DATE] to [DATE] (till further notice)"
click at [853, 412] on p "Save Changes" at bounding box center [866, 412] width 69 height 15
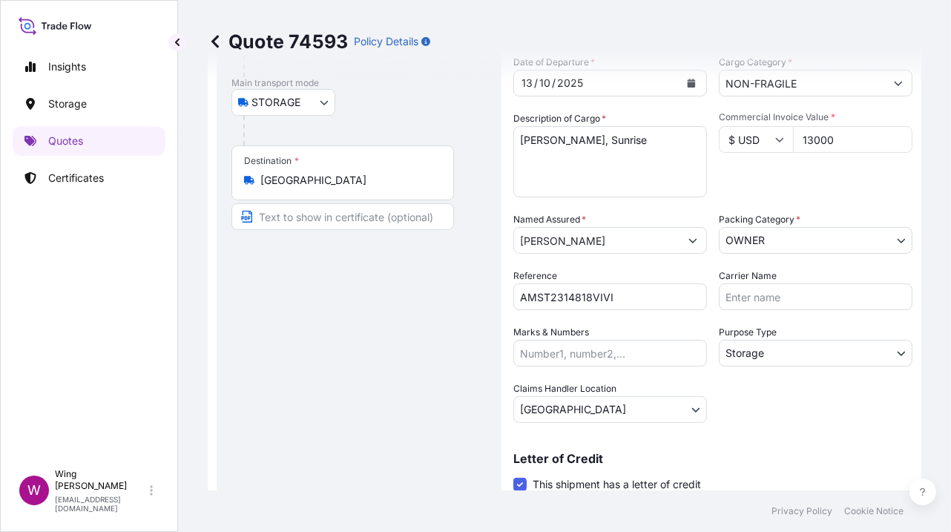
select select "STORAGE"
select select "Storage"
select select "[GEOGRAPHIC_DATA]"
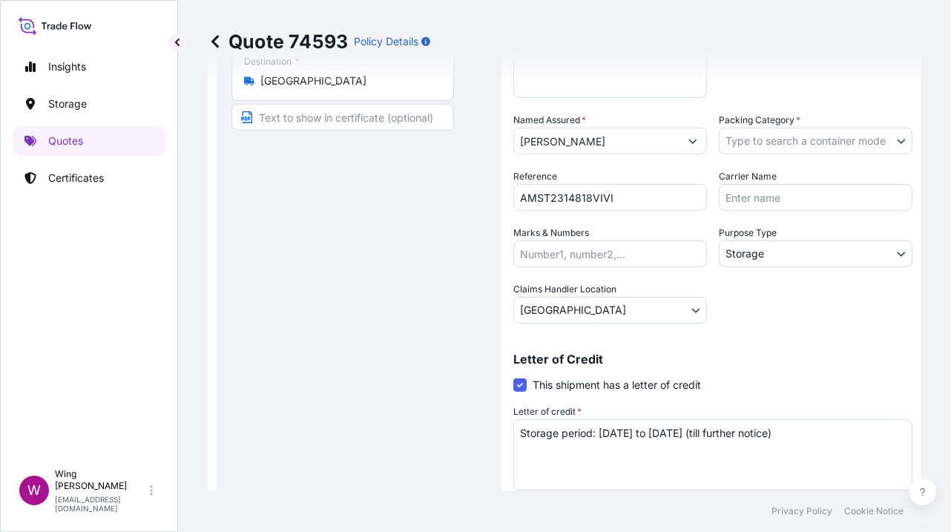
scroll to position [0, 0]
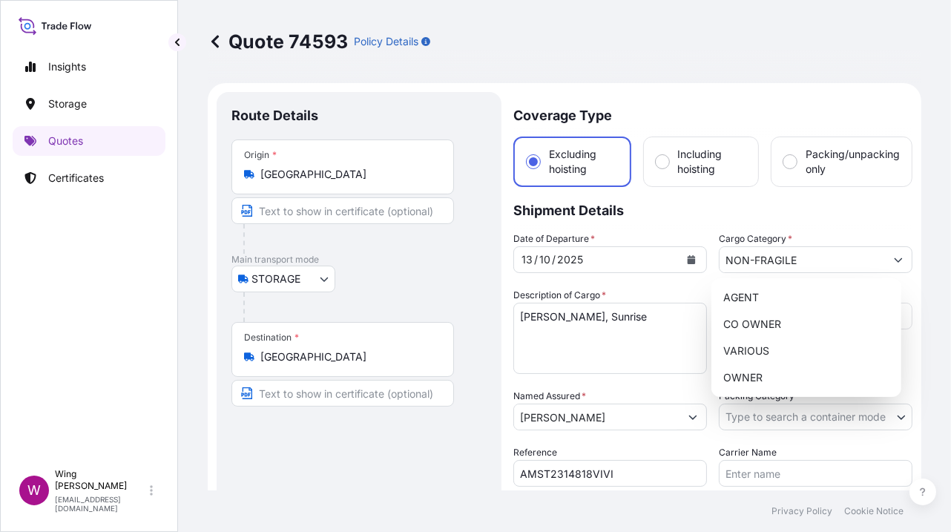
click at [800, 418] on body "Insights Storage Quotes Certificates W Wing Lee [EMAIL_ADDRESS][DOMAIN_NAME] Qu…" at bounding box center [475, 266] width 951 height 532
click at [797, 372] on div "OWNER" at bounding box center [806, 377] width 178 height 27
select select "27"
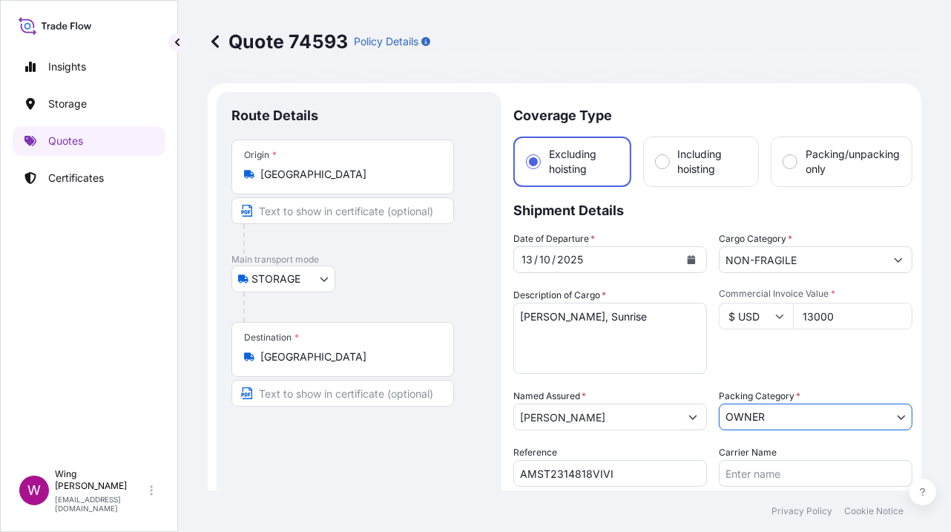
click at [420, 430] on div "Route Details Place of loading Road / [GEOGRAPHIC_DATA] / Inland Origin * [GEOG…" at bounding box center [358, 457] width 255 height 701
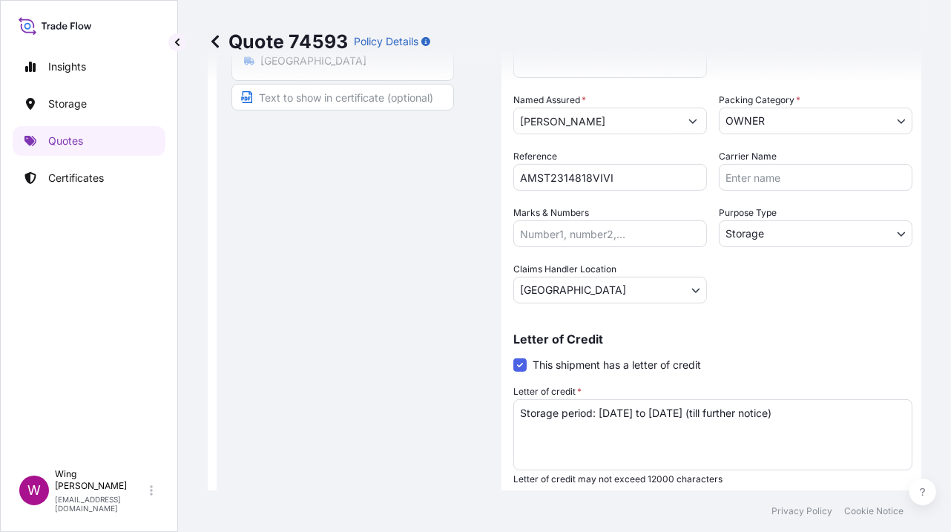
scroll to position [494, 0]
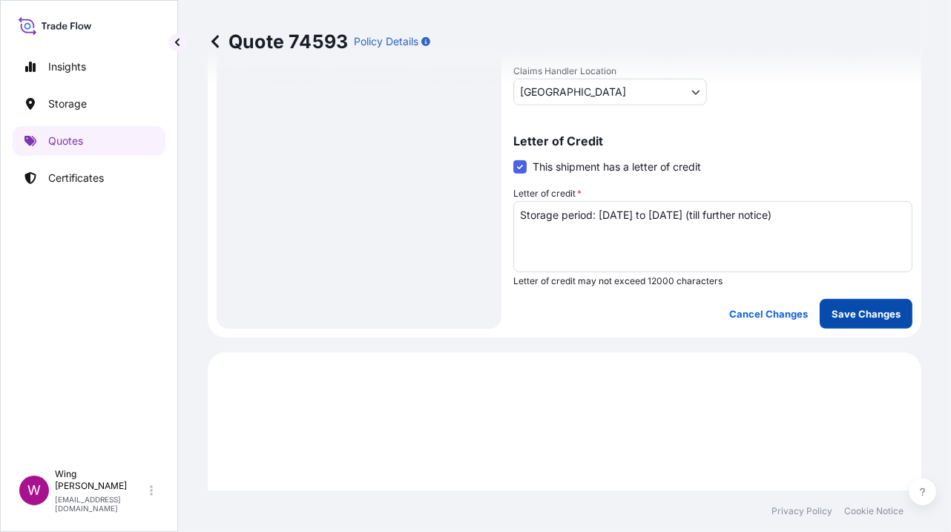
click at [871, 317] on p "Save Changes" at bounding box center [866, 313] width 69 height 15
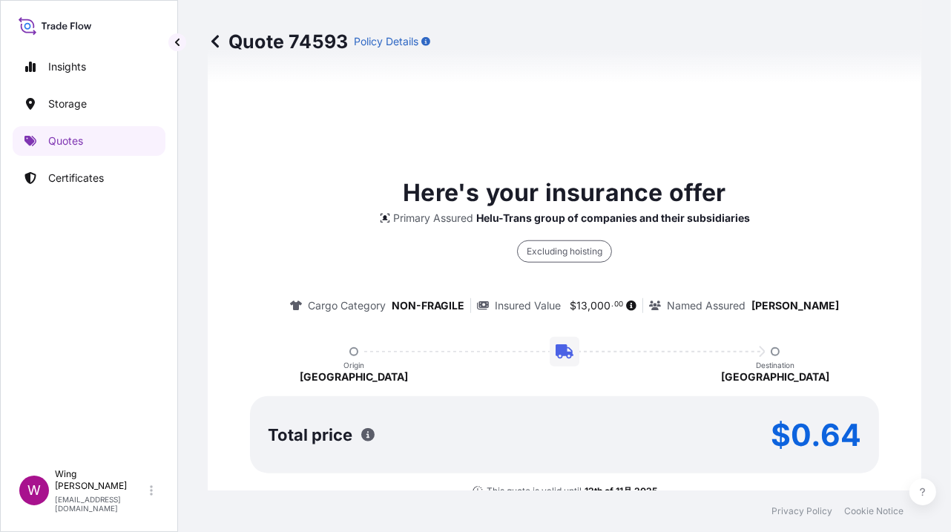
select select "STORAGE"
select select "Storage"
select select "[GEOGRAPHIC_DATA]"
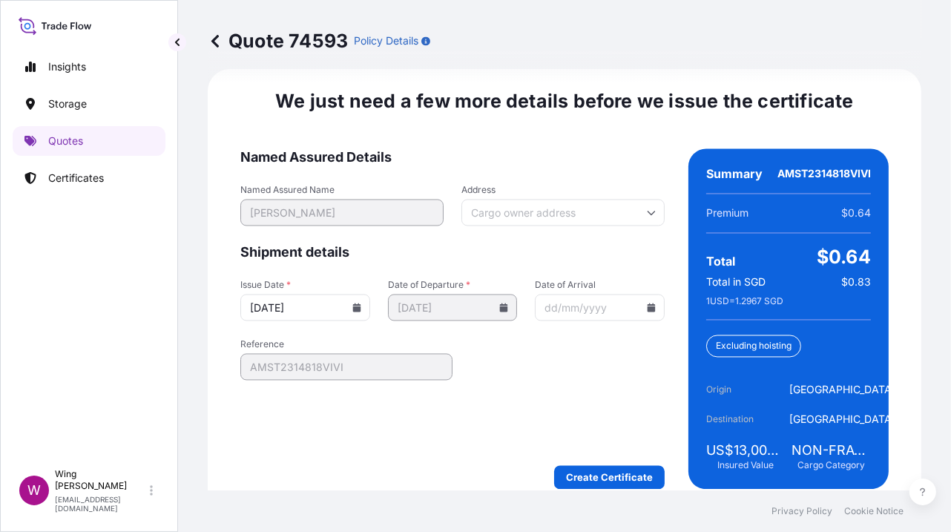
scroll to position [2403, 0]
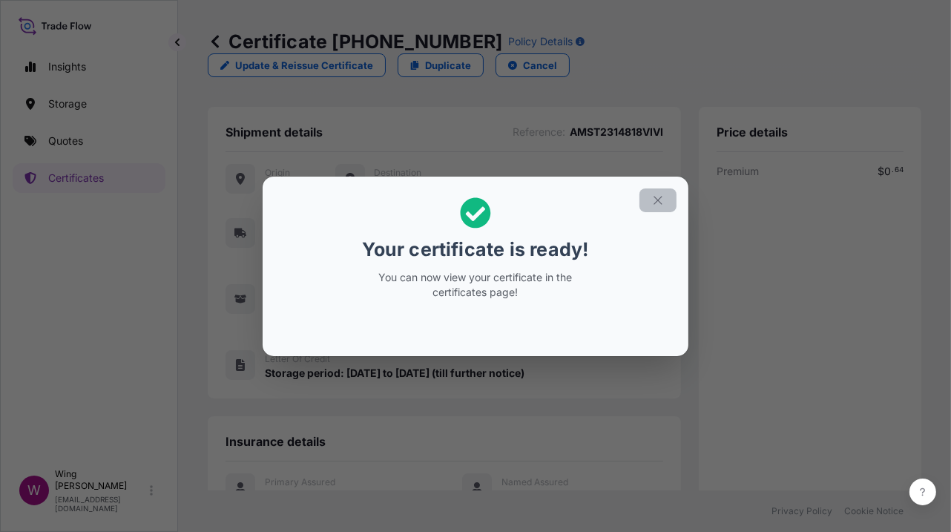
click at [656, 211] on button "button" at bounding box center [657, 200] width 37 height 24
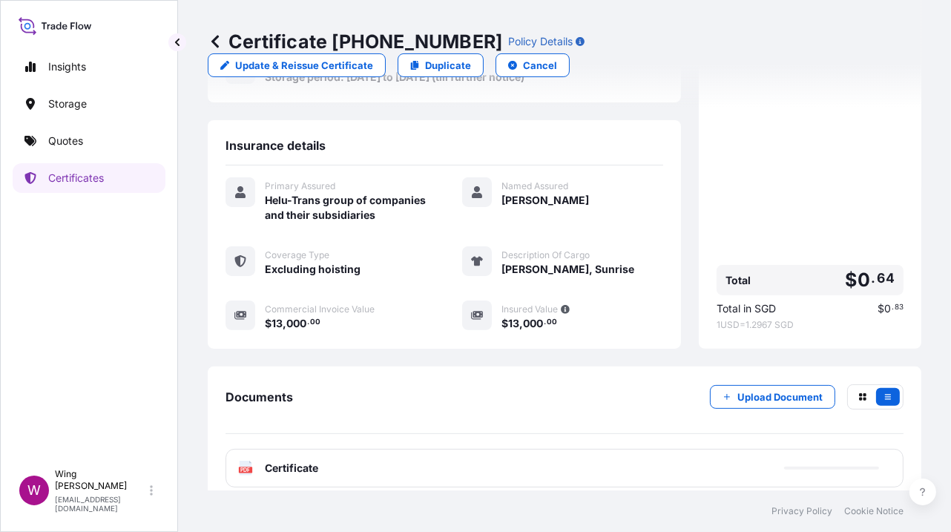
scroll to position [300, 0]
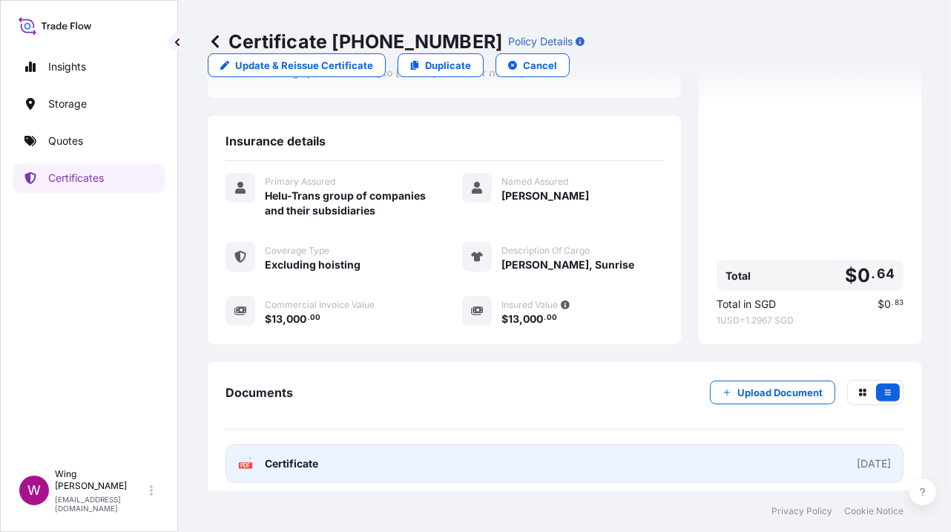
click at [251, 462] on rect at bounding box center [245, 465] width 13 height 6
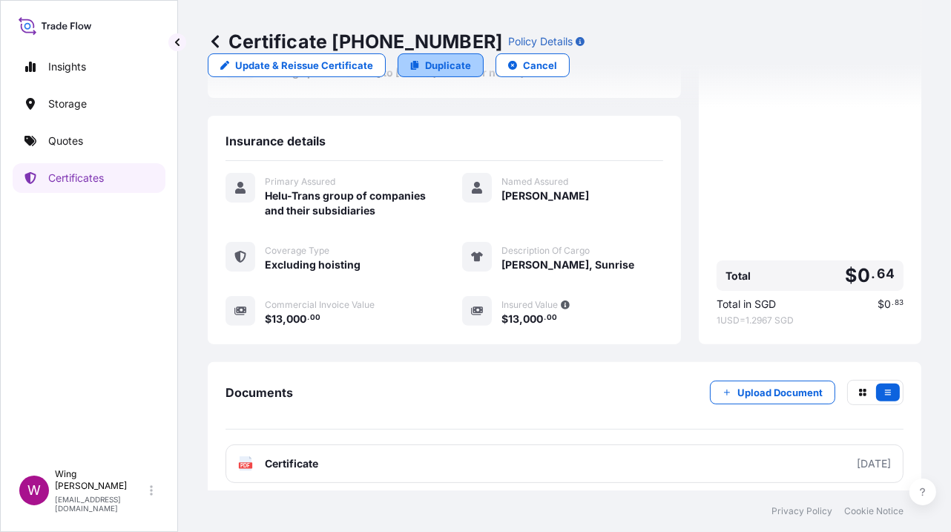
click at [471, 58] on p "Duplicate" at bounding box center [448, 65] width 46 height 15
select select "STORAGE"
select select "Storage"
select select "[GEOGRAPHIC_DATA]"
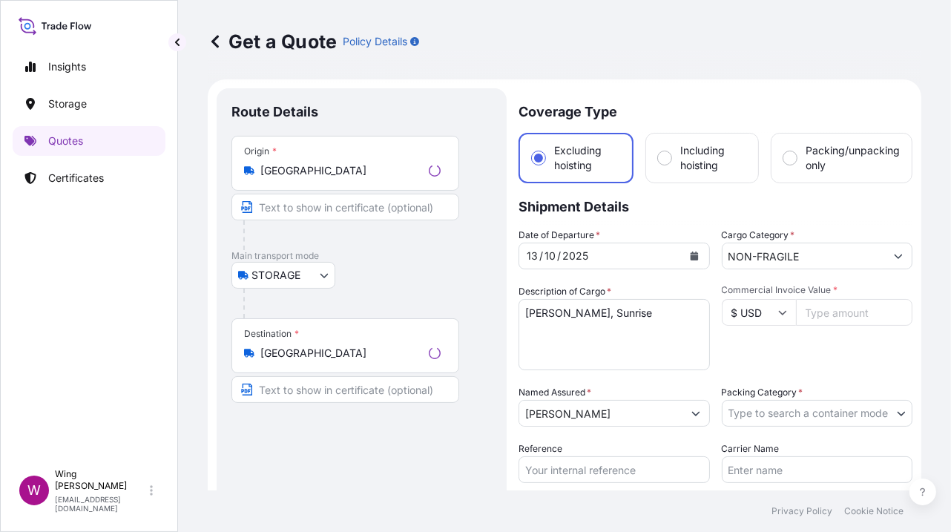
scroll to position [23, 0]
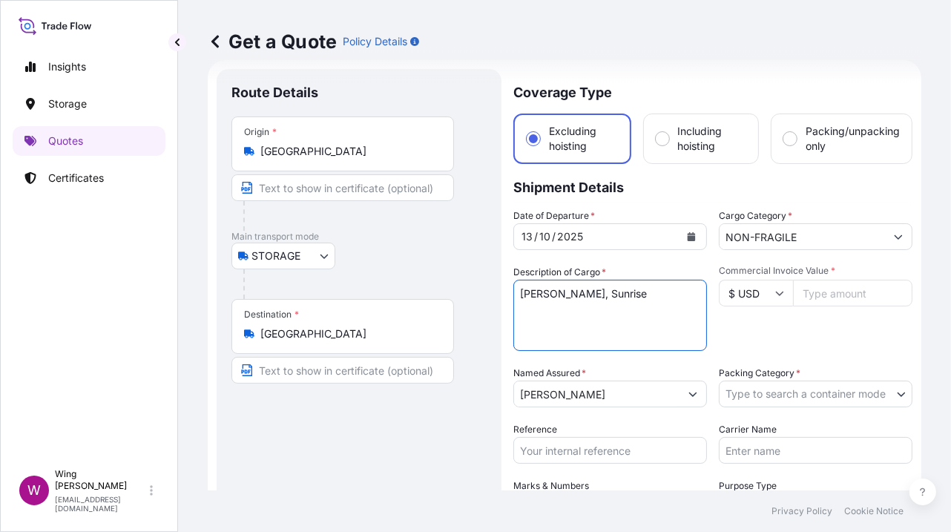
drag, startPoint x: 607, startPoint y: 294, endPoint x: 463, endPoint y: 292, distance: 143.9
click at [463, 292] on form "Route Details Place of loading Road / Inland Road / Inland Origin * [GEOGRAPHIC…" at bounding box center [565, 434] width 714 height 748
paste textarea "[PERSON_NAME] Untitled"
click at [614, 292] on textarea "[PERSON_NAME], Sunrise" at bounding box center [610, 315] width 194 height 71
type textarea "[PERSON_NAME], Untitled"
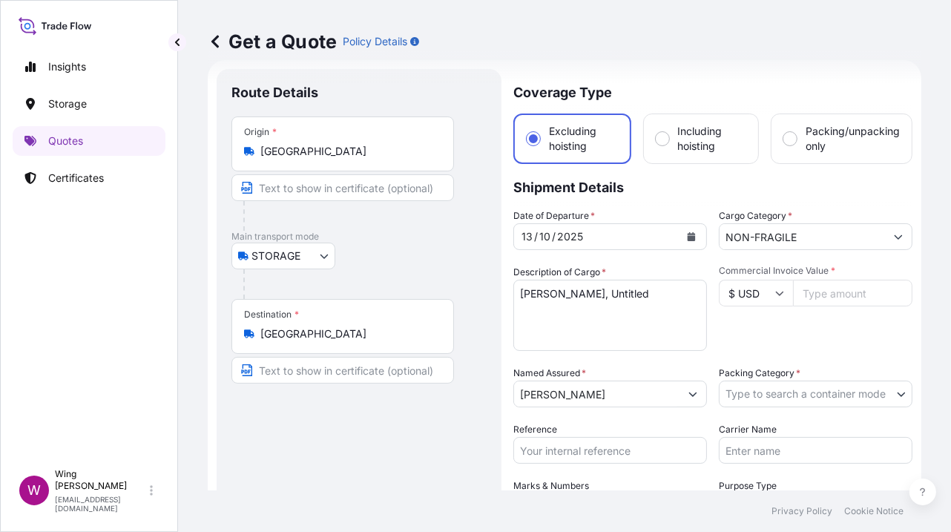
click at [842, 295] on input "Commercial Invoice Value *" at bounding box center [852, 293] width 119 height 27
paste input "50000"
type input "50000"
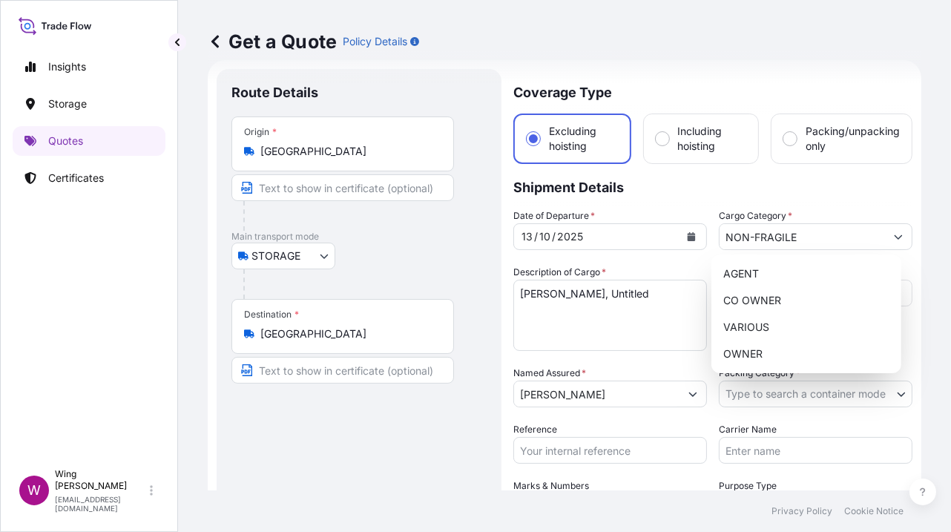
click at [809, 396] on body "Insights Storage Quotes Certificates W Wing Lee [EMAIL_ADDRESS][DOMAIN_NAME] Ge…" at bounding box center [475, 266] width 951 height 532
click at [797, 350] on div "OWNER" at bounding box center [806, 353] width 178 height 27
select select "27"
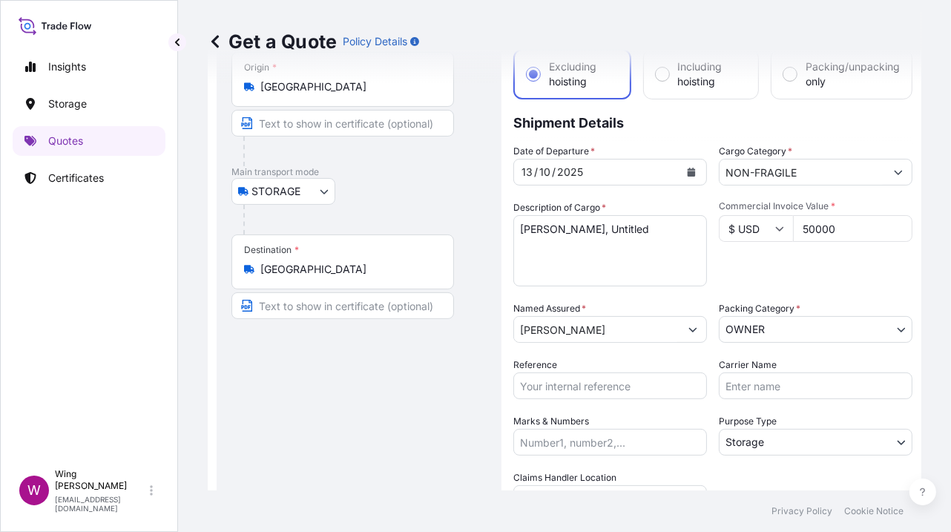
scroll to position [122, 0]
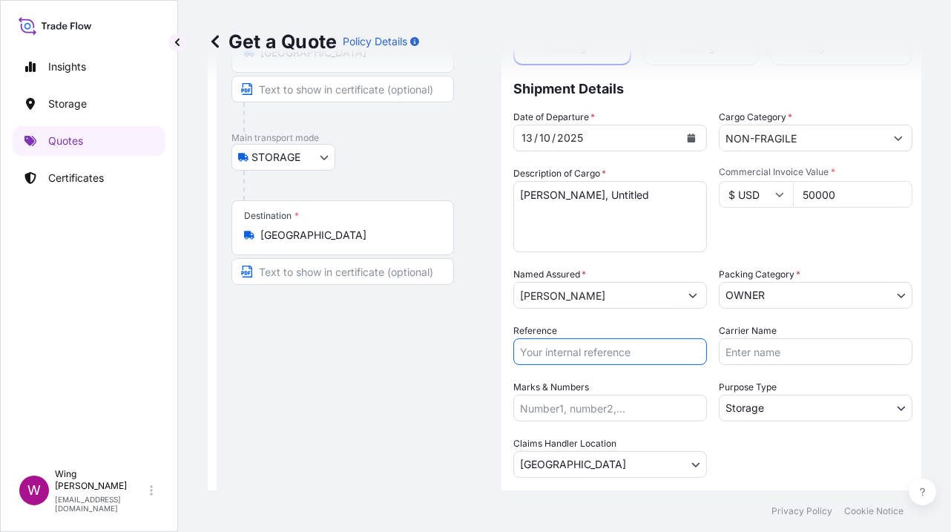
click at [620, 344] on input "Reference" at bounding box center [610, 351] width 194 height 27
paste input "AMST2314818VIVI"
type input "AMST2314818VIVI"
click at [813, 407] on body "Insights Storage Quotes Certificates W Wing Lee [EMAIL_ADDRESS][DOMAIN_NAME] Ge…" at bounding box center [475, 266] width 951 height 532
click at [761, 470] on div "Date of Departure * [DATE] Cargo Category * NON-FRAGILE Description of Cargo * …" at bounding box center [712, 294] width 399 height 368
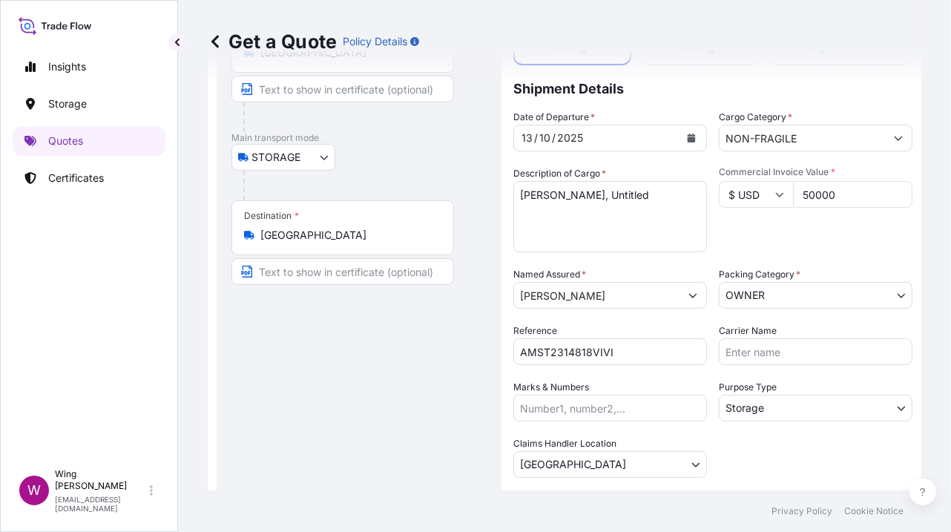
scroll to position [320, 0]
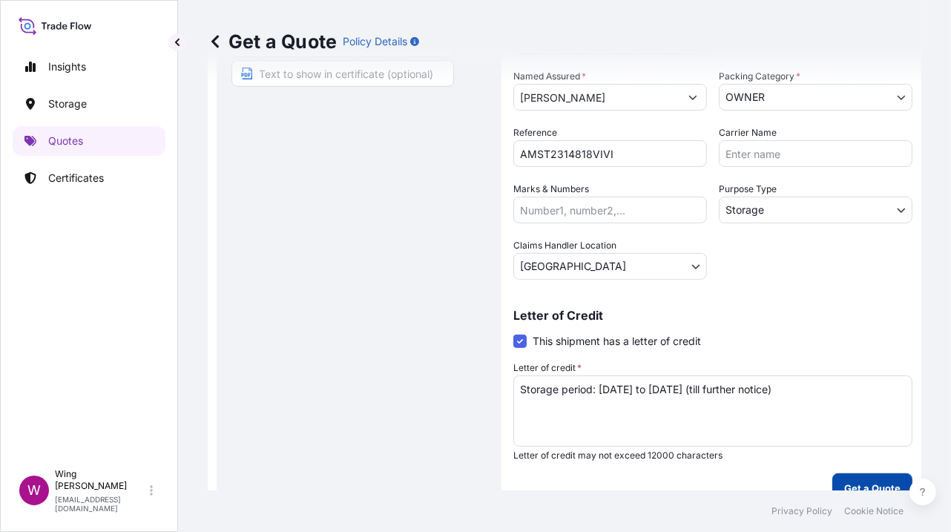
click at [853, 475] on button "Get a Quote" at bounding box center [872, 488] width 80 height 30
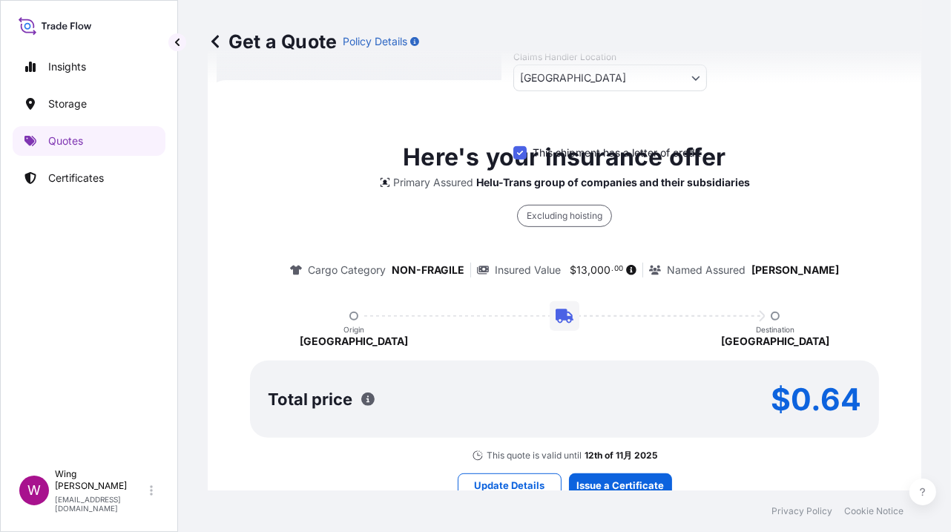
scroll to position [514, 0]
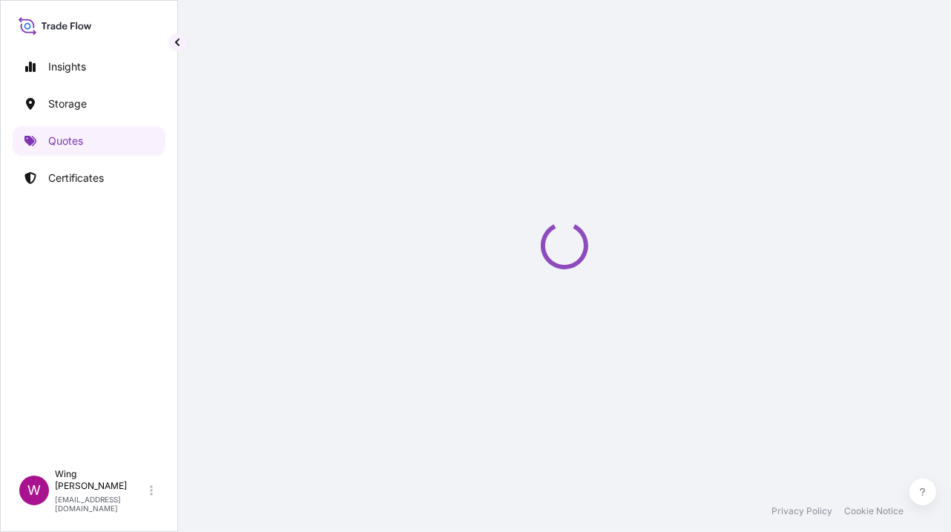
select select "STORAGE"
select select "Transit"
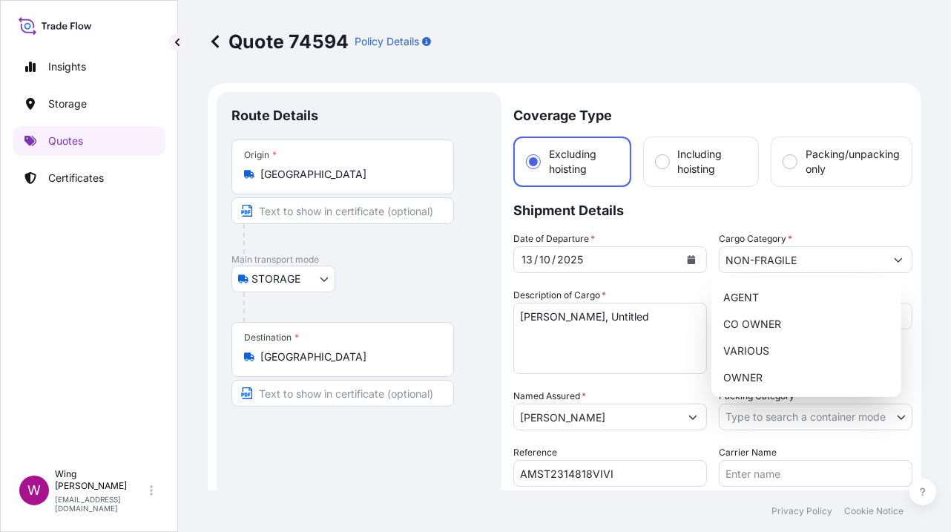
click at [763, 421] on body "Insights Storage Quotes Certificates W Wing Lee [EMAIL_ADDRESS][DOMAIN_NAME] Qu…" at bounding box center [475, 266] width 951 height 532
click at [769, 378] on div "OWNER" at bounding box center [806, 377] width 178 height 27
select select "27"
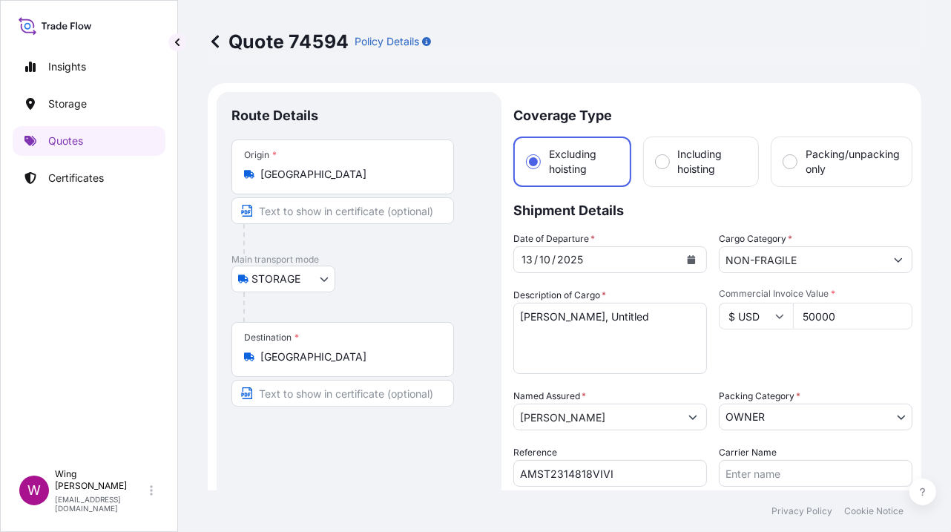
click at [470, 435] on div "Route Details Place of loading Road / [GEOGRAPHIC_DATA] / Inland Origin * [GEOG…" at bounding box center [358, 401] width 255 height 588
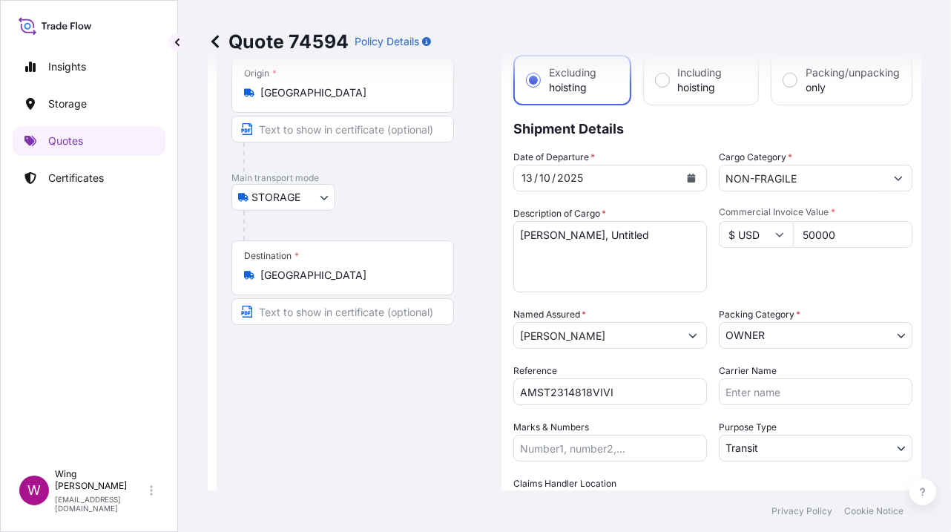
scroll to position [197, 0]
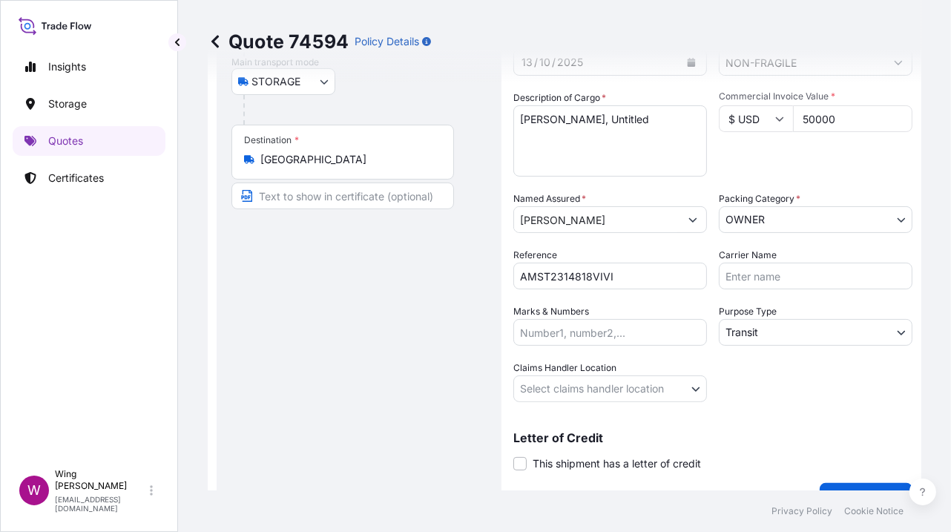
click at [781, 332] on body "Insights Storage Quotes Certificates W Wing Lee [EMAIL_ADDRESS][DOMAIN_NAME] Qu…" at bounding box center [475, 266] width 951 height 532
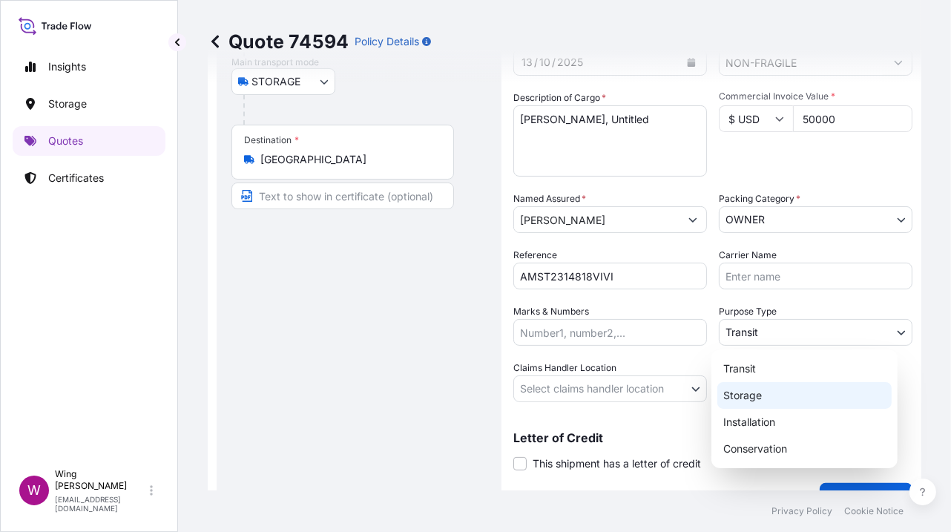
click at [760, 400] on div "Storage" at bounding box center [804, 395] width 174 height 27
select select "Storage"
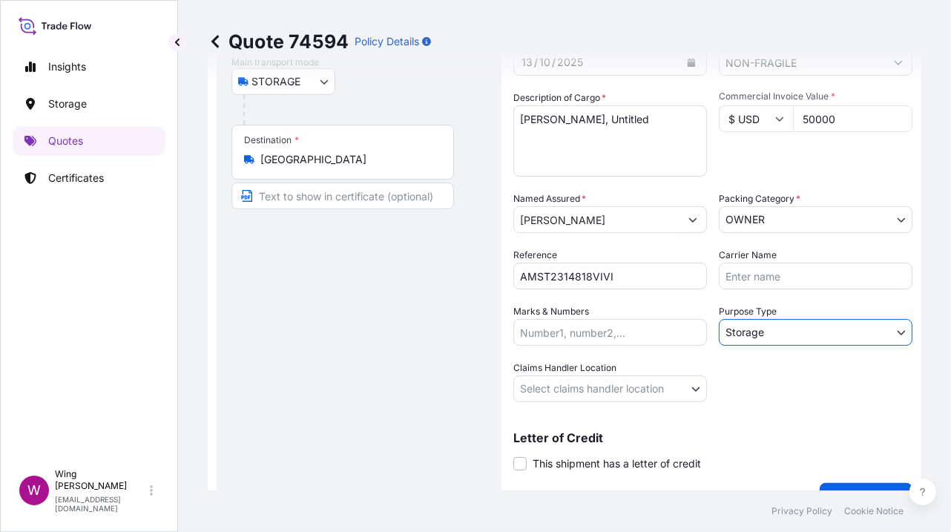
click at [525, 381] on body "Insights Storage Quotes Certificates W Wing Lee [EMAIL_ADDRESS][DOMAIN_NAME] Qu…" at bounding box center [475, 266] width 951 height 532
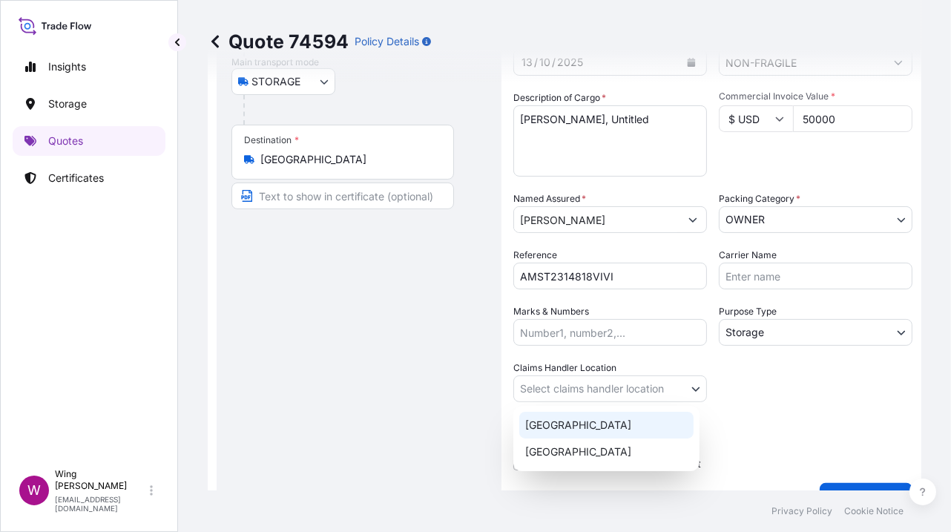
click at [548, 427] on div "[GEOGRAPHIC_DATA]" at bounding box center [606, 425] width 174 height 27
select select "[GEOGRAPHIC_DATA]"
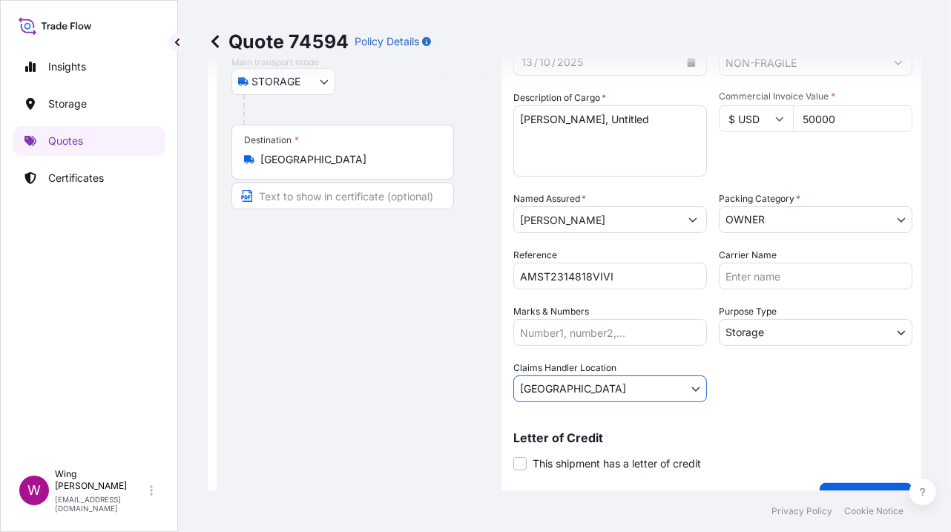
click at [361, 408] on div "Route Details Place of loading Road / [GEOGRAPHIC_DATA] / Inland Origin * [GEOG…" at bounding box center [358, 203] width 255 height 588
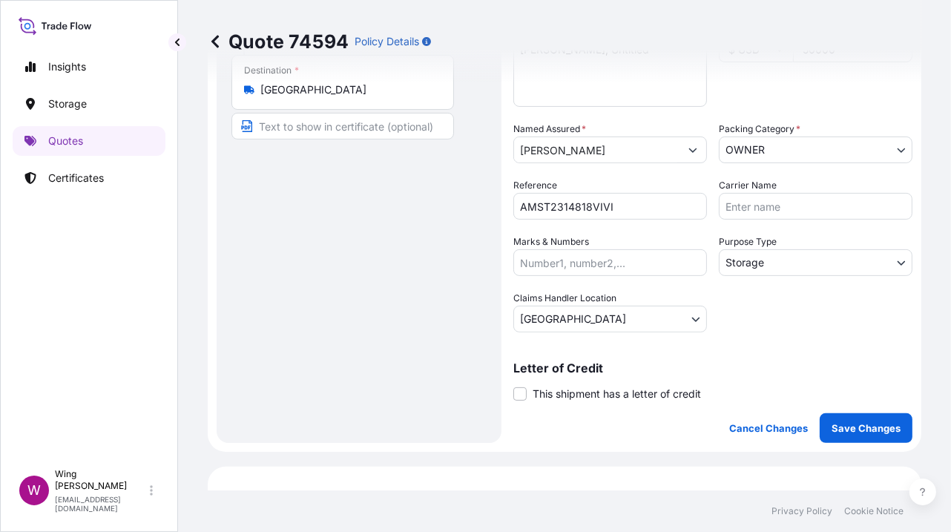
scroll to position [395, 0]
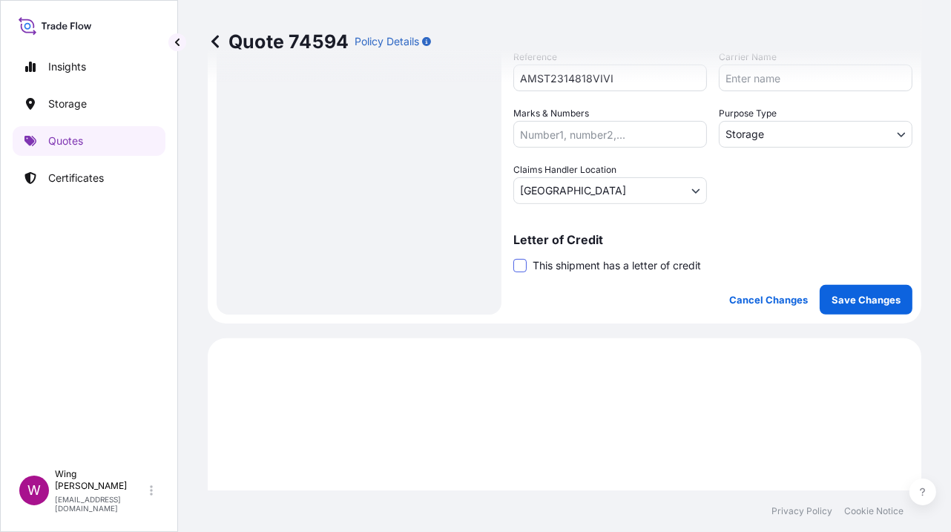
click at [523, 262] on span at bounding box center [519, 265] width 13 height 13
click at [513, 257] on input "This shipment has a letter of credit" at bounding box center [513, 257] width 0 height 0
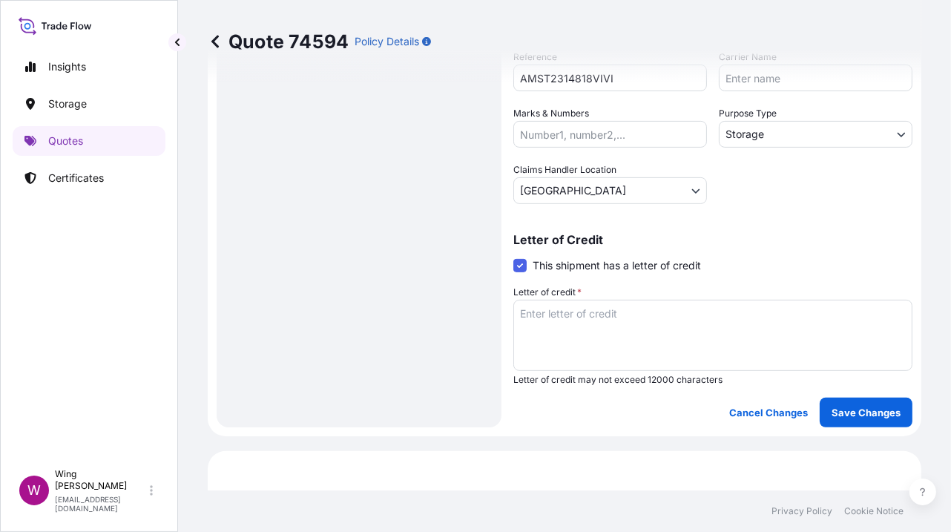
click at [653, 333] on textarea "Letter of credit *" at bounding box center [712, 335] width 399 height 71
paste textarea "Storage period: [DATE] to [DATE] (till further notice)"
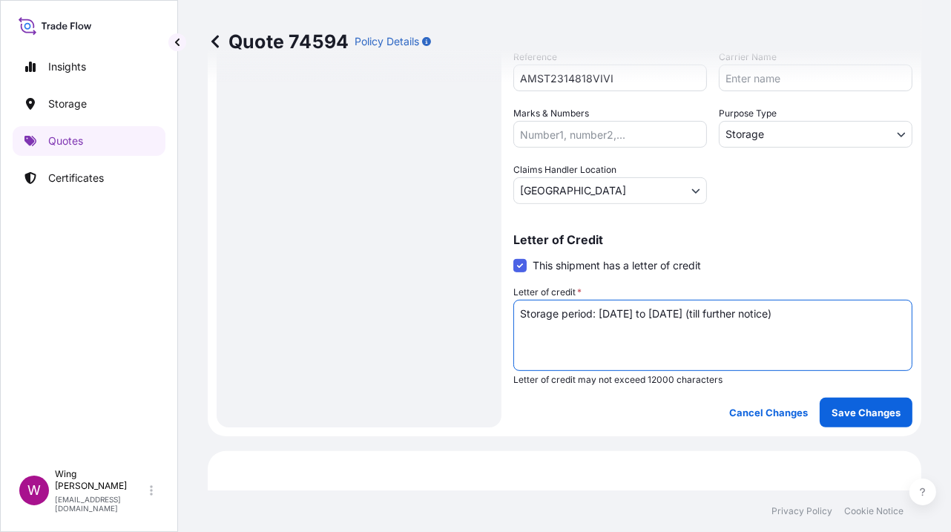
type textarea "Storage period: [DATE] to [DATE] (till further notice)"
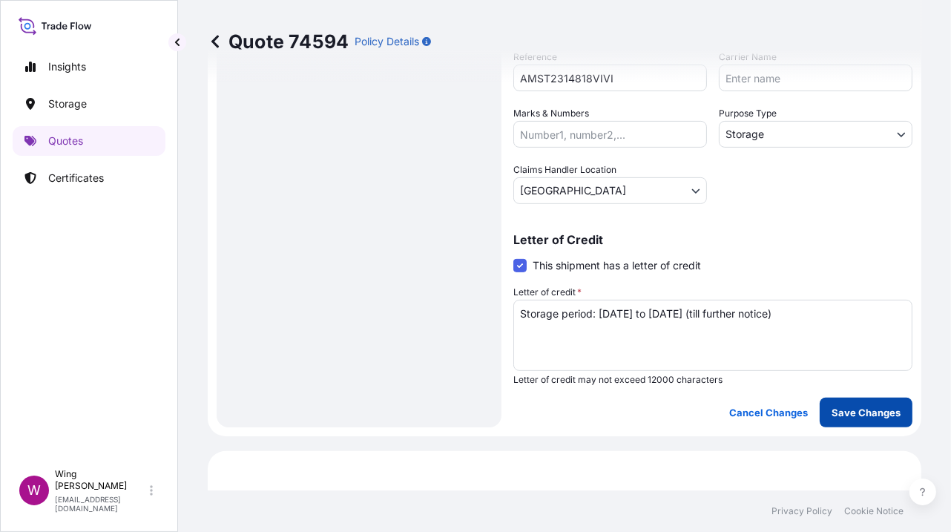
click at [848, 415] on p "Save Changes" at bounding box center [866, 412] width 69 height 15
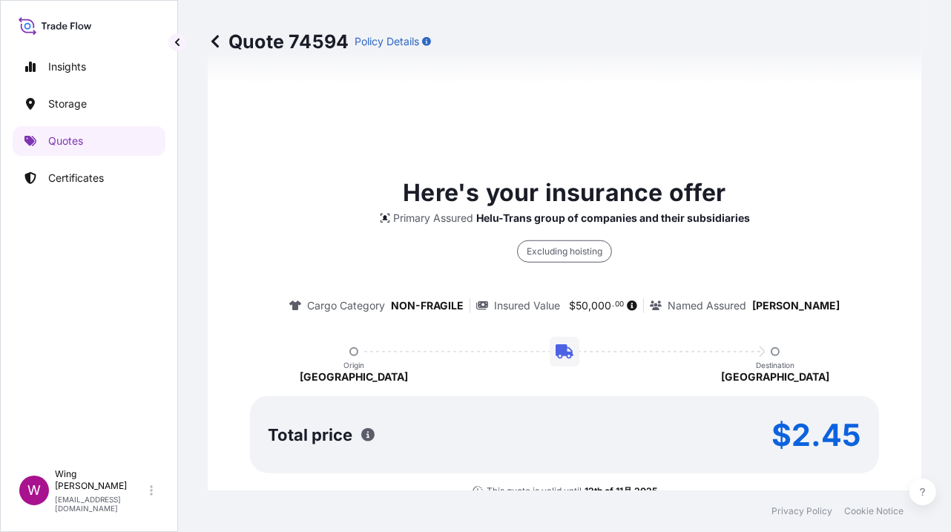
select select "STORAGE"
select select "Storage"
select select "[GEOGRAPHIC_DATA]"
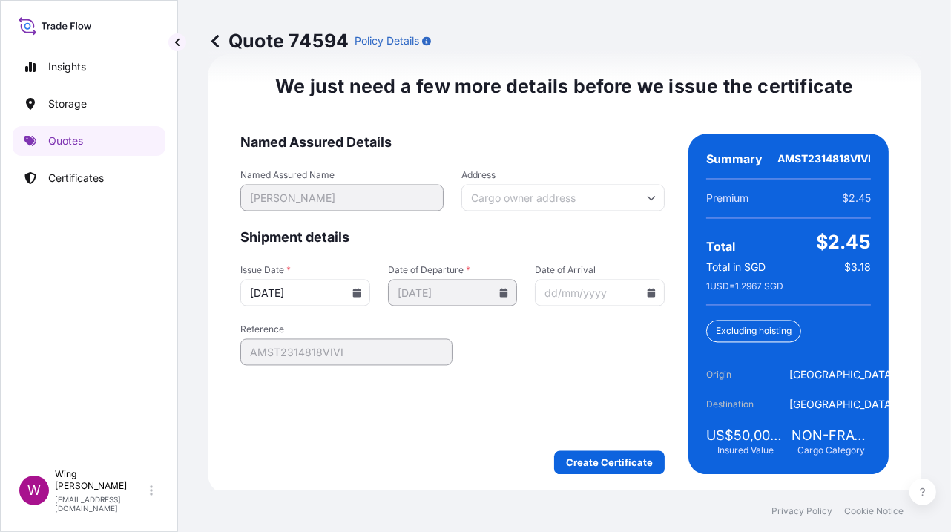
scroll to position [2412, 0]
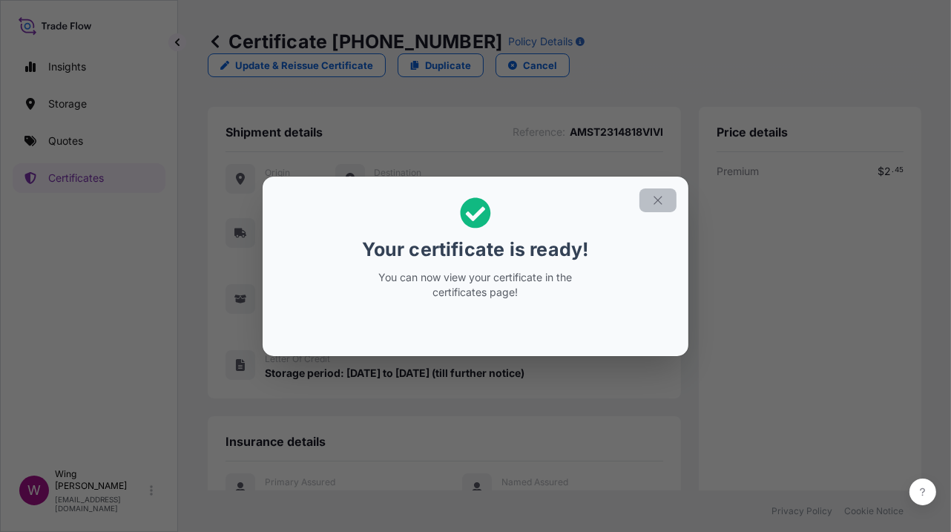
click at [665, 199] on button "button" at bounding box center [657, 200] width 37 height 24
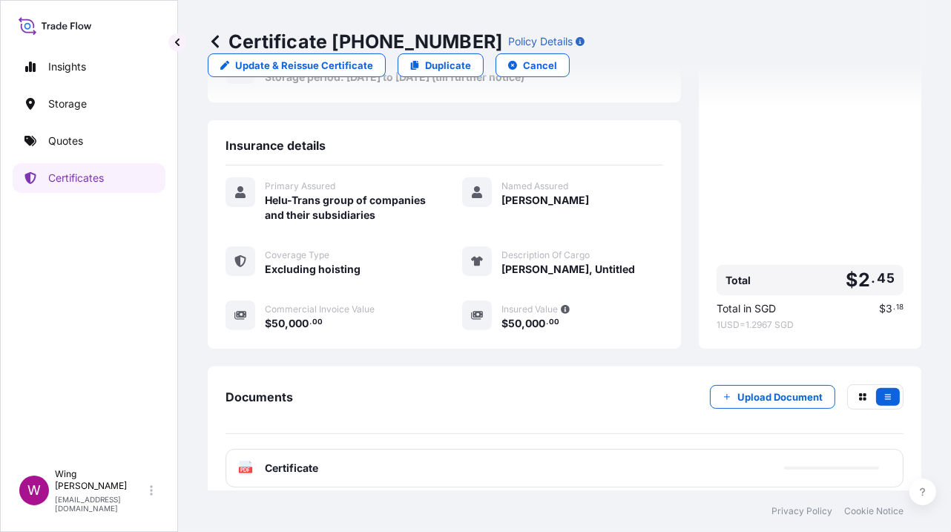
scroll to position [325, 0]
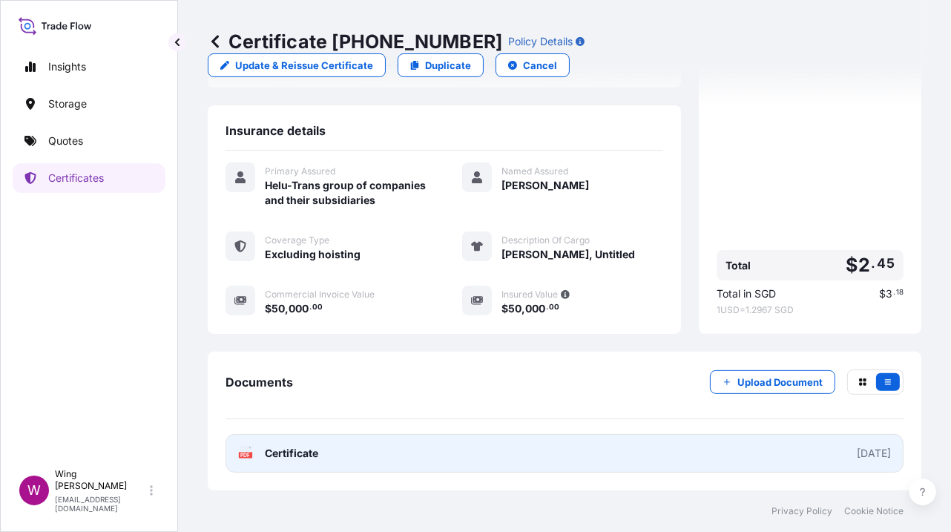
click at [247, 456] on text "PDF" at bounding box center [246, 455] width 10 height 5
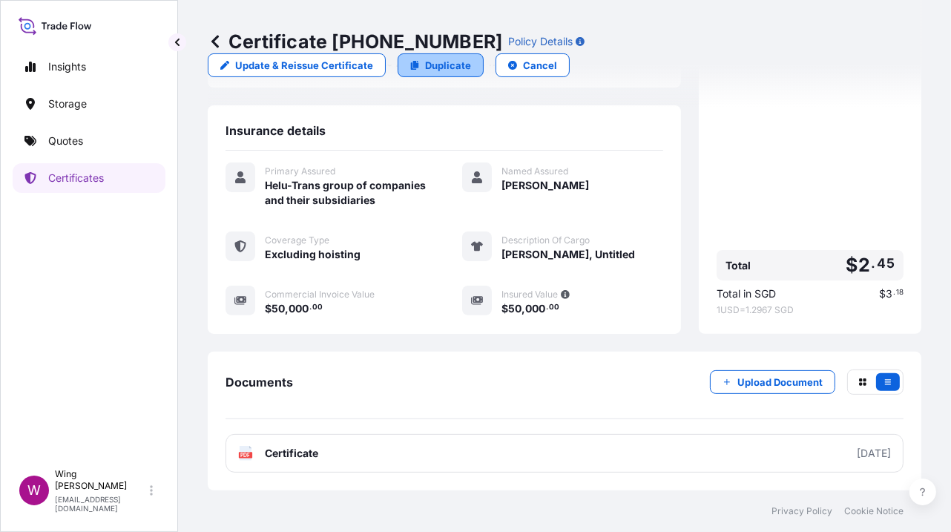
click at [447, 60] on p "Duplicate" at bounding box center [448, 65] width 46 height 15
select select "STORAGE"
select select "Storage"
select select "[GEOGRAPHIC_DATA]"
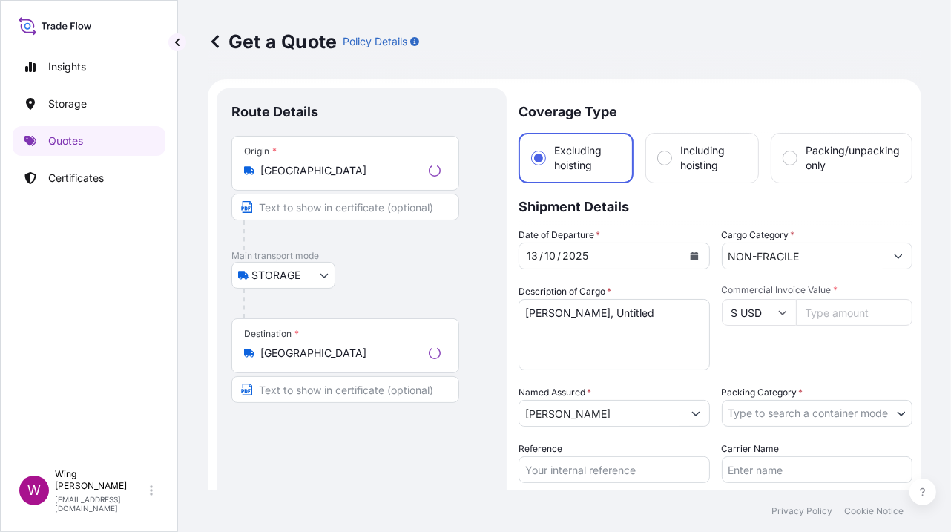
scroll to position [23, 0]
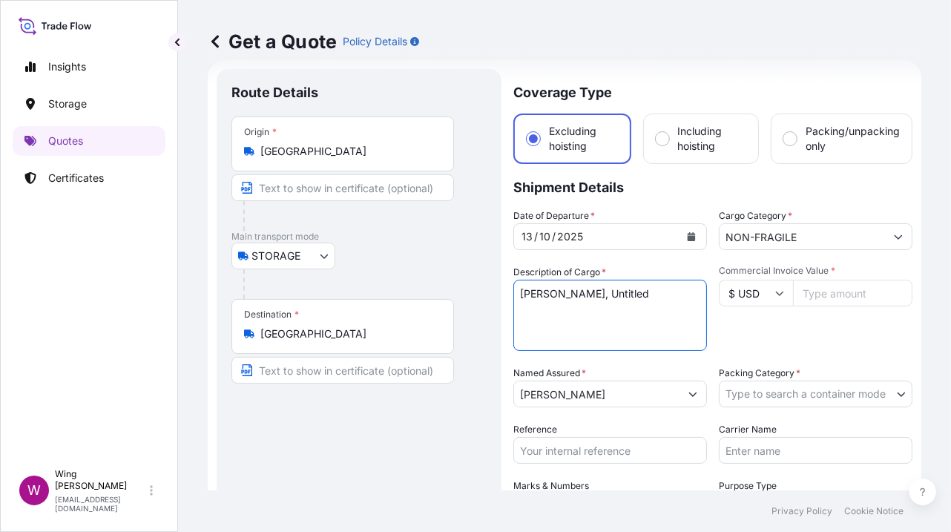
drag, startPoint x: 662, startPoint y: 287, endPoint x: 452, endPoint y: 282, distance: 210.7
click at [452, 282] on form "Route Details Place of loading Road / Inland Road / Inland Origin * [GEOGRAPHIC…" at bounding box center [565, 434] width 714 height 748
paste textarea "[PERSON_NAME] You'd have to here"
click at [625, 292] on textarea "[PERSON_NAME], Untitled" at bounding box center [610, 315] width 194 height 71
type textarea "[PERSON_NAME], You'd have to here"
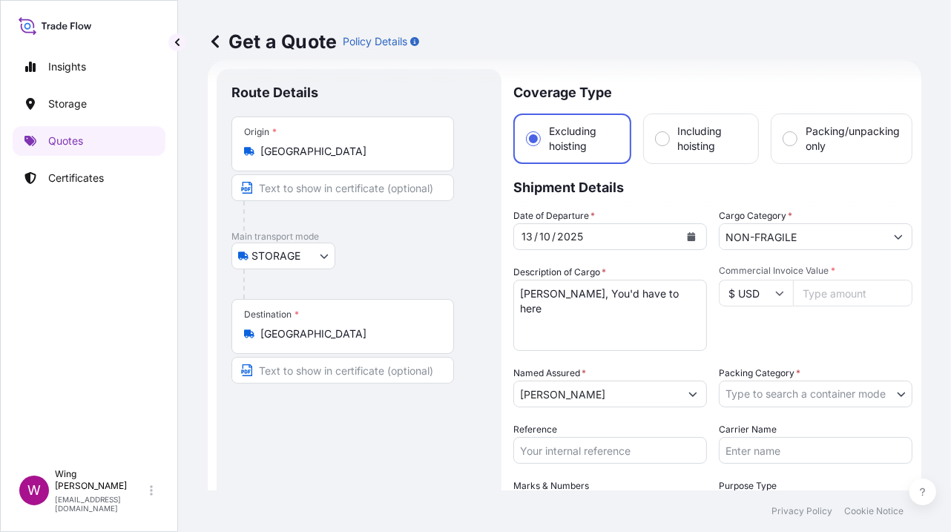
click at [855, 295] on input "Commercial Invoice Value *" at bounding box center [852, 293] width 119 height 27
paste input "3000"
type input "3000"
click at [784, 354] on div "Date of Departure * [DATE] Cargo Category * NON-FRAGILE Description of Cargo * …" at bounding box center [712, 392] width 399 height 368
click at [797, 389] on body "Insights Storage Quotes Certificates W Wing Lee [EMAIL_ADDRESS][DOMAIN_NAME] Ge…" at bounding box center [475, 266] width 951 height 532
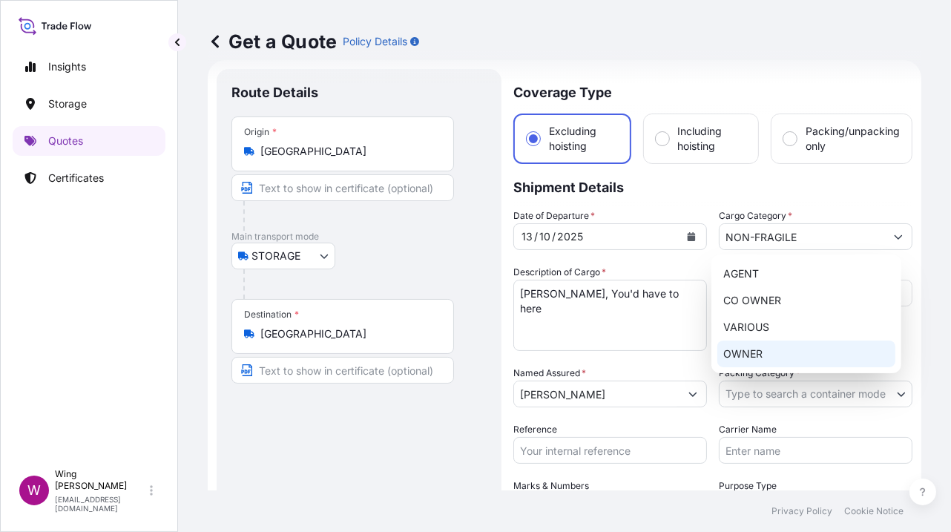
click at [780, 354] on div "OWNER" at bounding box center [806, 353] width 178 height 27
select select "27"
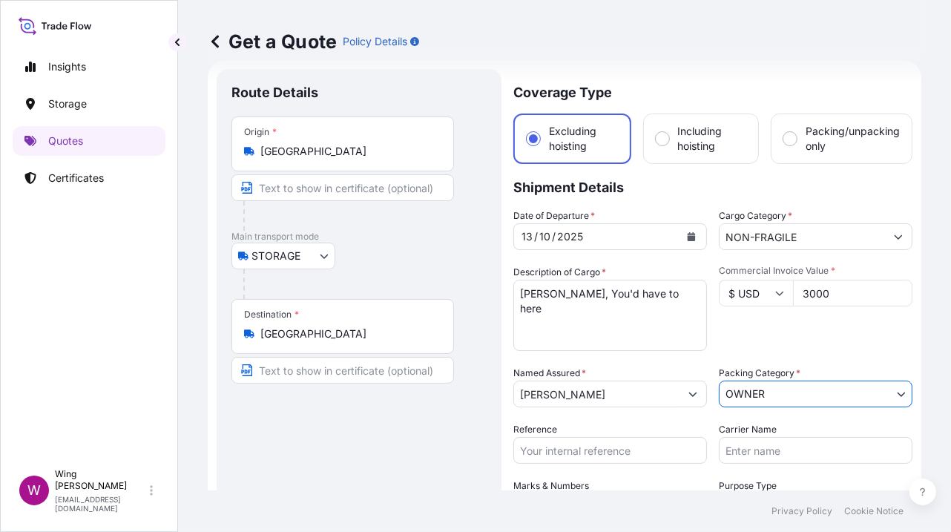
click at [427, 467] on div "Route Details Place of loading Road / [GEOGRAPHIC_DATA] / Inland Origin * [GEOG…" at bounding box center [358, 434] width 255 height 701
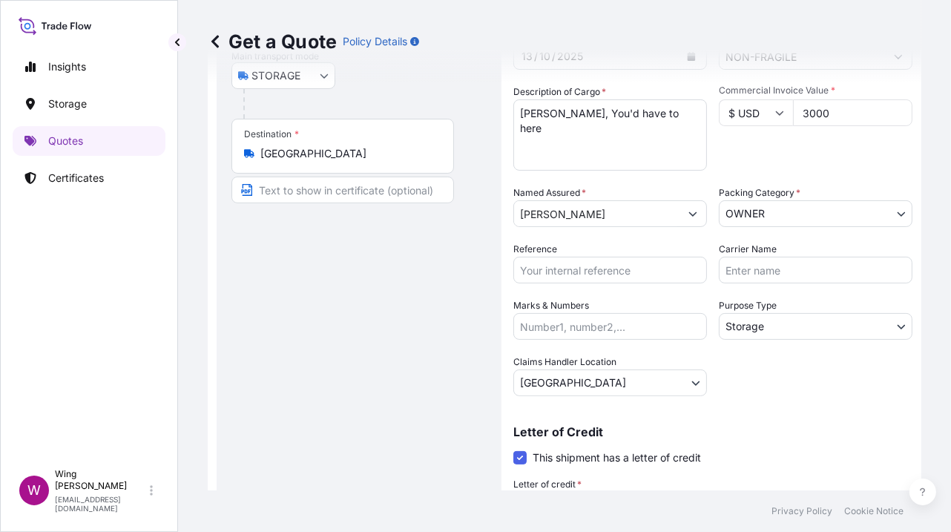
scroll to position [221, 0]
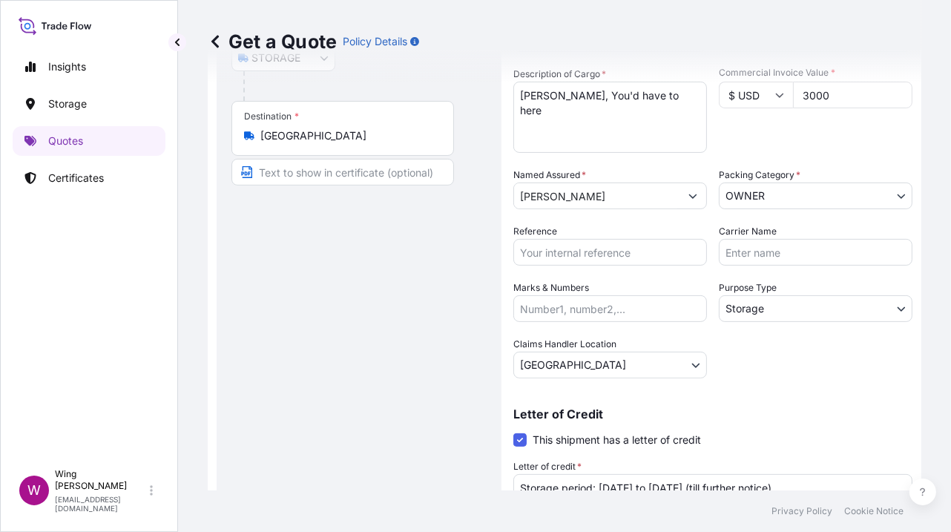
click at [562, 251] on input "Reference" at bounding box center [610, 252] width 194 height 27
paste input "AMST2314818VIVI"
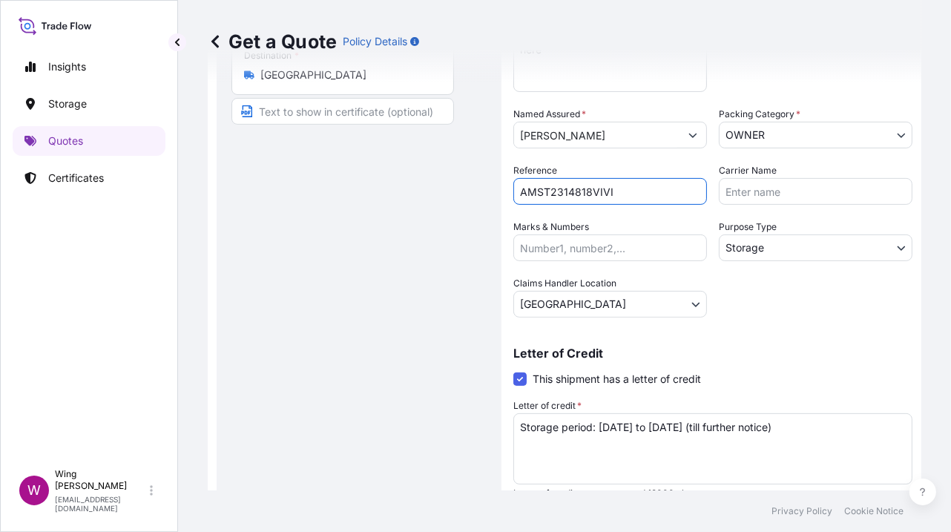
scroll to position [338, 0]
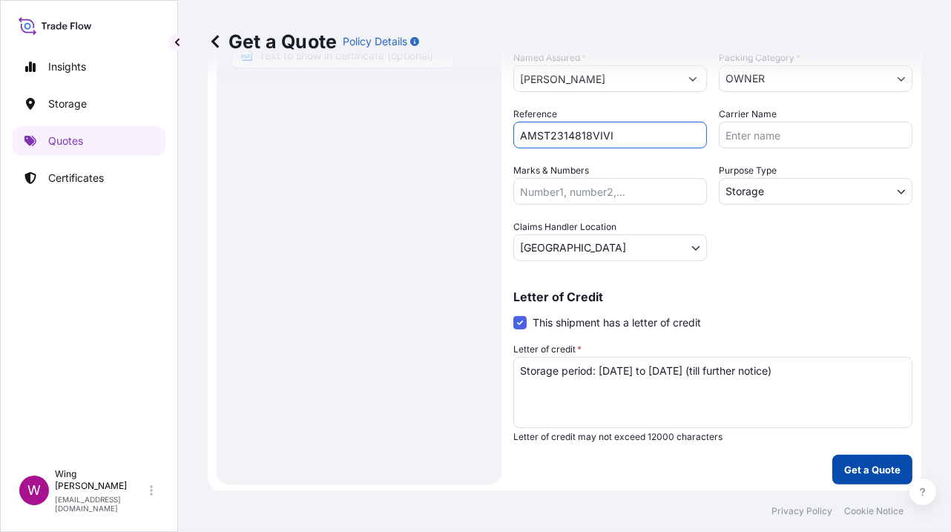
type input "AMST2314818VIVI"
click at [853, 462] on p "Get a Quote" at bounding box center [872, 469] width 56 height 15
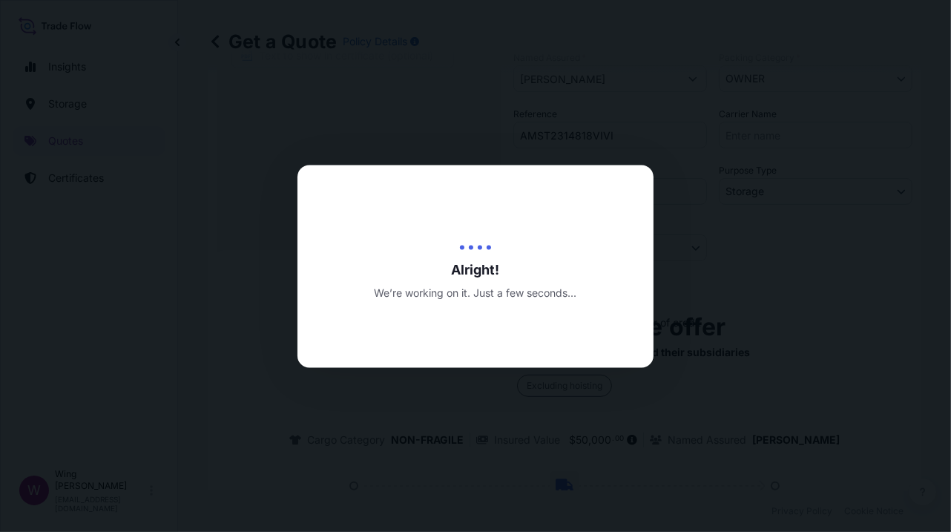
type input "[DATE]"
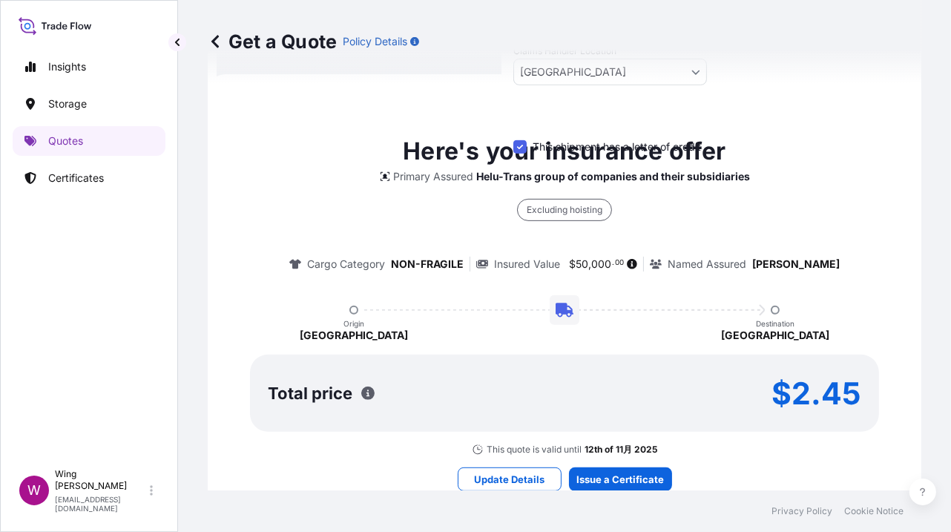
scroll to position [151, 0]
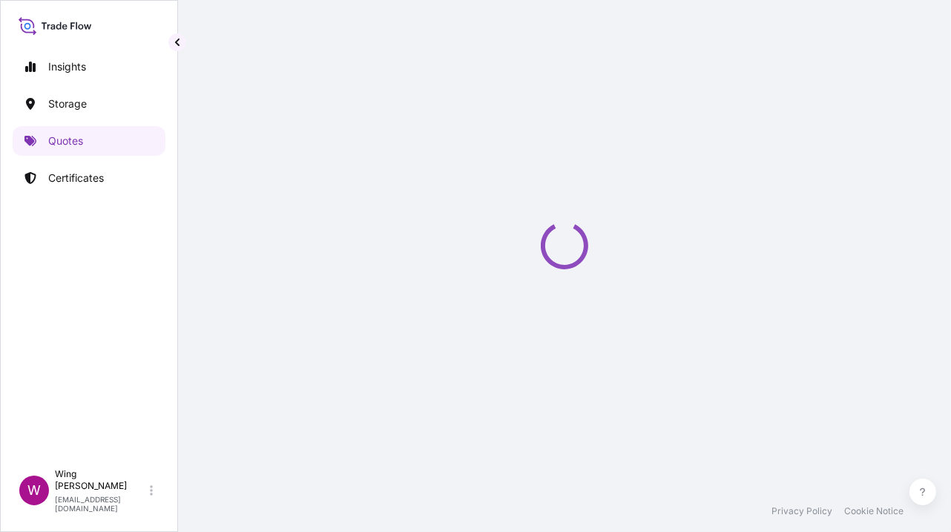
select select "STORAGE"
select select "Transit"
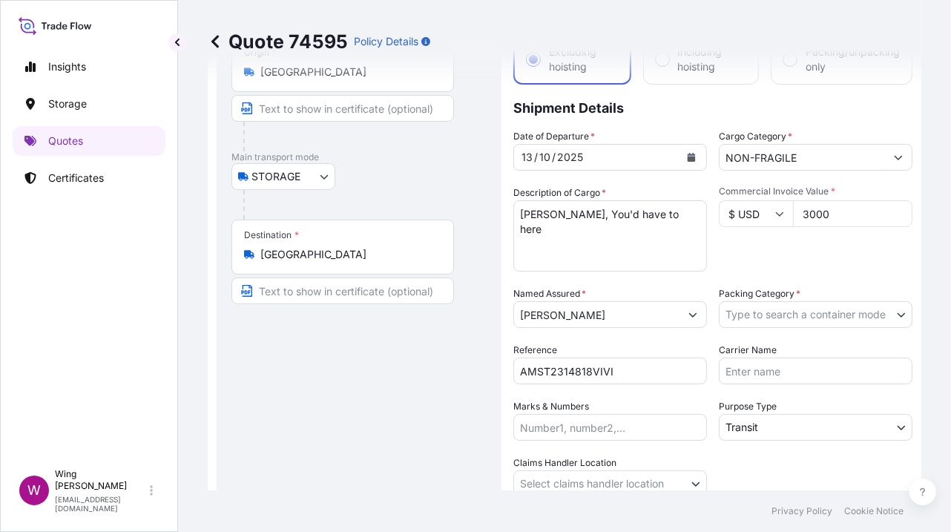
scroll to position [197, 0]
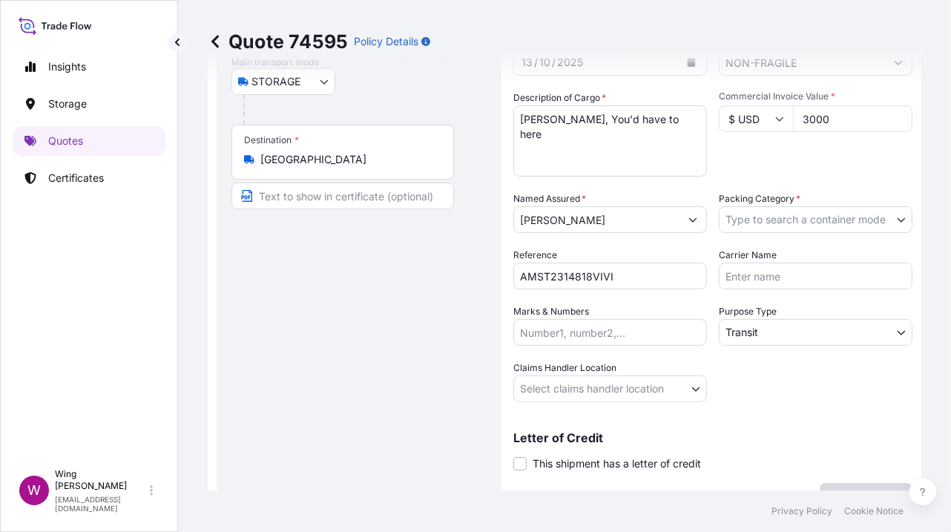
click at [783, 218] on body "Insights Storage Quotes Certificates W Wing Lee [EMAIL_ADDRESS][DOMAIN_NAME] Qu…" at bounding box center [475, 266] width 951 height 532
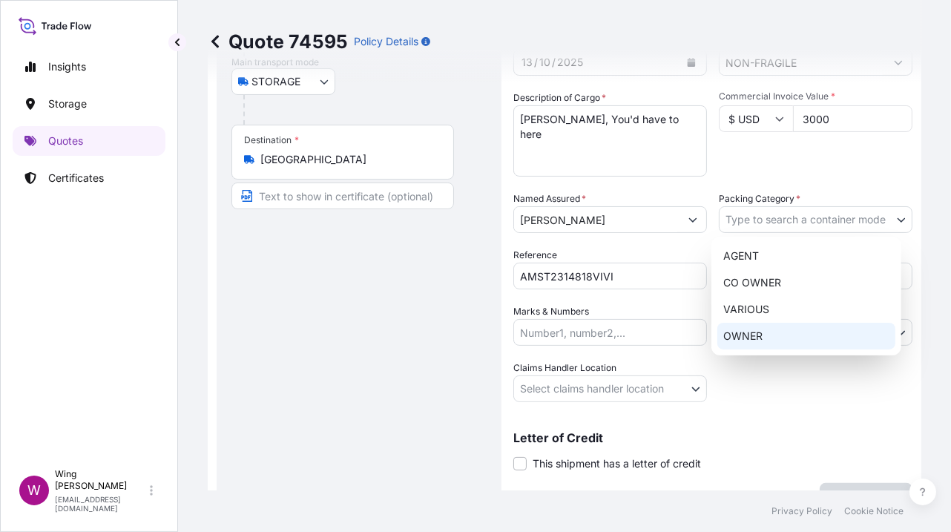
click at [771, 332] on div "OWNER" at bounding box center [806, 336] width 178 height 27
select select "27"
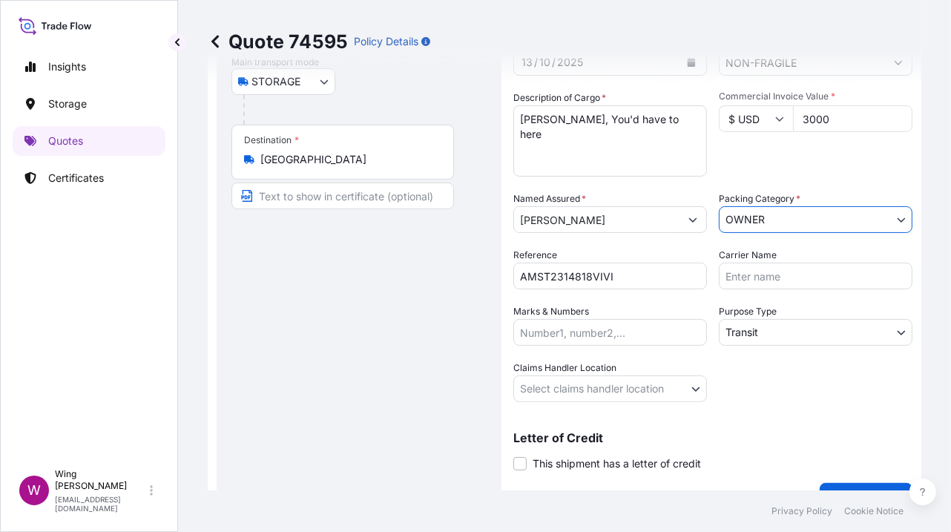
click at [767, 338] on body "Insights Storage Quotes Certificates W Wing Lee [EMAIL_ADDRESS][DOMAIN_NAME] Qu…" at bounding box center [475, 266] width 951 height 532
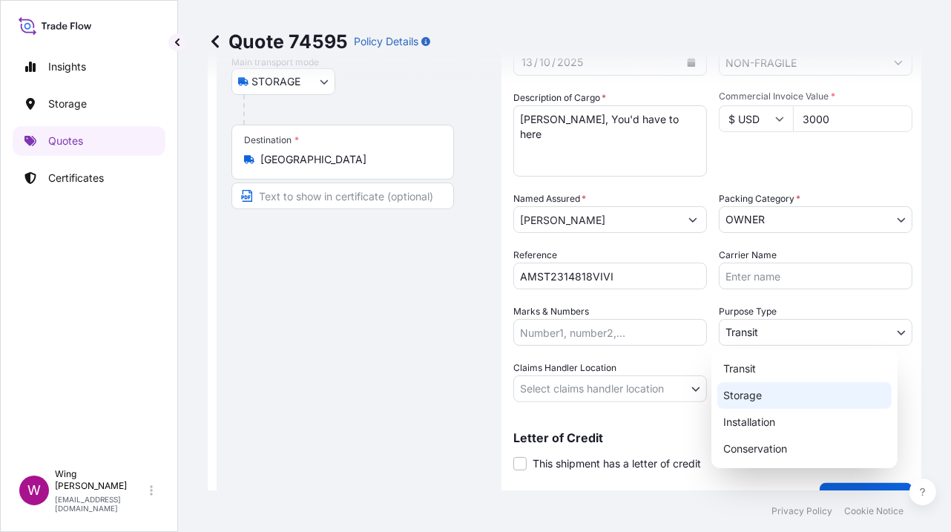
click at [766, 390] on div "Storage" at bounding box center [804, 395] width 174 height 27
select select "Storage"
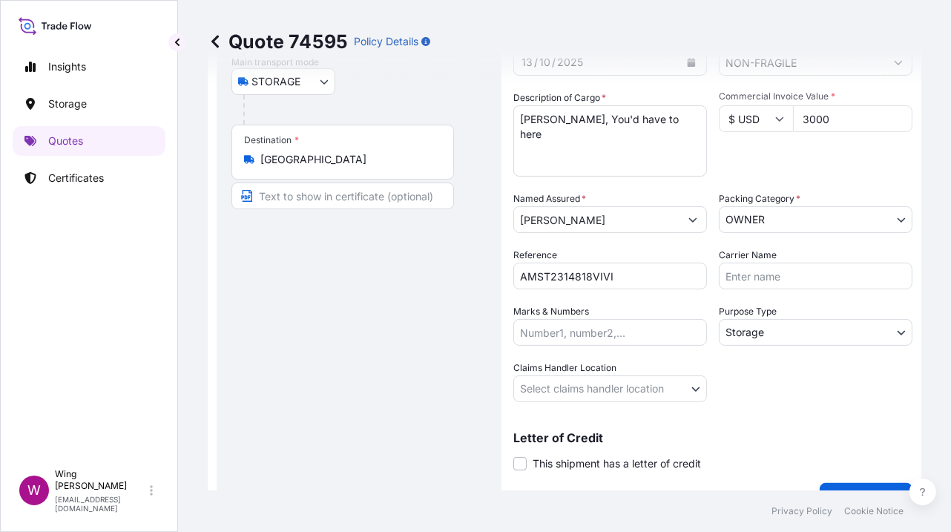
drag, startPoint x: 369, startPoint y: 346, endPoint x: 418, endPoint y: 323, distance: 54.1
click at [369, 345] on div "Route Details Place of loading Road / [GEOGRAPHIC_DATA] / Inland Origin * [GEOG…" at bounding box center [358, 203] width 255 height 588
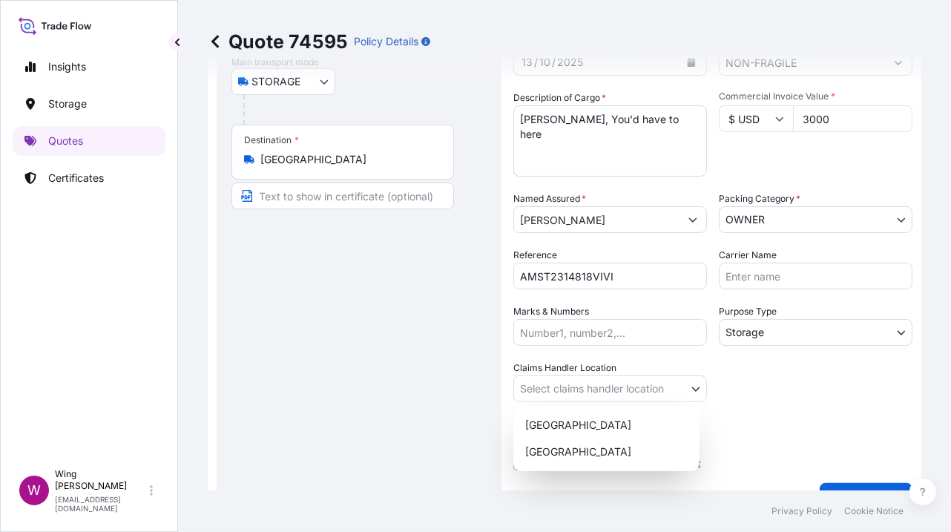
click at [539, 381] on body "Insights Storage Quotes Certificates W Wing Lee [EMAIL_ADDRESS][DOMAIN_NAME] Qu…" at bounding box center [475, 266] width 951 height 532
click at [553, 424] on div "[GEOGRAPHIC_DATA]" at bounding box center [606, 425] width 174 height 27
select select "[GEOGRAPHIC_DATA]"
click at [418, 418] on div "Route Details Place of loading Road / [GEOGRAPHIC_DATA] / Inland Origin * [GEOG…" at bounding box center [358, 203] width 255 height 588
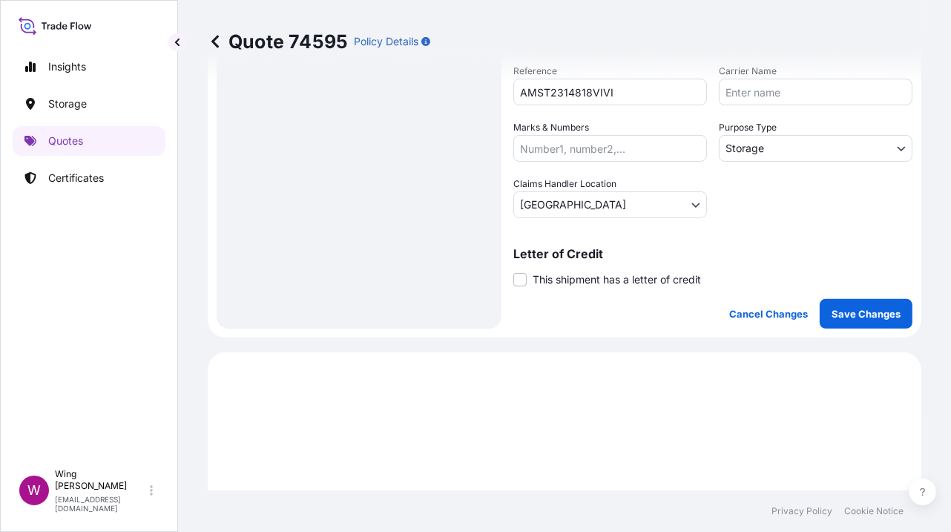
scroll to position [395, 0]
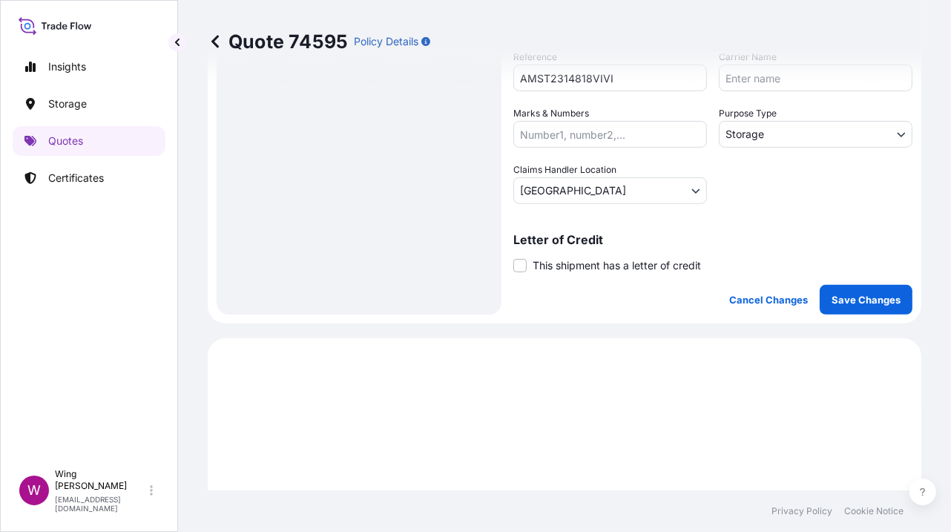
click at [555, 262] on span "This shipment has a letter of credit" at bounding box center [617, 265] width 168 height 15
click at [513, 257] on input "This shipment has a letter of credit" at bounding box center [513, 257] width 0 height 0
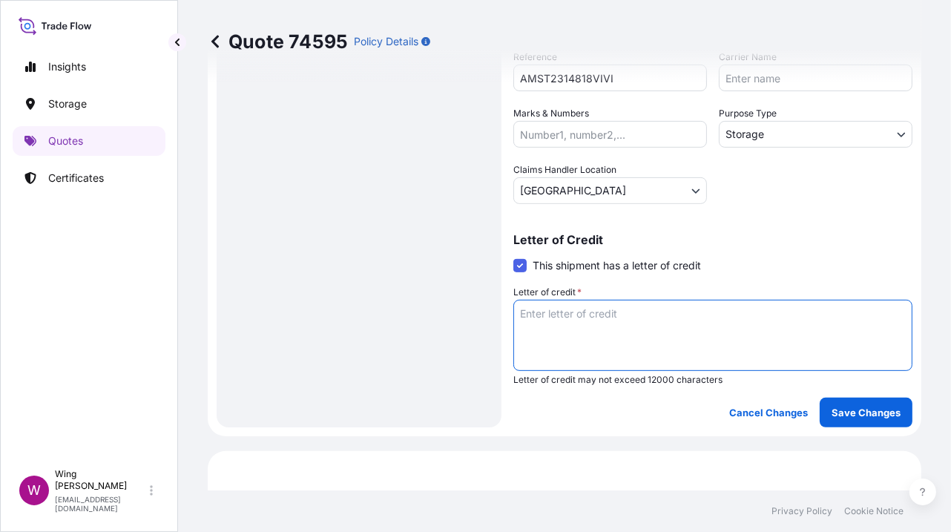
click at [720, 337] on textarea "Letter of credit *" at bounding box center [712, 335] width 399 height 71
paste textarea "Storage period: [DATE] to [DATE] (till further notice)"
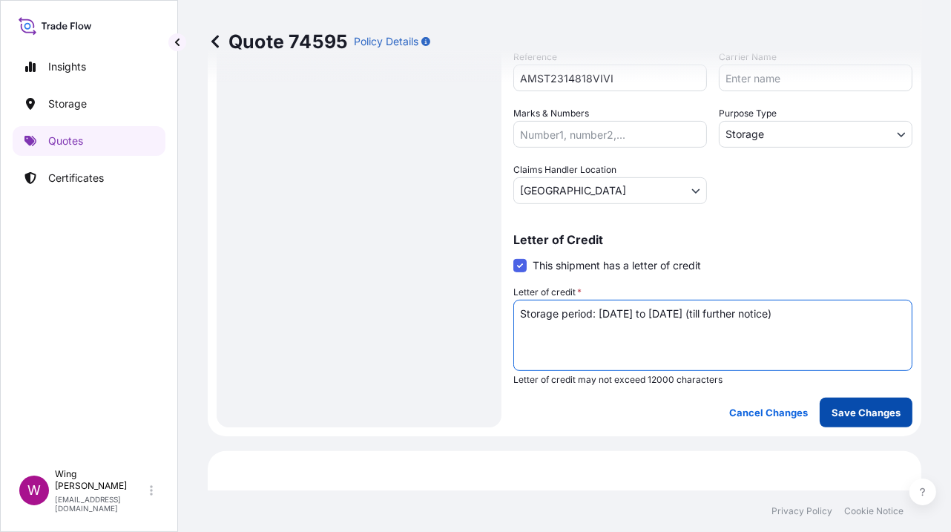
type textarea "Storage period: [DATE] to [DATE] (till further notice)"
click at [857, 415] on p "Save Changes" at bounding box center [866, 412] width 69 height 15
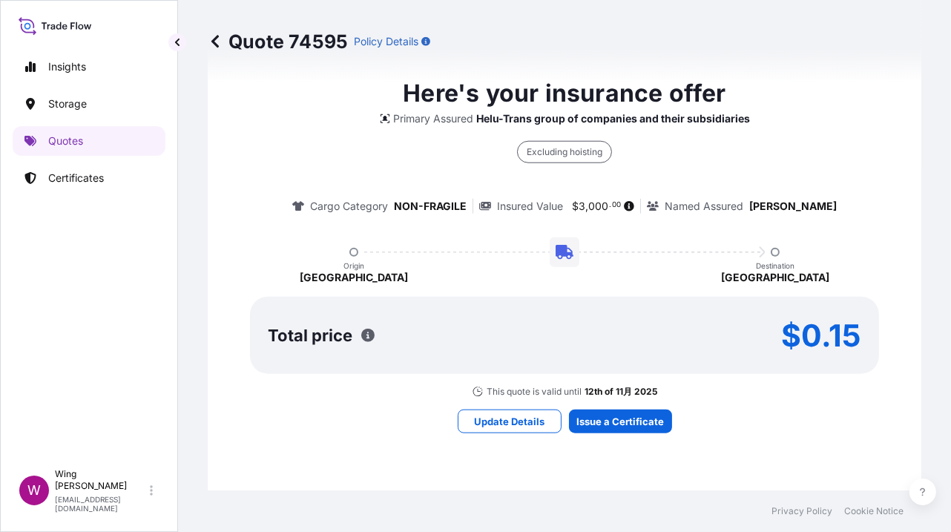
select select "STORAGE"
select select "Storage"
select select "[GEOGRAPHIC_DATA]"
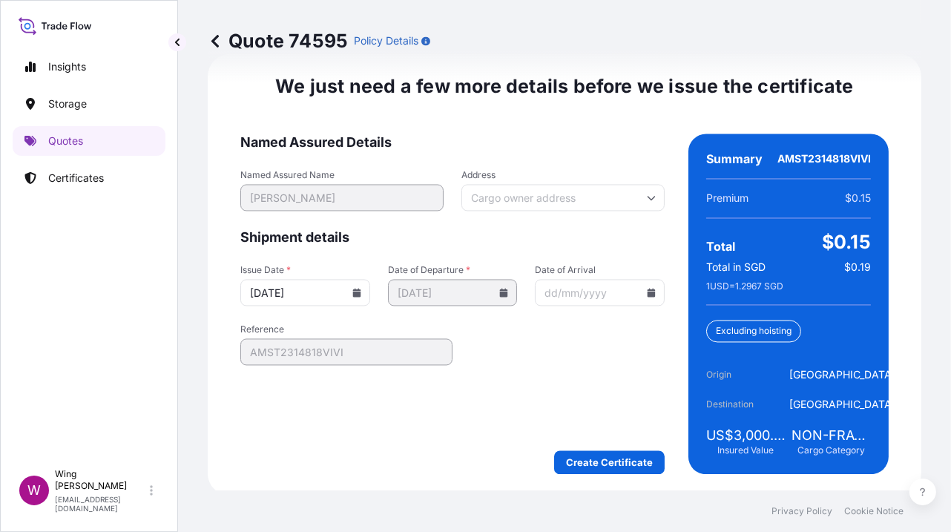
scroll to position [2412, 0]
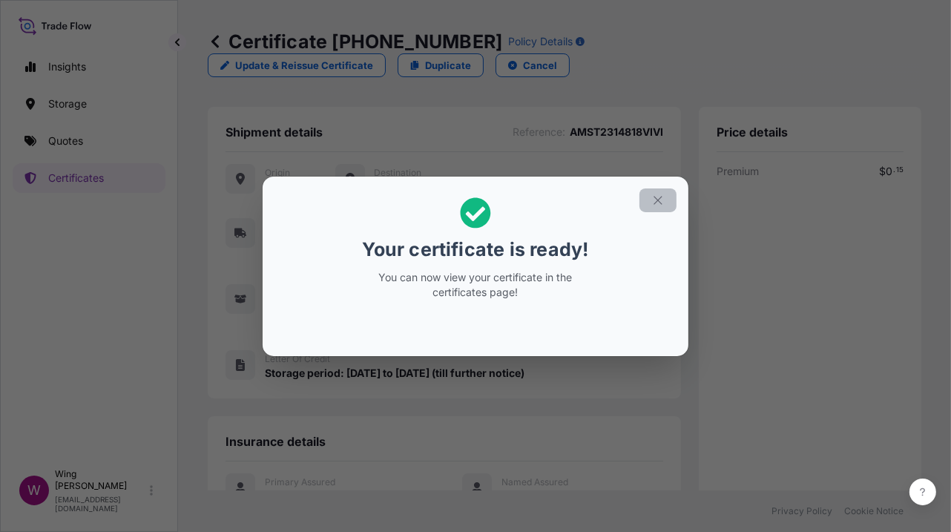
click at [657, 190] on button "button" at bounding box center [657, 200] width 37 height 24
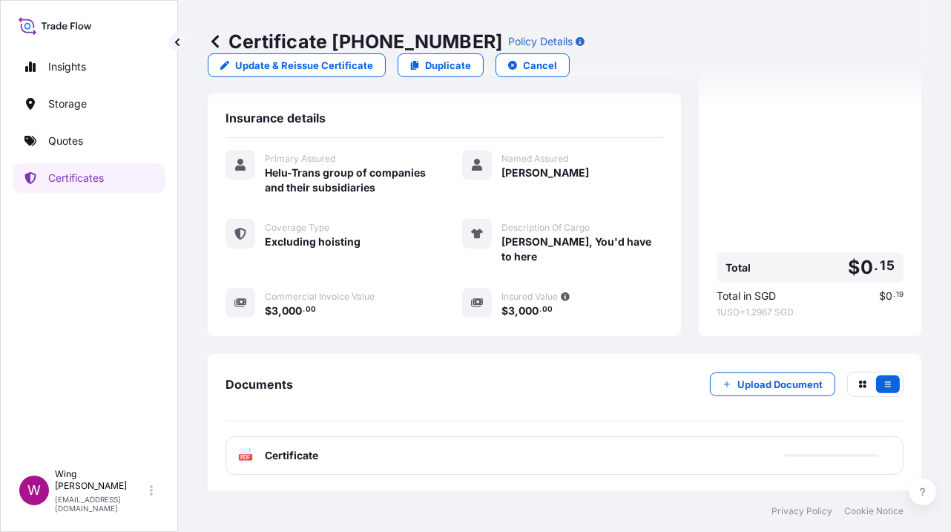
scroll to position [339, 0]
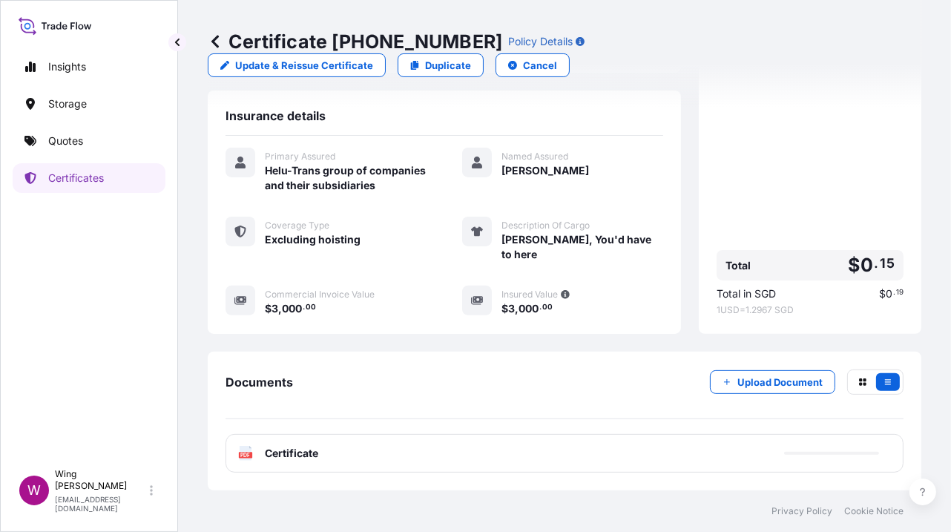
click at [255, 445] on div "PDF Certificate" at bounding box center [565, 453] width 678 height 39
click at [248, 454] on text "PDF" at bounding box center [246, 455] width 10 height 5
click at [246, 456] on text "PDF" at bounding box center [246, 455] width 10 height 5
click at [239, 456] on rect at bounding box center [245, 455] width 13 height 6
click at [246, 456] on text "PDF" at bounding box center [246, 455] width 10 height 5
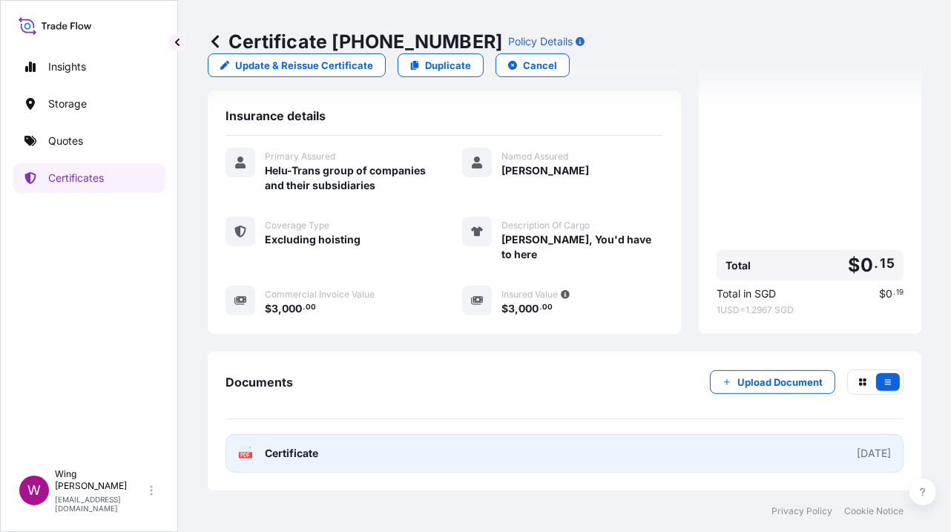
click at [238, 453] on icon "PDF" at bounding box center [245, 453] width 15 height 15
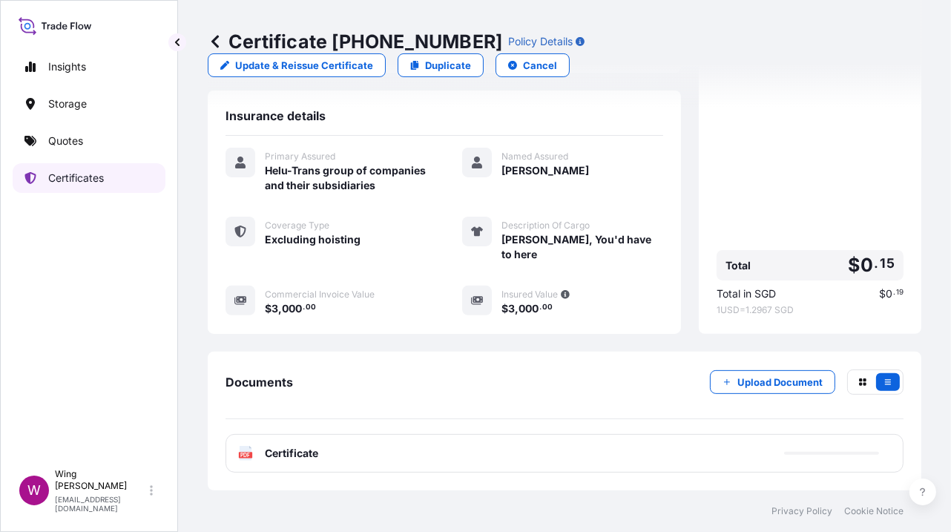
click at [68, 171] on p "Certificates" at bounding box center [76, 178] width 56 height 15
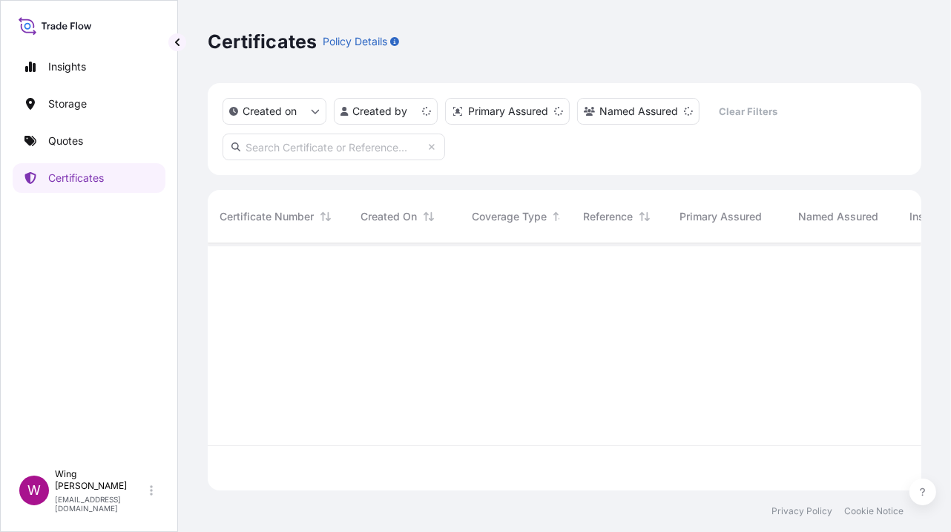
scroll to position [242, 698]
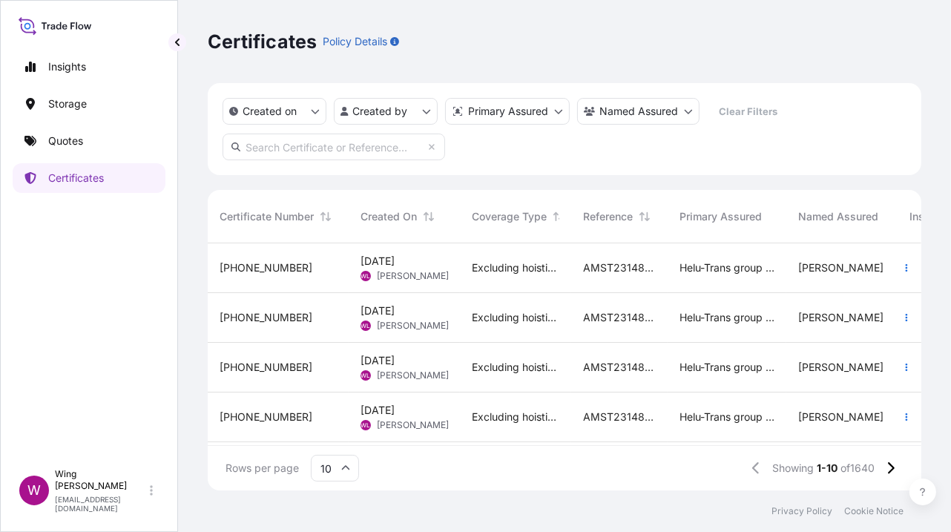
click at [336, 361] on div "[PHONE_NUMBER]" at bounding box center [278, 367] width 117 height 15
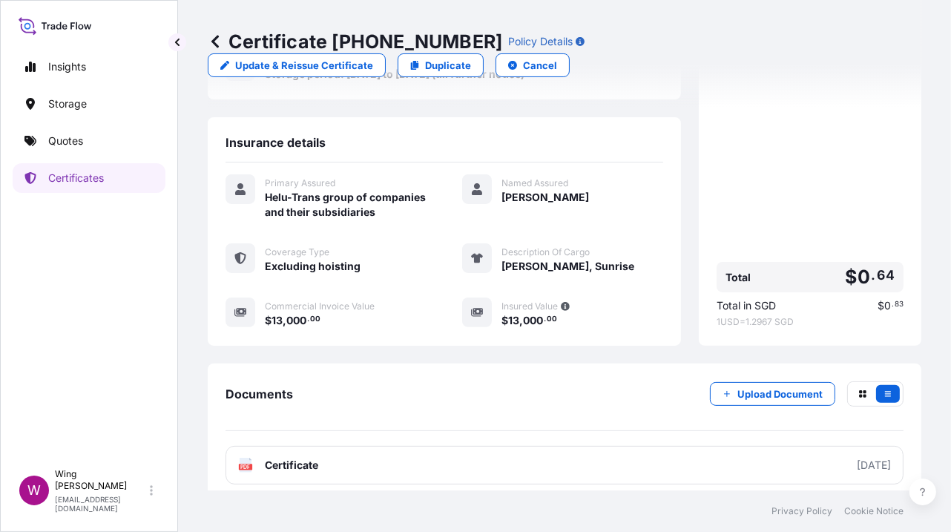
scroll to position [300, 0]
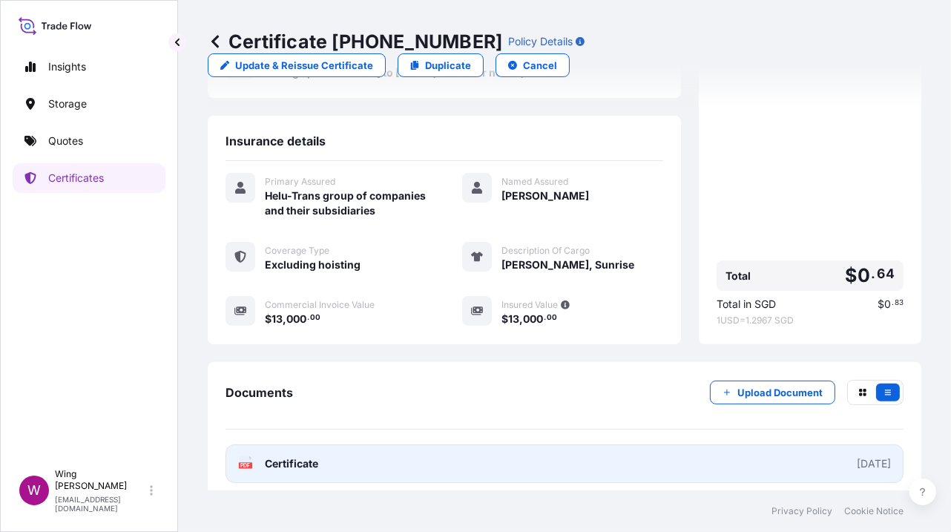
click at [247, 456] on icon at bounding box center [246, 463] width 13 height 15
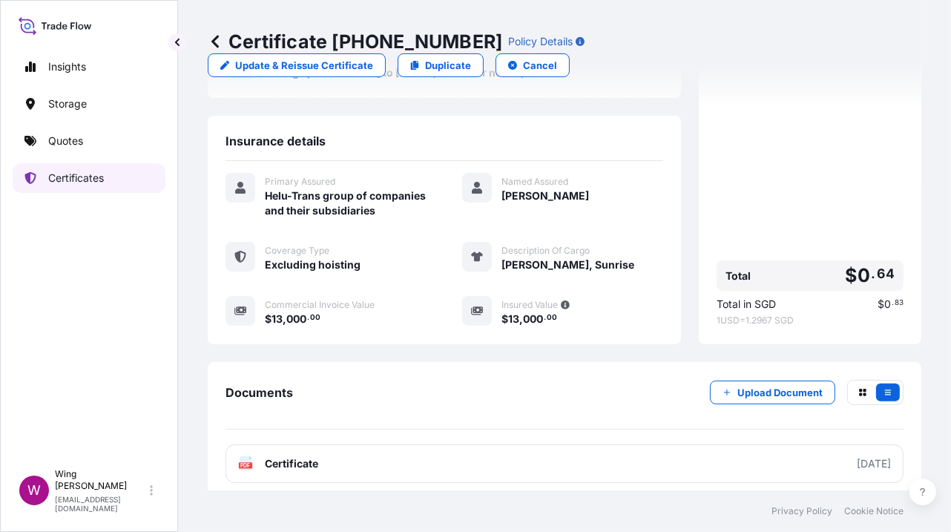
click at [70, 180] on p "Certificates" at bounding box center [76, 178] width 56 height 15
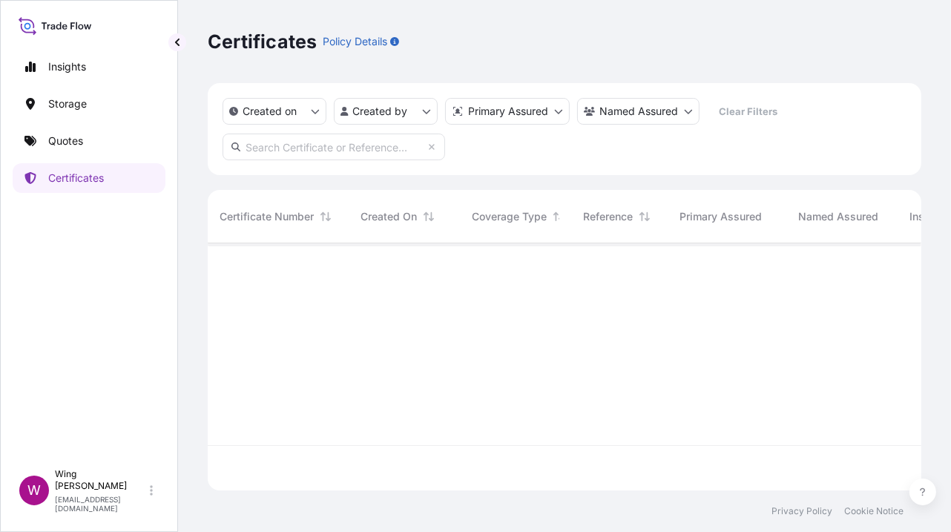
scroll to position [242, 698]
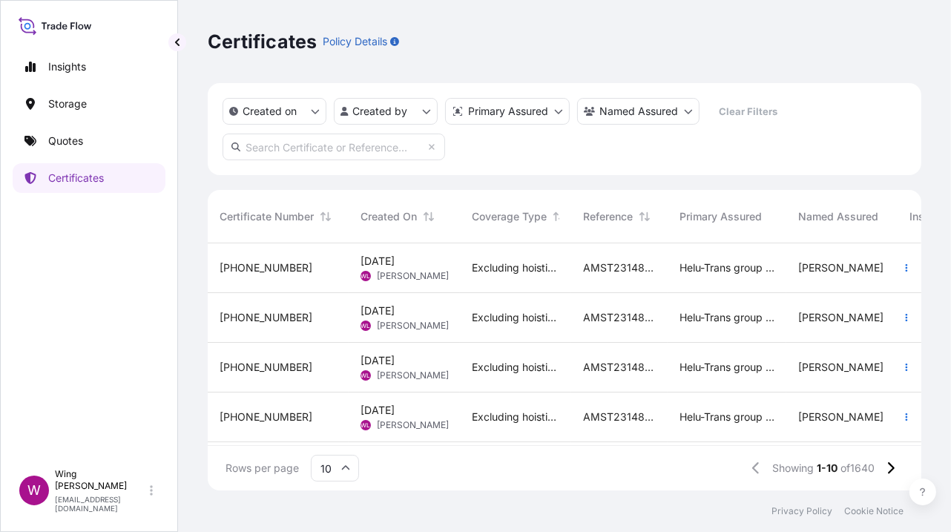
click at [379, 320] on span "[PERSON_NAME]" at bounding box center [413, 326] width 72 height 12
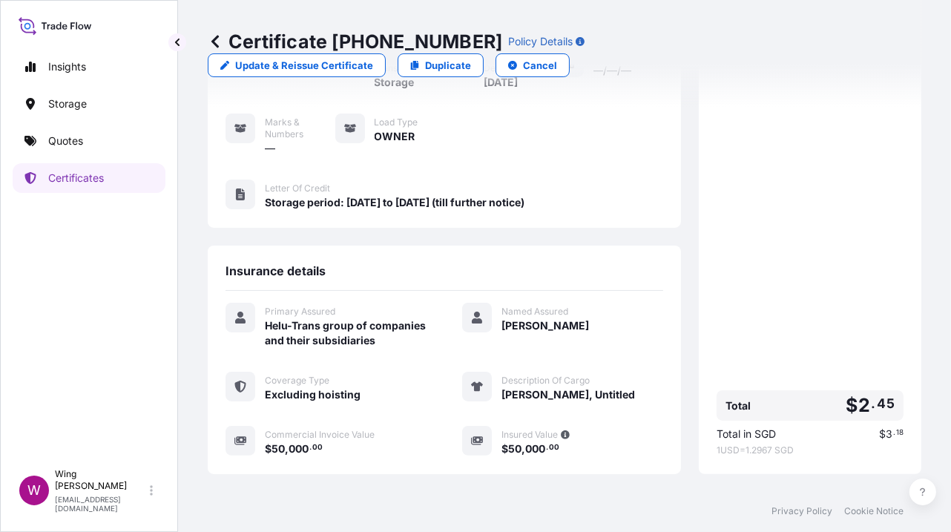
scroll to position [325, 0]
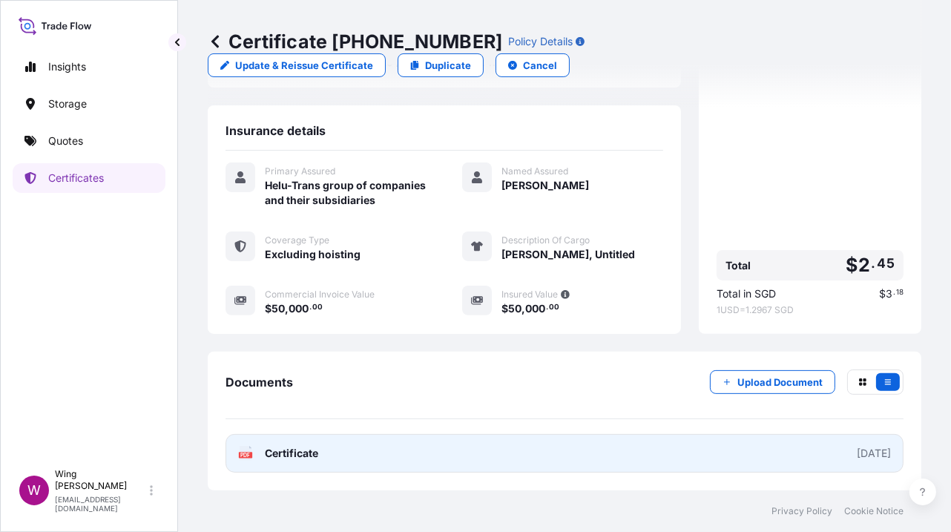
click at [246, 453] on text "PDF" at bounding box center [246, 455] width 10 height 5
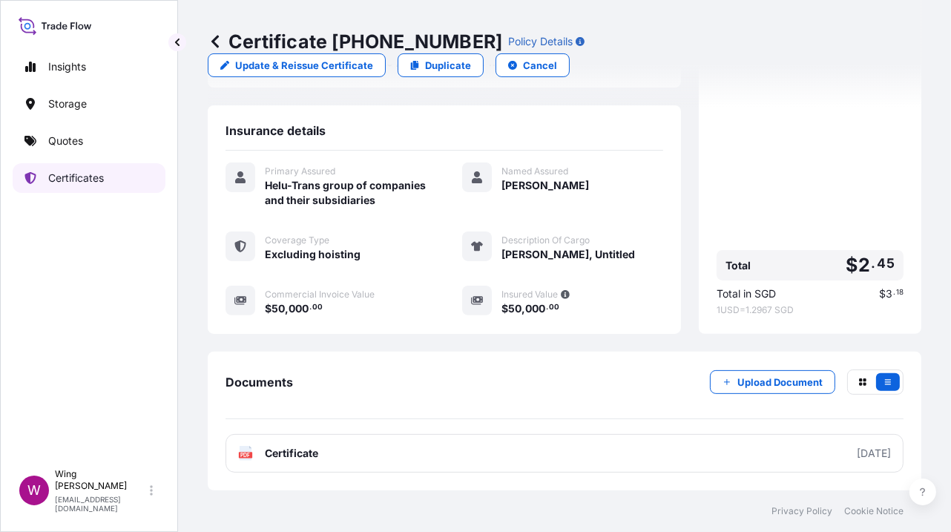
click at [60, 180] on p "Certificates" at bounding box center [76, 178] width 56 height 15
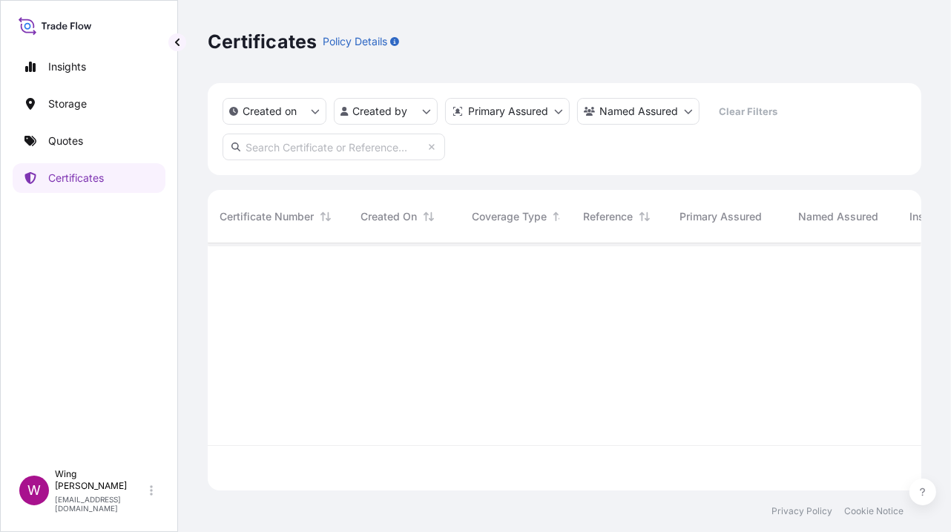
scroll to position [242, 698]
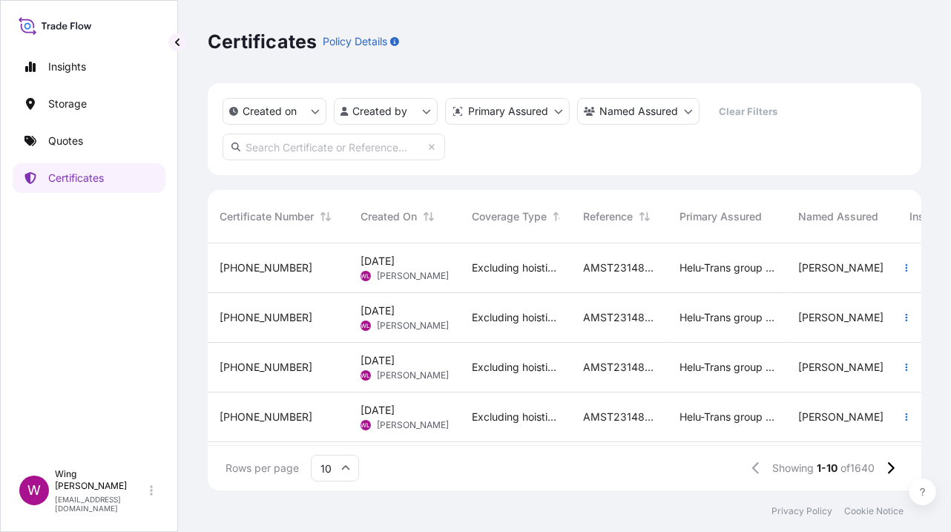
click at [386, 263] on span "[DATE]" at bounding box center [378, 261] width 34 height 15
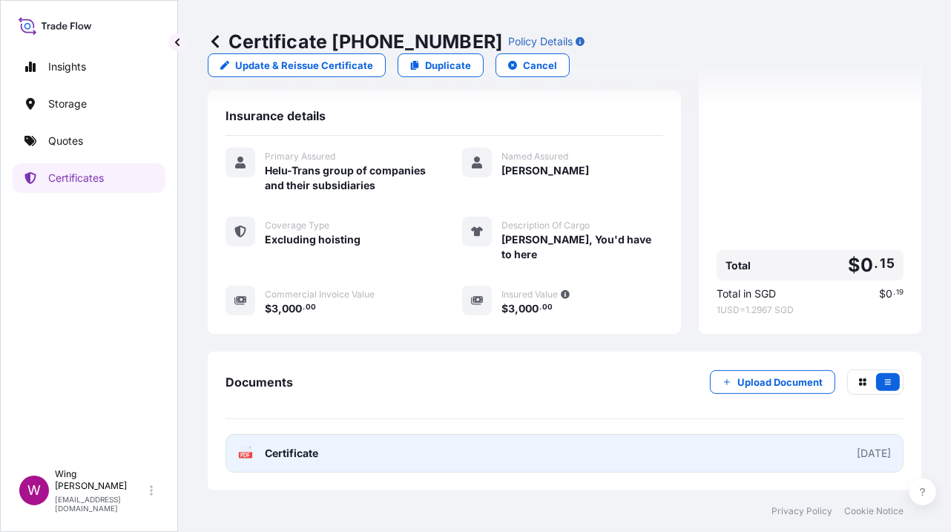
scroll to position [339, 0]
click at [246, 454] on text "PDF" at bounding box center [246, 455] width 10 height 5
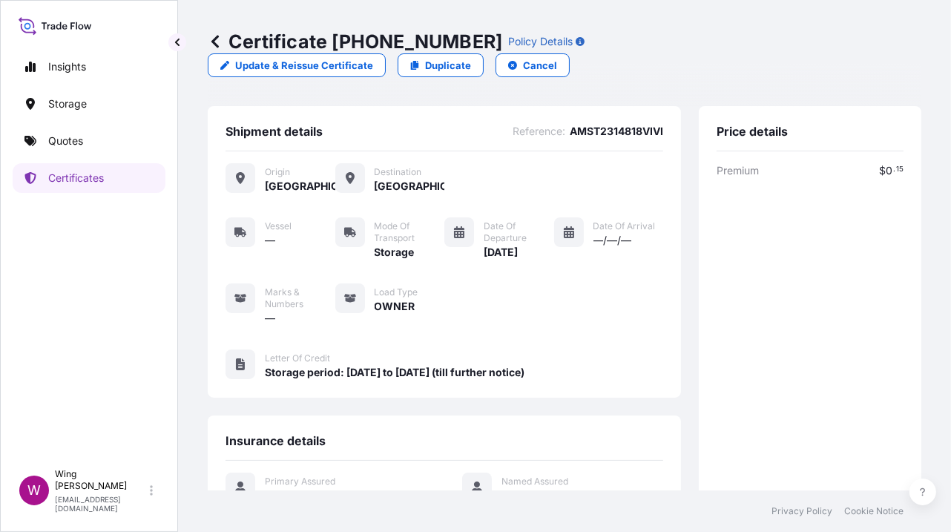
scroll to position [0, 0]
click at [72, 112] on link "Storage" at bounding box center [89, 104] width 153 height 30
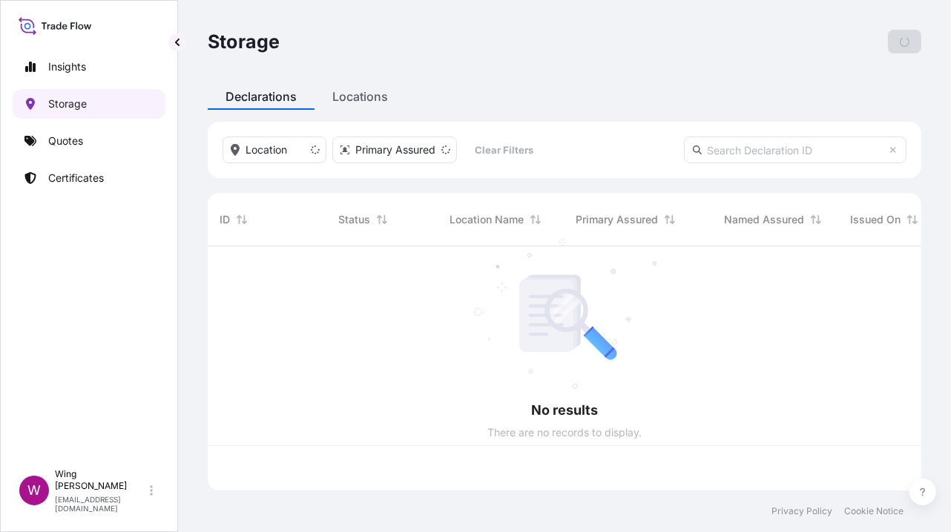
scroll to position [237, 698]
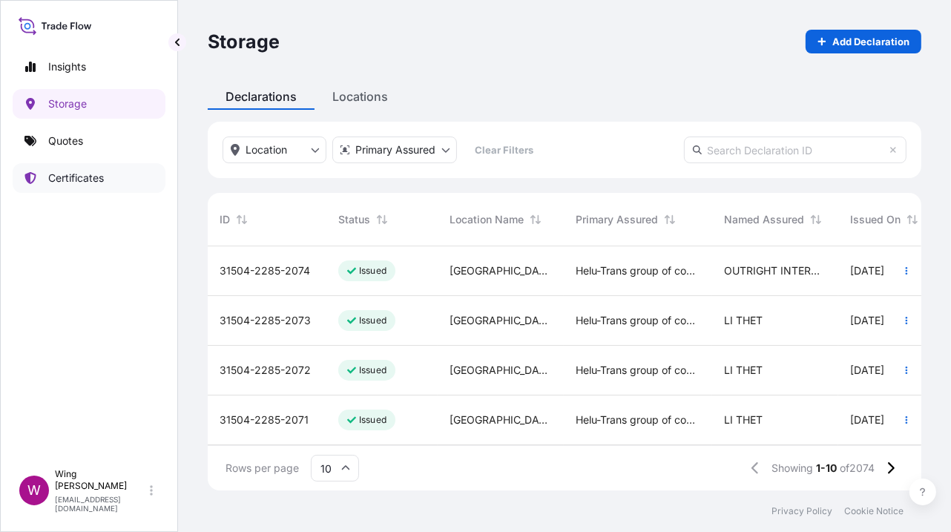
click at [89, 175] on p "Certificates" at bounding box center [76, 178] width 56 height 15
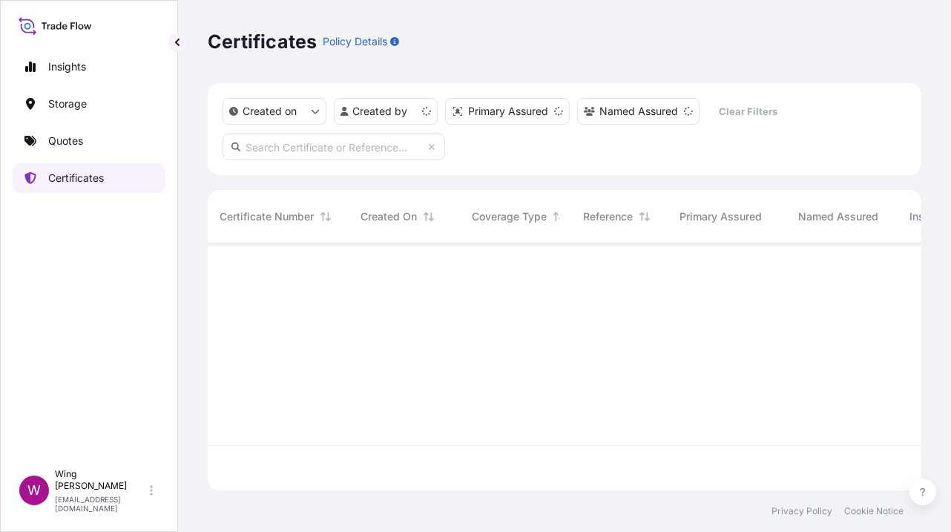
scroll to position [242, 698]
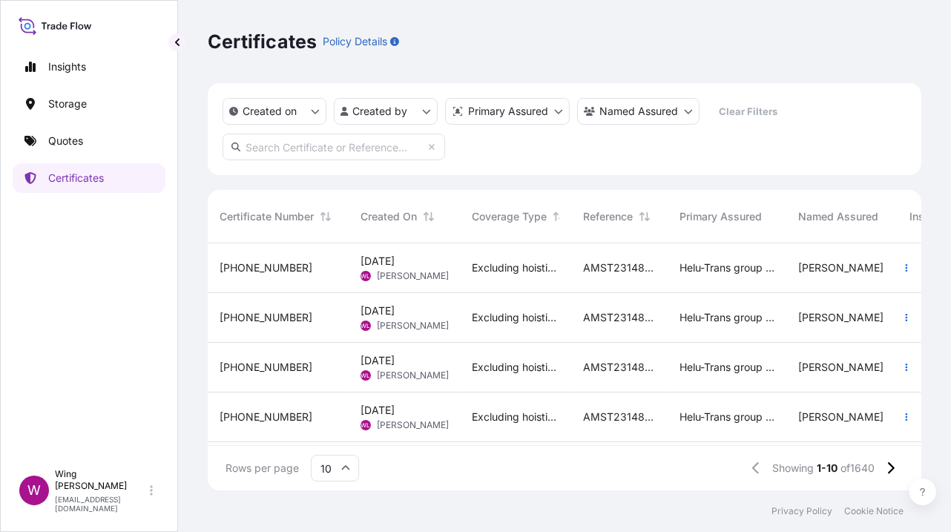
click at [398, 275] on span "[PERSON_NAME]" at bounding box center [413, 276] width 72 height 12
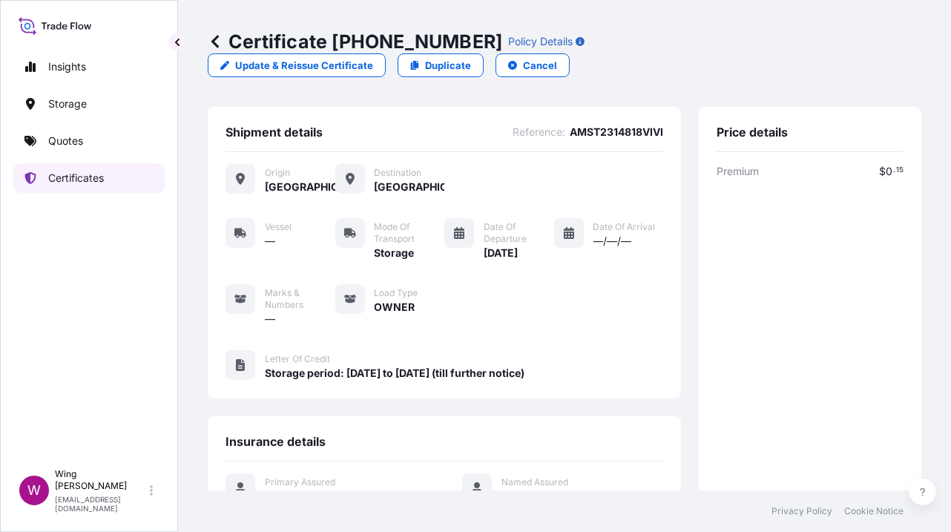
click at [73, 179] on p "Certificates" at bounding box center [76, 178] width 56 height 15
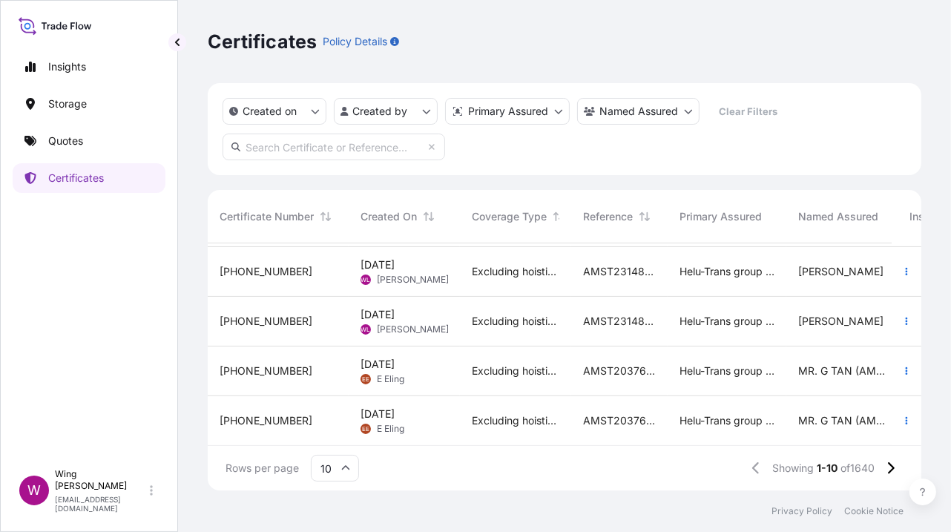
scroll to position [309, 0]
click at [387, 373] on span "E Eling" at bounding box center [390, 379] width 27 height 12
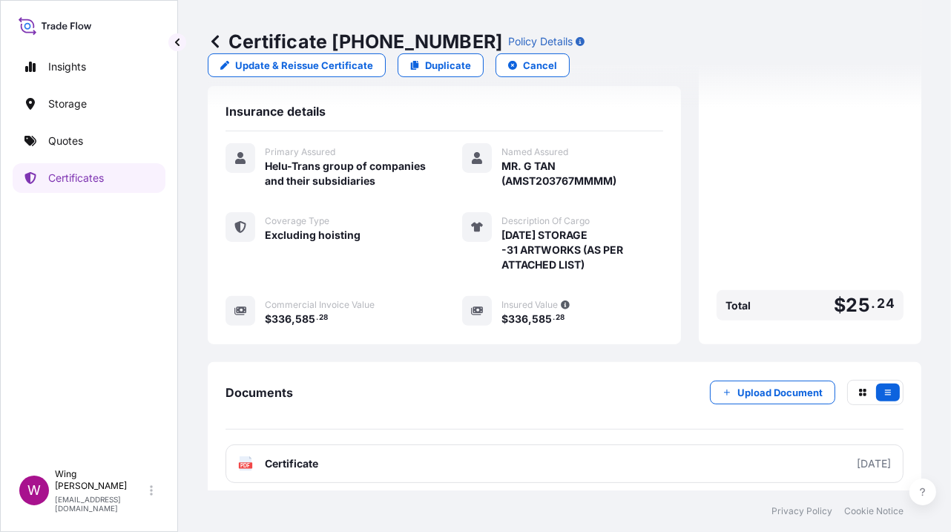
scroll to position [378, 0]
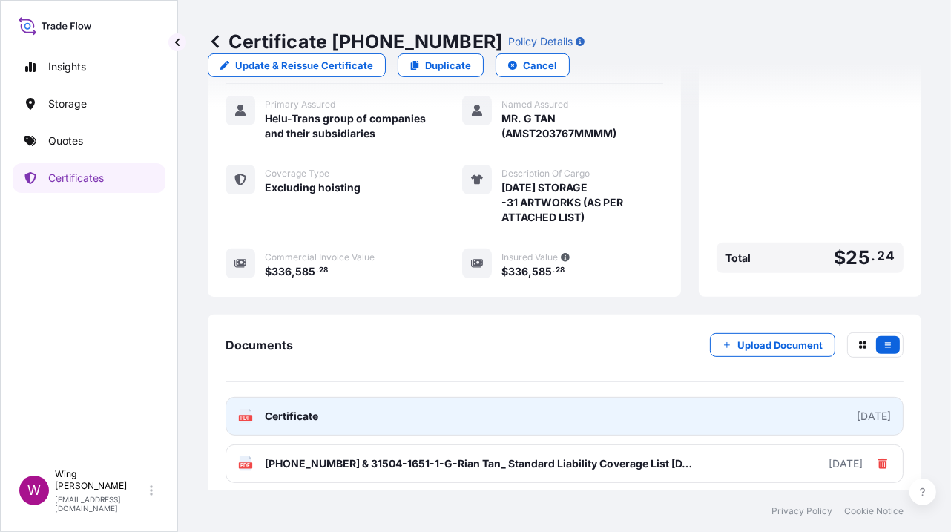
click at [243, 412] on icon at bounding box center [246, 416] width 13 height 15
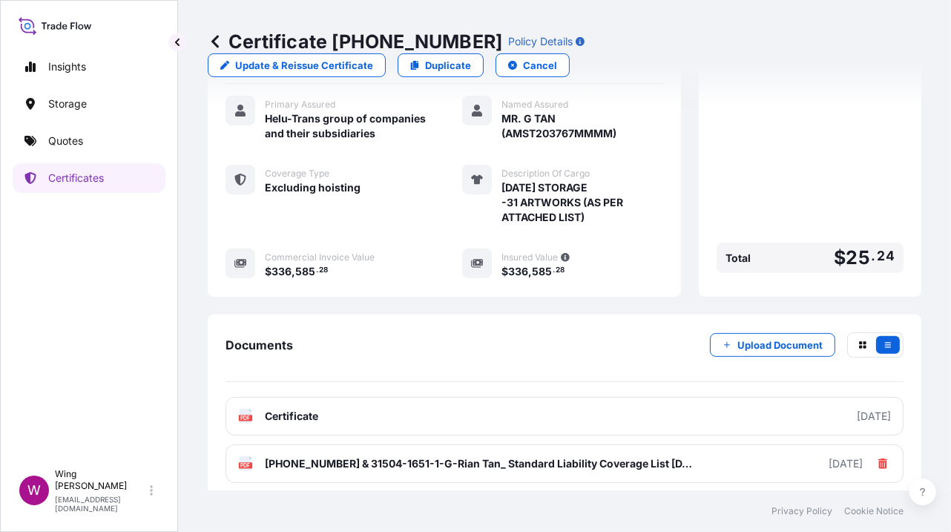
click at [532, 335] on div "Documents Upload Document" at bounding box center [565, 357] width 678 height 50
click at [59, 106] on p "Storage" at bounding box center [67, 103] width 39 height 15
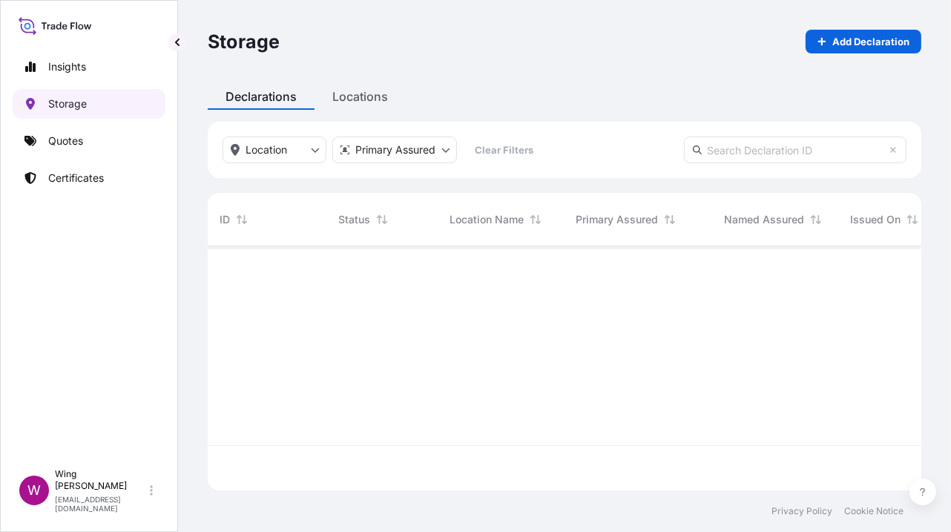
scroll to position [237, 698]
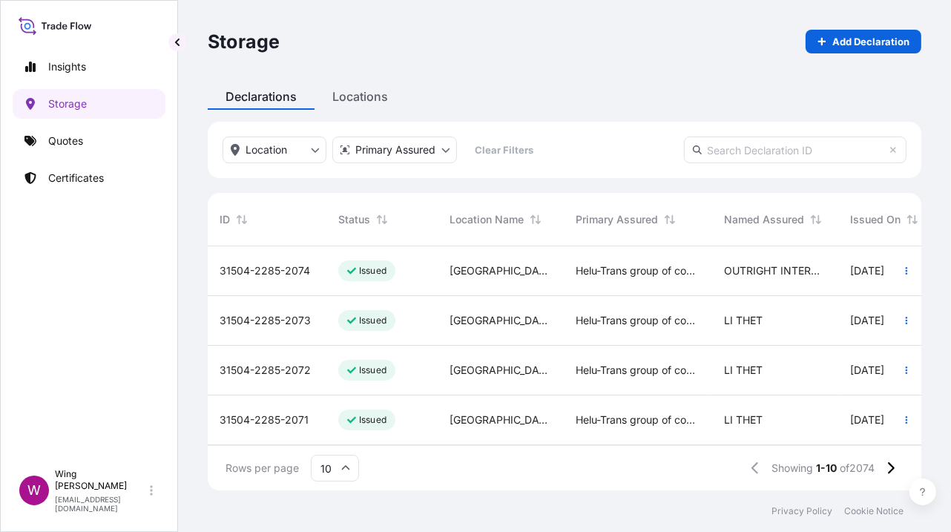
click at [132, 300] on div "Insights Storage Quotes Certificates" at bounding box center [89, 250] width 153 height 423
click at [300, 278] on div "31504-2285-2074" at bounding box center [267, 271] width 119 height 50
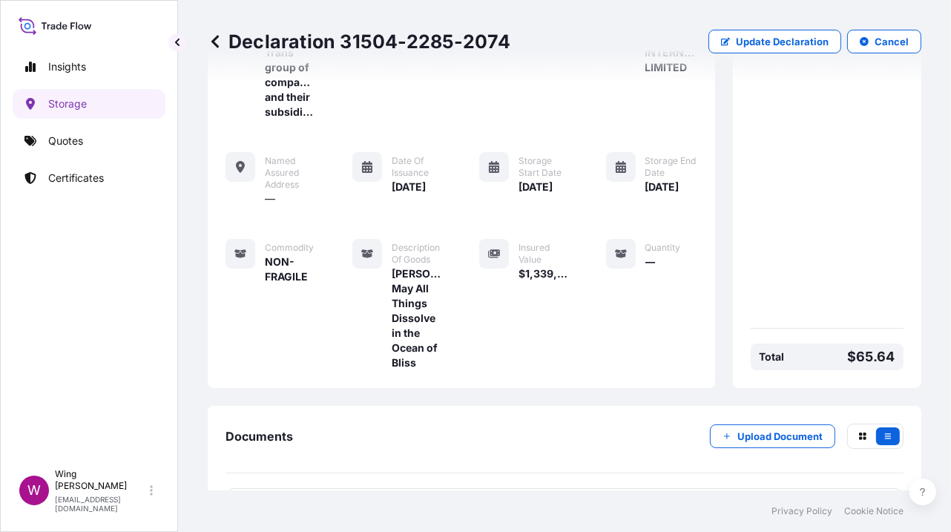
scroll to position [105, 0]
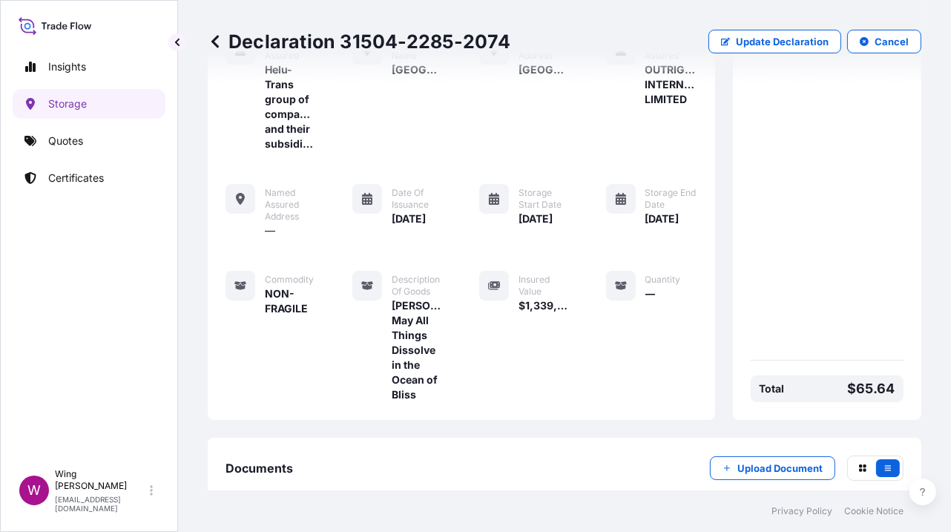
click at [529, 364] on div "Insured Value $1,339,533" at bounding box center [524, 336] width 91 height 131
click at [484, 402] on div "Insured Value $1,339,533" at bounding box center [524, 336] width 91 height 131
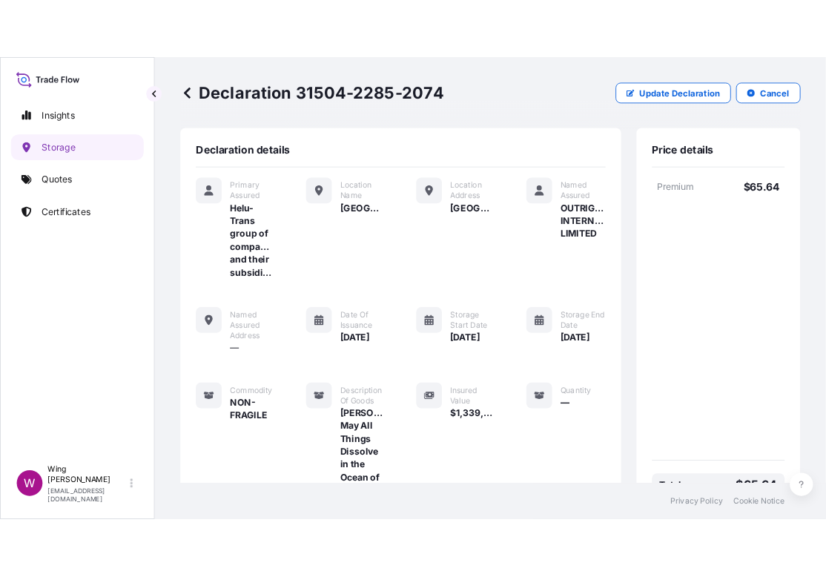
scroll to position [0, 0]
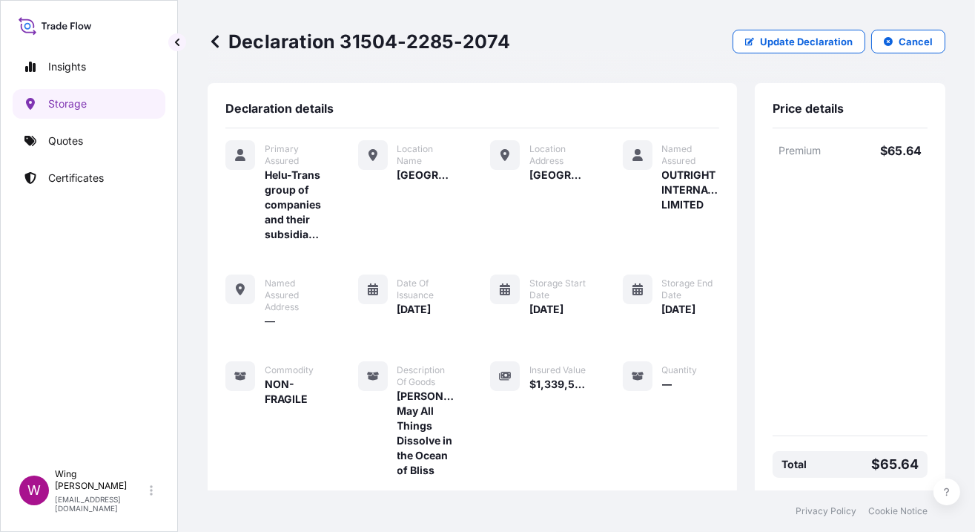
click at [694, 400] on div "Primary Assured Helu-Trans group of companies and their subsidiaries Location N…" at bounding box center [473, 309] width 494 height 338
click at [579, 235] on div "Primary Assured Helu-Trans group of companies and their subsidiaries Location N…" at bounding box center [473, 309] width 494 height 338
drag, startPoint x: 660, startPoint y: 45, endPoint x: 709, endPoint y: 8, distance: 61.0
click at [660, 45] on div "Declaration 31504-2285-2074 Update Declaration Cancel" at bounding box center [577, 42] width 738 height 24
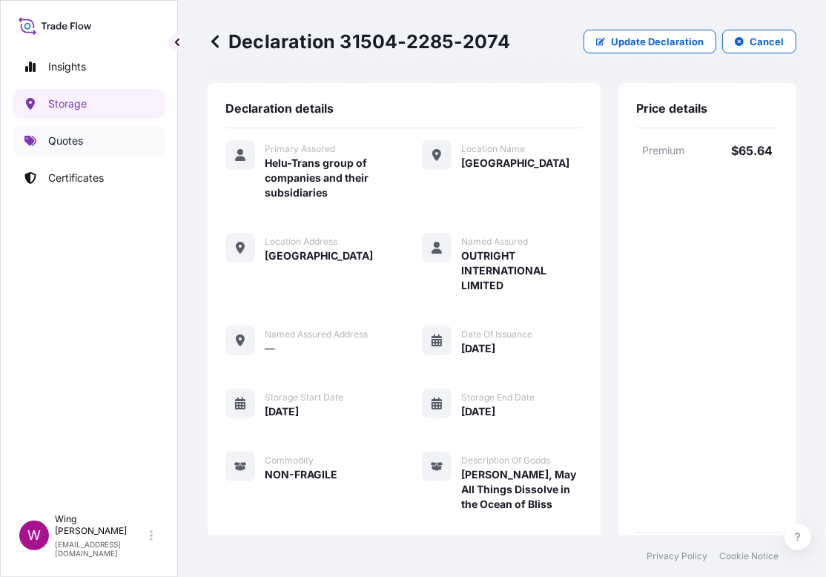
click at [84, 142] on link "Quotes" at bounding box center [89, 141] width 153 height 30
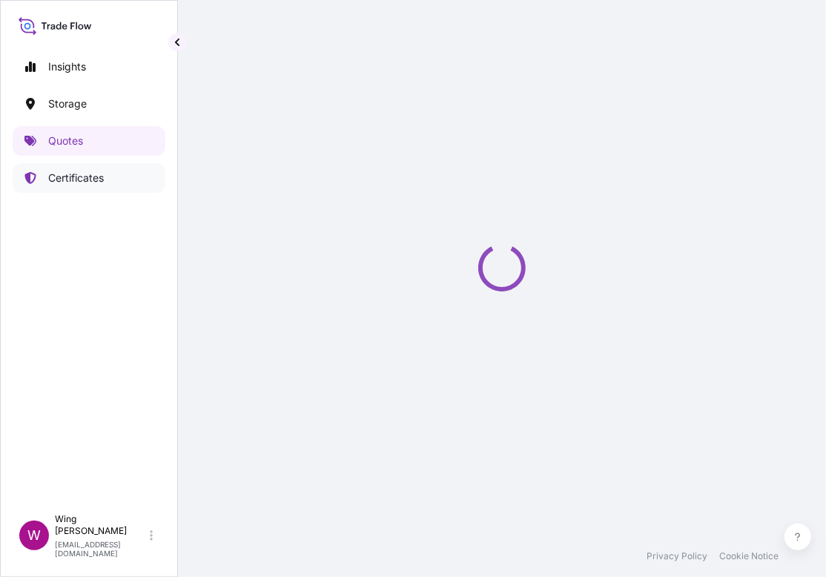
click at [82, 177] on p "Certificates" at bounding box center [76, 178] width 56 height 15
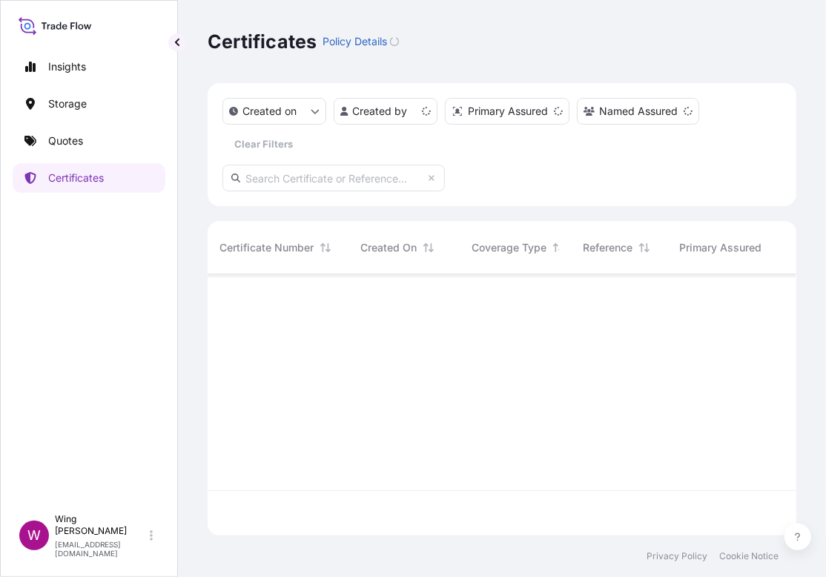
scroll to position [254, 573]
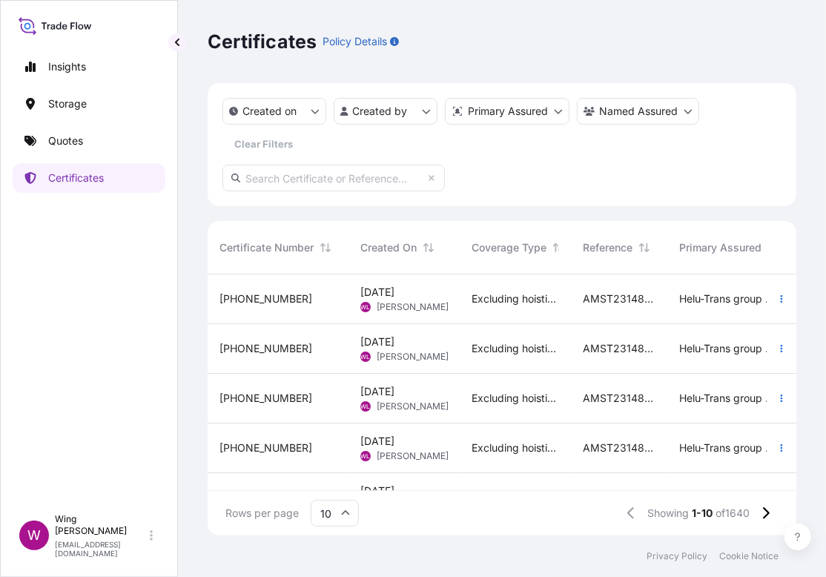
click at [326, 176] on input "text" at bounding box center [334, 178] width 223 height 27
click at [123, 111] on link "Storage" at bounding box center [89, 104] width 153 height 30
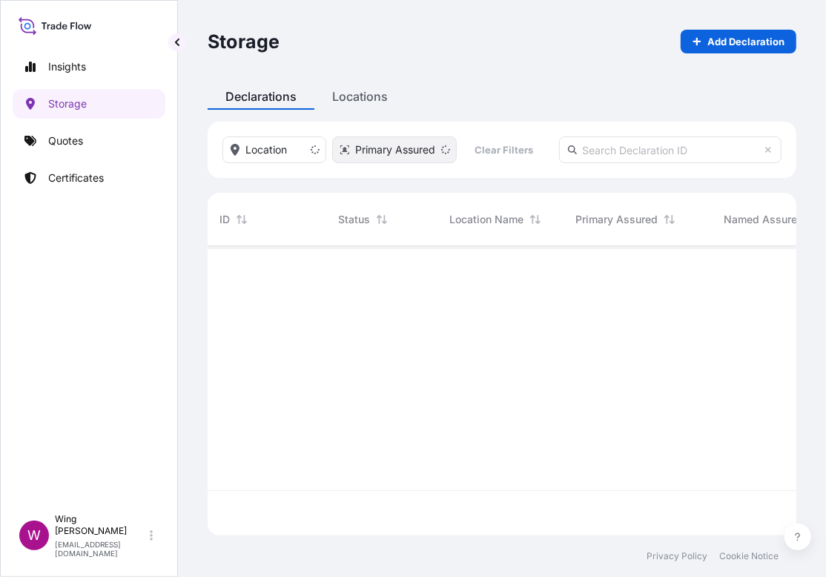
scroll to position [282, 573]
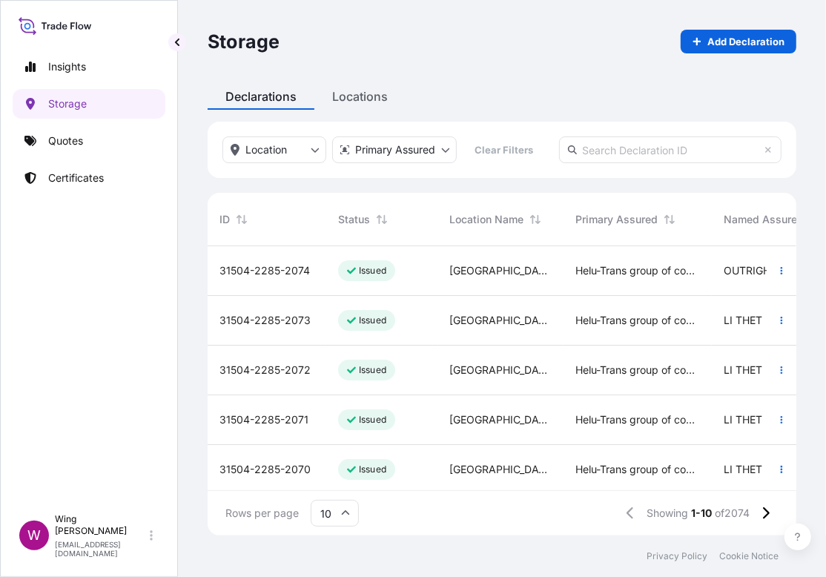
click at [679, 151] on input "text" at bounding box center [670, 149] width 223 height 27
paste input "[PHONE_NUMBER]"
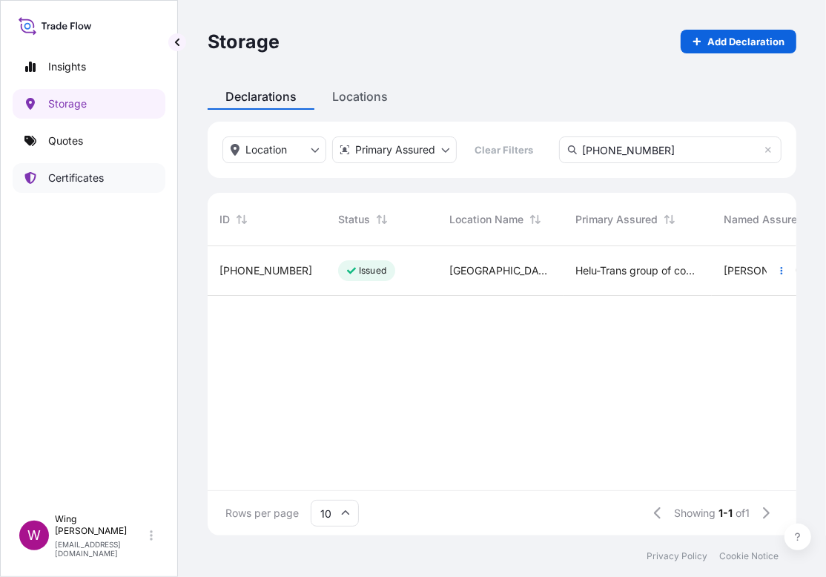
type input "[PHONE_NUMBER]"
click at [80, 177] on p "Certificates" at bounding box center [76, 178] width 56 height 15
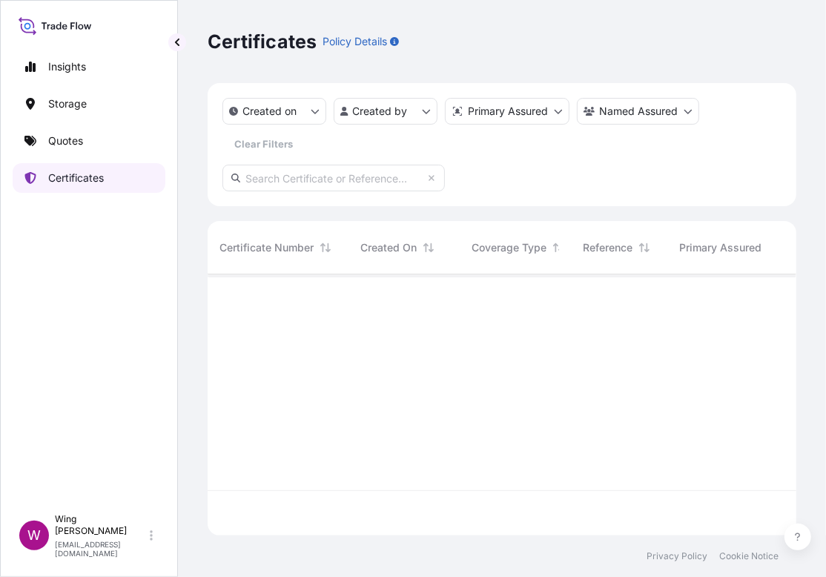
scroll to position [254, 573]
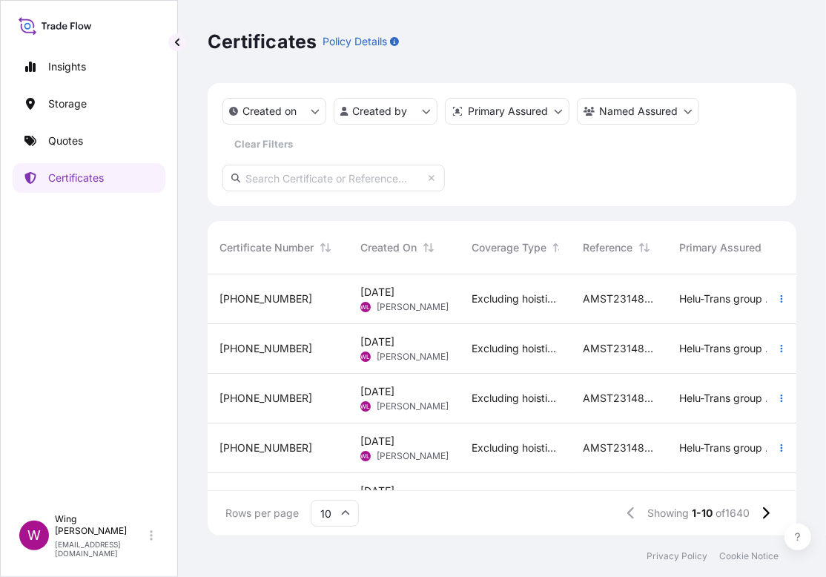
drag, startPoint x: 68, startPoint y: 85, endPoint x: 68, endPoint y: 94, distance: 8.9
click at [68, 87] on div "Insights Storage Quotes Certificates" at bounding box center [89, 273] width 153 height 468
click at [68, 102] on p "Storage" at bounding box center [67, 103] width 39 height 15
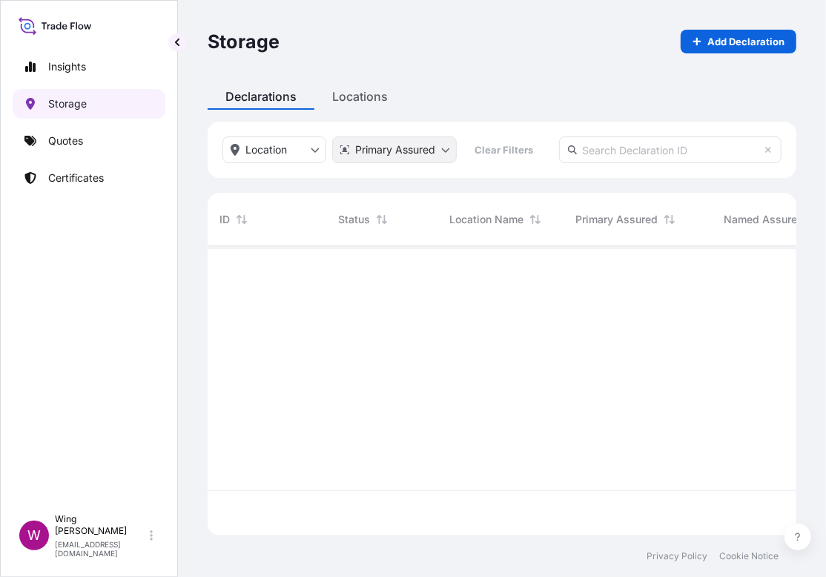
scroll to position [282, 573]
click at [650, 151] on input "text" at bounding box center [670, 149] width 223 height 27
paste input "[PHONE_NUMBER]"
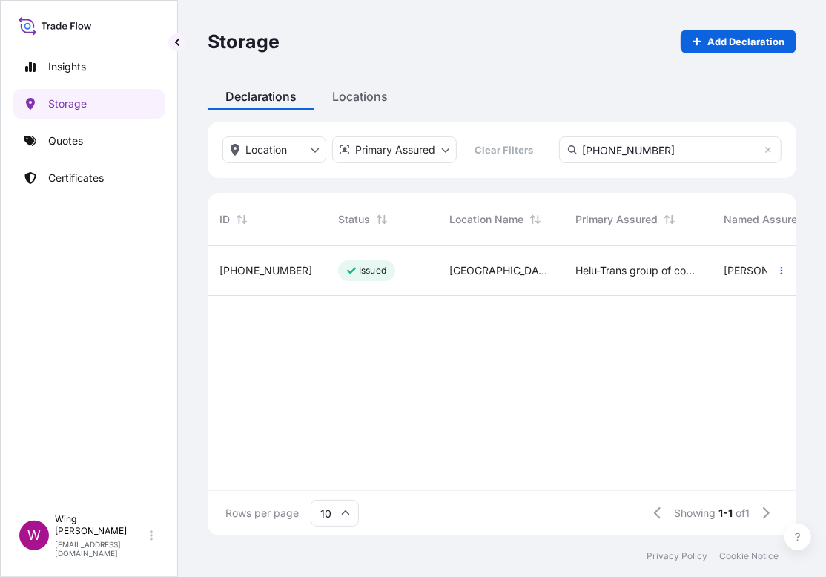
type input "[PHONE_NUMBER]"
click at [350, 272] on icon at bounding box center [351, 271] width 9 height 7
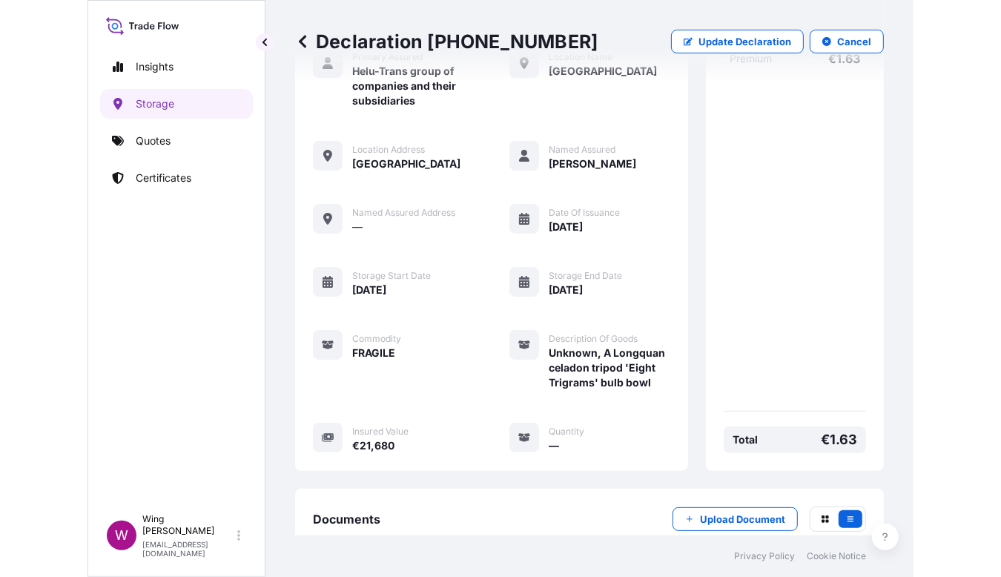
scroll to position [184, 0]
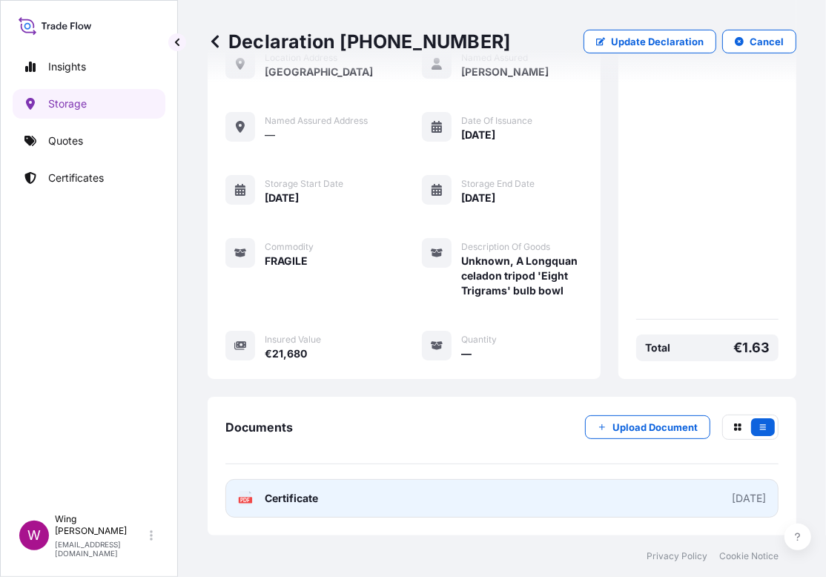
click at [244, 498] on text "PDF" at bounding box center [246, 500] width 10 height 5
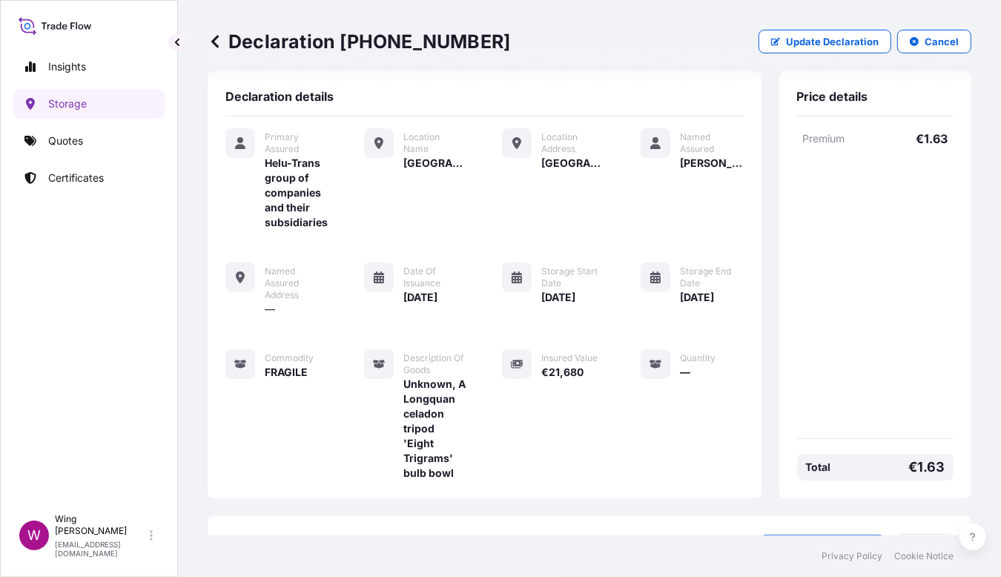
scroll to position [0, 0]
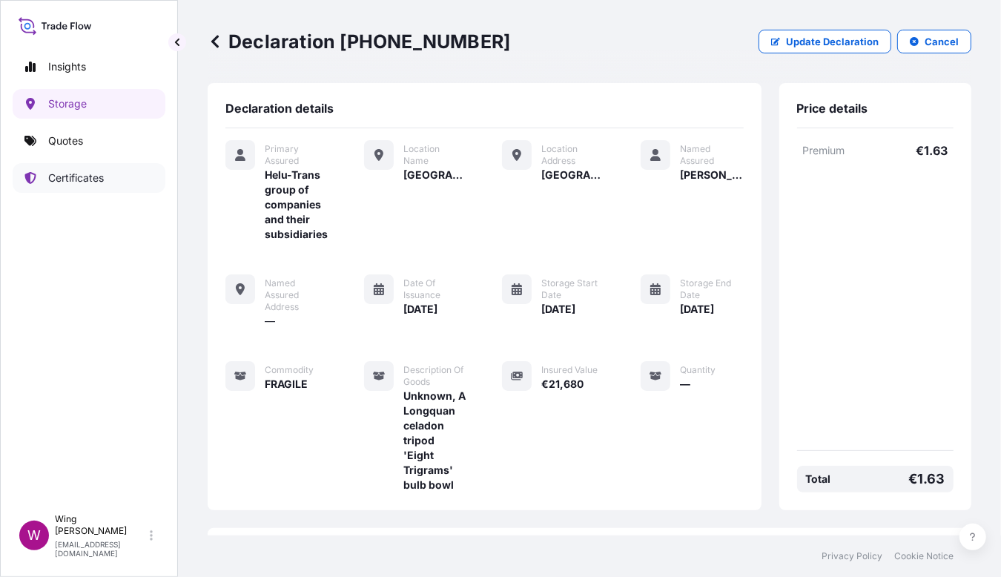
click at [92, 179] on p "Certificates" at bounding box center [76, 178] width 56 height 15
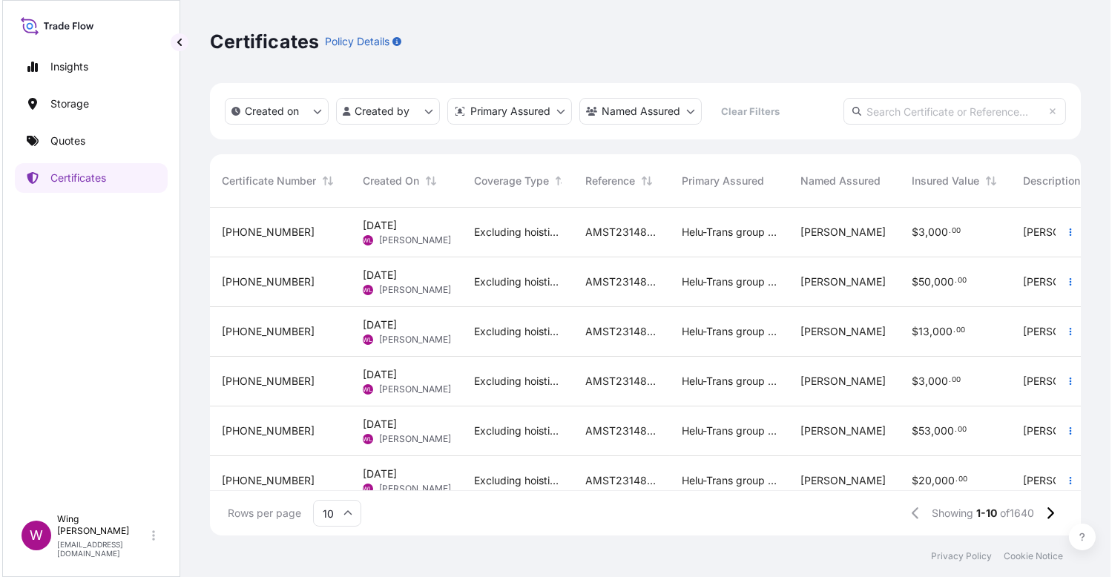
scroll to position [321, 860]
click at [378, 236] on span "[PERSON_NAME]" at bounding box center [413, 240] width 72 height 12
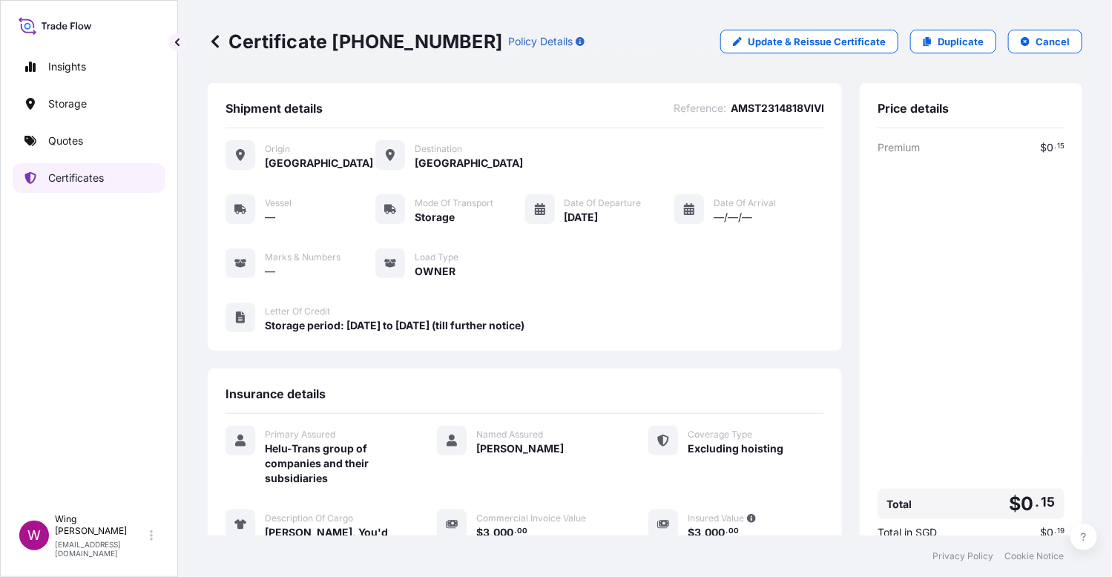
click at [70, 182] on p "Certificates" at bounding box center [76, 178] width 56 height 15
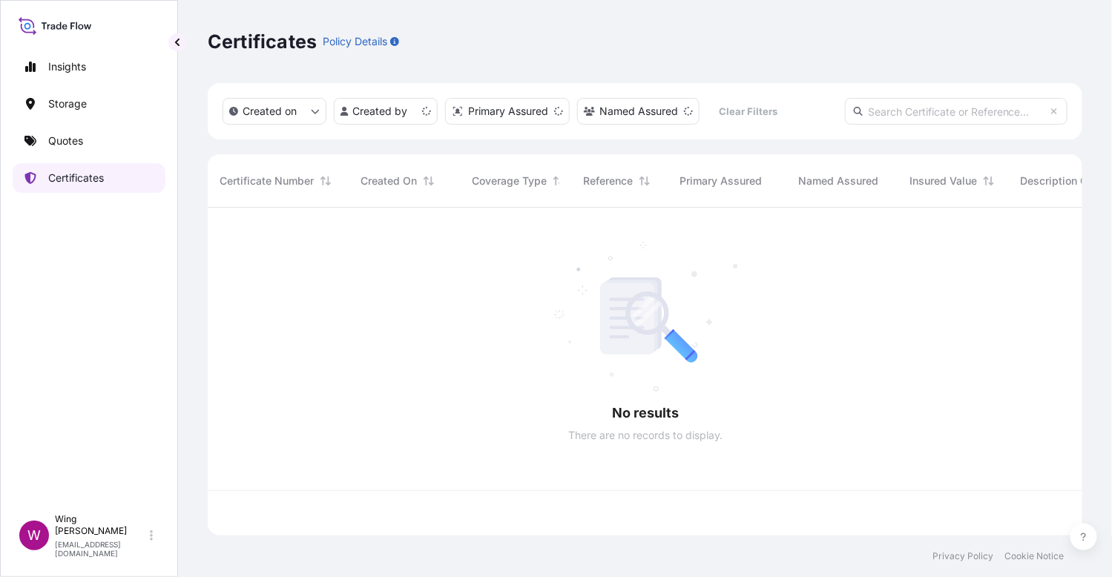
scroll to position [321, 860]
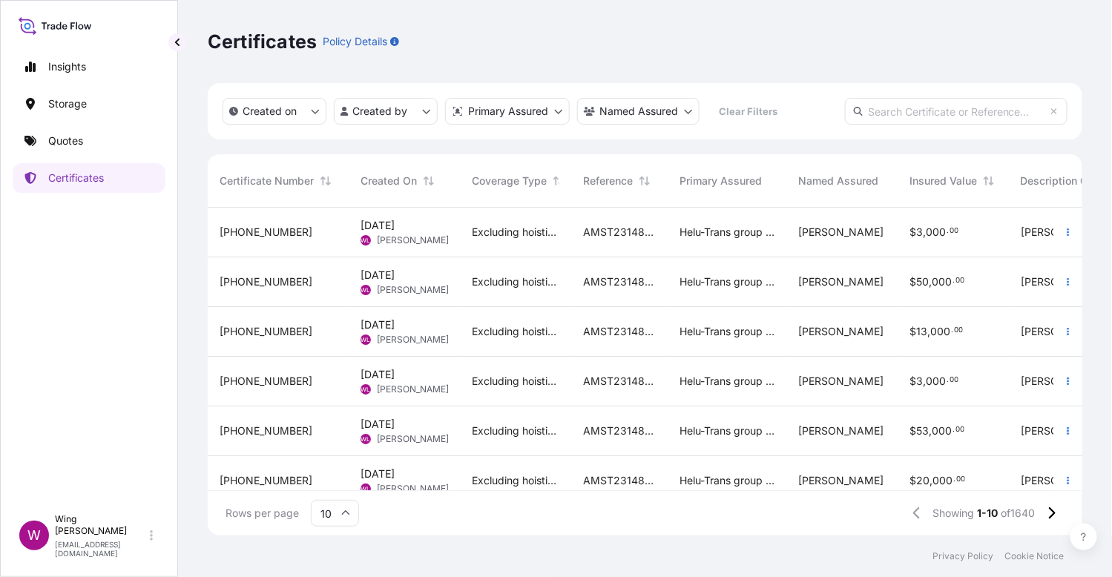
click at [344, 234] on div "[PHONE_NUMBER]" at bounding box center [278, 233] width 141 height 50
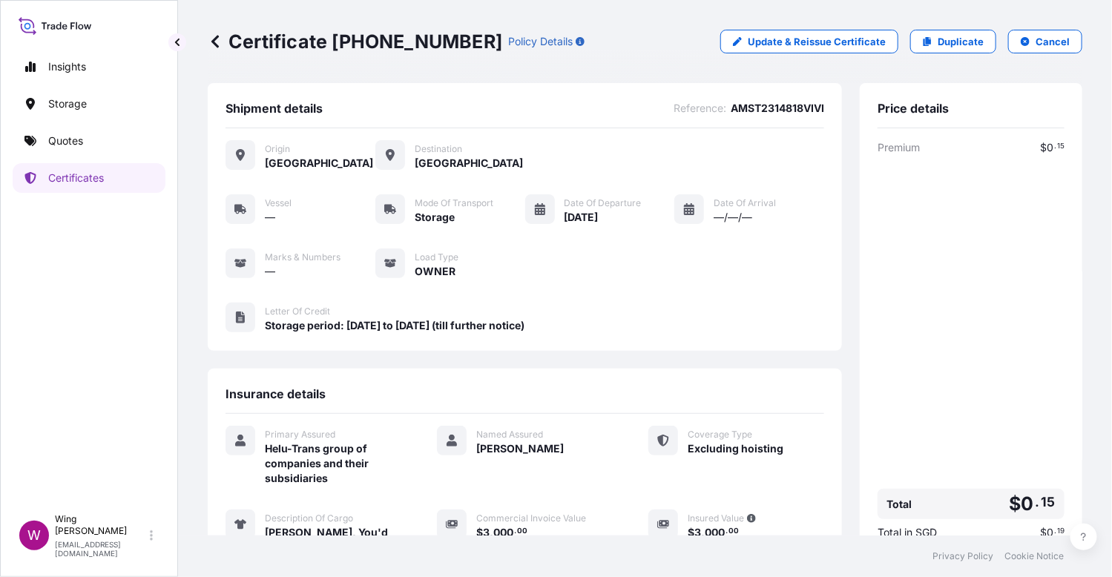
click at [294, 26] on div "Certificate [PHONE_NUMBER] Policy Details Update & Reissue Certificate Duplicat…" at bounding box center [645, 41] width 875 height 83
click at [351, 40] on p "Certificate [PHONE_NUMBER]" at bounding box center [355, 42] width 294 height 24
click at [69, 357] on div "Insights Storage Quotes Certificates" at bounding box center [89, 273] width 153 height 468
click at [53, 150] on link "Quotes" at bounding box center [89, 141] width 153 height 30
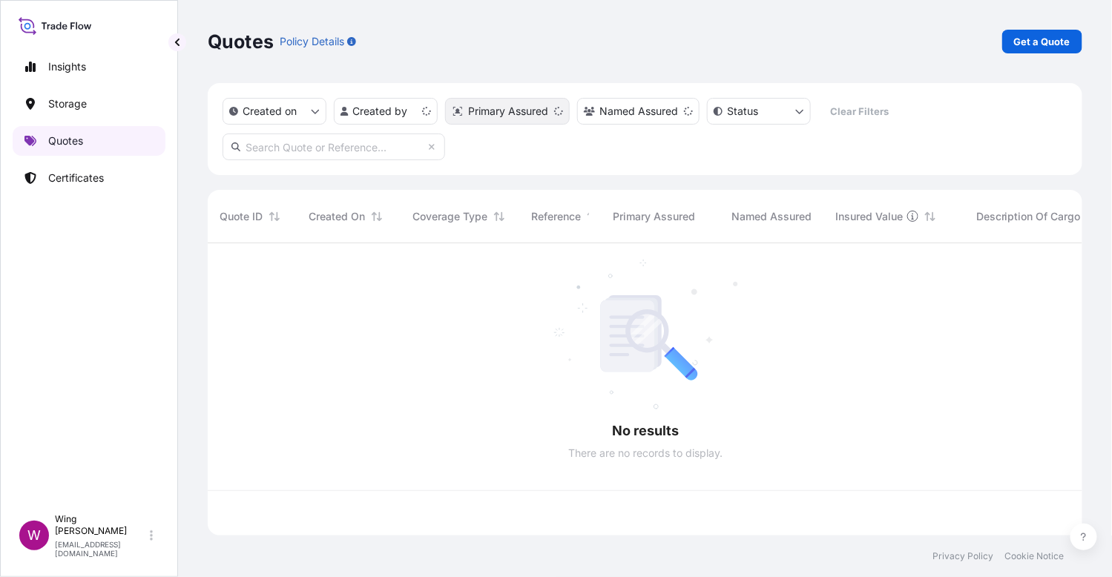
scroll to position [286, 860]
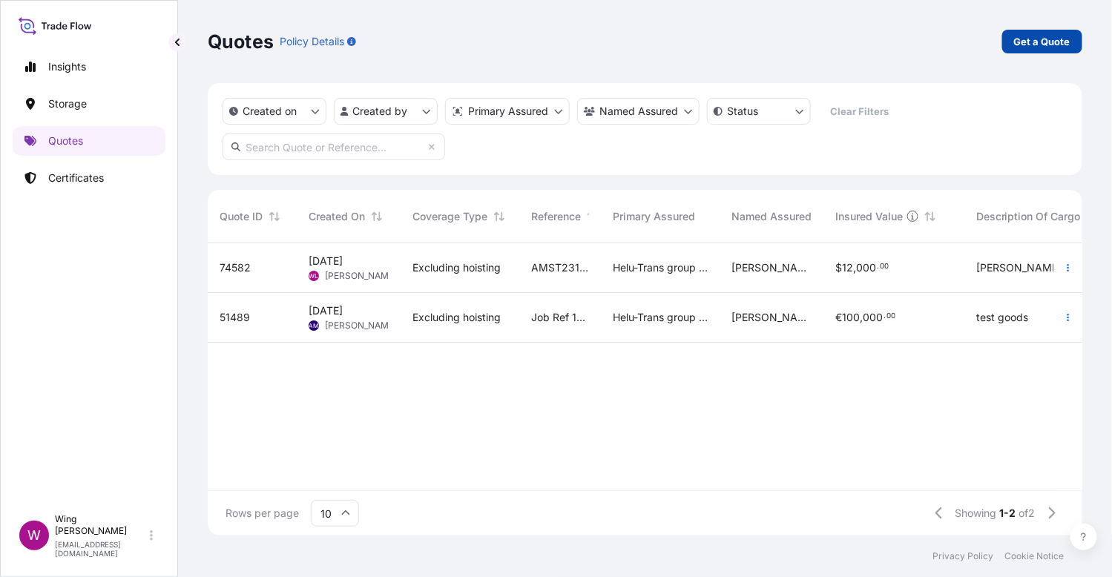
click at [1036, 39] on p "Get a Quote" at bounding box center [1042, 41] width 56 height 15
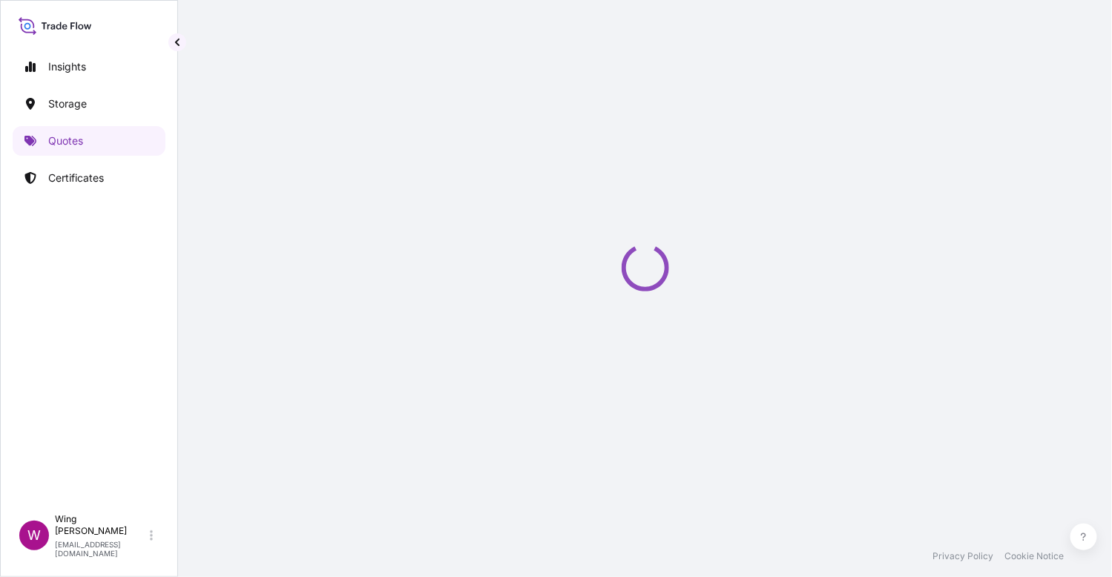
select select "AIR"
select select "27"
select select "Transit"
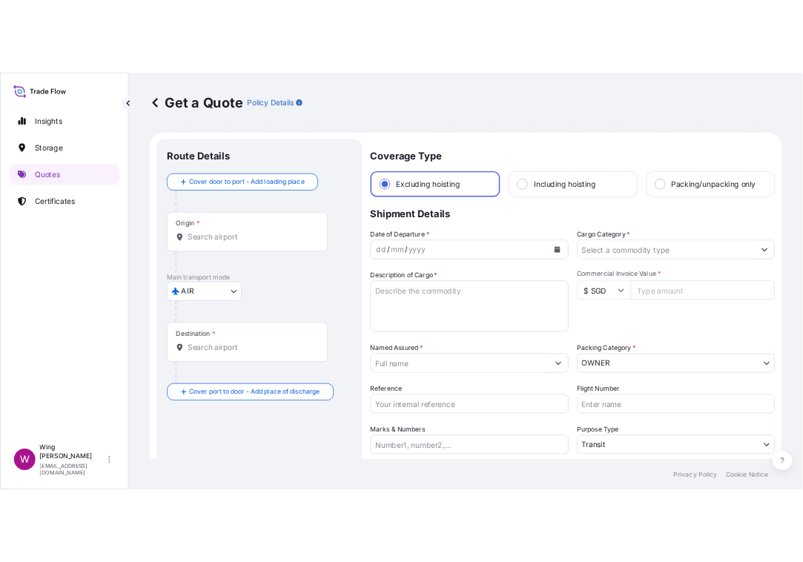
scroll to position [23, 0]
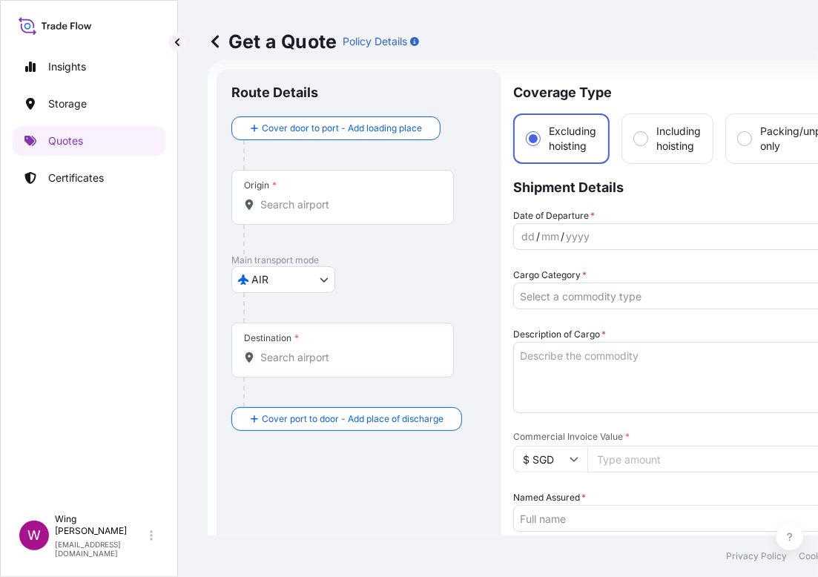
click at [287, 269] on body "Insights Storage Quotes Certificates W Wing Lee [EMAIL_ADDRESS][DOMAIN_NAME] Ge…" at bounding box center [409, 288] width 818 height 577
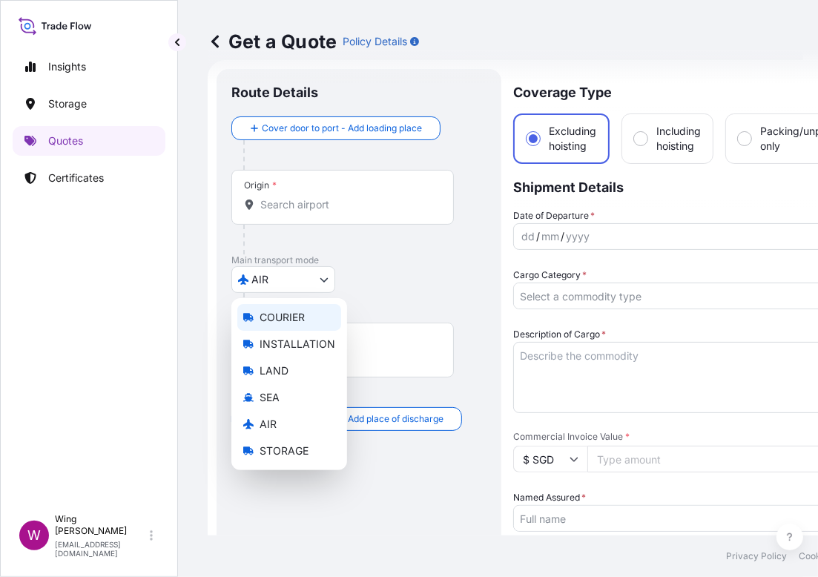
click at [275, 317] on span "COURIER" at bounding box center [282, 317] width 45 height 15
select select "COURIER"
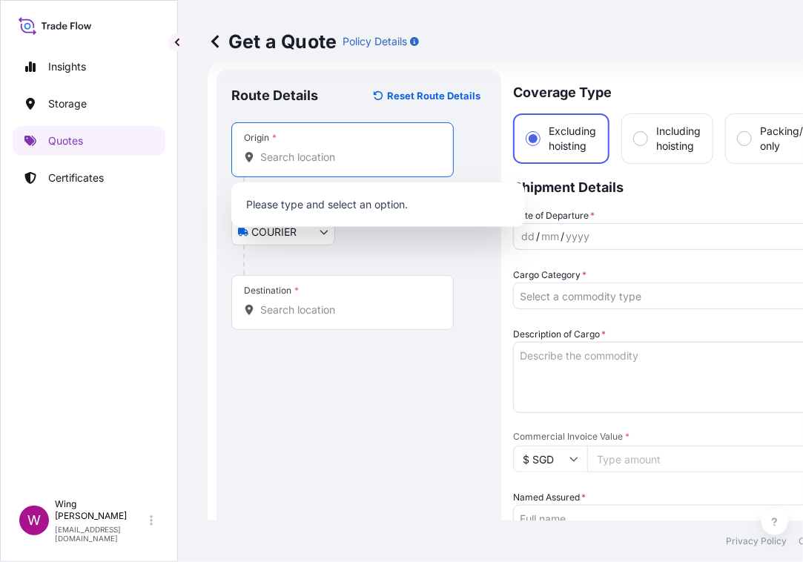
click at [289, 161] on input "Origin *" at bounding box center [347, 157] width 175 height 15
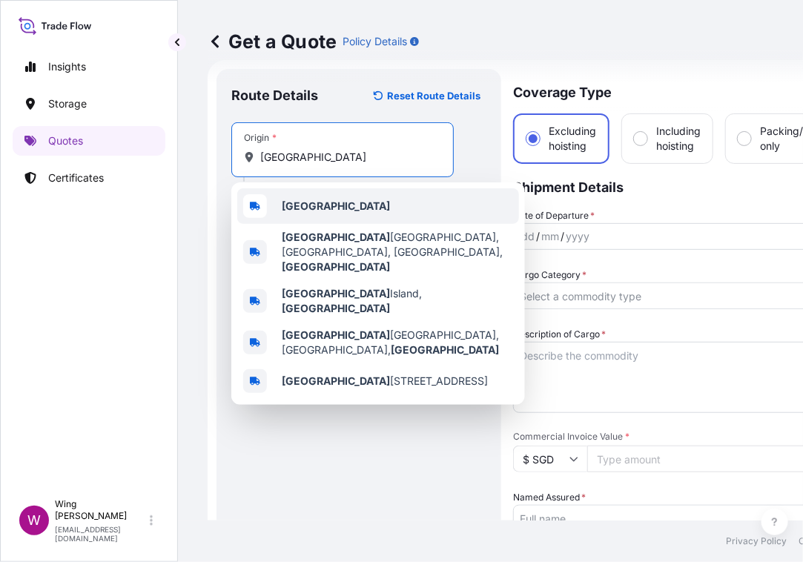
click at [290, 205] on b "[GEOGRAPHIC_DATA]" at bounding box center [336, 206] width 108 height 13
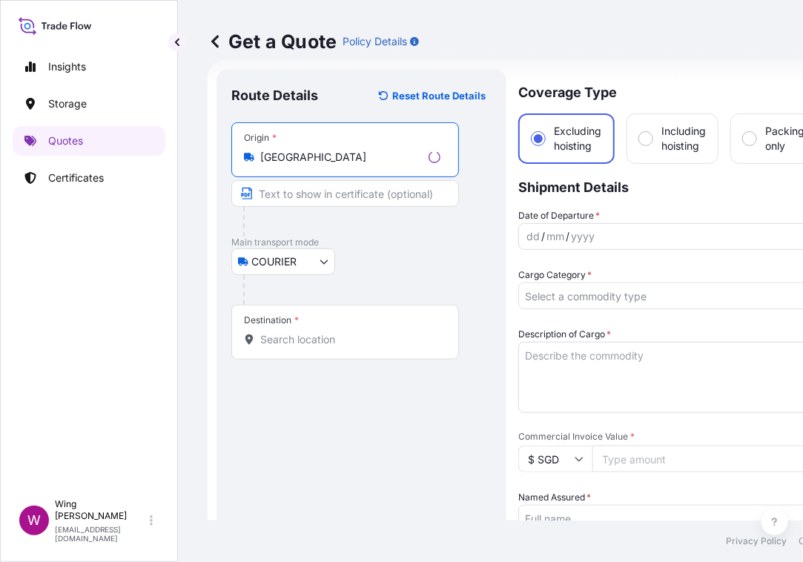
type input "[GEOGRAPHIC_DATA]"
click at [298, 341] on input "Destination *" at bounding box center [350, 339] width 180 height 15
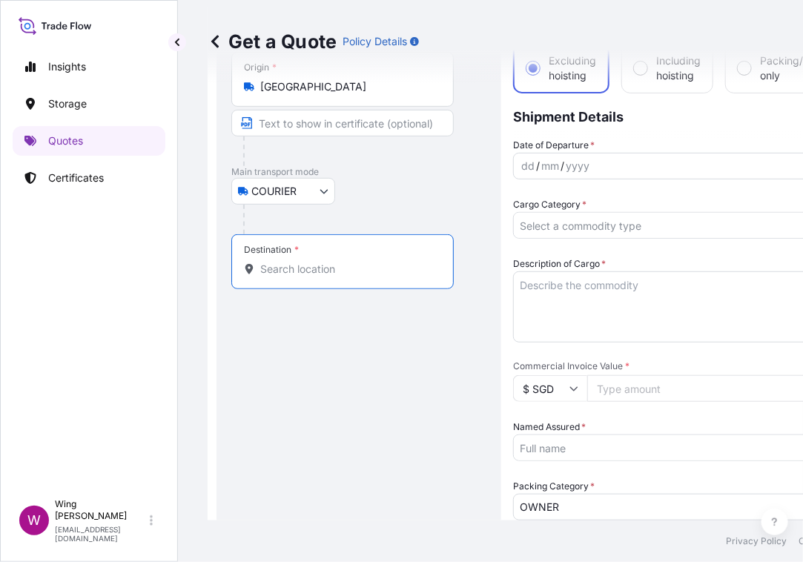
scroll to position [122, 0]
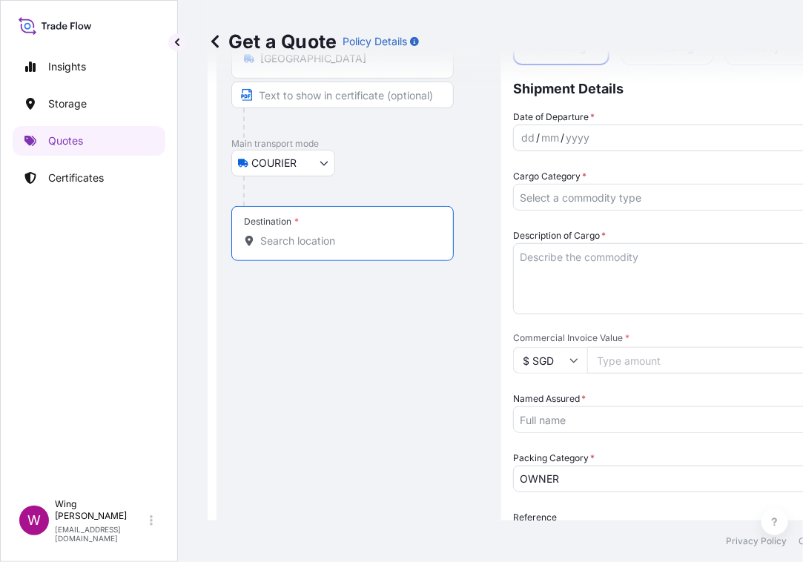
click at [585, 409] on input "Named Assured *" at bounding box center [677, 420] width 326 height 27
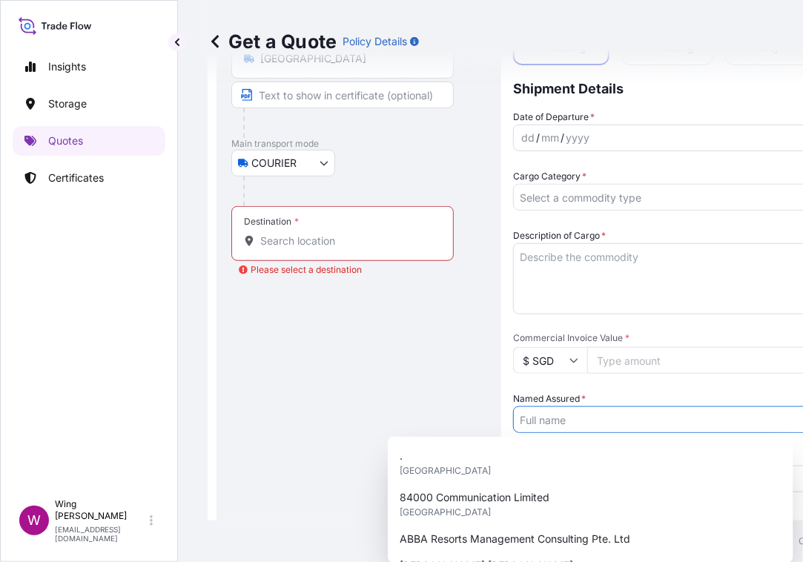
paste input "[PERSON_NAME]"
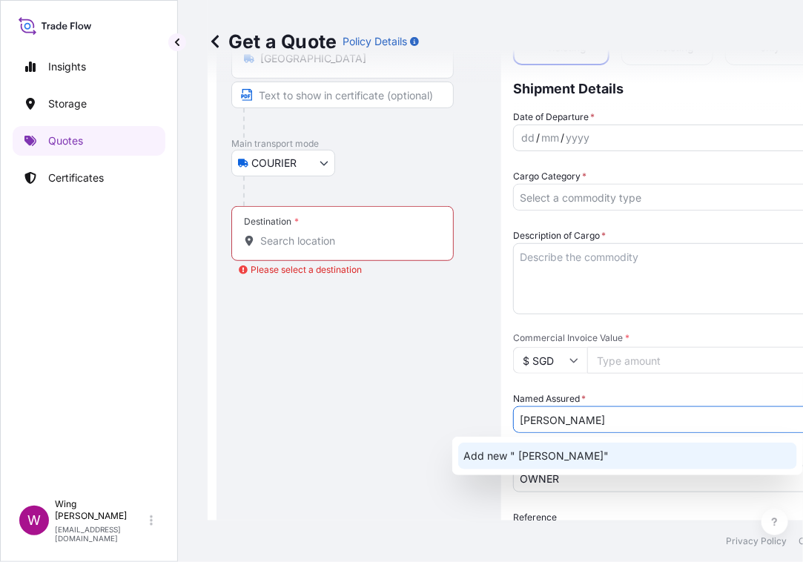
click at [573, 453] on span "Add new " [PERSON_NAME]"" at bounding box center [536, 456] width 145 height 15
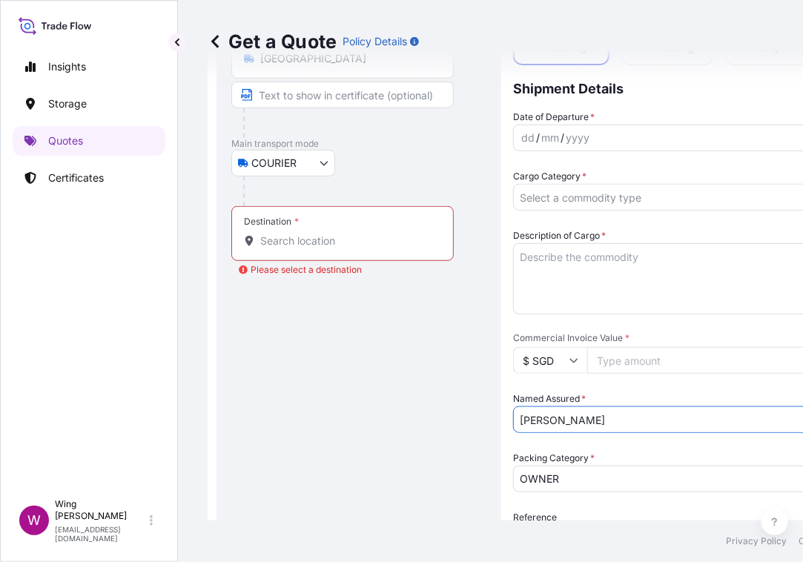
click at [548, 423] on input "[PERSON_NAME]" at bounding box center [677, 420] width 326 height 27
drag, startPoint x: 539, startPoint y: 421, endPoint x: 490, endPoint y: 415, distance: 50.0
click at [490, 421] on form "Route Details Reset Route Details Place of loading Road / Inland Road / Inland …" at bounding box center [542, 434] width 668 height 947
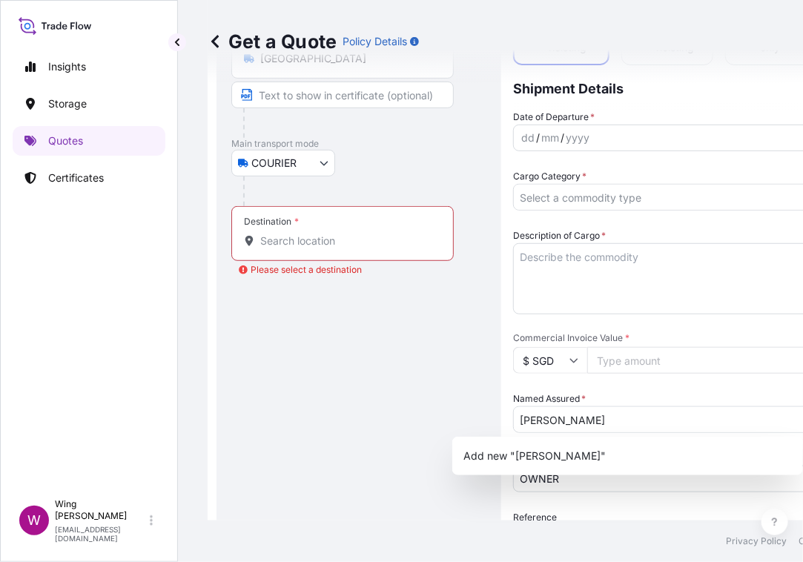
click at [441, 412] on div "Route Details Reset Route Details Place of loading Road / Inland Road / Inland …" at bounding box center [358, 435] width 255 height 900
drag, startPoint x: 704, startPoint y: 424, endPoint x: 490, endPoint y: 404, distance: 215.3
click at [490, 404] on form "Route Details Reset Route Details Place of loading Road / Inland Road / Inland …" at bounding box center [542, 434] width 668 height 947
click at [642, 418] on input "[PERSON_NAME]" at bounding box center [677, 420] width 326 height 27
drag, startPoint x: 685, startPoint y: 418, endPoint x: 461, endPoint y: 404, distance: 224.5
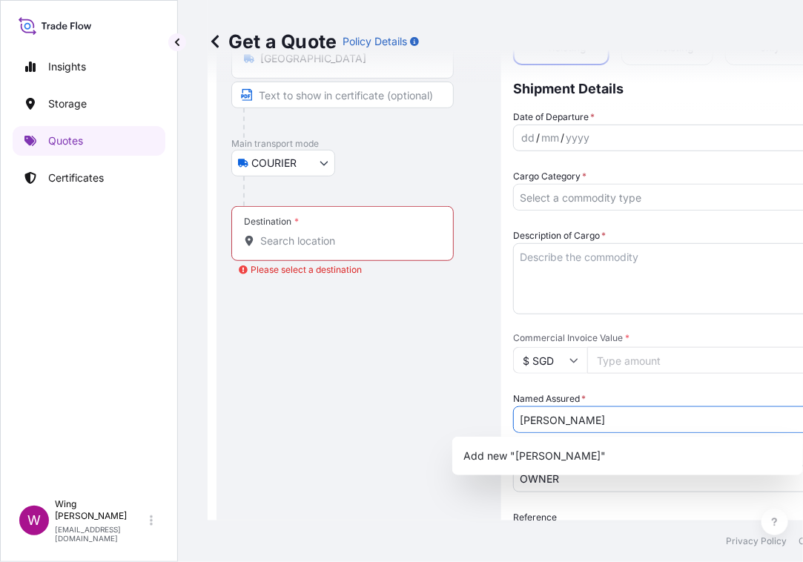
click at [461, 404] on form "Route Details Reset Route Details Place of loading Road / Inland Road / Inland …" at bounding box center [542, 434] width 668 height 947
click at [422, 408] on div "Route Details Reset Route Details Place of loading Road / Inland Road / Inland …" at bounding box center [358, 435] width 255 height 900
click at [682, 422] on input "[PERSON_NAME]" at bounding box center [677, 420] width 326 height 27
click at [573, 274] on textarea "Description of Cargo *" at bounding box center [690, 278] width 354 height 71
drag, startPoint x: 676, startPoint y: 417, endPoint x: 434, endPoint y: 402, distance: 242.3
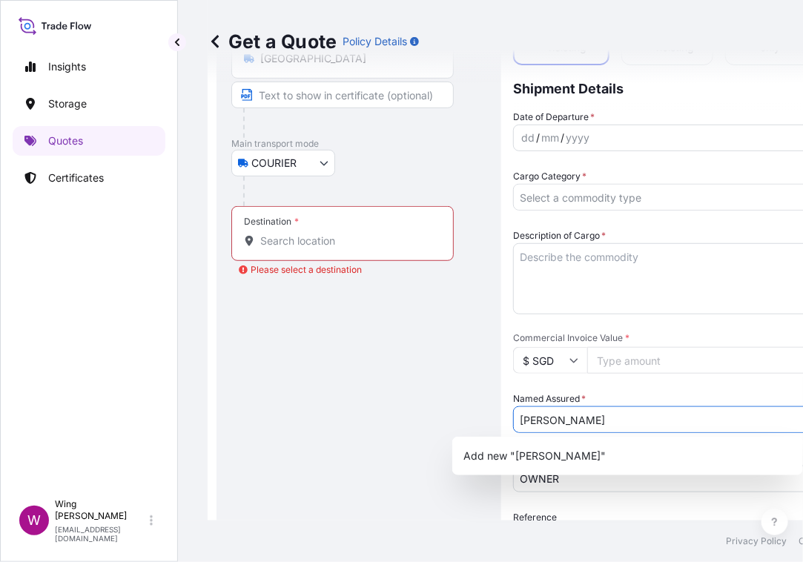
click at [444, 407] on form "Route Details Reset Route Details Place of loading Road / Inland Road / Inland …" at bounding box center [542, 434] width 668 height 947
paste input "Mr"
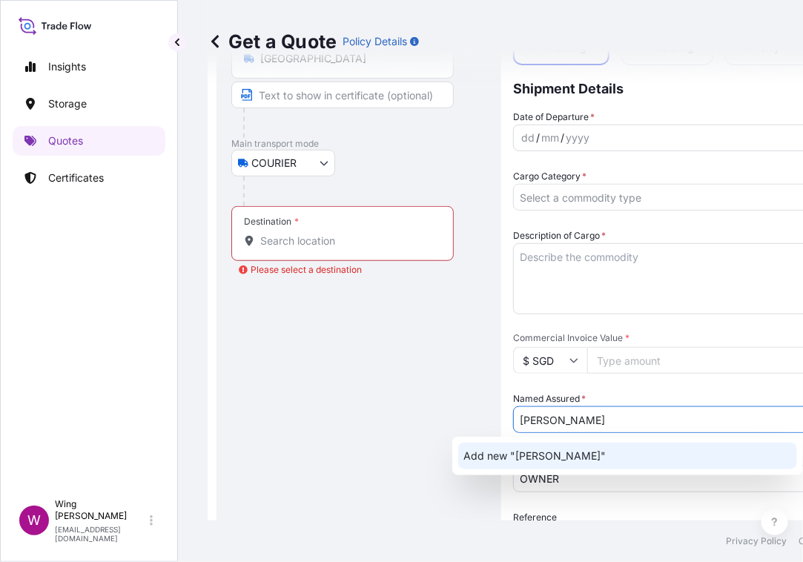
click at [544, 457] on span "Add new "[PERSON_NAME]"" at bounding box center [535, 456] width 142 height 15
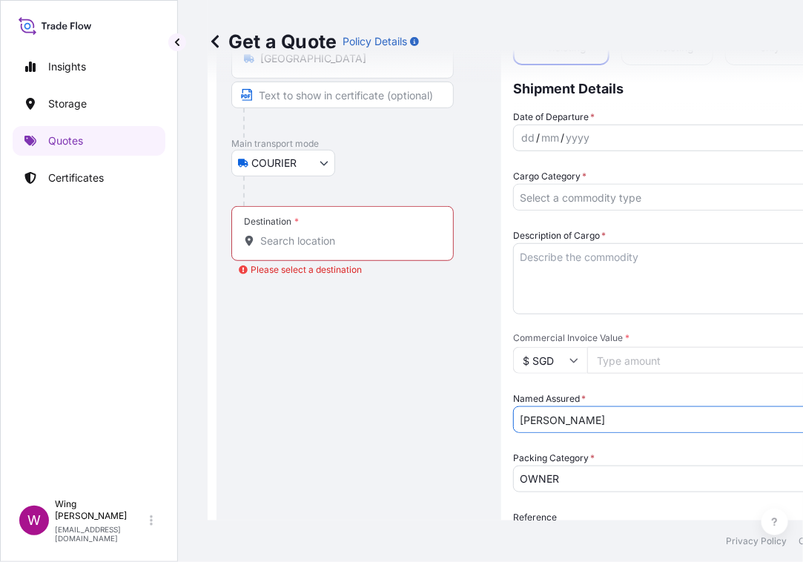
type input "[PERSON_NAME]"
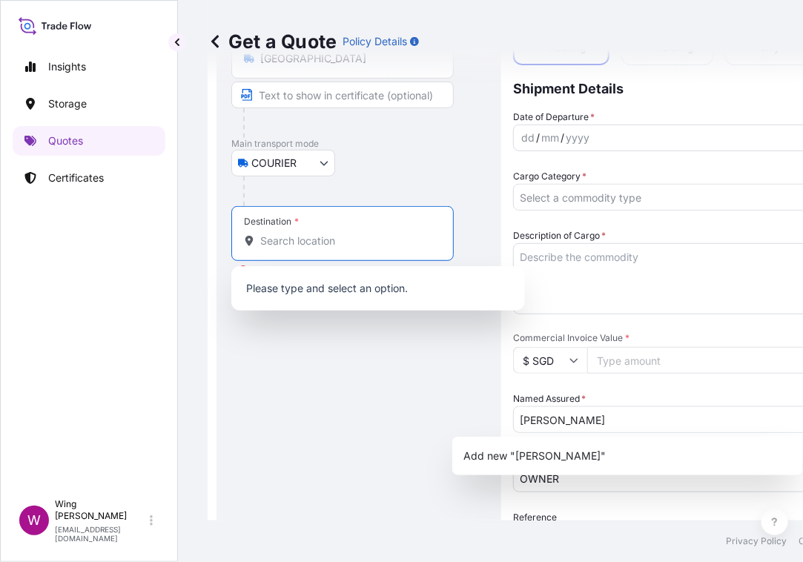
click at [370, 246] on input "Destination * Please select a destination" at bounding box center [347, 241] width 175 height 15
paste input "[GEOGRAPHIC_DATA]"
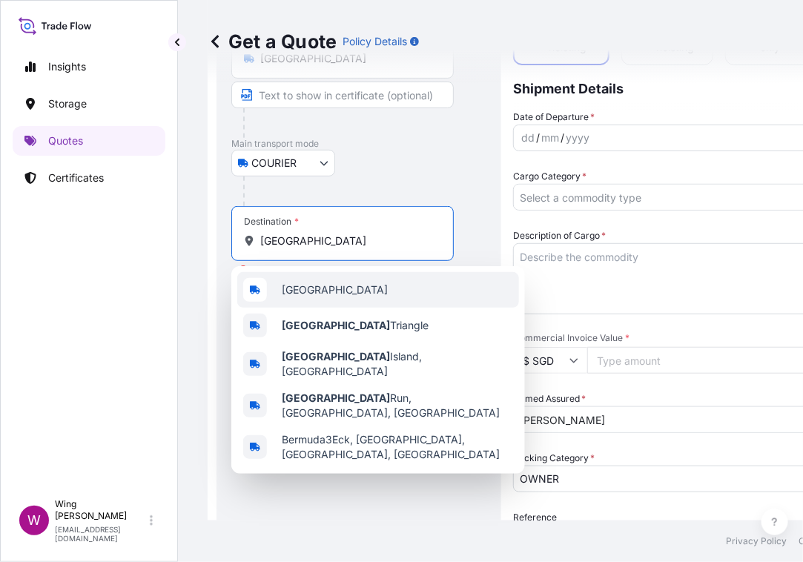
click at [340, 295] on div "[GEOGRAPHIC_DATA]" at bounding box center [378, 290] width 282 height 36
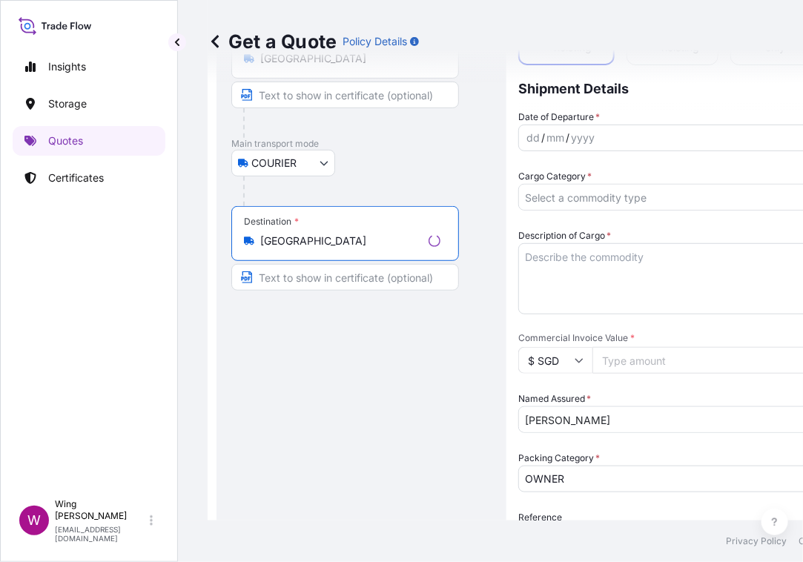
type input "[GEOGRAPHIC_DATA]"
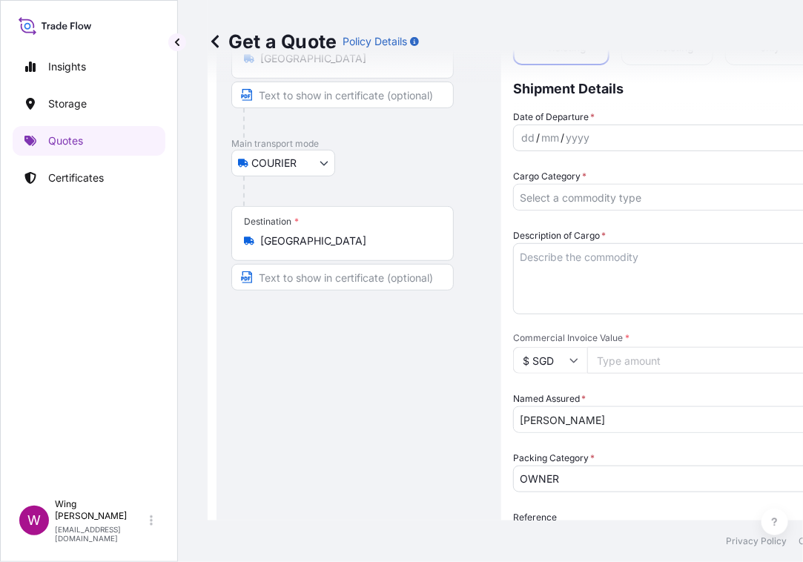
click at [389, 177] on div at bounding box center [364, 192] width 243 height 30
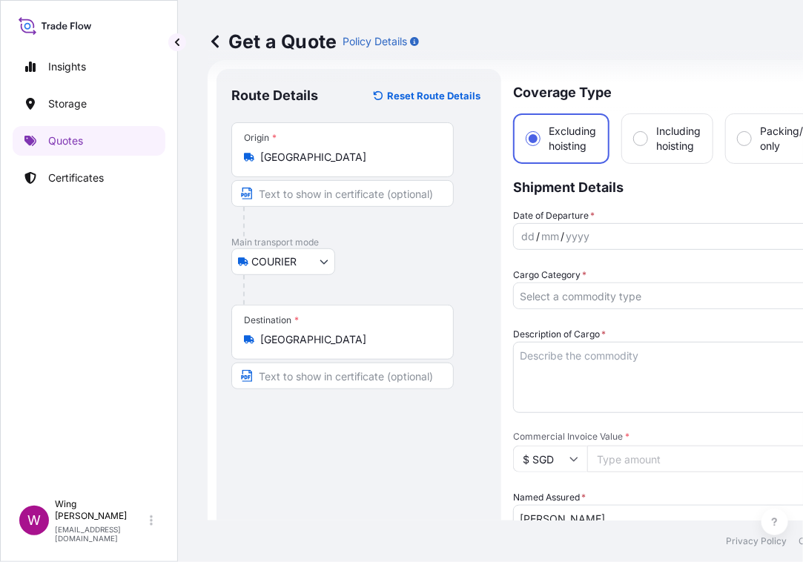
click at [604, 226] on div "dd / mm / yyyy" at bounding box center [677, 236] width 326 height 27
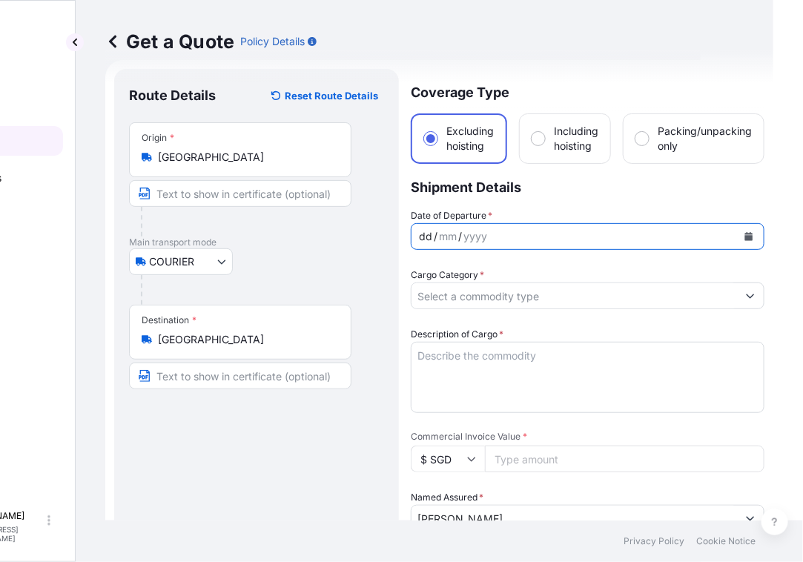
click at [628, 223] on div "dd / mm / yyyy" at bounding box center [588, 236] width 354 height 27
click at [740, 236] on button "Calendar" at bounding box center [749, 237] width 24 height 24
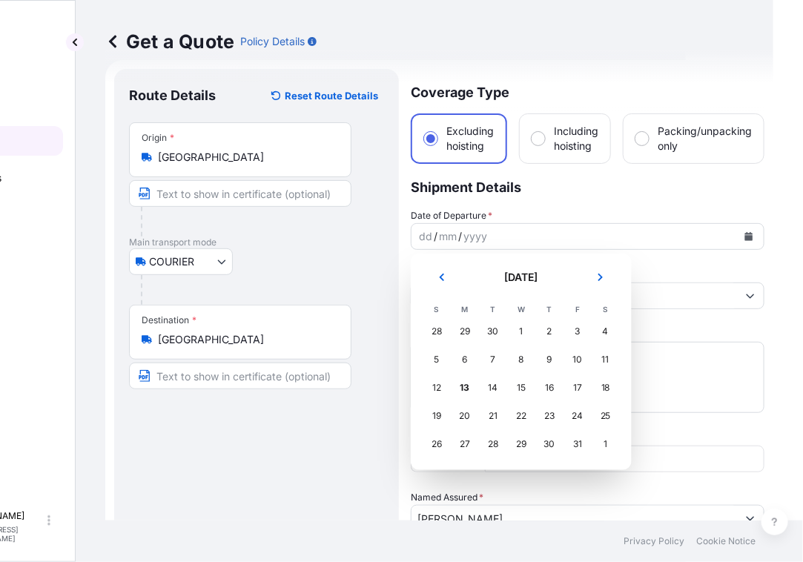
scroll to position [0, 101]
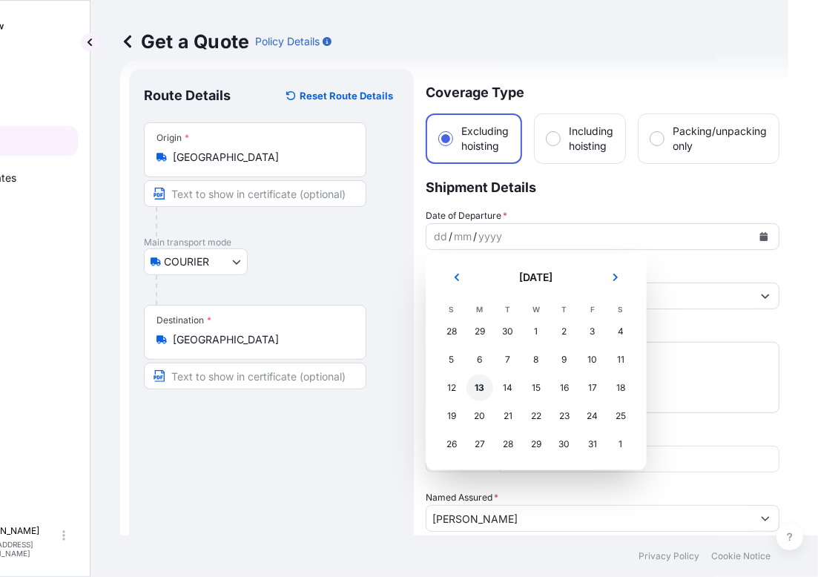
click at [467, 384] on div "13" at bounding box center [480, 388] width 27 height 27
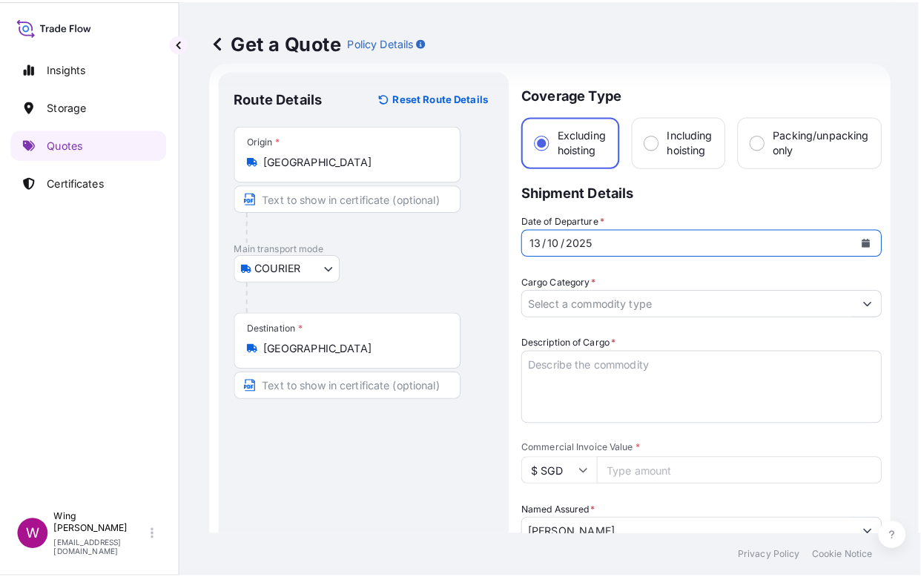
scroll to position [0, 0]
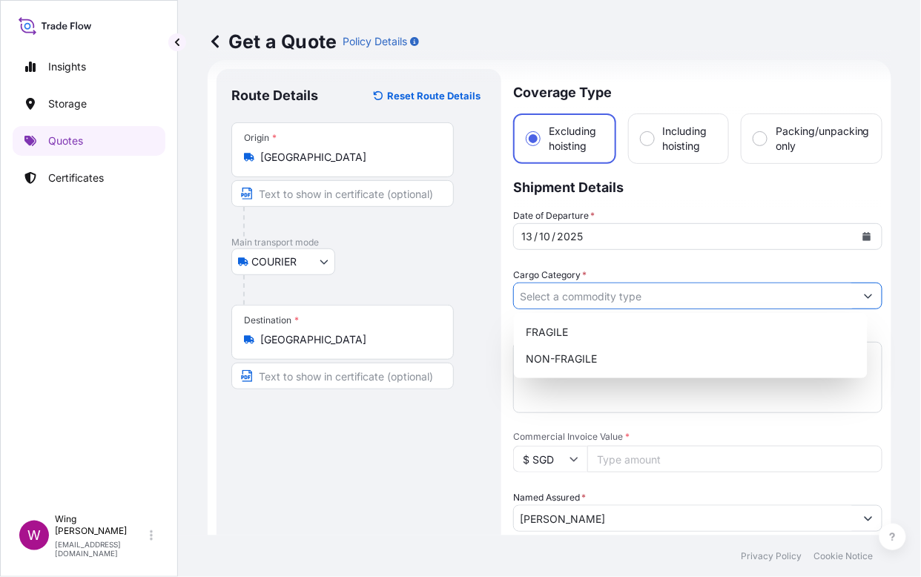
click at [622, 298] on input "Cargo Category *" at bounding box center [684, 296] width 341 height 27
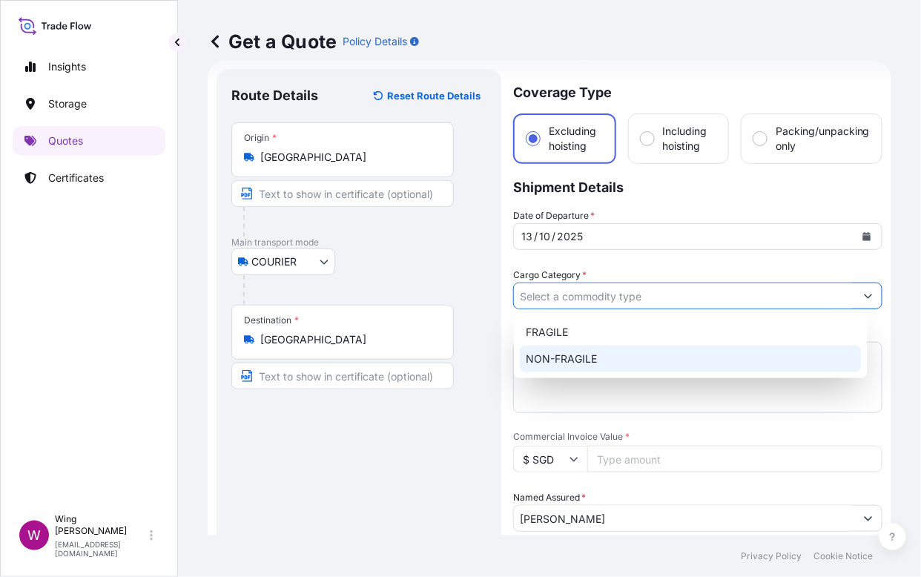
click at [609, 360] on div "NON-FRAGILE" at bounding box center [691, 359] width 342 height 27
type input "NON-FRAGILE"
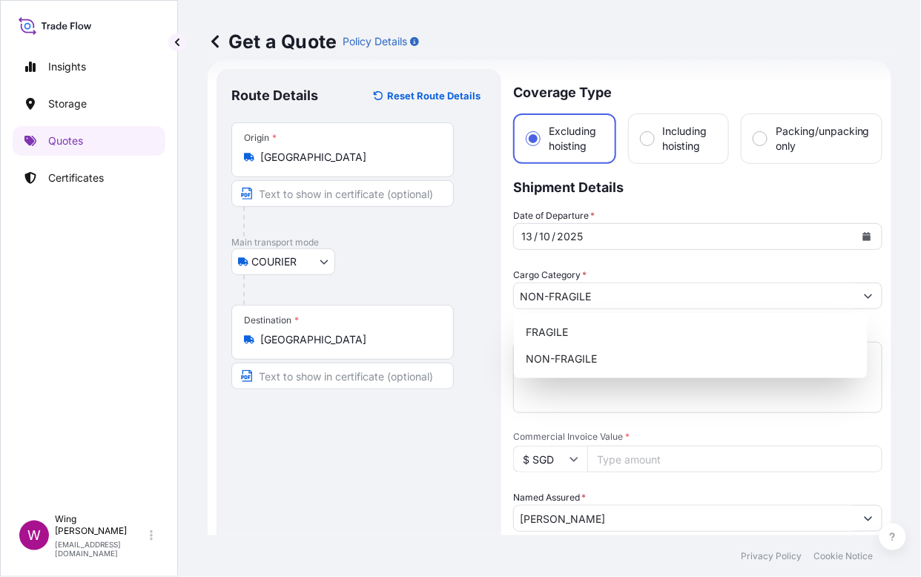
click at [261, 445] on div "Route Details Reset Route Details Place of loading Road / [GEOGRAPHIC_DATA] / I…" at bounding box center [358, 534] width 255 height 900
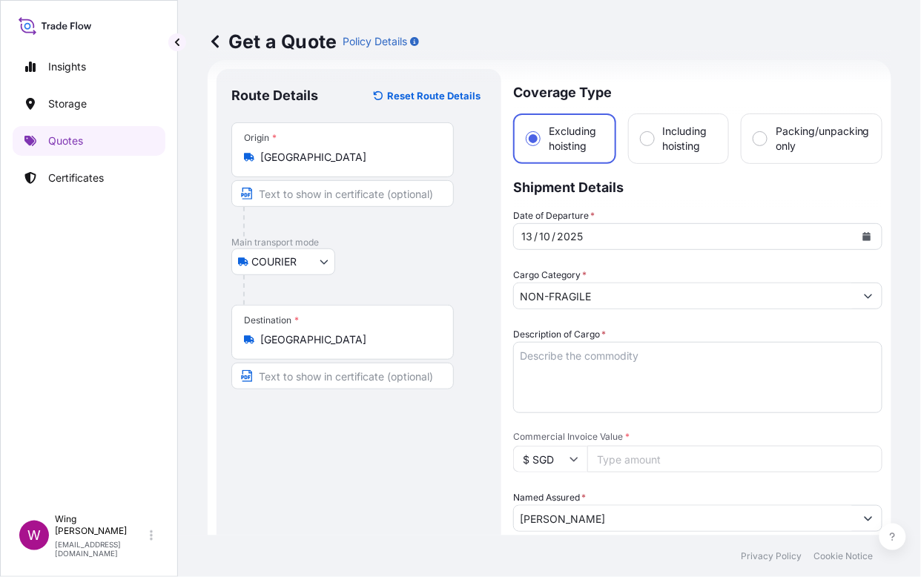
click at [575, 363] on textarea "Description of Cargo *" at bounding box center [697, 377] width 369 height 71
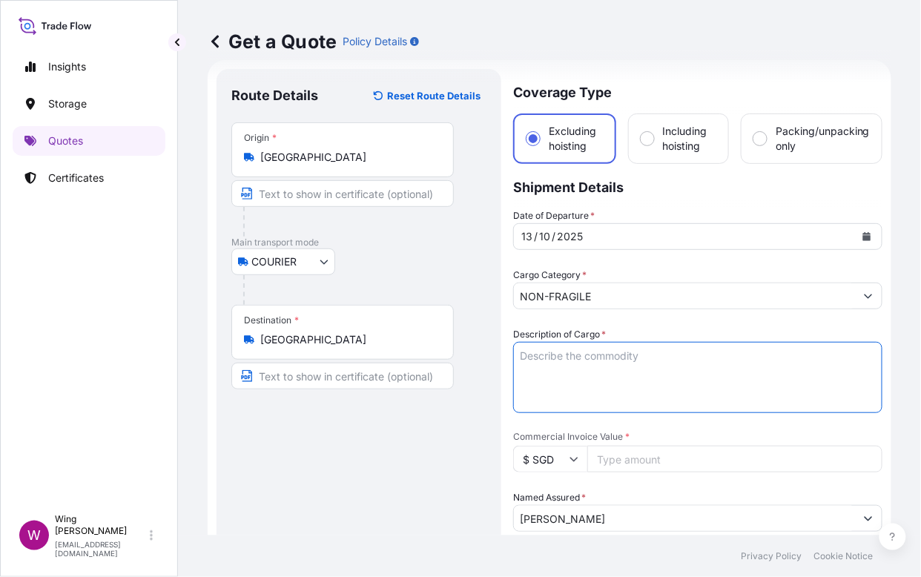
paste textarea "Hermès Etain Clémence Birkin 35 Palladium Hardware, 2013"
type textarea "Hermès Etain Clémence Birkin 35 Palladium Hardware, 2013"
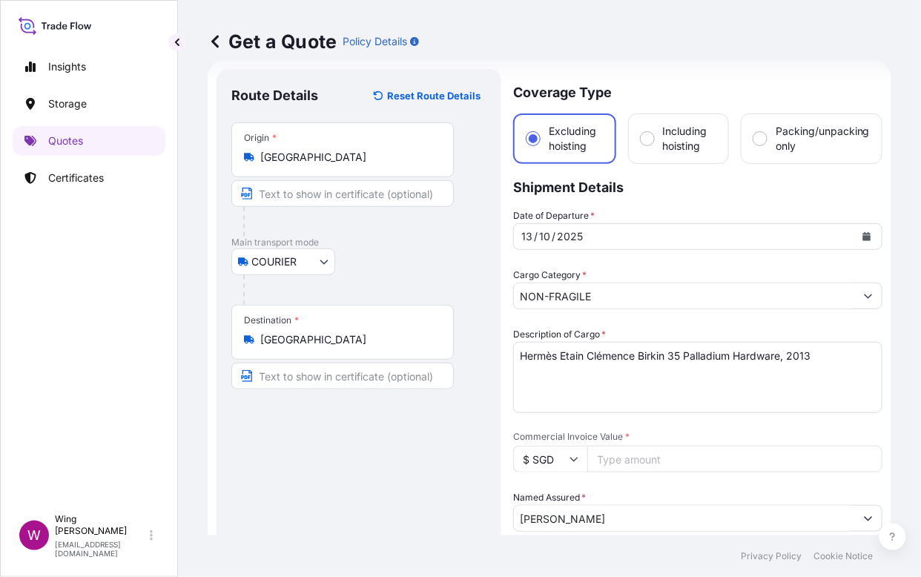
drag, startPoint x: 254, startPoint y: 464, endPoint x: 296, endPoint y: 455, distance: 42.5
click at [254, 464] on div "Route Details Reset Route Details Place of loading Road / [GEOGRAPHIC_DATA] / I…" at bounding box center [358, 534] width 255 height 900
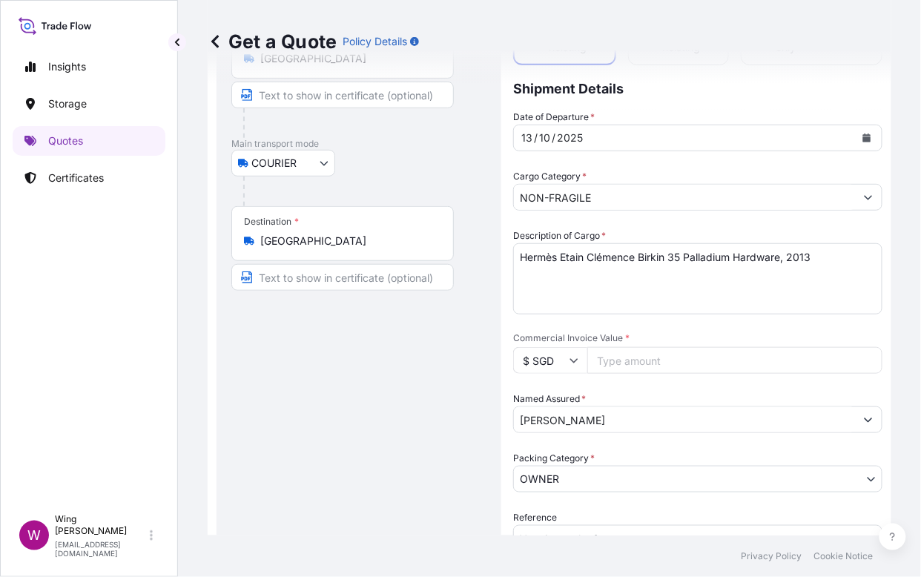
click at [555, 363] on input "$ SGD" at bounding box center [550, 360] width 74 height 27
click at [542, 366] on div "$ HKD" at bounding box center [550, 352] width 62 height 28
type input "$ HKD"
click at [626, 366] on input "Commercial Invoice Value *" at bounding box center [735, 360] width 295 height 27
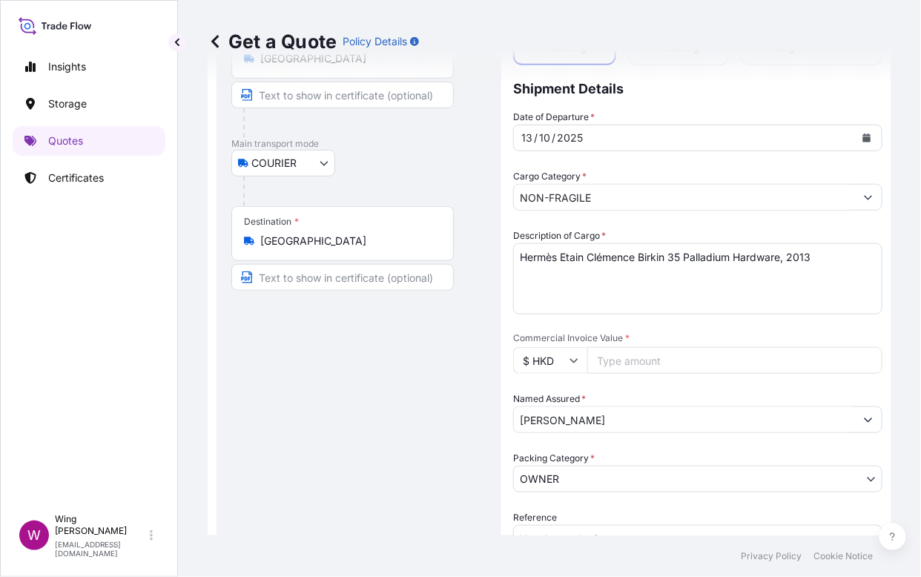
paste input "70000"
type input "70000"
click at [345, 381] on div "Route Details Reset Route Details Place of loading Road / [GEOGRAPHIC_DATA] / I…" at bounding box center [358, 435] width 255 height 900
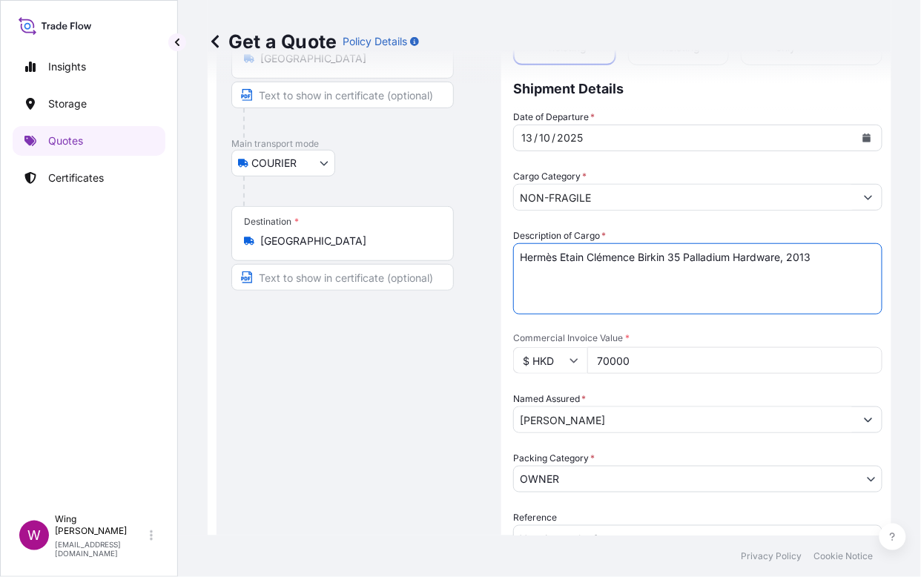
click at [832, 258] on textarea "Hermès Etain Clémence Birkin 35 Palladium Hardware, 2013" at bounding box center [697, 278] width 369 height 71
paste textarea "DHL tracking no.: 2818950536"
type textarea "Hermès Etain Clémence Birkin 35 Palladium Hardware, 2013 DHL tracking no.: 2818…"
click at [393, 453] on div "Route Details Reset Route Details Place of loading Road / [GEOGRAPHIC_DATA] / I…" at bounding box center [358, 435] width 255 height 900
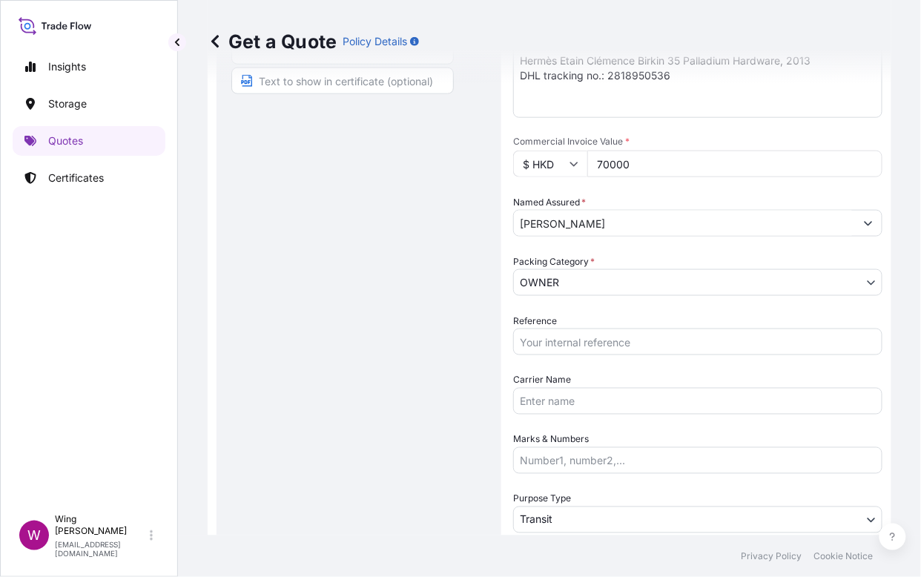
scroll to position [320, 0]
click at [547, 274] on body "Insights Storage Quotes Certificates W Wing Lee [EMAIL_ADDRESS][DOMAIN_NAME] Ge…" at bounding box center [460, 288] width 921 height 577
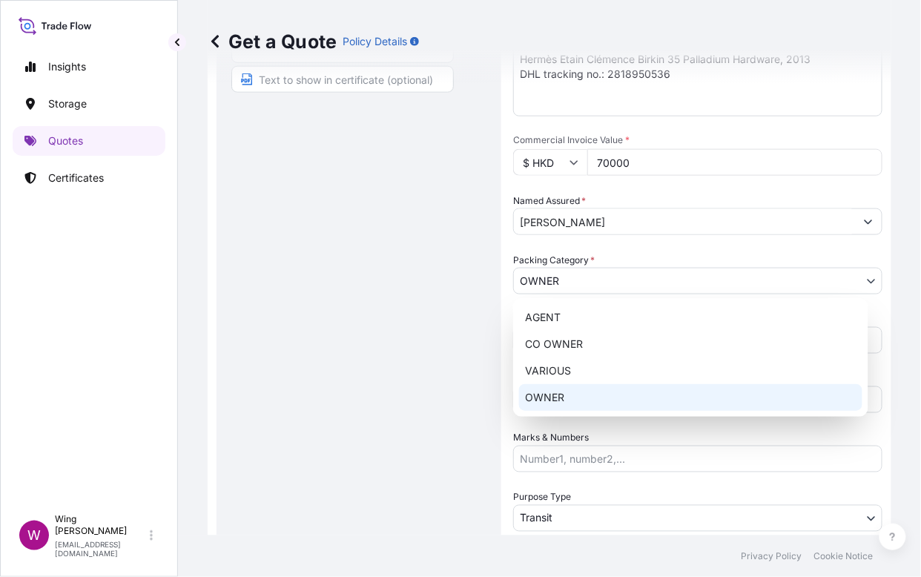
click at [530, 392] on div "OWNER" at bounding box center [690, 397] width 343 height 27
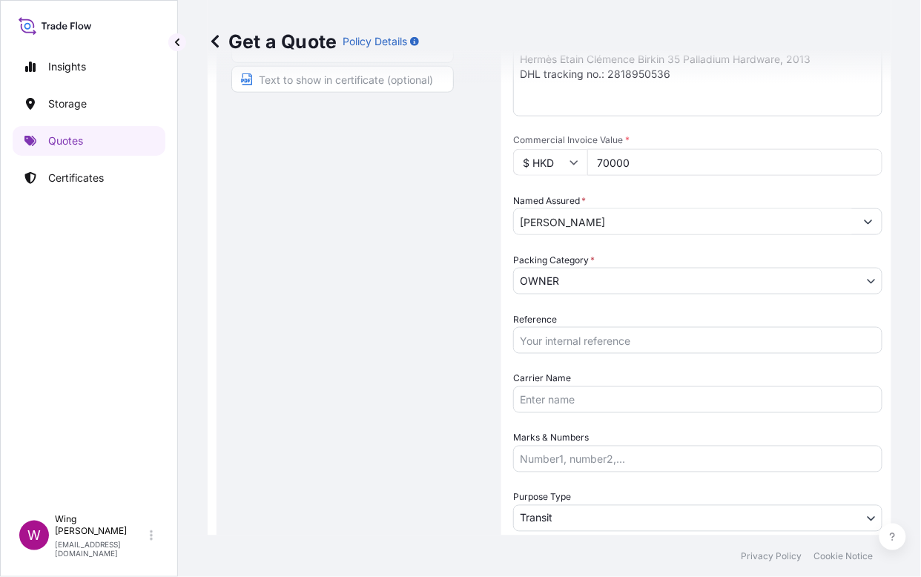
click at [397, 362] on div "Route Details Reset Route Details Place of loading Road / [GEOGRAPHIC_DATA] / I…" at bounding box center [358, 237] width 255 height 900
click at [599, 344] on input "Reference" at bounding box center [697, 340] width 369 height 27
paste input "AMIM2510940MEME"
type input "AMIM2510940MEME"
click at [319, 350] on div "Route Details Reset Route Details Place of loading Road / [GEOGRAPHIC_DATA] / I…" at bounding box center [358, 237] width 255 height 900
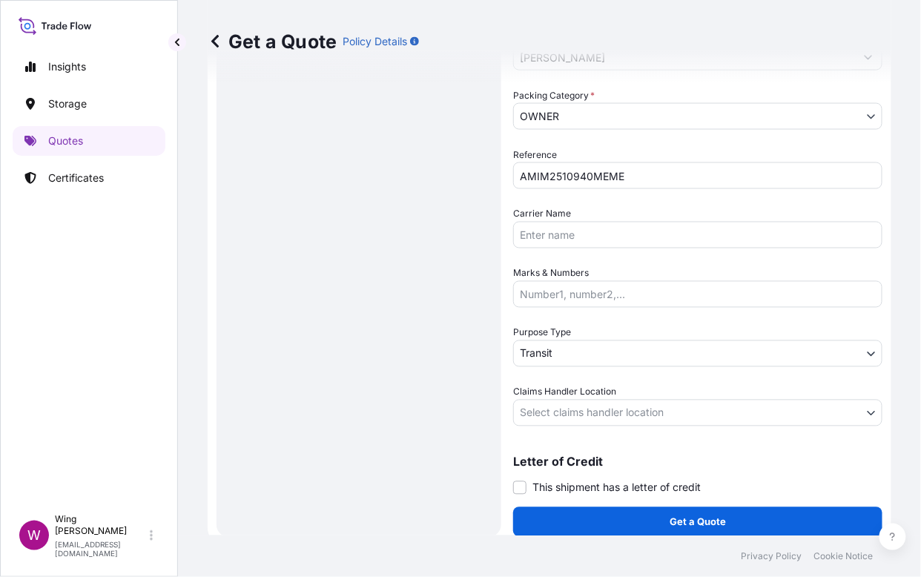
scroll to position [493, 0]
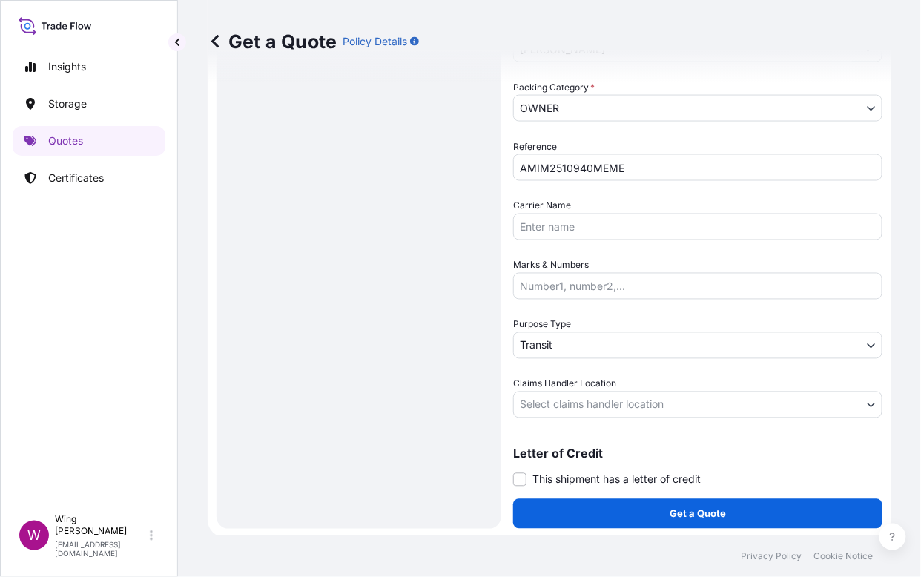
click at [556, 345] on body "Insights Storage Quotes Certificates W Wing Lee [EMAIL_ADDRESS][DOMAIN_NAME] Ge…" at bounding box center [460, 288] width 921 height 577
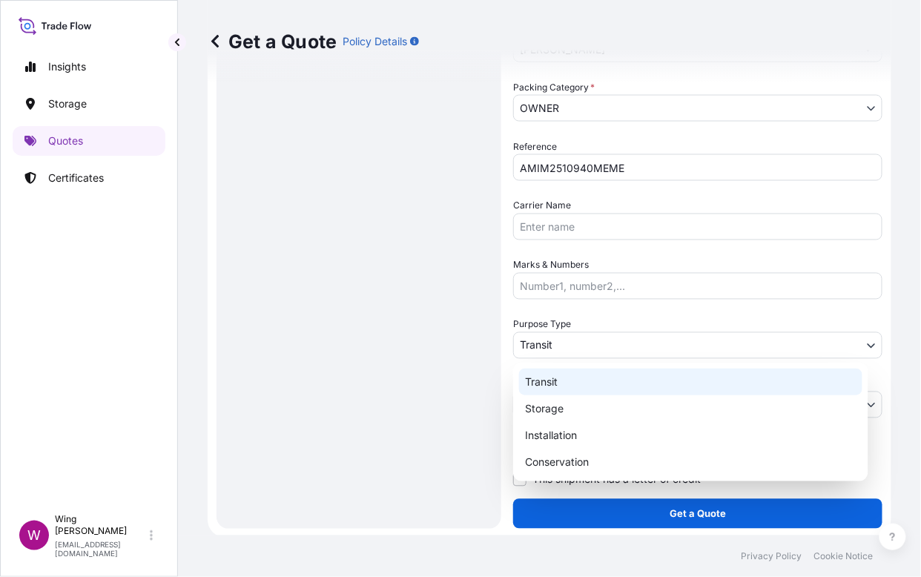
click at [559, 386] on div "Transit" at bounding box center [690, 382] width 343 height 27
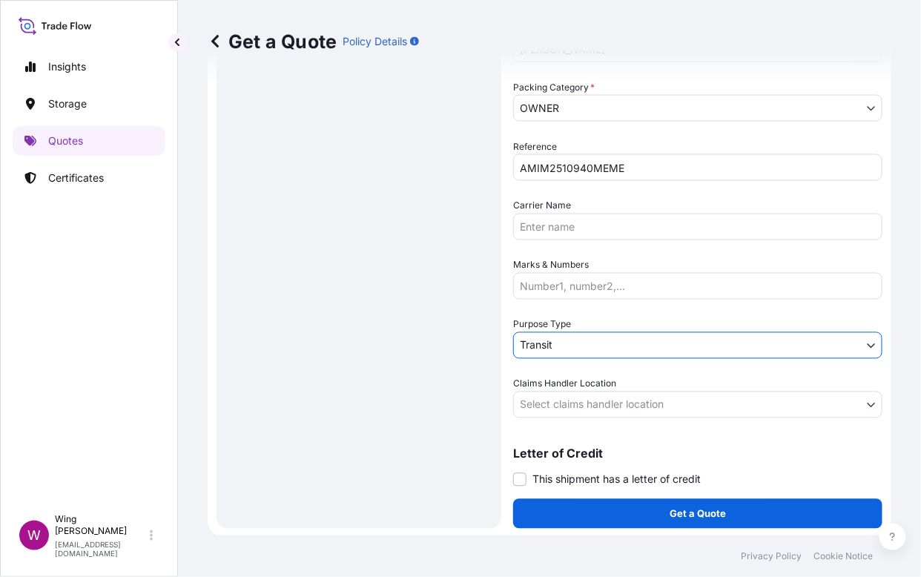
click at [417, 375] on div "Route Details Reset Route Details Place of loading Road / [GEOGRAPHIC_DATA] / I…" at bounding box center [358, 64] width 255 height 900
click at [554, 404] on body "Insights Storage Quotes Certificates W Wing Lee [EMAIL_ADDRESS][DOMAIN_NAME] Ge…" at bounding box center [460, 288] width 921 height 577
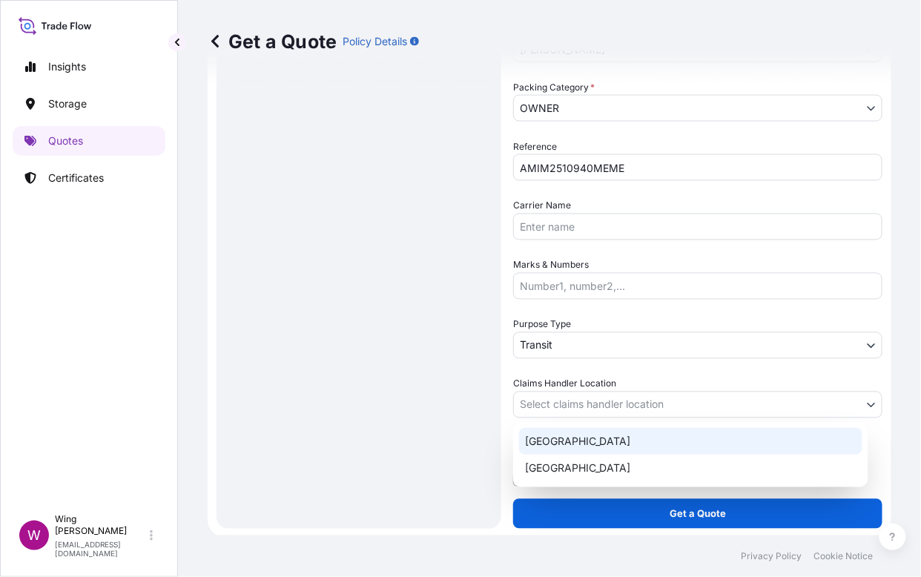
click at [553, 436] on div "[GEOGRAPHIC_DATA]" at bounding box center [690, 441] width 343 height 27
select select "[GEOGRAPHIC_DATA]"
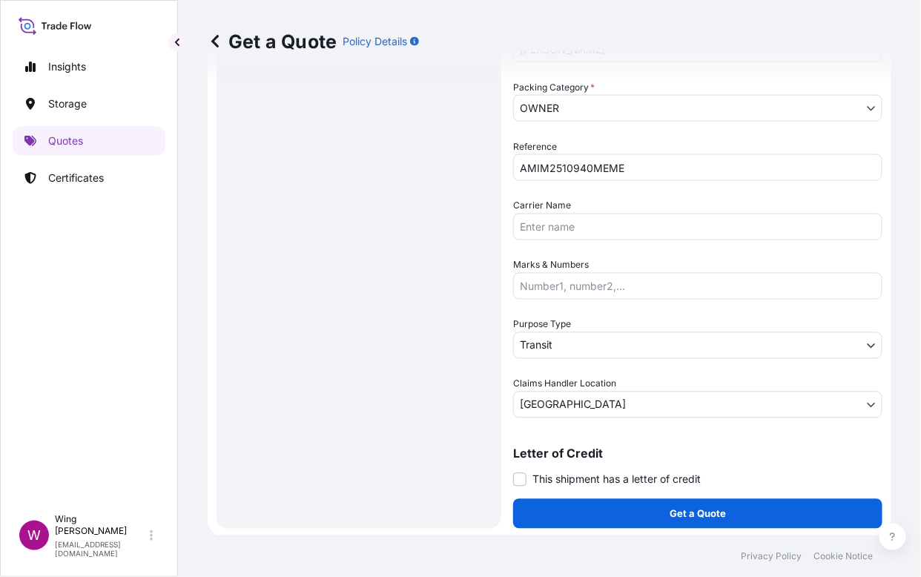
click at [423, 421] on div "Route Details Reset Route Details Place of loading Road / [GEOGRAPHIC_DATA] / I…" at bounding box center [358, 64] width 255 height 900
click at [452, 409] on div "Route Details Reset Route Details Place of loading Road / [GEOGRAPHIC_DATA] / I…" at bounding box center [358, 64] width 255 height 900
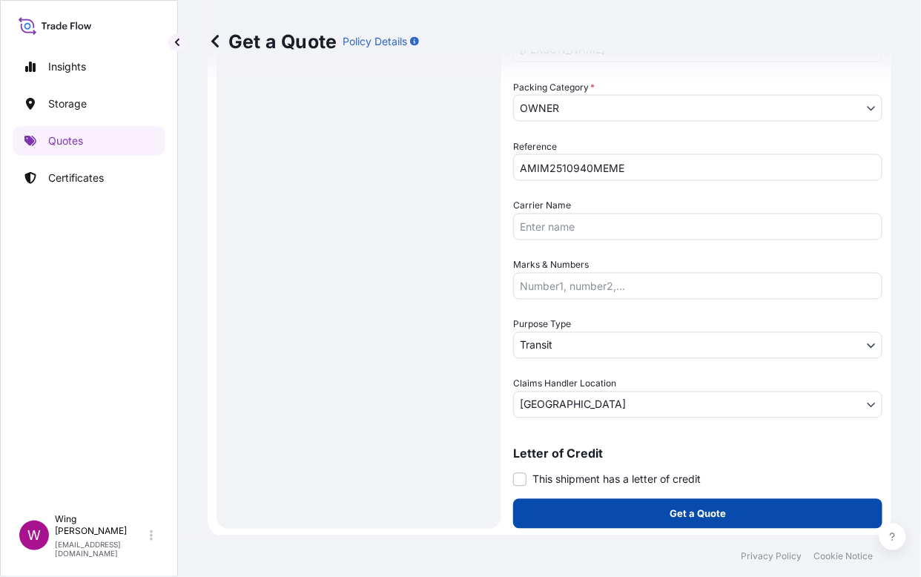
click at [721, 510] on button "Get a Quote" at bounding box center [697, 514] width 369 height 30
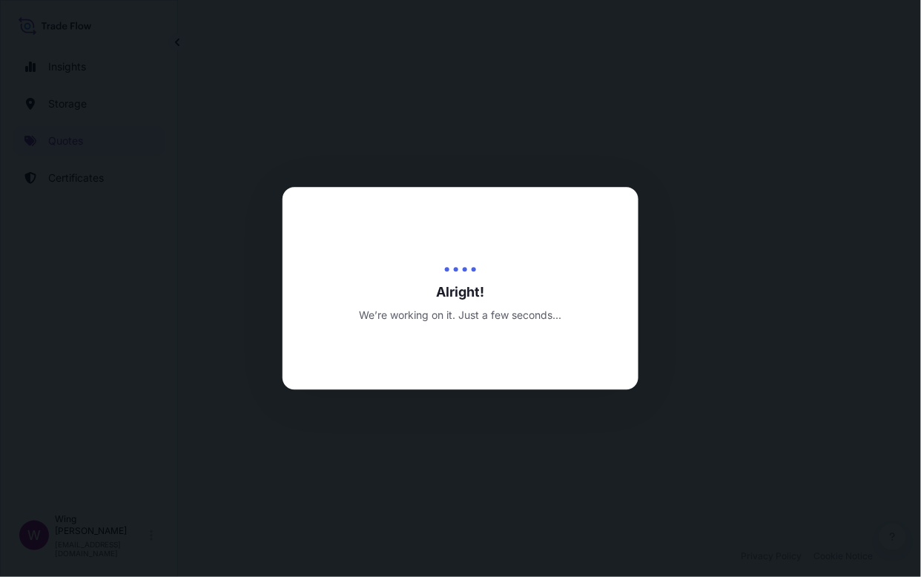
select select "COURIER"
select select "Transit"
select select "[GEOGRAPHIC_DATA]"
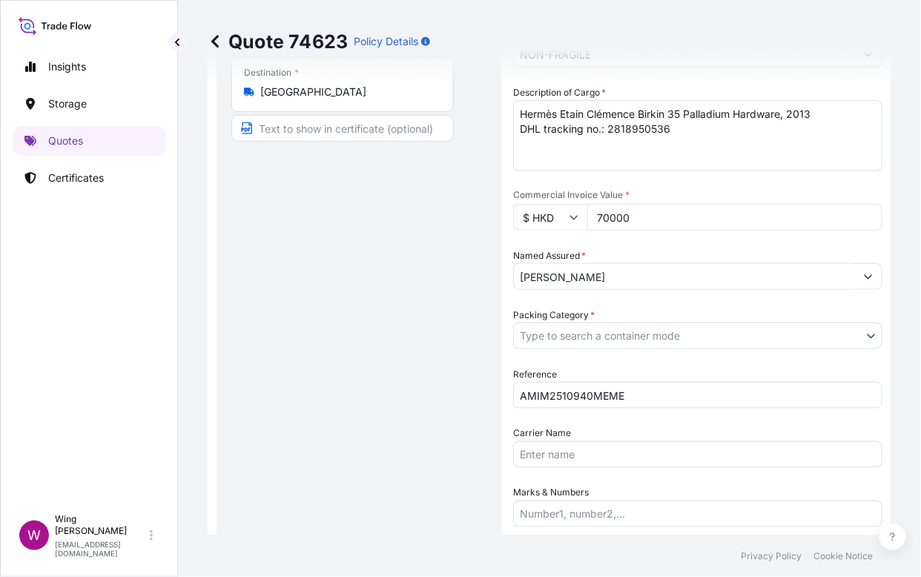
scroll to position [296, 0]
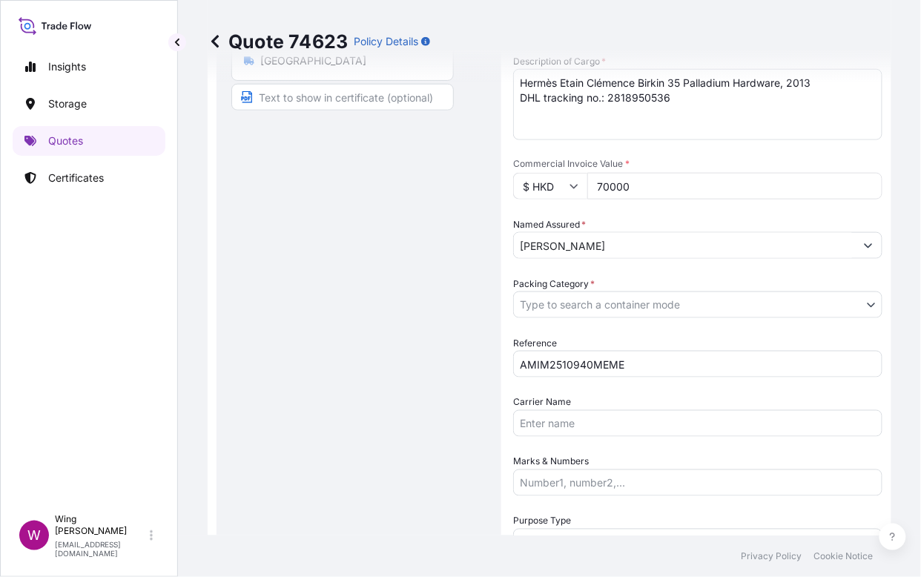
click at [614, 292] on body "Insights Storage Quotes Certificates W Wing Lee [EMAIL_ADDRESS][DOMAIN_NAME] Qu…" at bounding box center [460, 288] width 921 height 577
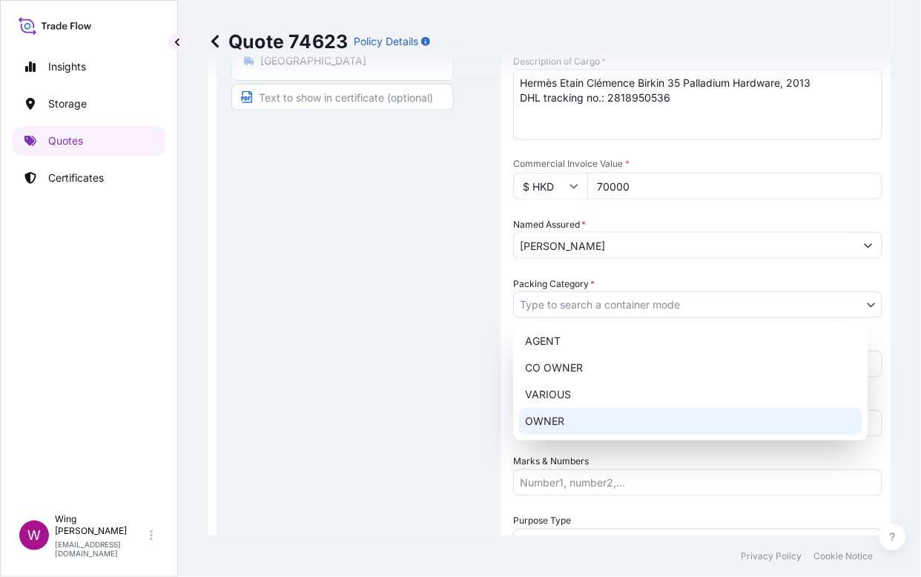
click at [573, 417] on div "OWNER" at bounding box center [690, 421] width 343 height 27
select select "27"
click at [401, 401] on div "Route Details Place of loading Road / [GEOGRAPHIC_DATA] / Inland Origin * [GEOG…" at bounding box center [358, 261] width 255 height 900
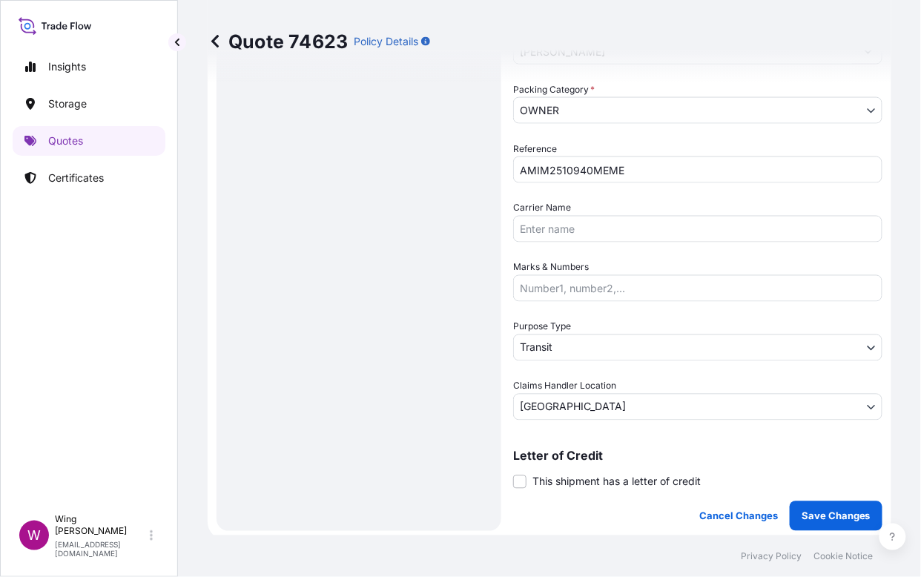
scroll to position [494, 0]
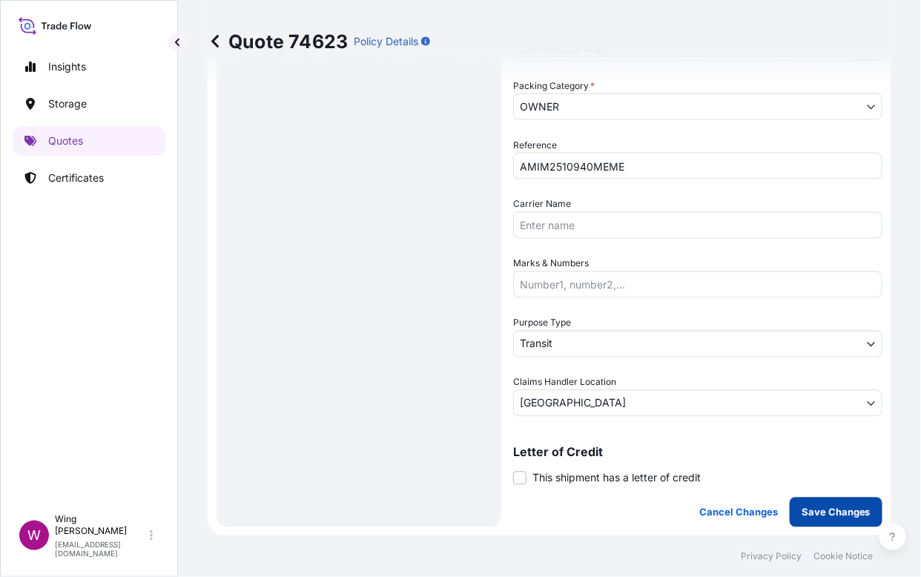
click at [823, 509] on p "Save Changes" at bounding box center [836, 512] width 69 height 15
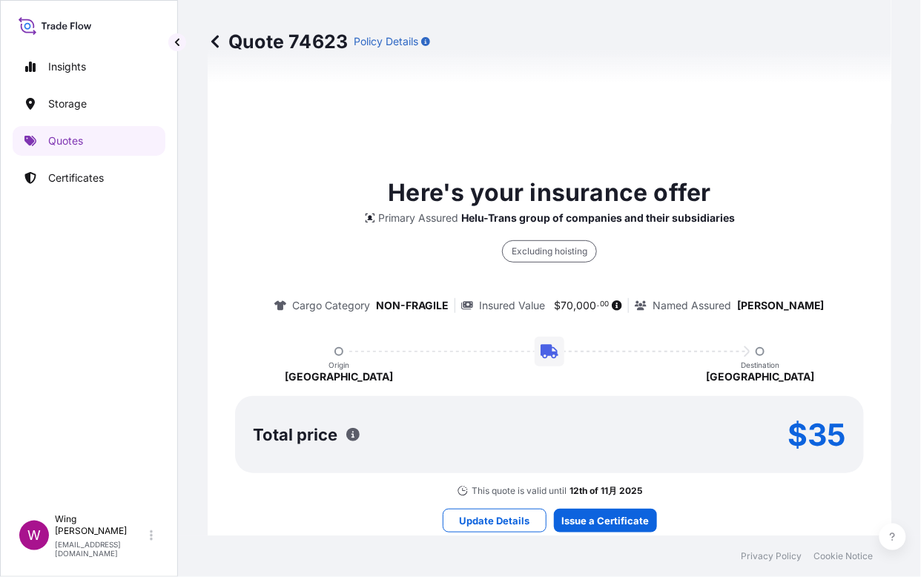
select select "COURIER"
select select "Transit"
select select "[GEOGRAPHIC_DATA]"
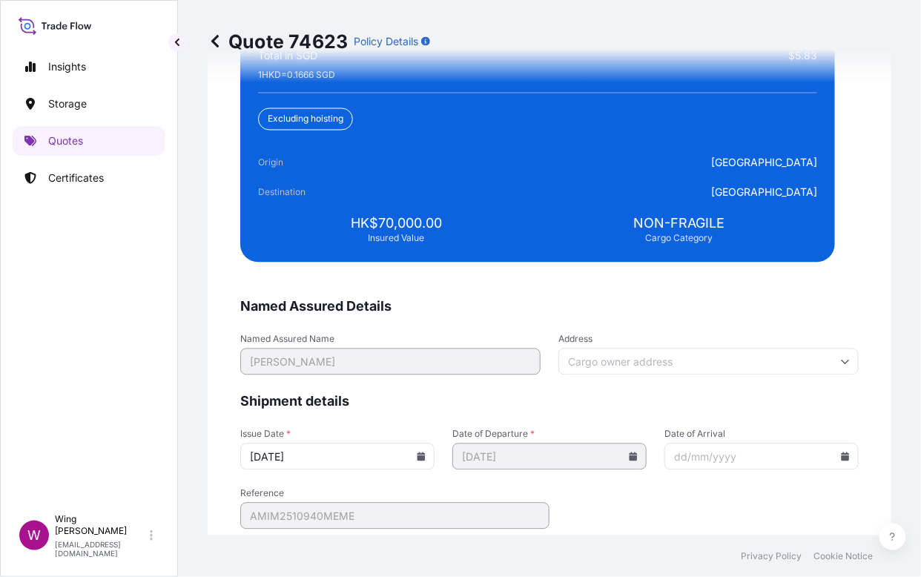
scroll to position [3383, 0]
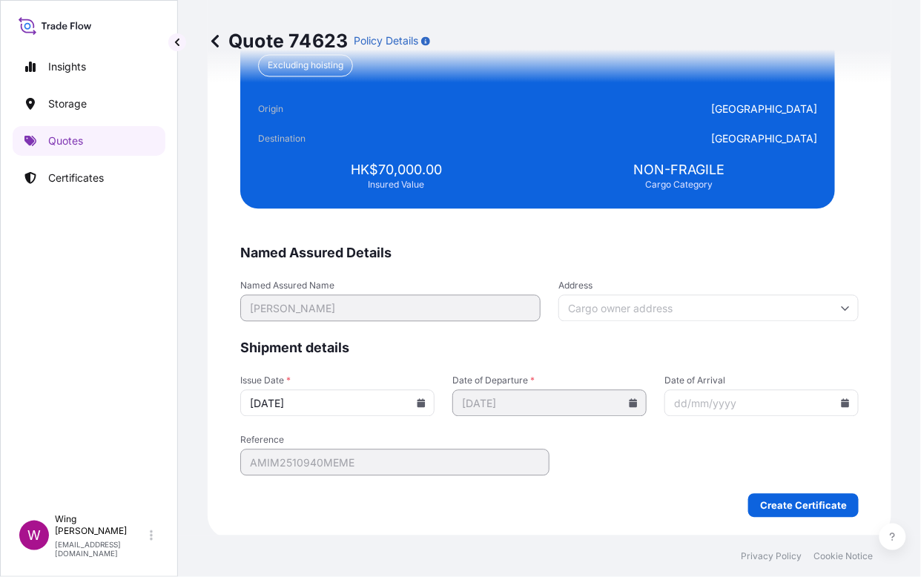
click at [769, 515] on div "We just need a few more details before we issue the certificate Named Assured D…" at bounding box center [550, 164] width 684 height 750
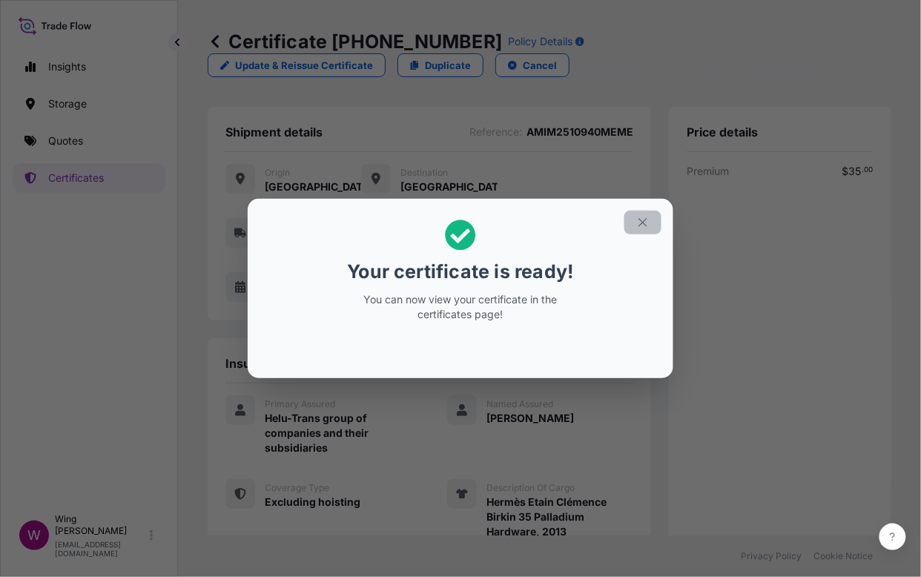
click at [648, 229] on button "button" at bounding box center [643, 223] width 37 height 24
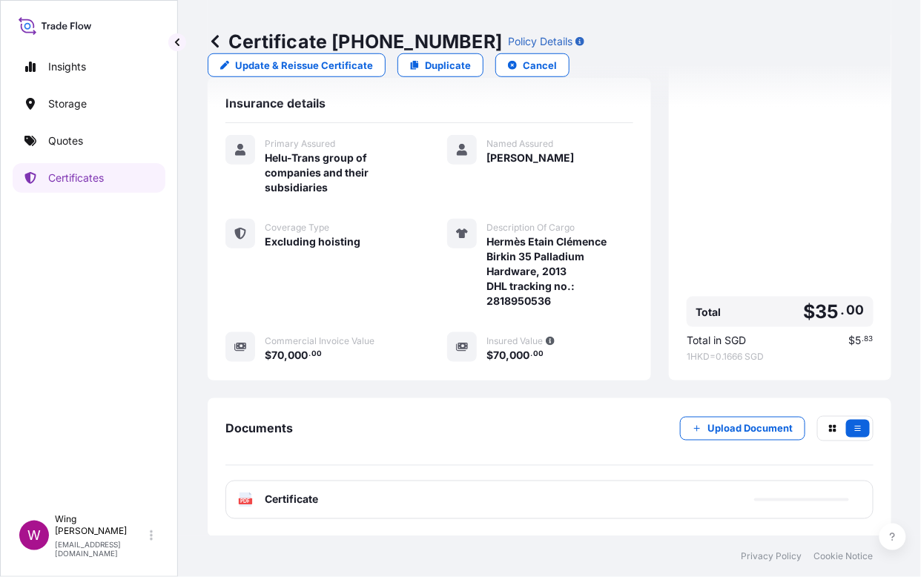
scroll to position [262, 0]
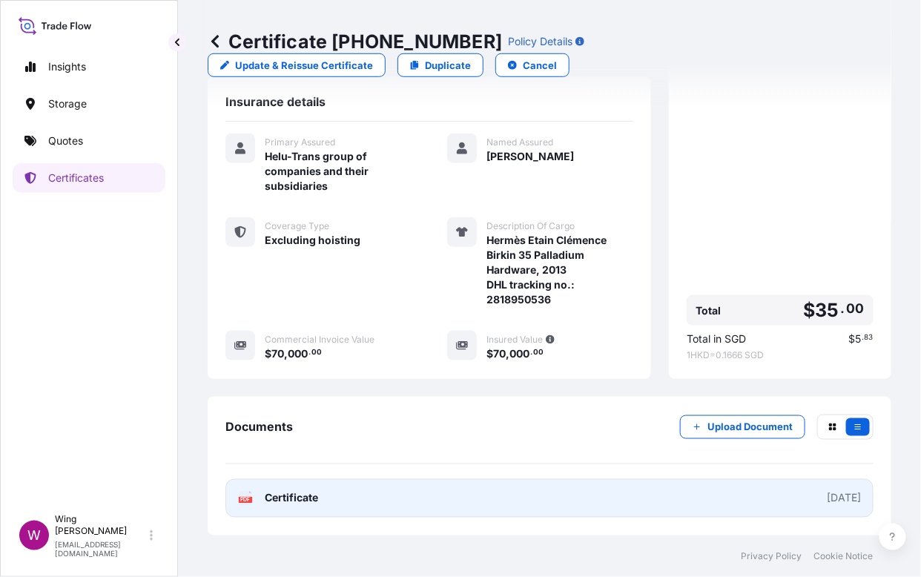
click at [243, 500] on text "PDF" at bounding box center [246, 500] width 10 height 5
